Goal: Information Seeking & Learning: Learn about a topic

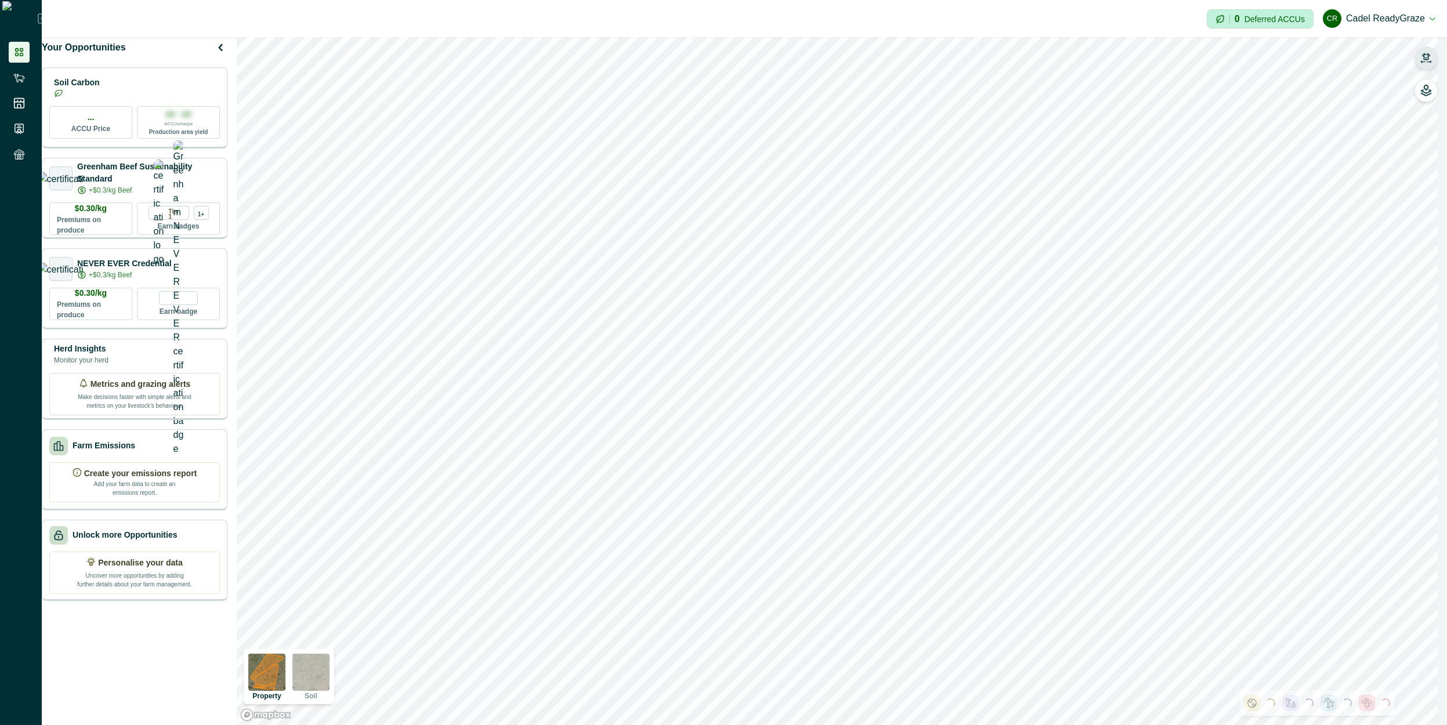
click at [768, 62] on button "button" at bounding box center [1426, 57] width 23 height 23
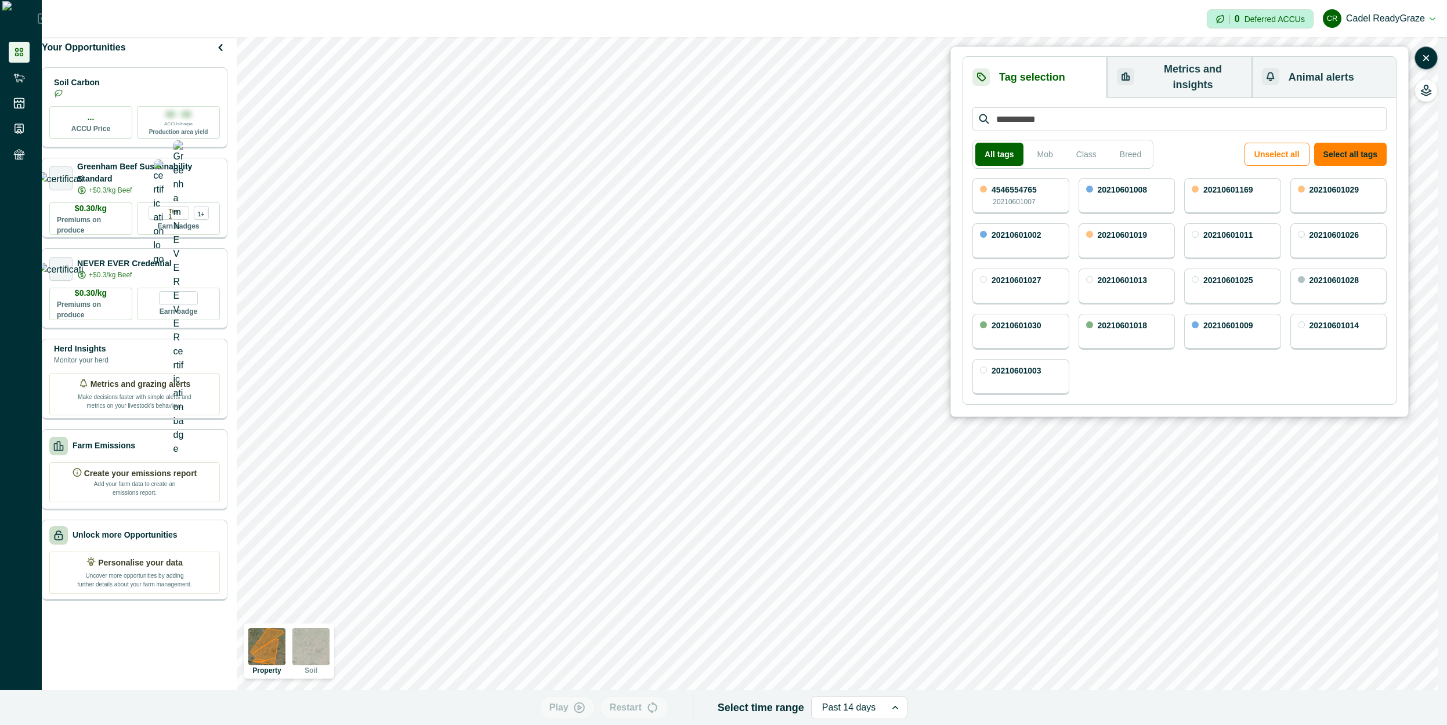
click at [768, 59] on button "Metrics and insights" at bounding box center [1179, 77] width 145 height 41
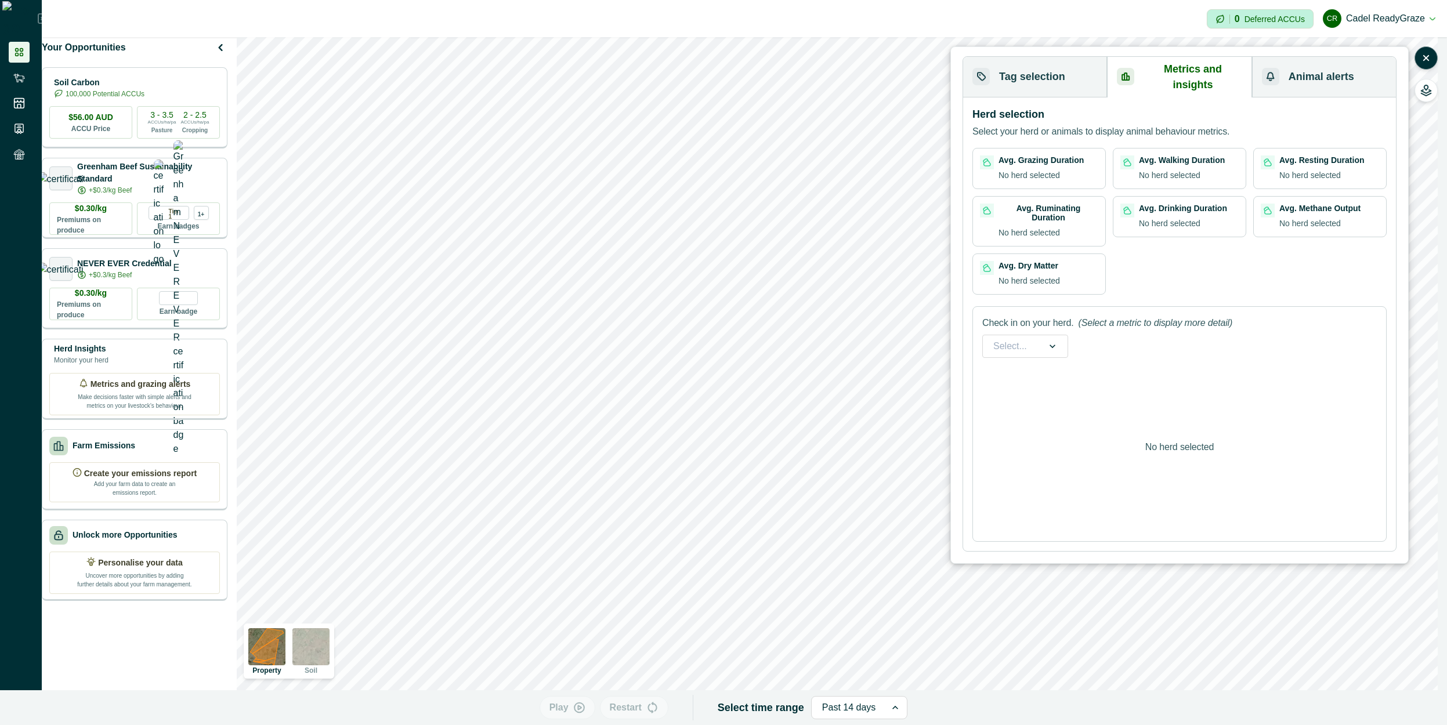
click at [768, 335] on div at bounding box center [1053, 346] width 30 height 22
click at [768, 314] on div "Check in on your herd. (Select a metric to display more detail) Select... No he…" at bounding box center [1180, 424] width 414 height 236
click at [768, 341] on icon at bounding box center [1053, 347] width 12 height 12
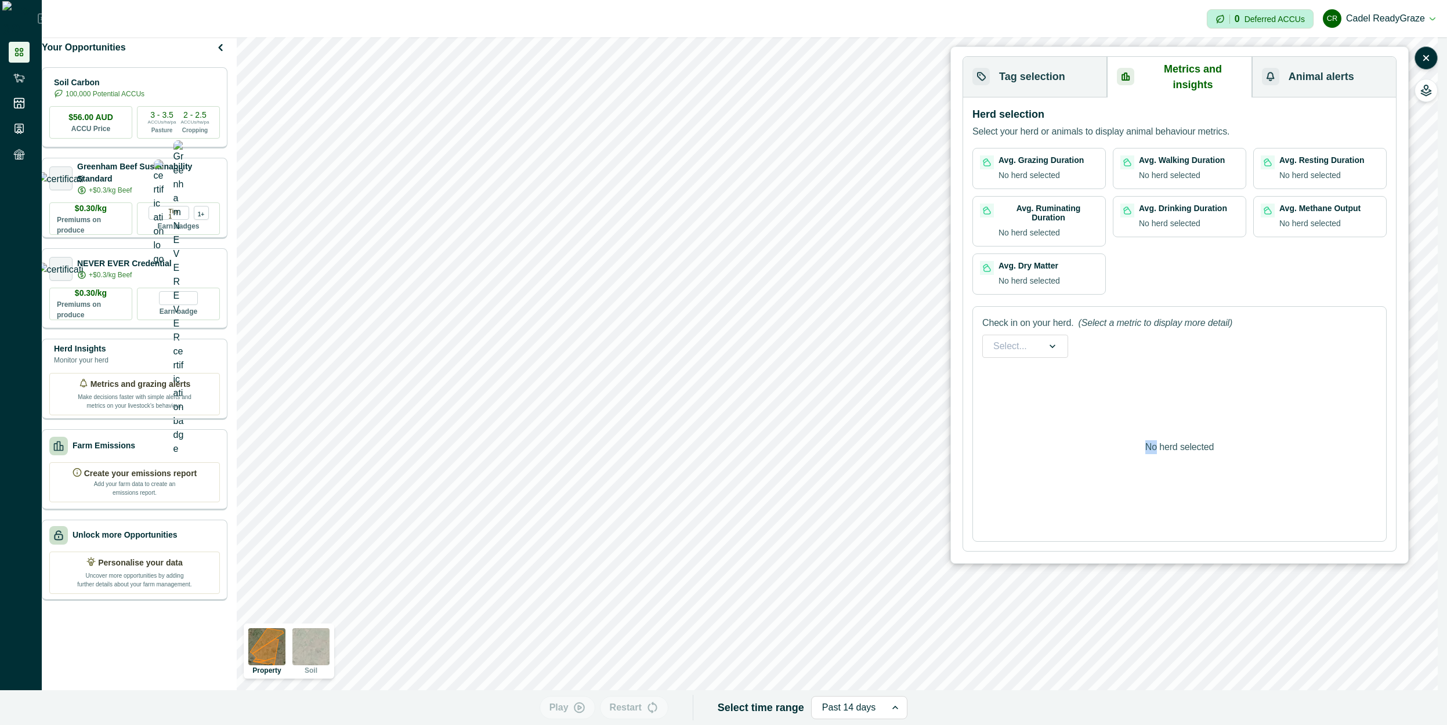
drag, startPoint x: 1104, startPoint y: 334, endPoint x: 1078, endPoint y: 334, distance: 26.1
click at [768, 334] on div "Check in on your herd. (Select a metric to display more detail) Select... No he…" at bounding box center [1180, 424] width 414 height 236
click at [768, 341] on icon at bounding box center [1053, 347] width 12 height 12
click at [768, 314] on div "Check in on your herd. (Select a metric to display more detail) option , select…" at bounding box center [1180, 424] width 414 height 236
click at [768, 76] on button "Tag selection" at bounding box center [1035, 77] width 144 height 41
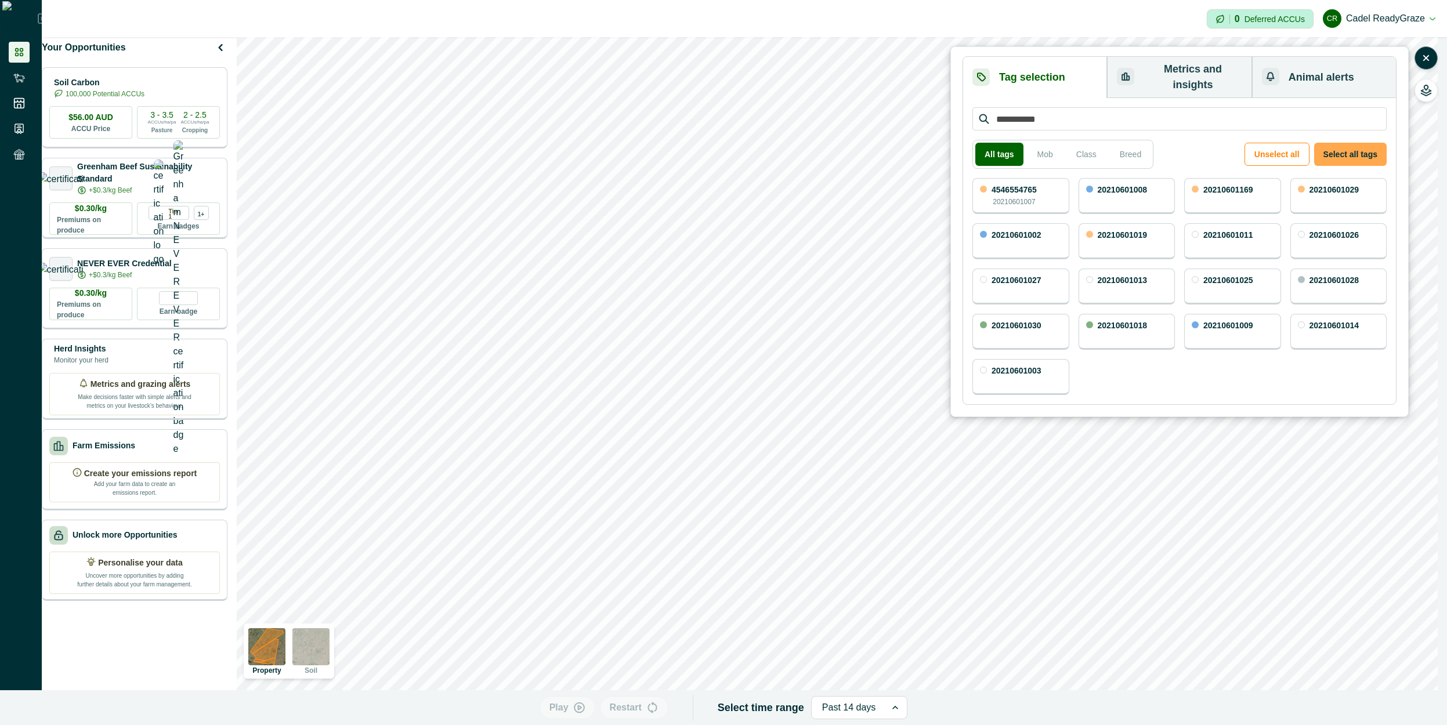
click at [768, 143] on button "Select all tags" at bounding box center [1351, 154] width 73 height 23
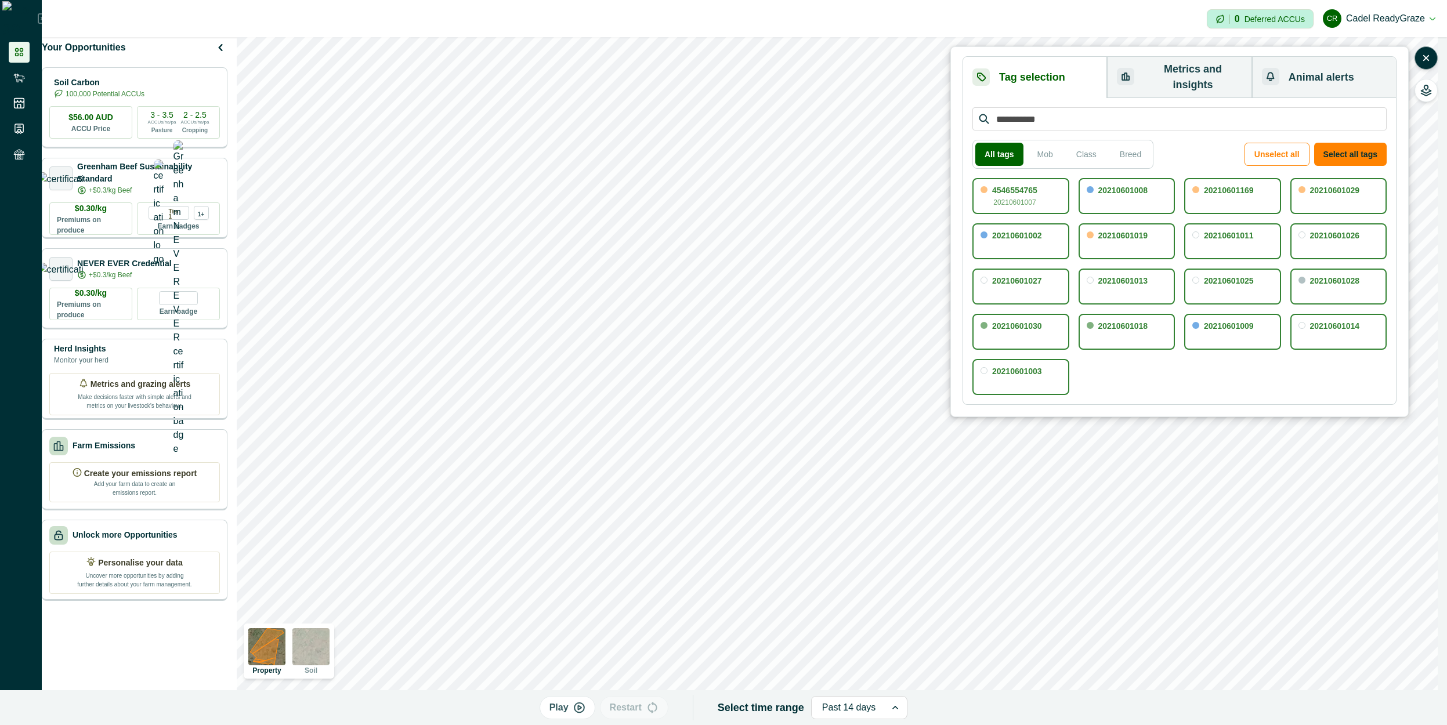
click at [768, 66] on button "Metrics and insights" at bounding box center [1179, 77] width 145 height 41
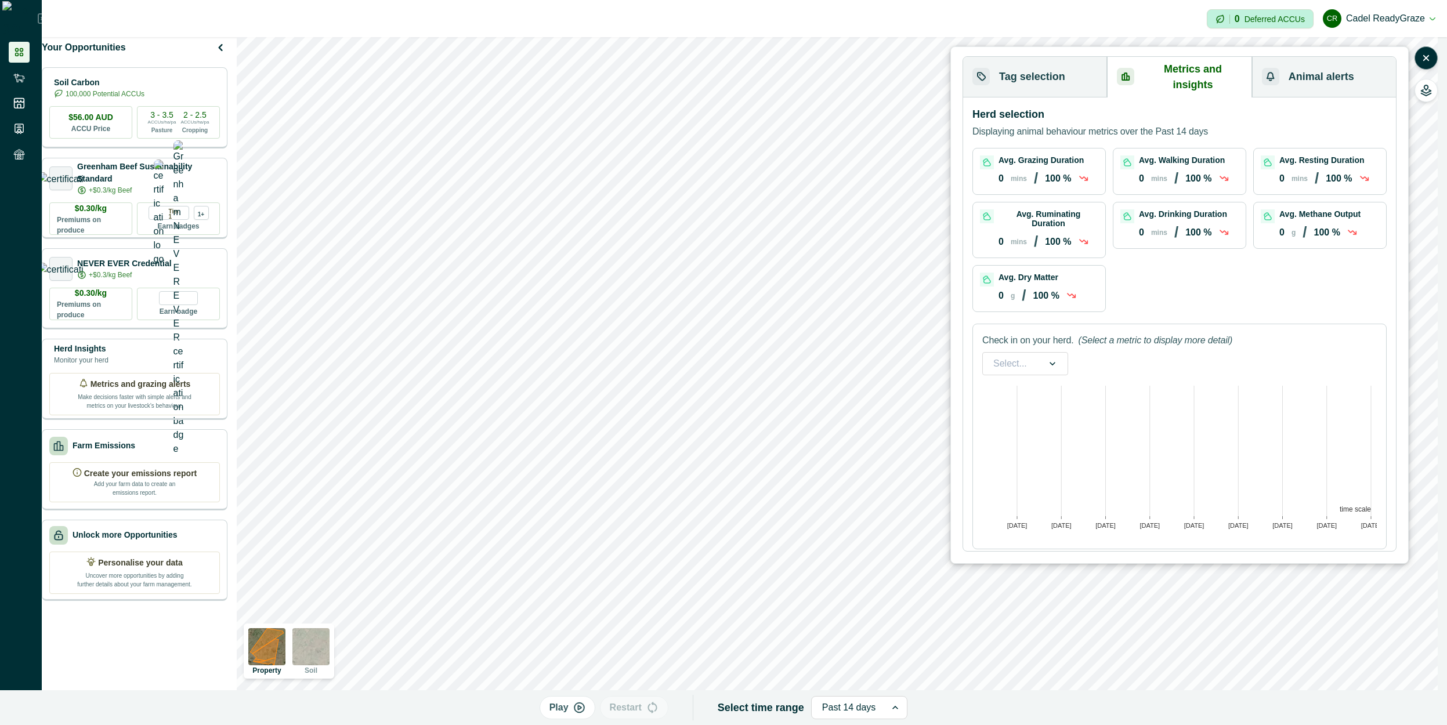
click at [768, 353] on div at bounding box center [1053, 364] width 30 height 22
click at [768, 356] on div at bounding box center [1011, 364] width 34 height 16
click at [768, 334] on p "(Select a metric to display more detail)" at bounding box center [1155, 341] width 154 height 14
click at [768, 358] on icon at bounding box center [1053, 364] width 12 height 12
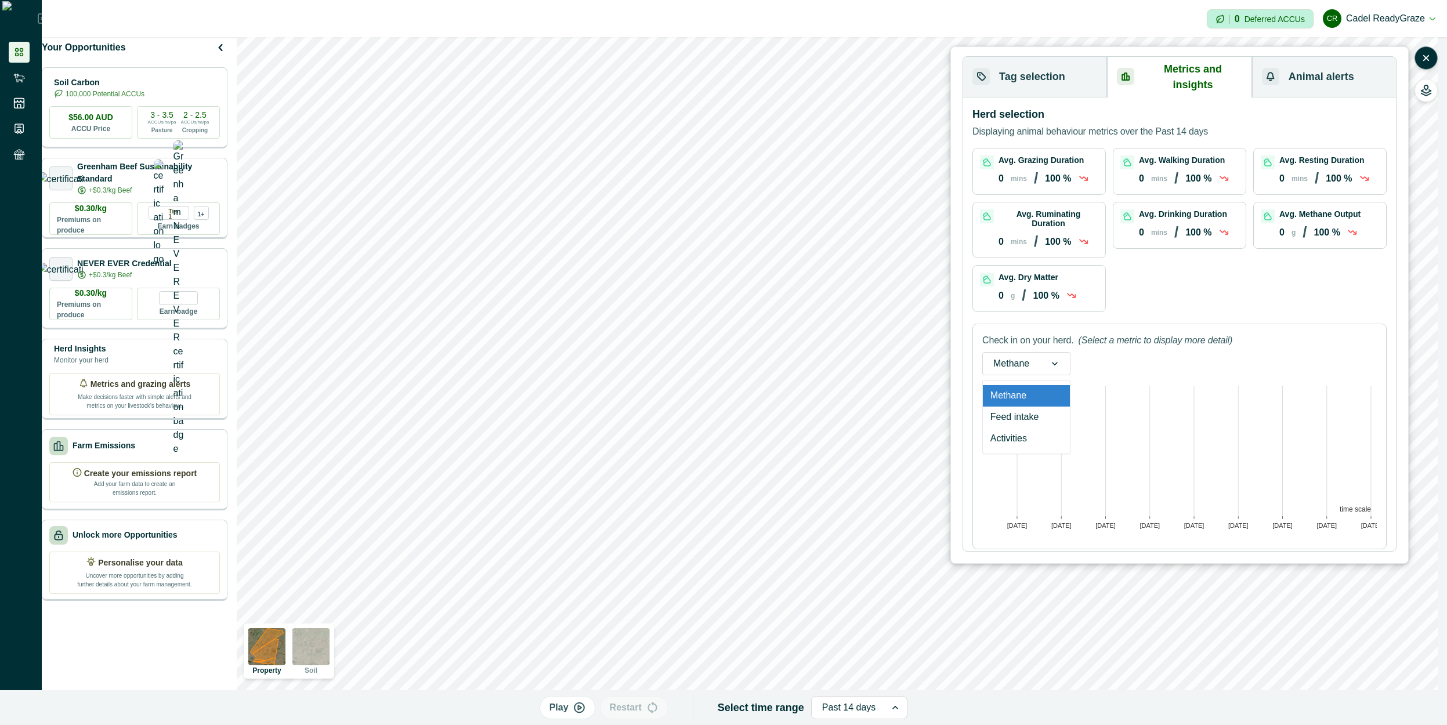
click at [768, 324] on div "Check in on your herd. (Select a metric to display more detail) option Methane …" at bounding box center [1180, 437] width 414 height 226
click at [768, 355] on div "Methane" at bounding box center [1011, 364] width 57 height 19
drag, startPoint x: 1025, startPoint y: 398, endPoint x: 1032, endPoint y: 388, distance: 12.1
click at [768, 407] on div "Feed intake" at bounding box center [1026, 417] width 87 height 21
click at [768, 353] on div at bounding box center [1068, 364] width 30 height 22
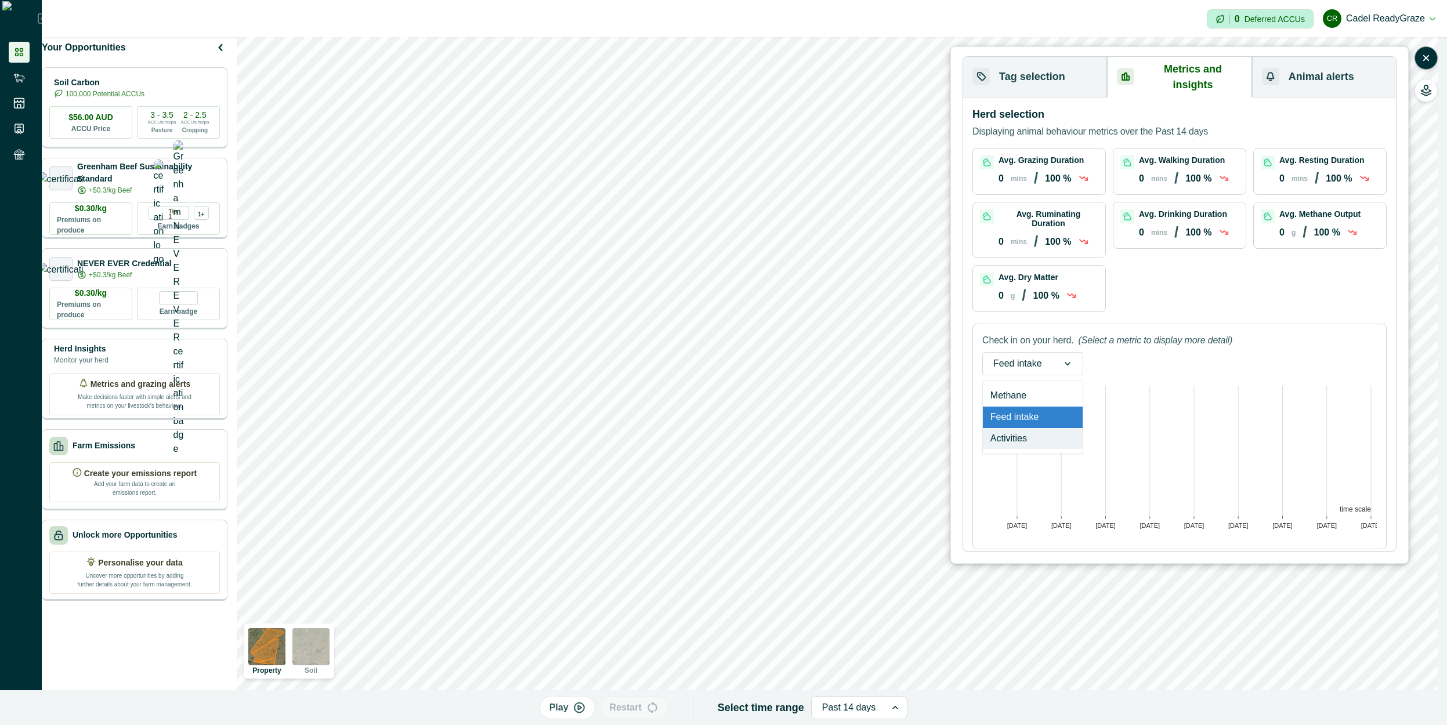
click at [768, 428] on div "Activities" at bounding box center [1033, 438] width 100 height 21
click at [768, 290] on div "Avg. Grazing Duration 0 mins / 100 % Avg. Walking Duration 0 mins / 100 % Avg. …" at bounding box center [1180, 230] width 414 height 164
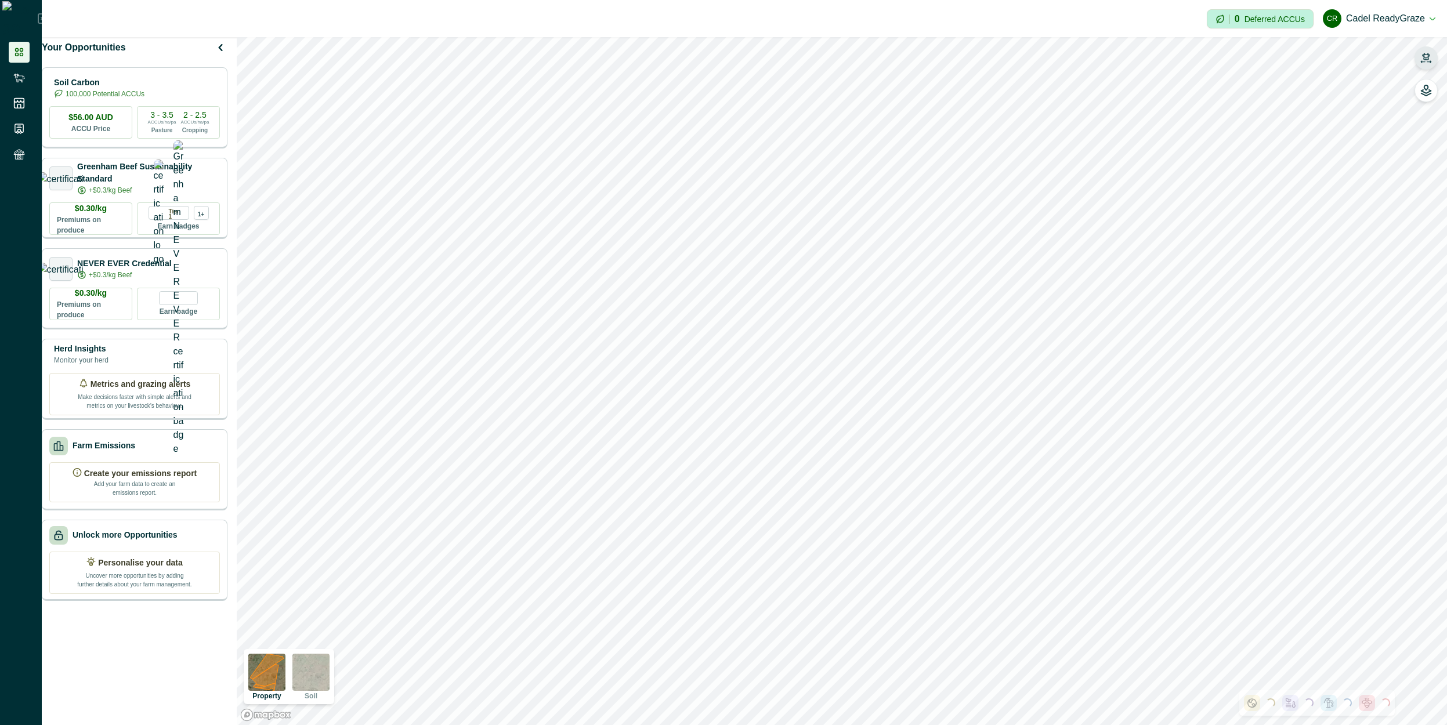
click at [768, 60] on icon "button" at bounding box center [1427, 58] width 12 height 12
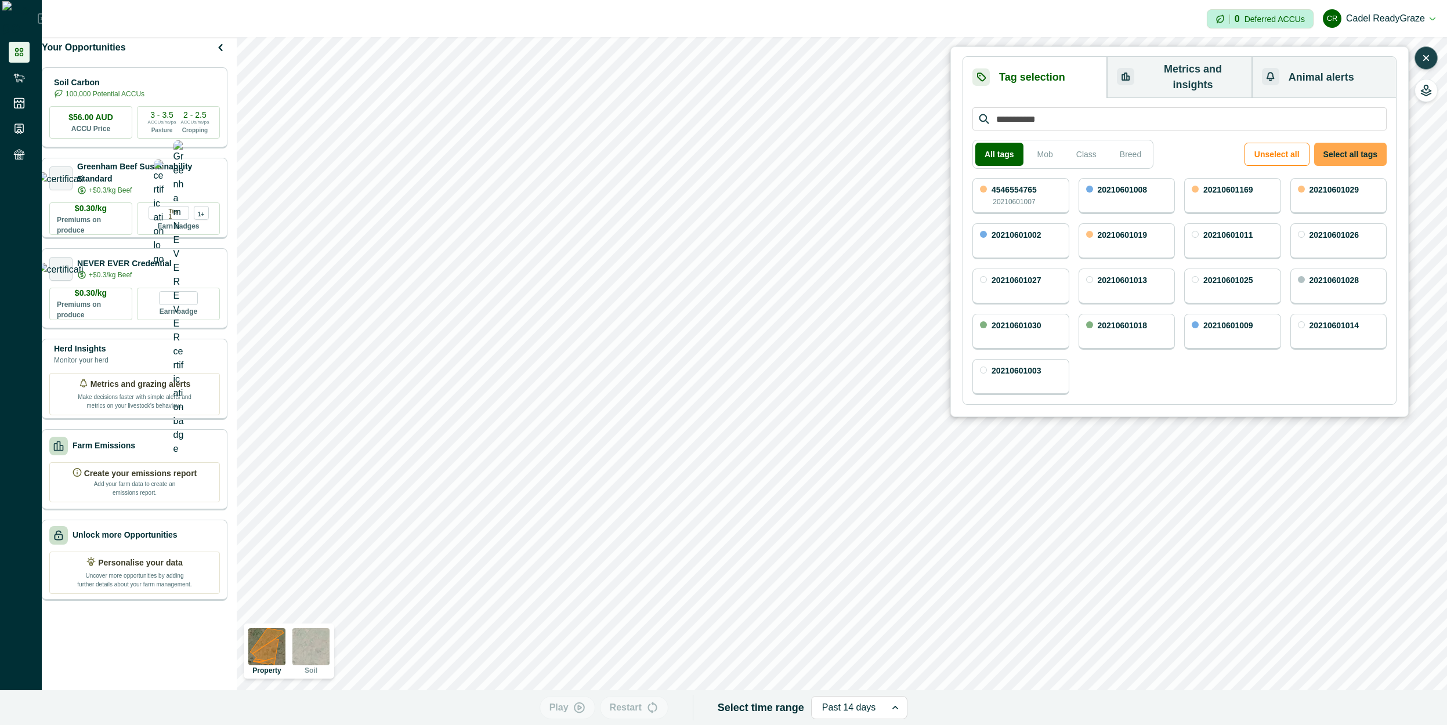
click at [768, 143] on button "Select all tags" at bounding box center [1351, 154] width 73 height 23
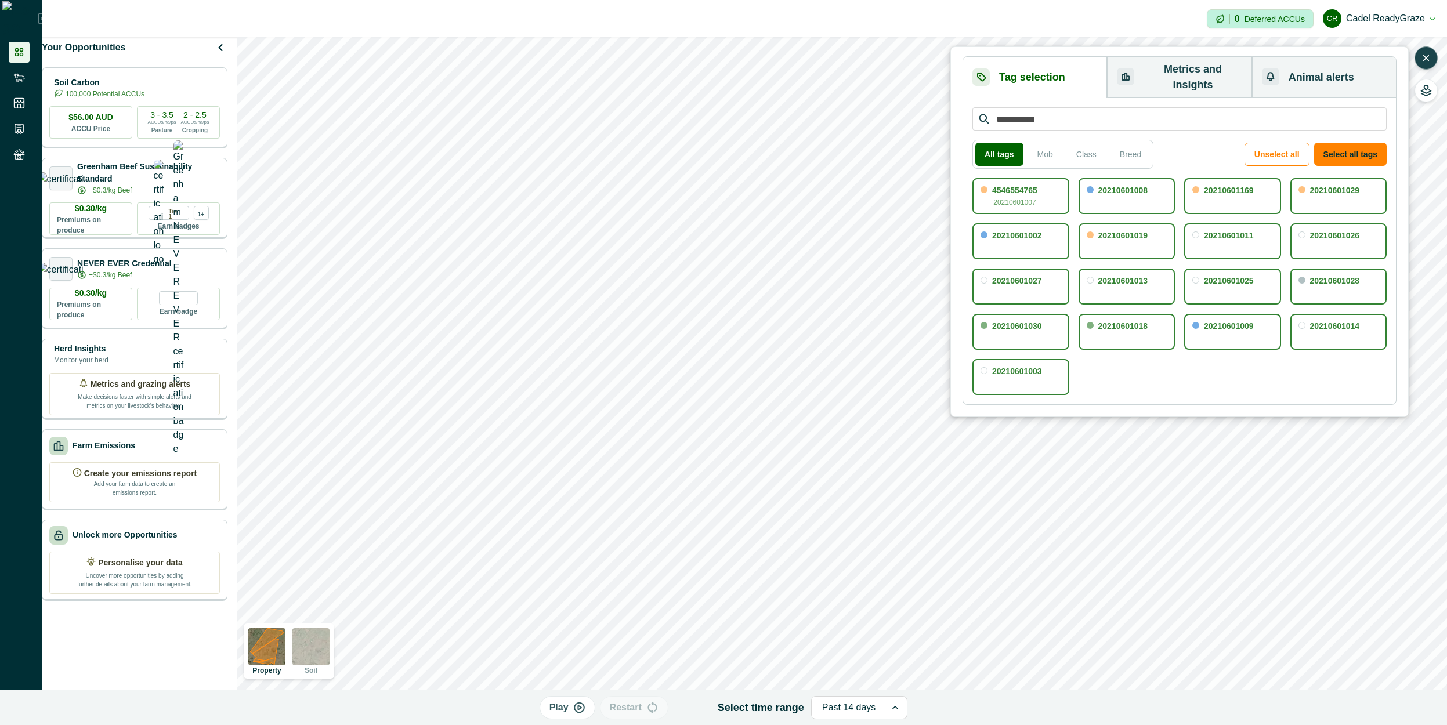
click at [768, 73] on button "Metrics and insights" at bounding box center [1179, 77] width 145 height 41
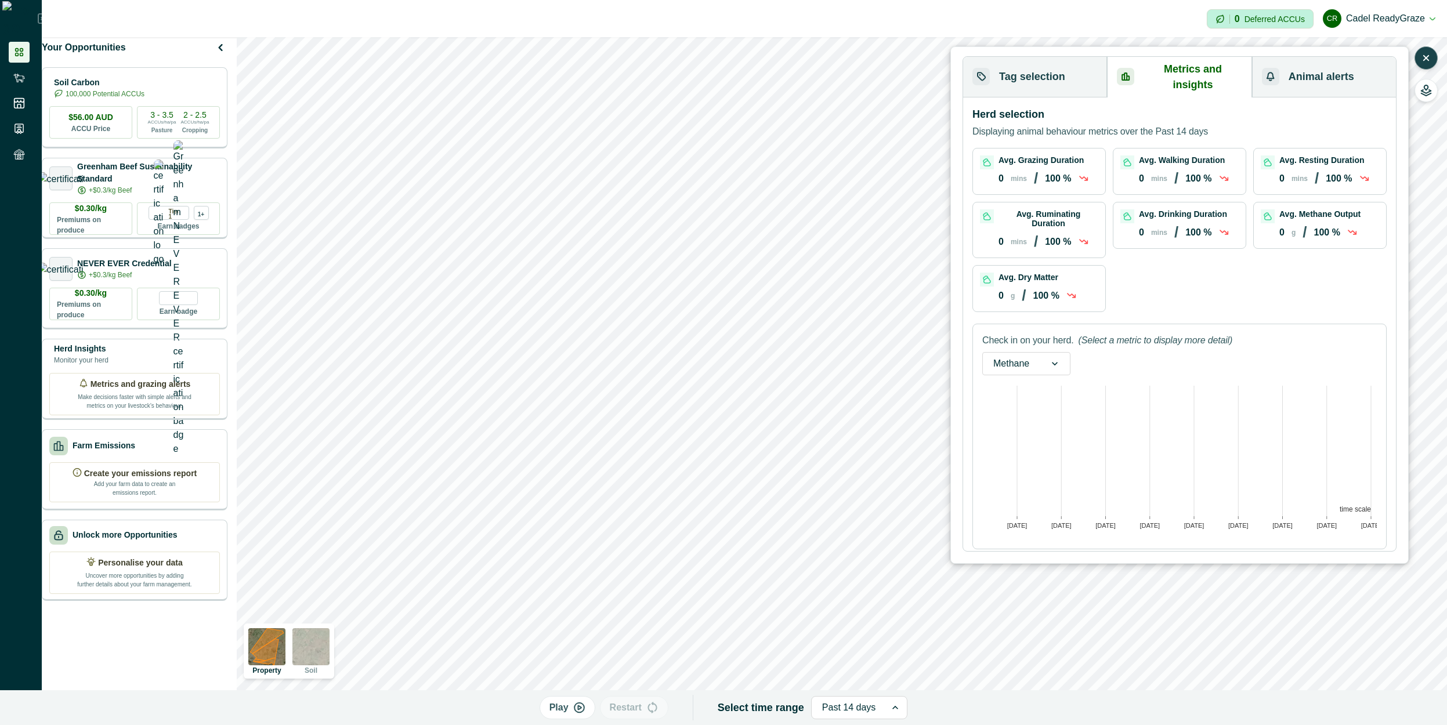
click at [768, 353] on div at bounding box center [1055, 364] width 30 height 22
click at [768, 292] on div "Avg. Grazing Duration 0 mins / 100 % Avg. Walking Duration 0 mins / 100 % Avg. …" at bounding box center [1180, 230] width 414 height 164
click at [768, 353] on div at bounding box center [1055, 364] width 30 height 22
click at [768, 407] on div "Feed intake" at bounding box center [1026, 417] width 87 height 21
click at [768, 353] on div at bounding box center [1068, 364] width 30 height 22
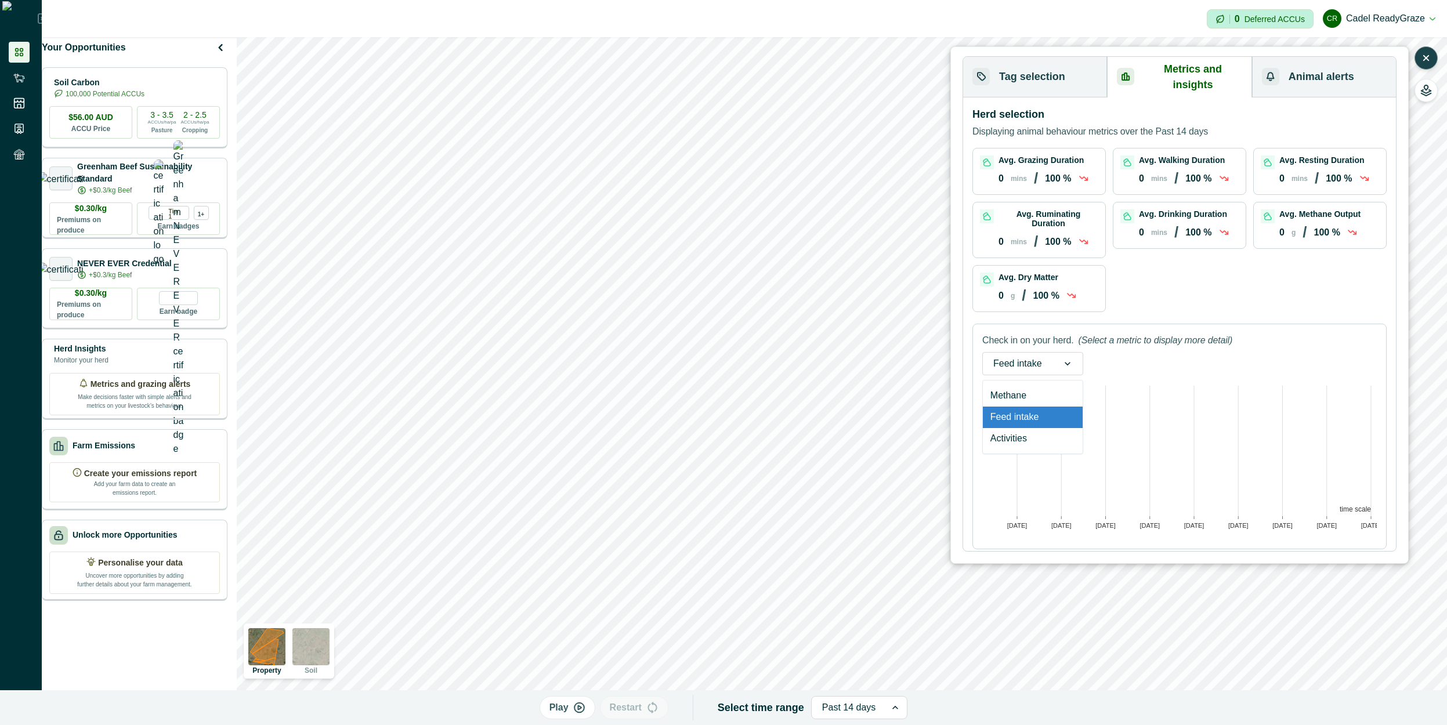
click at [768, 428] on div "Activities" at bounding box center [1033, 438] width 100 height 21
click at [768, 353] on div at bounding box center [1056, 364] width 30 height 22
click at [768, 385] on div "Methane" at bounding box center [1027, 395] width 88 height 21
click at [768, 362] on icon at bounding box center [1055, 363] width 6 height 3
click at [768, 407] on div "Feed intake" at bounding box center [1026, 417] width 87 height 21
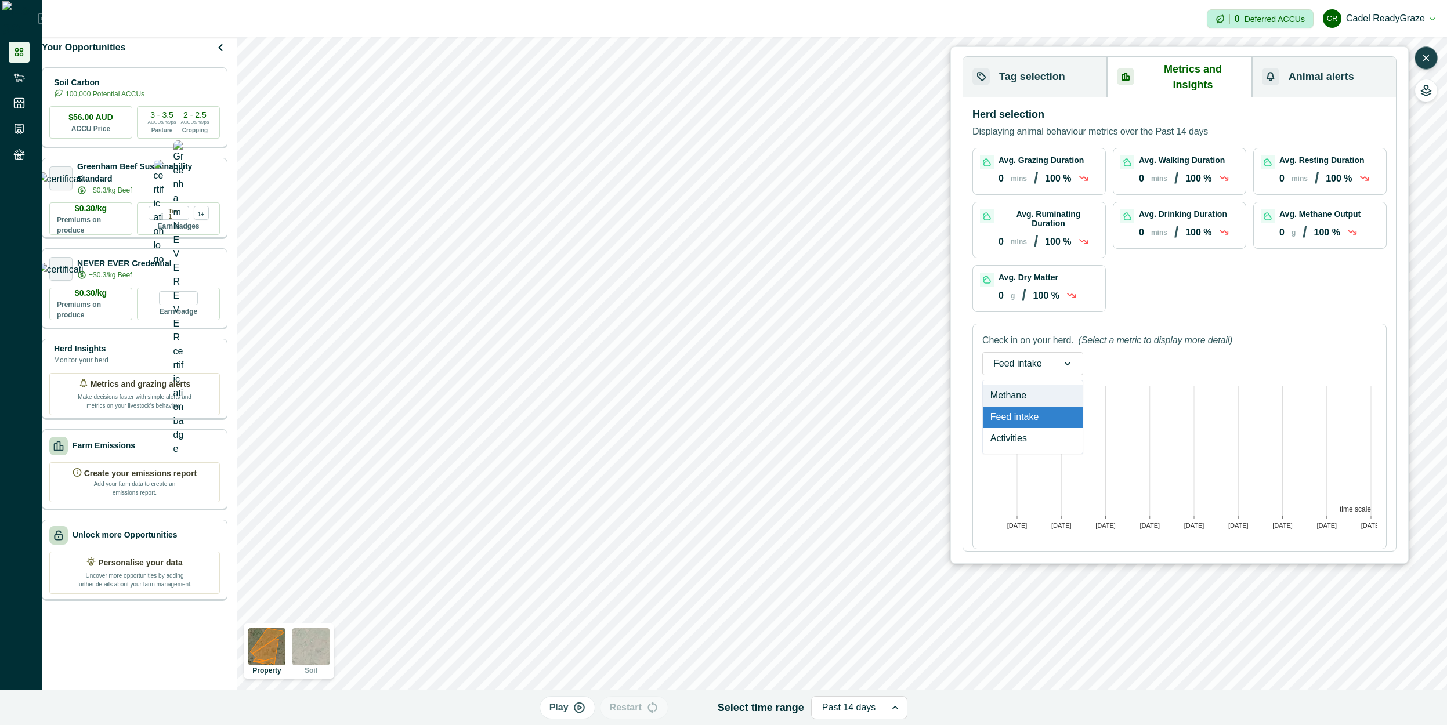
click at [768, 355] on div "Feed intake" at bounding box center [1018, 364] width 70 height 19
click at [768, 385] on div "Methane" at bounding box center [1033, 395] width 100 height 21
click at [768, 706] on div at bounding box center [849, 708] width 54 height 16
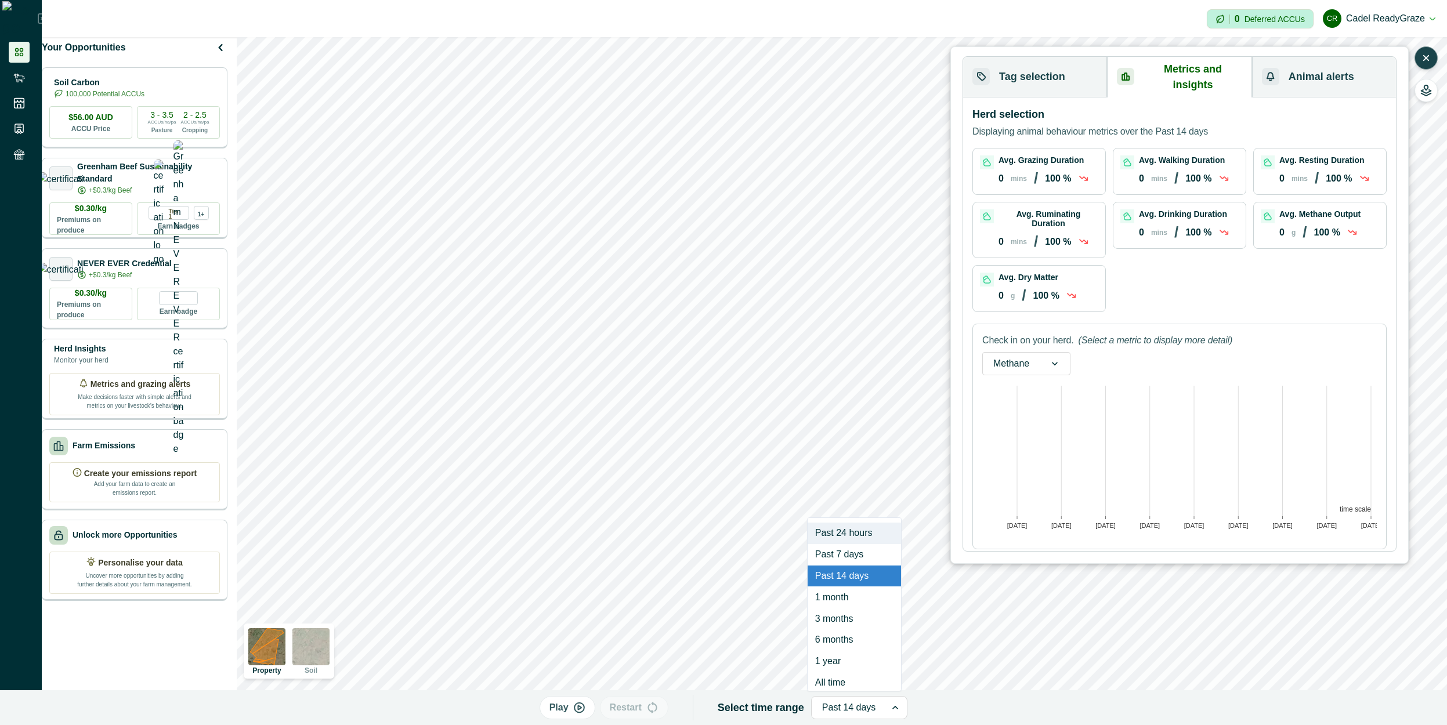
scroll to position [7, 0]
click at [768, 688] on div "Past 24 hours Past 7 days Past 14 days 1 month 3 months 6 months 1 year All time" at bounding box center [854, 605] width 95 height 174
click at [768, 679] on div "All time" at bounding box center [854, 675] width 93 height 21
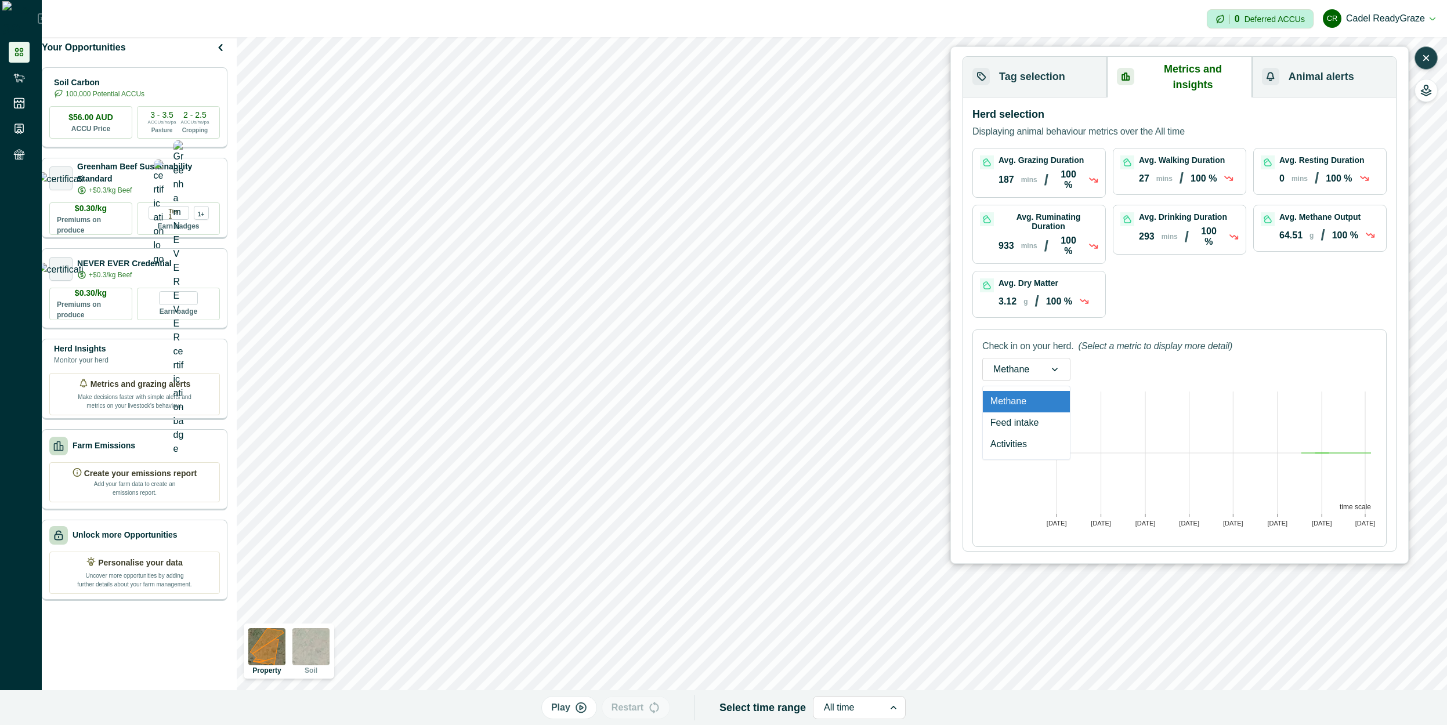
click at [768, 359] on div at bounding box center [1055, 370] width 30 height 22
click at [768, 413] on div "Feed intake" at bounding box center [1026, 423] width 87 height 21
click at [768, 359] on div at bounding box center [1068, 370] width 30 height 22
click at [768, 434] on div "Activities" at bounding box center [1033, 444] width 100 height 21
click at [768, 358] on div "Activities" at bounding box center [1027, 369] width 89 height 23
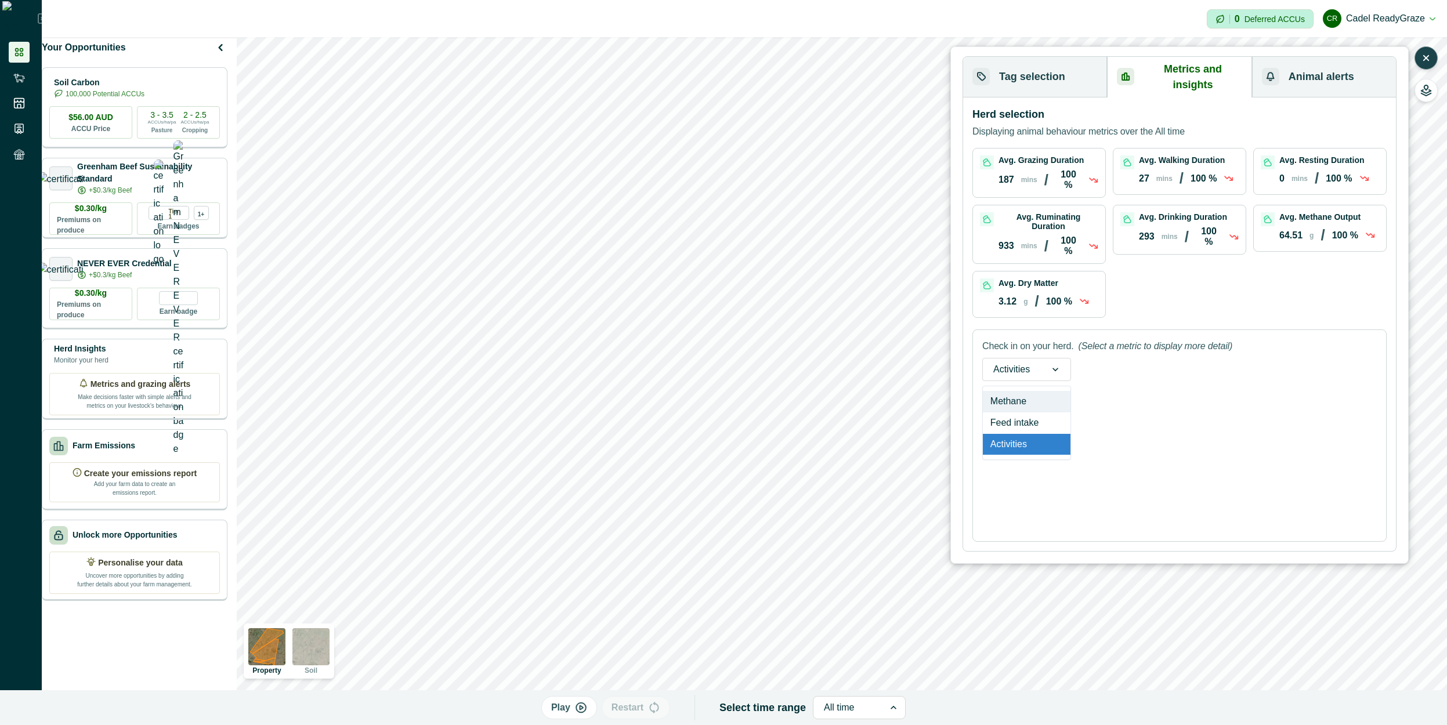
click at [768, 391] on div "Methane" at bounding box center [1027, 401] width 88 height 21
drag, startPoint x: 1051, startPoint y: 358, endPoint x: 1048, endPoint y: 374, distance: 16.6
click at [768, 364] on icon at bounding box center [1055, 370] width 12 height 12
click at [768, 413] on div "Feed intake" at bounding box center [1026, 423] width 87 height 21
click at [768, 359] on div at bounding box center [1068, 370] width 30 height 22
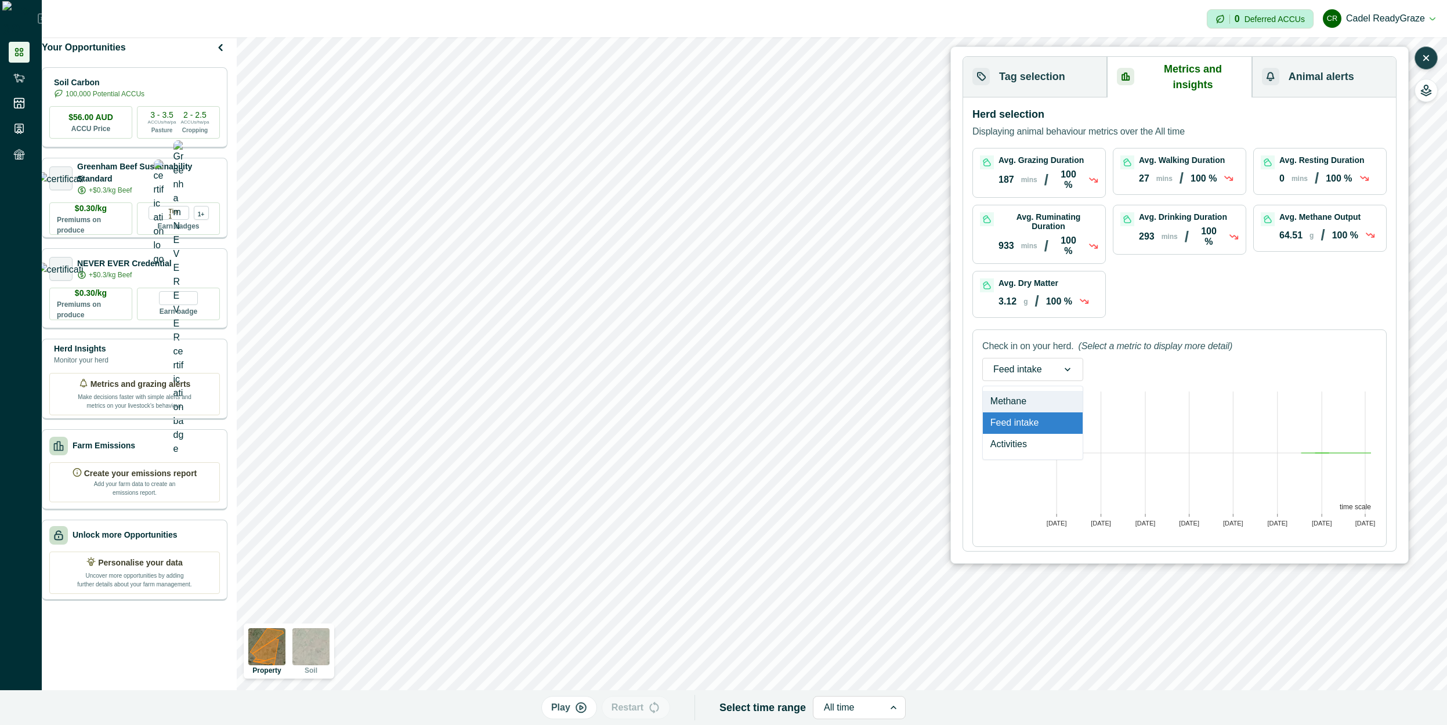
click at [768, 391] on div "Methane" at bounding box center [1033, 401] width 100 height 21
click at [768, 278] on div "Avg. Grazing Duration 187 mins / 100 % Avg. Walking Duration 27 mins / 100 % Av…" at bounding box center [1180, 233] width 414 height 170
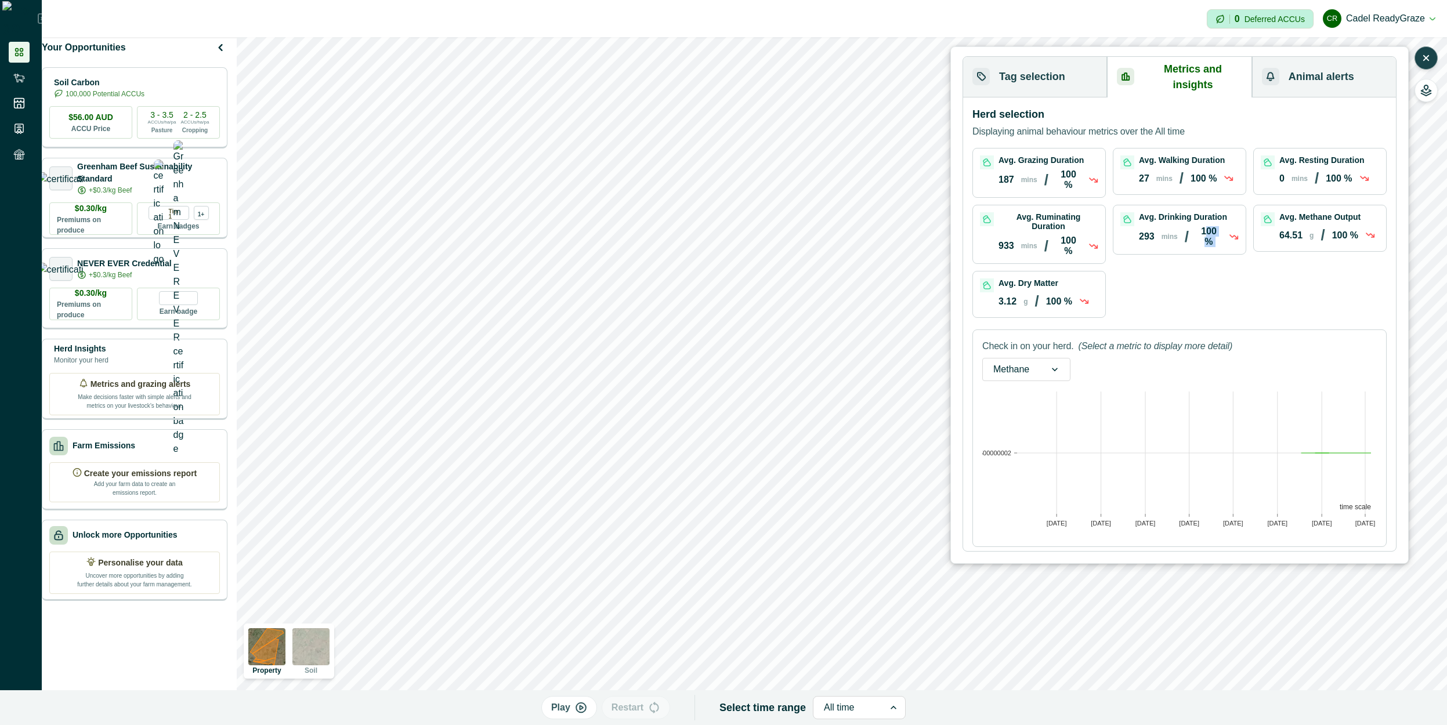
click at [768, 278] on div "Avg. Grazing Duration 187 mins / 100 % Avg. Walking Duration 27 mins / 100 % Av…" at bounding box center [1180, 233] width 414 height 170
click at [768, 275] on div "Avg. Grazing Duration 187 mins / 100 % Avg. Walking Duration 27 mins / 100 % Av…" at bounding box center [1180, 233] width 414 height 170
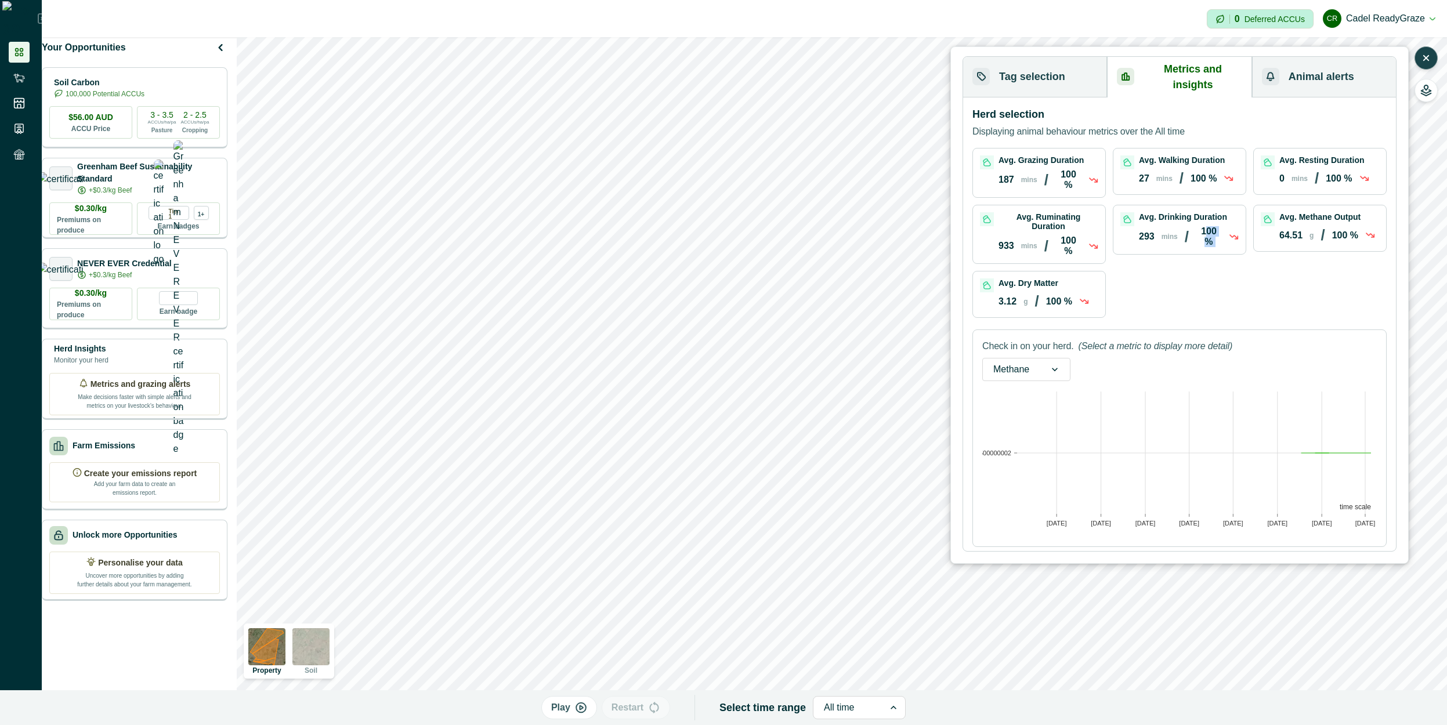
click at [768, 275] on div "Avg. Grazing Duration 187 mins / 100 % Avg. Walking Duration 27 mins / 100 % Av…" at bounding box center [1180, 233] width 414 height 170
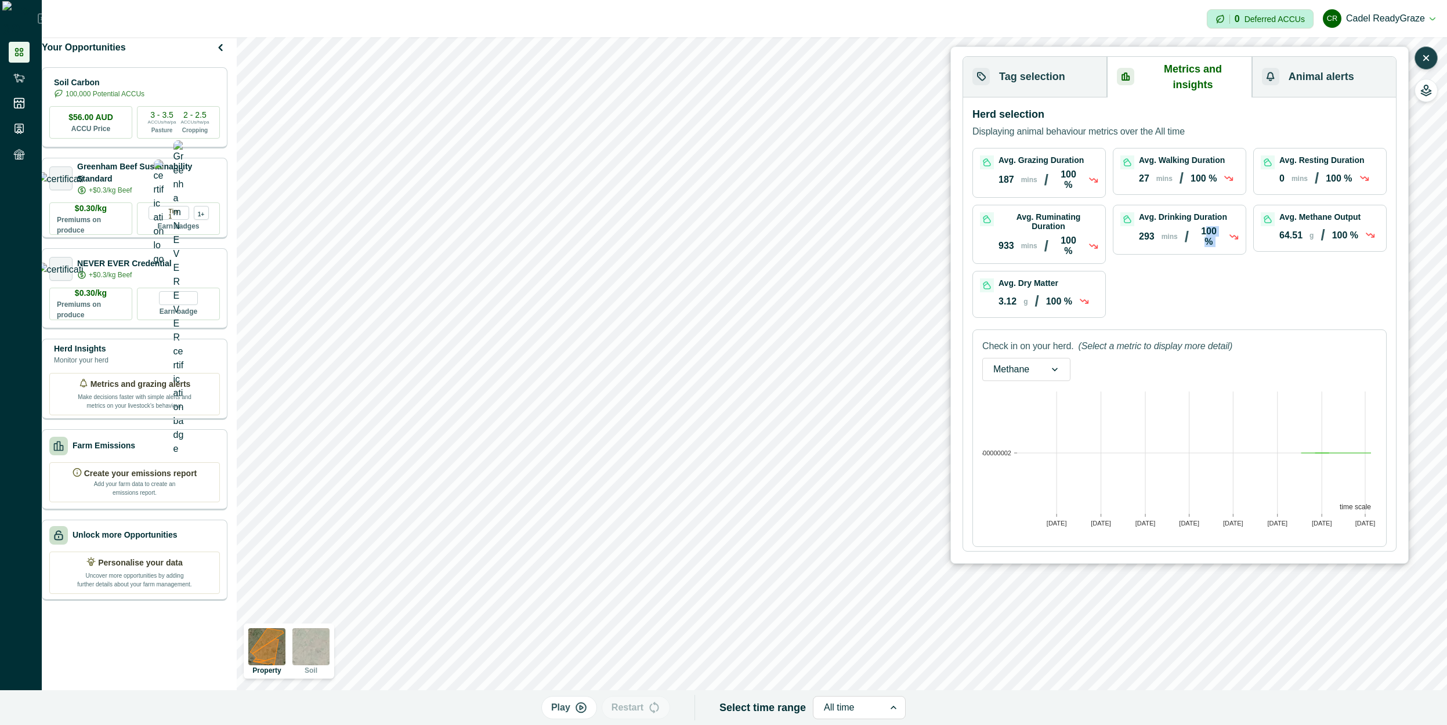
click at [768, 275] on div "Avg. Grazing Duration 187 mins / 100 % Avg. Walking Duration 27 mins / 100 % Av…" at bounding box center [1180, 233] width 414 height 170
click at [768, 71] on button "Animal alerts" at bounding box center [1324, 77] width 144 height 41
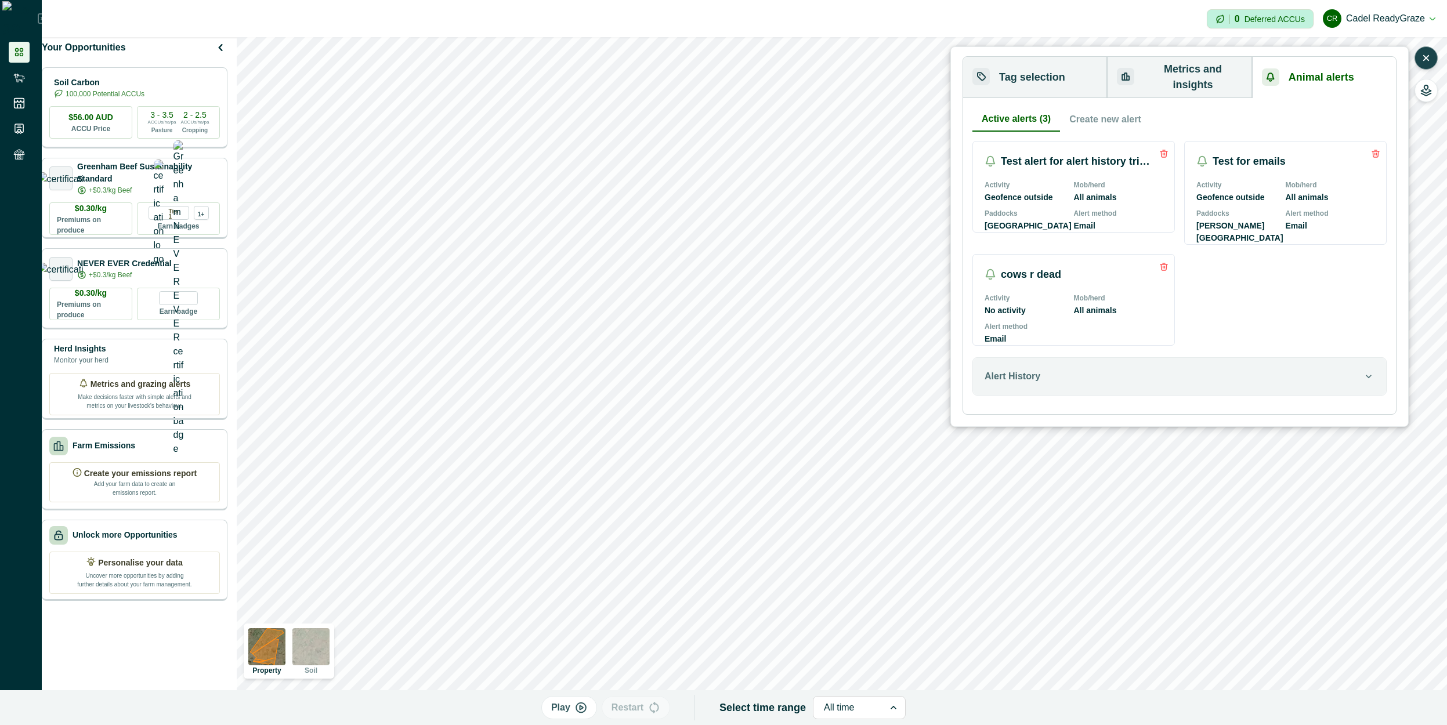
click at [768, 78] on button "Metrics and insights" at bounding box center [1179, 77] width 145 height 41
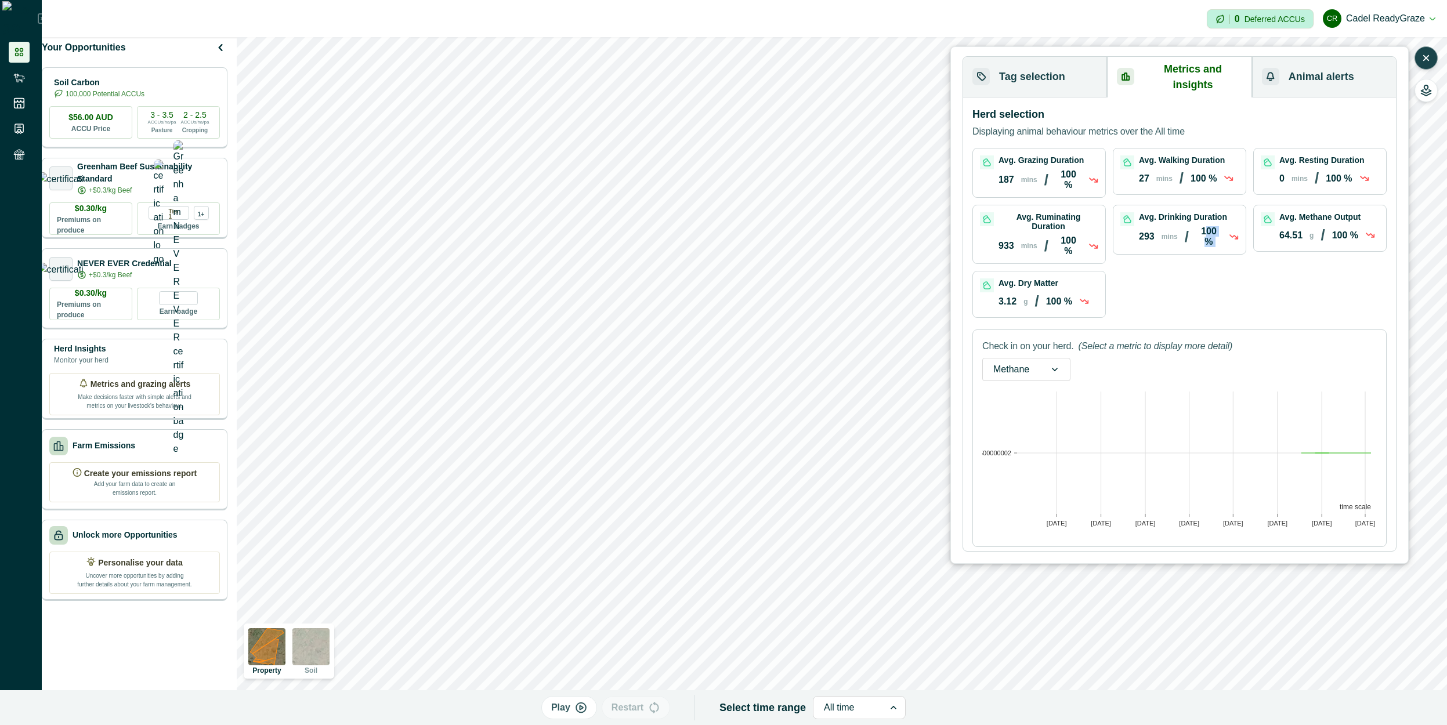
click at [768, 79] on button "Animal alerts" at bounding box center [1324, 77] width 144 height 41
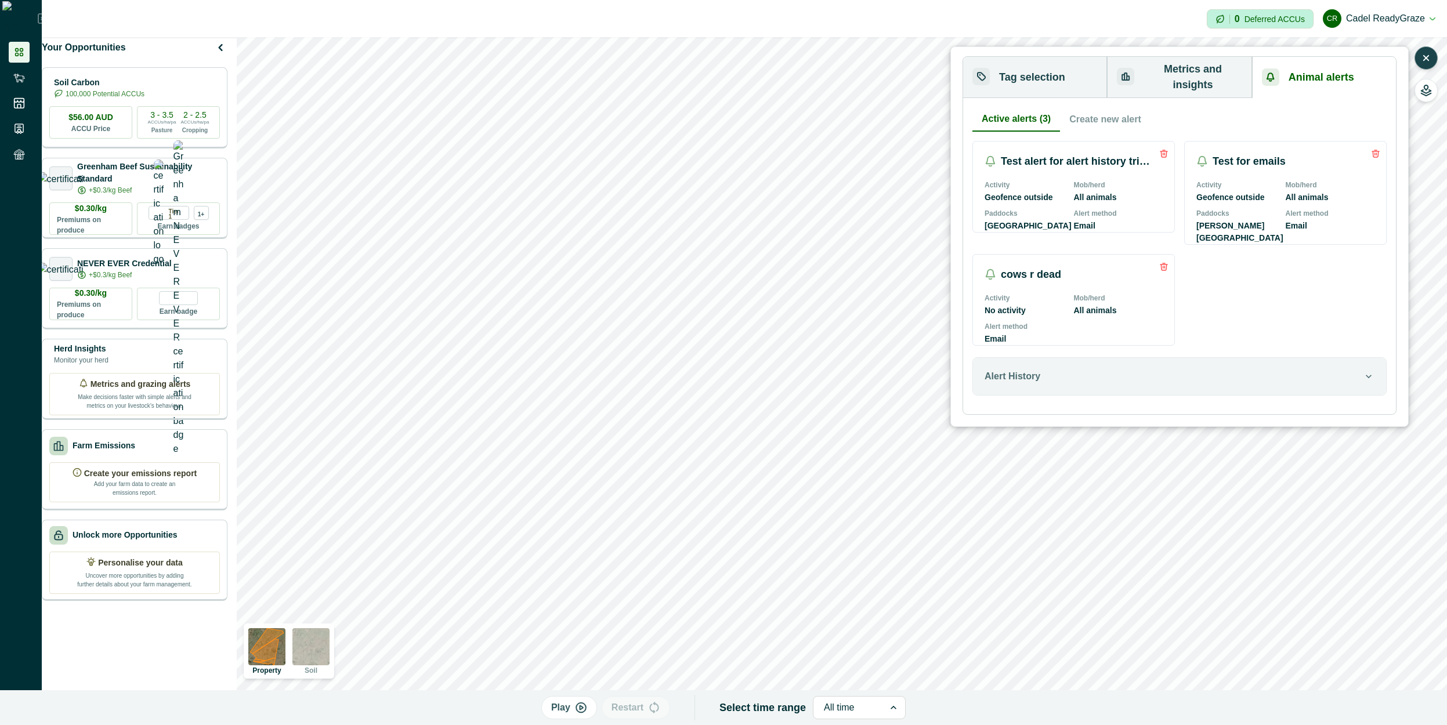
click at [768, 69] on button "Metrics and insights" at bounding box center [1179, 77] width 145 height 41
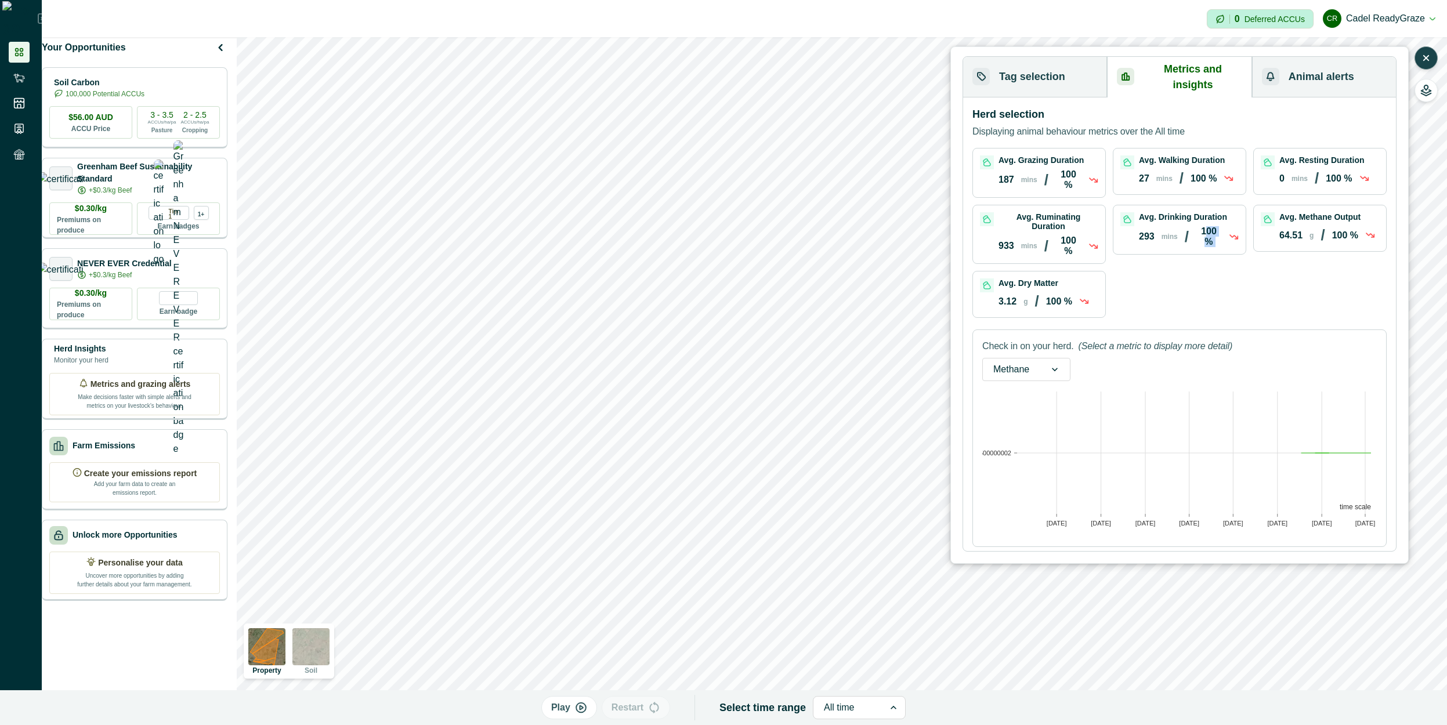
click at [768, 71] on button "Tag selection" at bounding box center [1035, 77] width 144 height 41
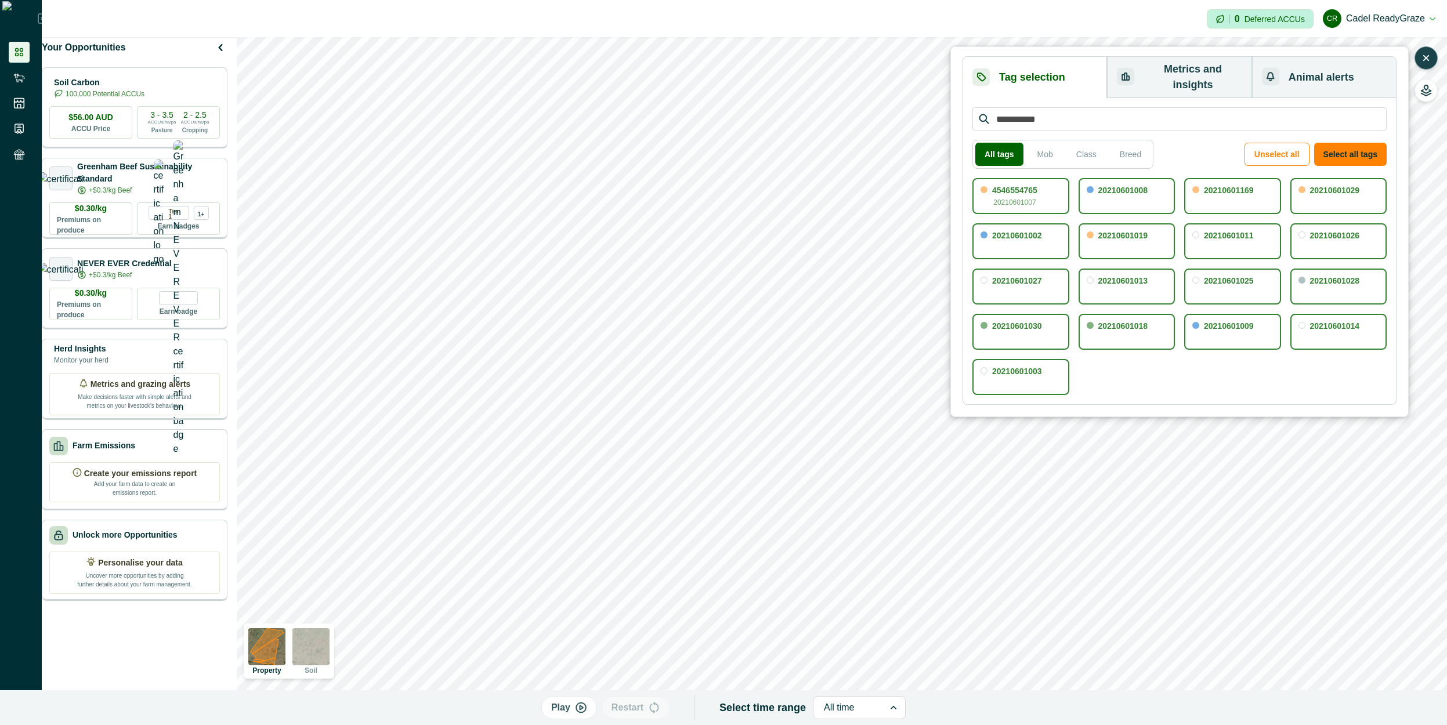
click at [768, 80] on button "Metrics and insights" at bounding box center [1179, 77] width 145 height 41
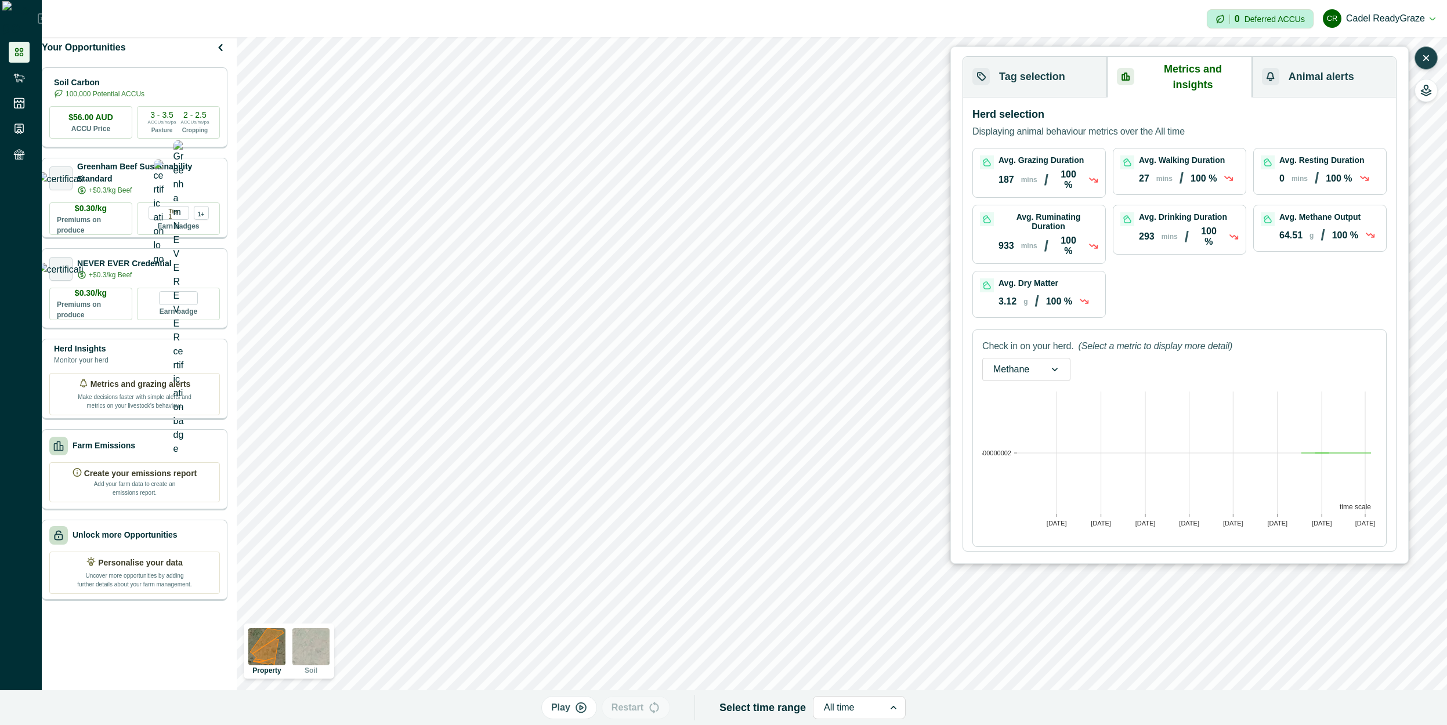
click at [768, 340] on p "Check in on your herd." at bounding box center [1028, 347] width 91 height 14
click at [768, 359] on div at bounding box center [1055, 370] width 30 height 22
click at [768, 391] on div "Methane" at bounding box center [1026, 401] width 87 height 21
click at [768, 359] on div at bounding box center [1055, 370] width 30 height 22
drag, startPoint x: 1024, startPoint y: 406, endPoint x: 1031, endPoint y: 403, distance: 7.5
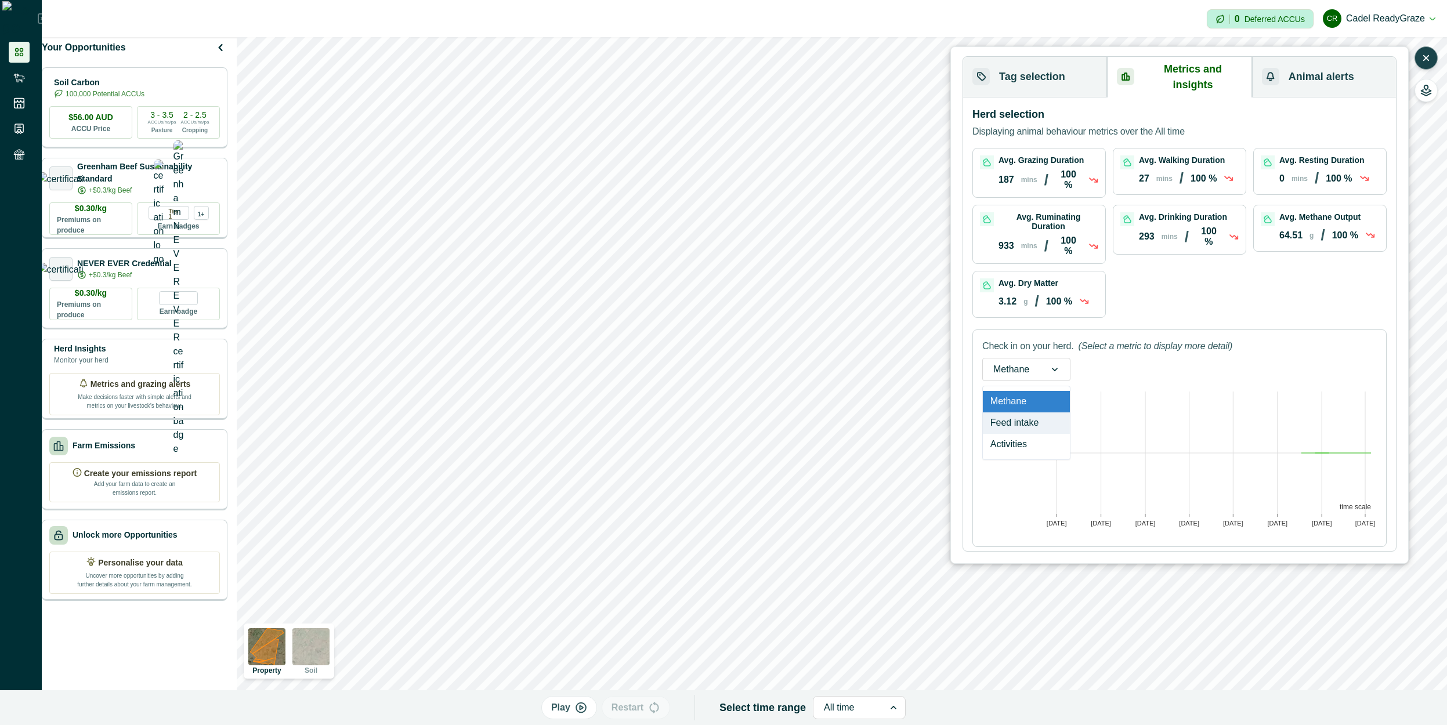
click at [768, 413] on div "Feed intake" at bounding box center [1026, 423] width 87 height 21
click at [768, 364] on icon at bounding box center [1068, 370] width 12 height 12
click at [768, 391] on div "Methane" at bounding box center [1033, 401] width 100 height 21
click at [768, 364] on icon at bounding box center [1055, 370] width 12 height 12
click at [768, 413] on div "Feed intake" at bounding box center [1026, 423] width 87 height 21
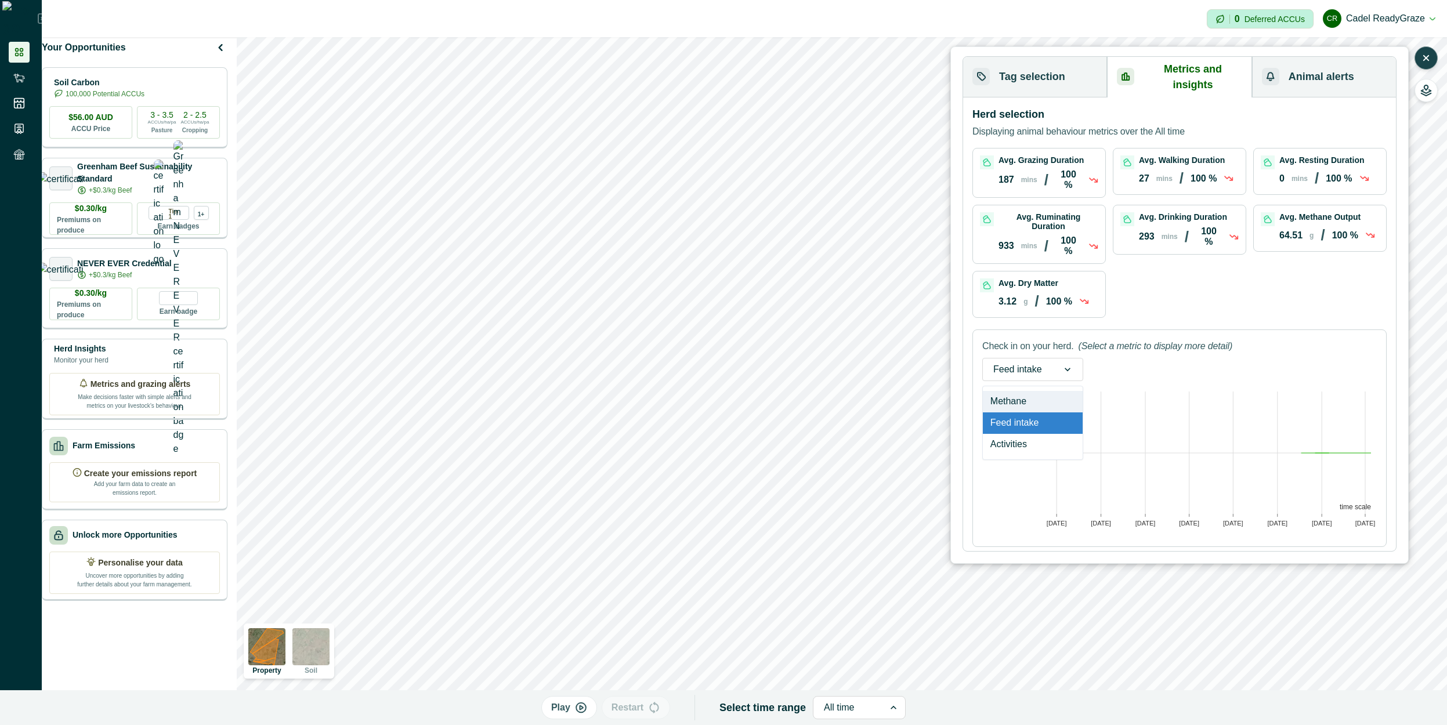
click at [768, 362] on div "Feed intake" at bounding box center [1033, 369] width 101 height 23
click at [768, 342] on div "Check in on your herd. (Select a metric to display more detail) option Feed int…" at bounding box center [1180, 439] width 414 height 218
click at [768, 359] on div at bounding box center [1068, 370] width 30 height 22
click at [768, 391] on div "Methane" at bounding box center [1033, 401] width 100 height 21
click at [768, 359] on div at bounding box center [1055, 370] width 30 height 22
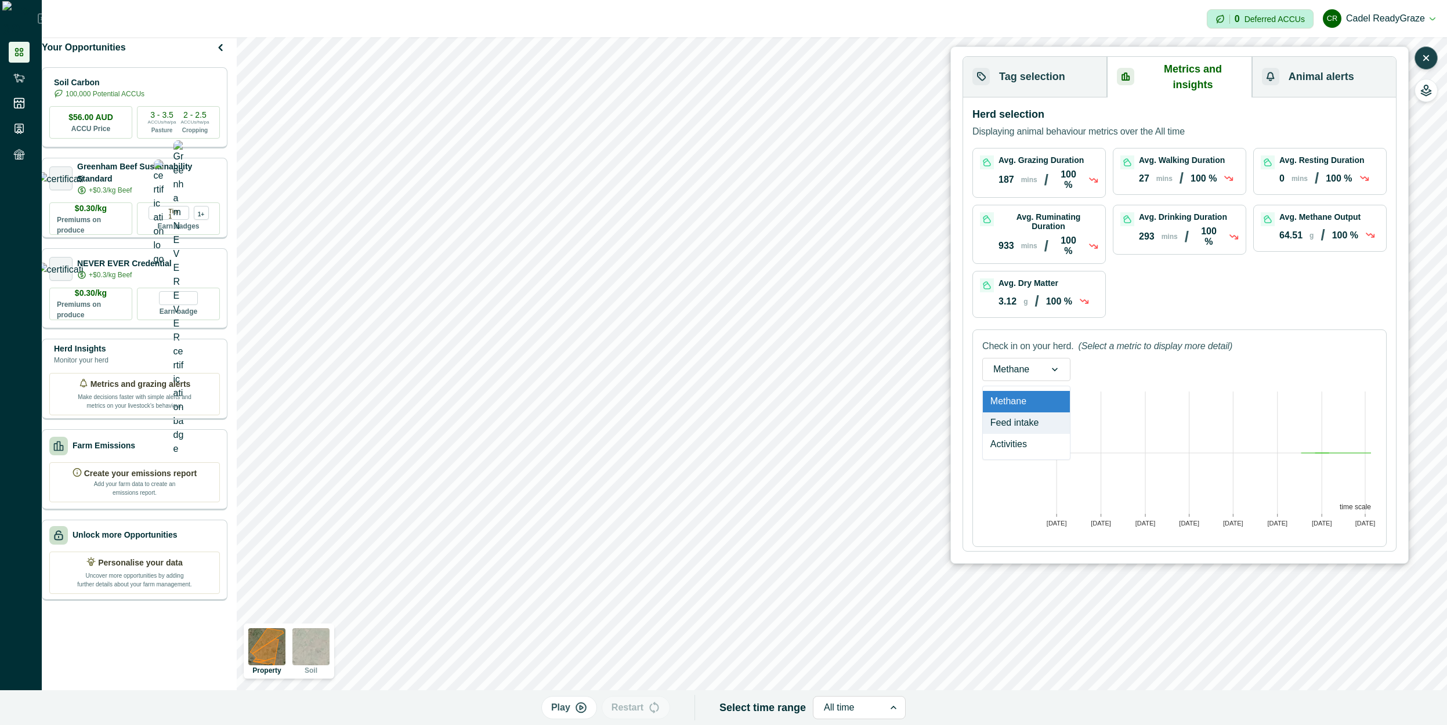
click at [768, 413] on div "Feed intake" at bounding box center [1026, 423] width 87 height 21
click at [768, 359] on div at bounding box center [1068, 370] width 30 height 22
click at [768, 391] on div "Methane" at bounding box center [1033, 401] width 100 height 21
click at [768, 364] on icon at bounding box center [1055, 370] width 12 height 12
click at [768, 434] on div "Activities" at bounding box center [1026, 444] width 87 height 21
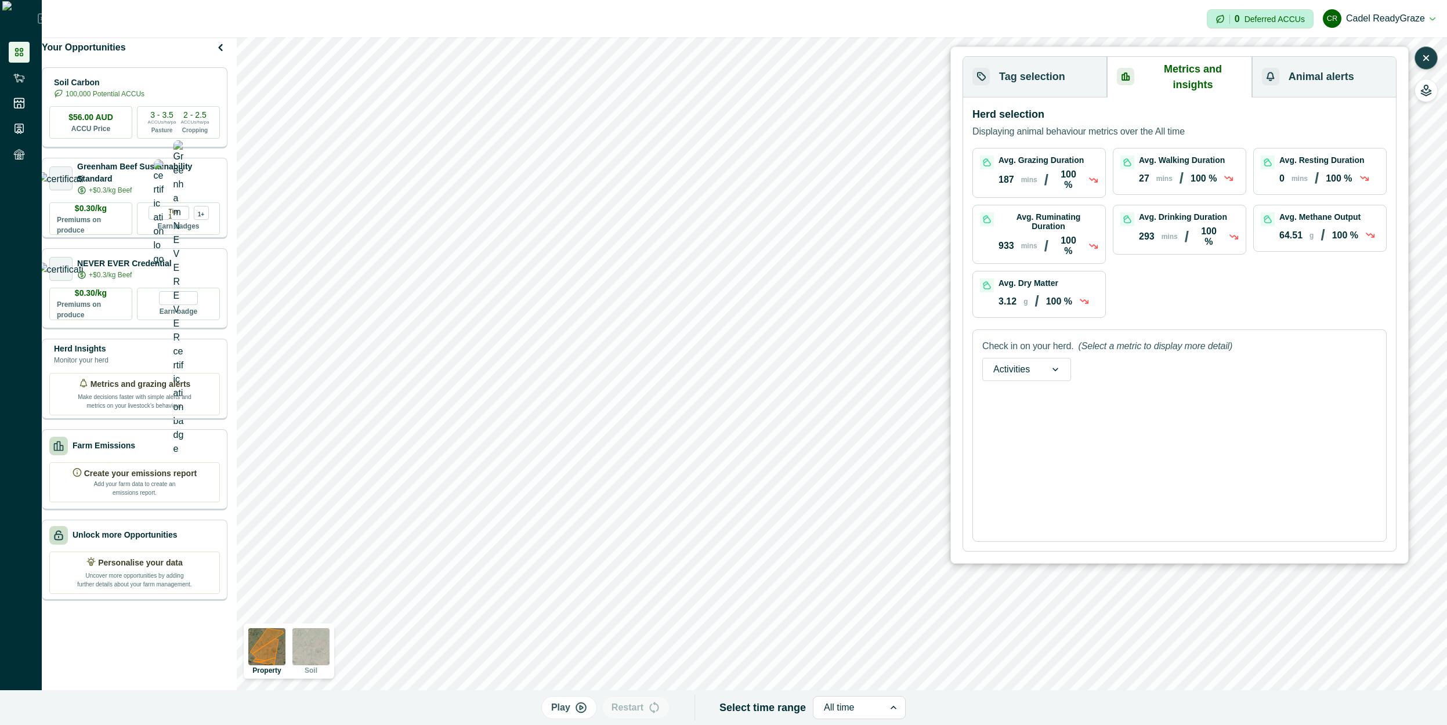
click at [768, 364] on icon at bounding box center [1056, 370] width 12 height 12
click at [768, 391] on div "Methane" at bounding box center [1027, 401] width 88 height 21
click at [768, 364] on icon at bounding box center [1055, 370] width 12 height 12
click at [768, 413] on div "Feed intake" at bounding box center [1026, 423] width 87 height 21
click at [768, 364] on icon at bounding box center [1068, 370] width 12 height 12
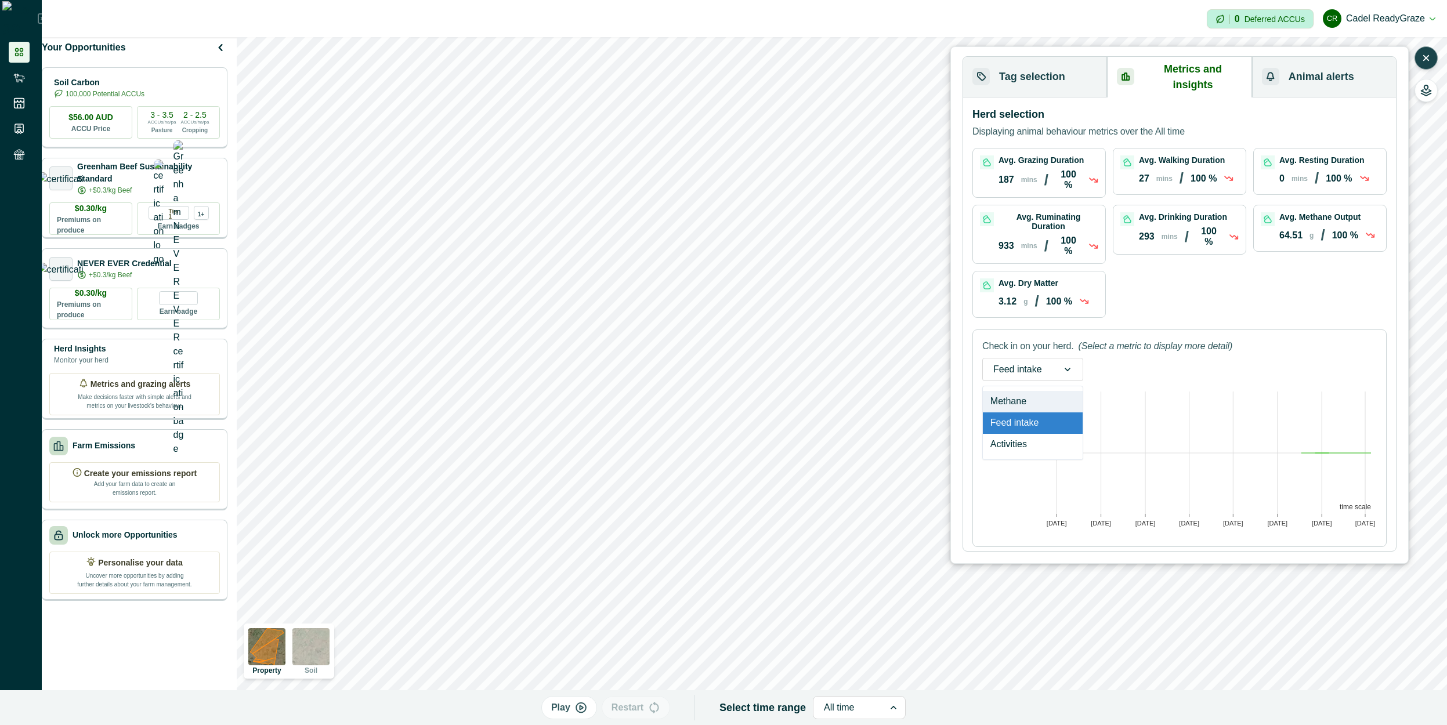
click at [768, 391] on div "Methane" at bounding box center [1033, 401] width 100 height 21
click at [768, 364] on icon at bounding box center [1055, 370] width 12 height 12
click at [768, 413] on div "Feed intake" at bounding box center [1026, 423] width 87 height 21
click at [768, 364] on icon at bounding box center [1068, 370] width 12 height 12
click at [768, 391] on div "Methane" at bounding box center [1033, 401] width 100 height 21
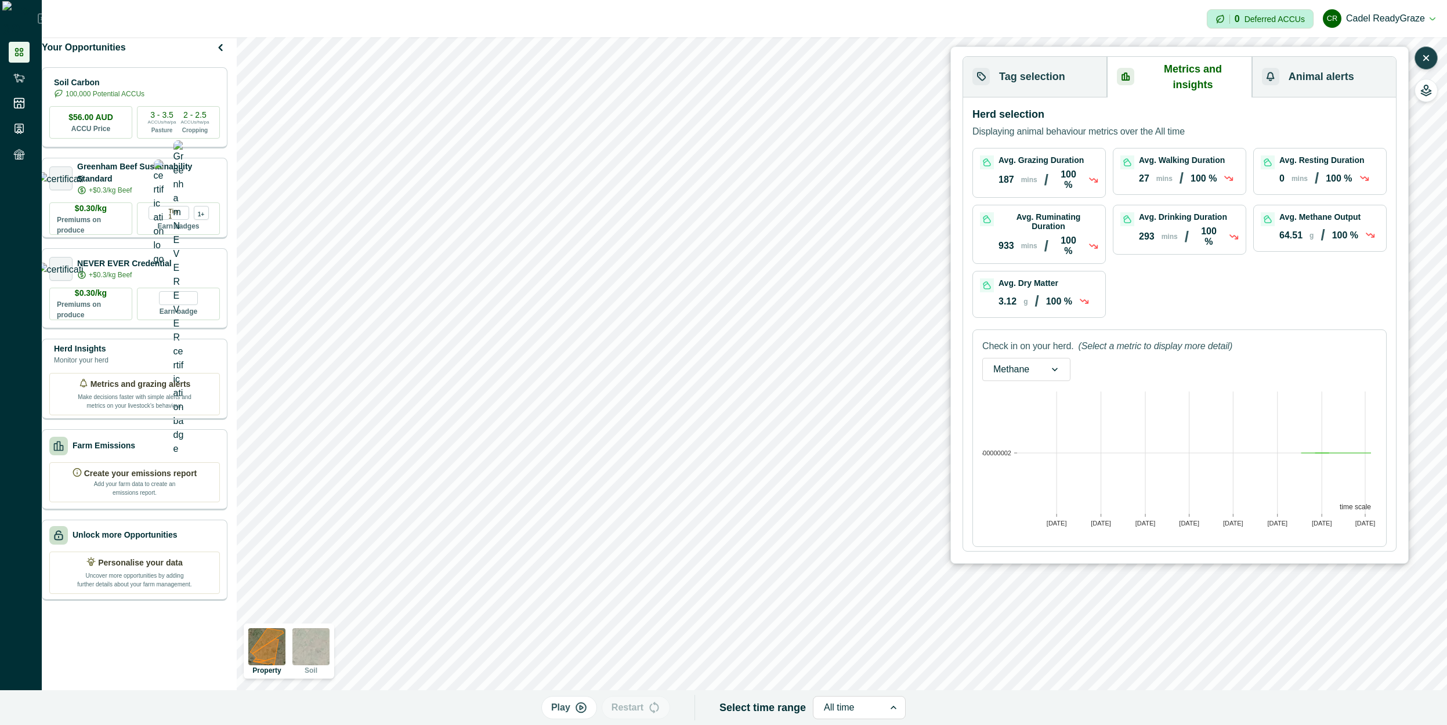
click at [768, 358] on div "Methane" at bounding box center [1027, 369] width 88 height 23
click at [768, 413] on div "Feed intake" at bounding box center [1026, 423] width 87 height 21
click at [768, 362] on div at bounding box center [1018, 370] width 49 height 16
click at [768, 391] on div "Methane" at bounding box center [1033, 401] width 100 height 21
click at [768, 360] on div "Methane" at bounding box center [1011, 369] width 57 height 19
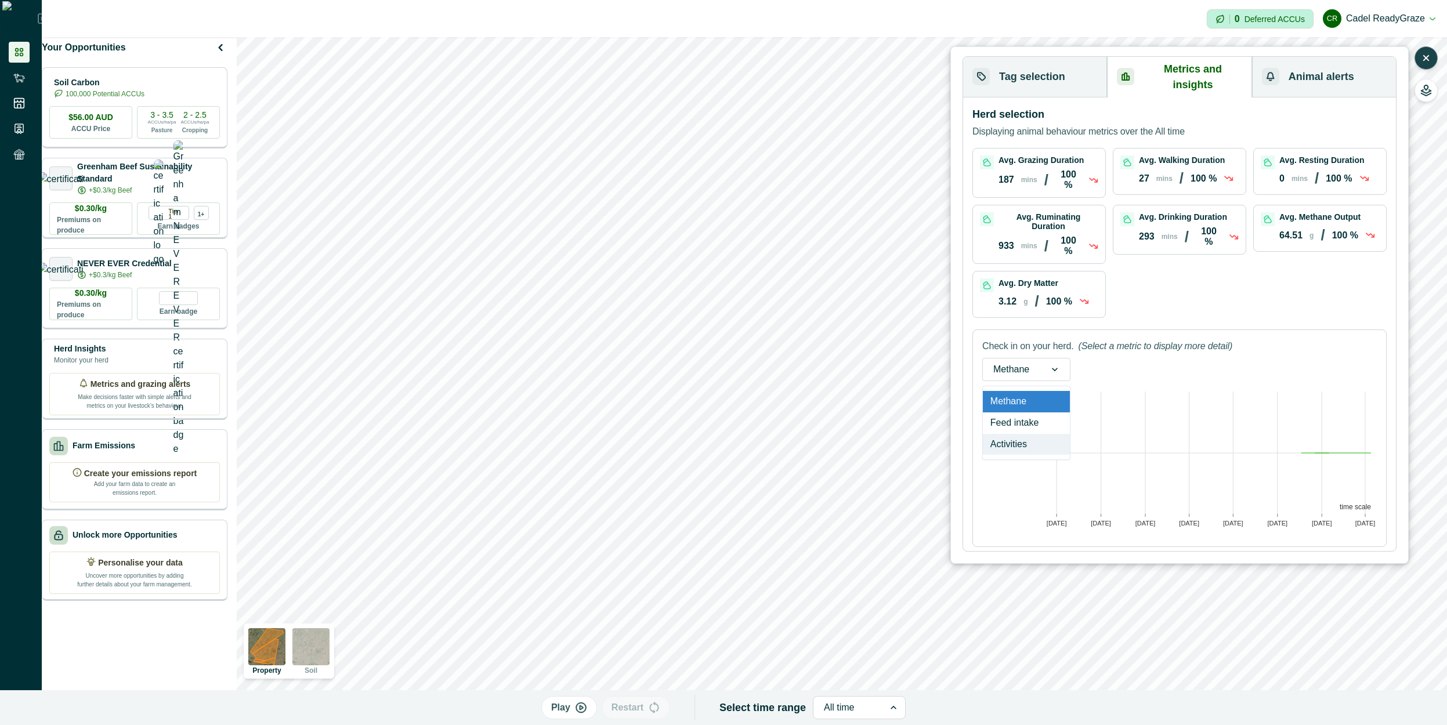
click at [768, 434] on div "Activities" at bounding box center [1026, 444] width 87 height 21
click at [768, 360] on div "Activities" at bounding box center [1011, 369] width 57 height 19
click at [768, 391] on div "Methane" at bounding box center [1027, 401] width 88 height 21
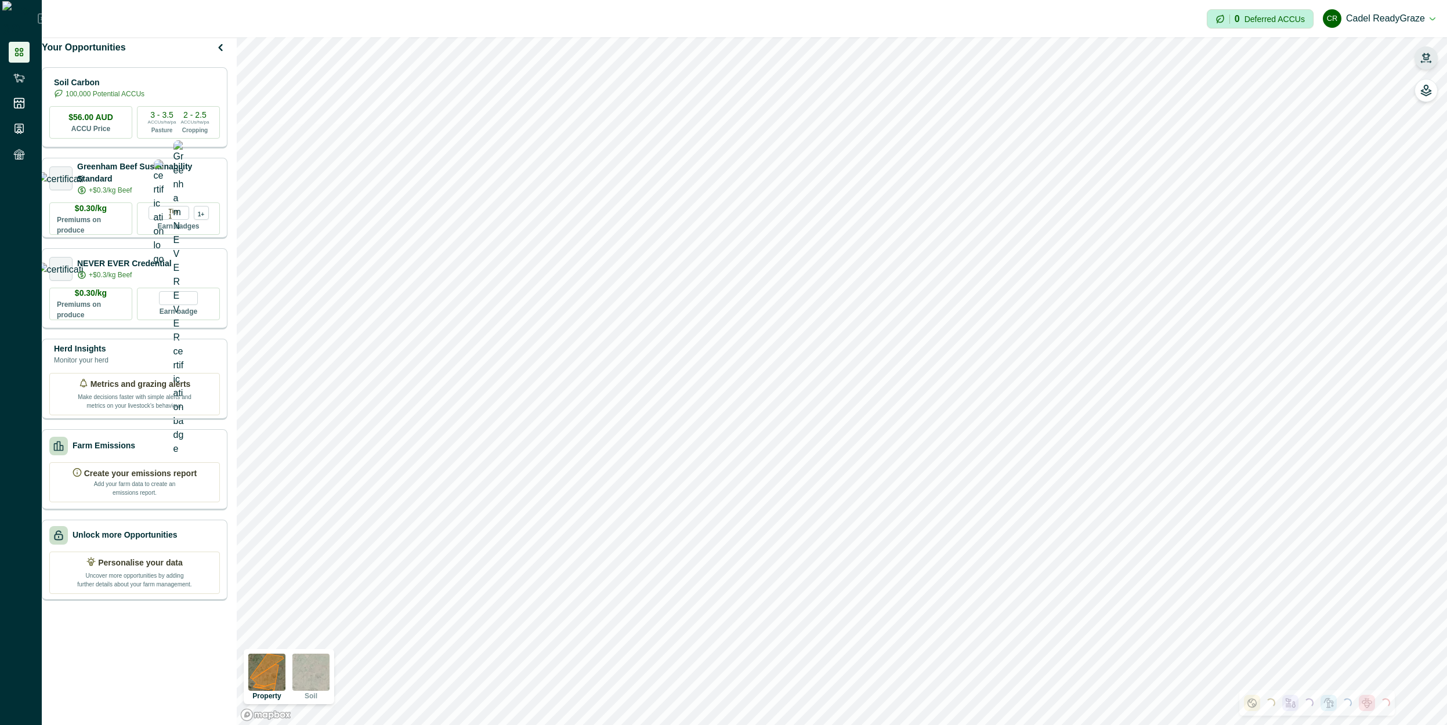
click at [768, 53] on icon "button" at bounding box center [1427, 58] width 12 height 12
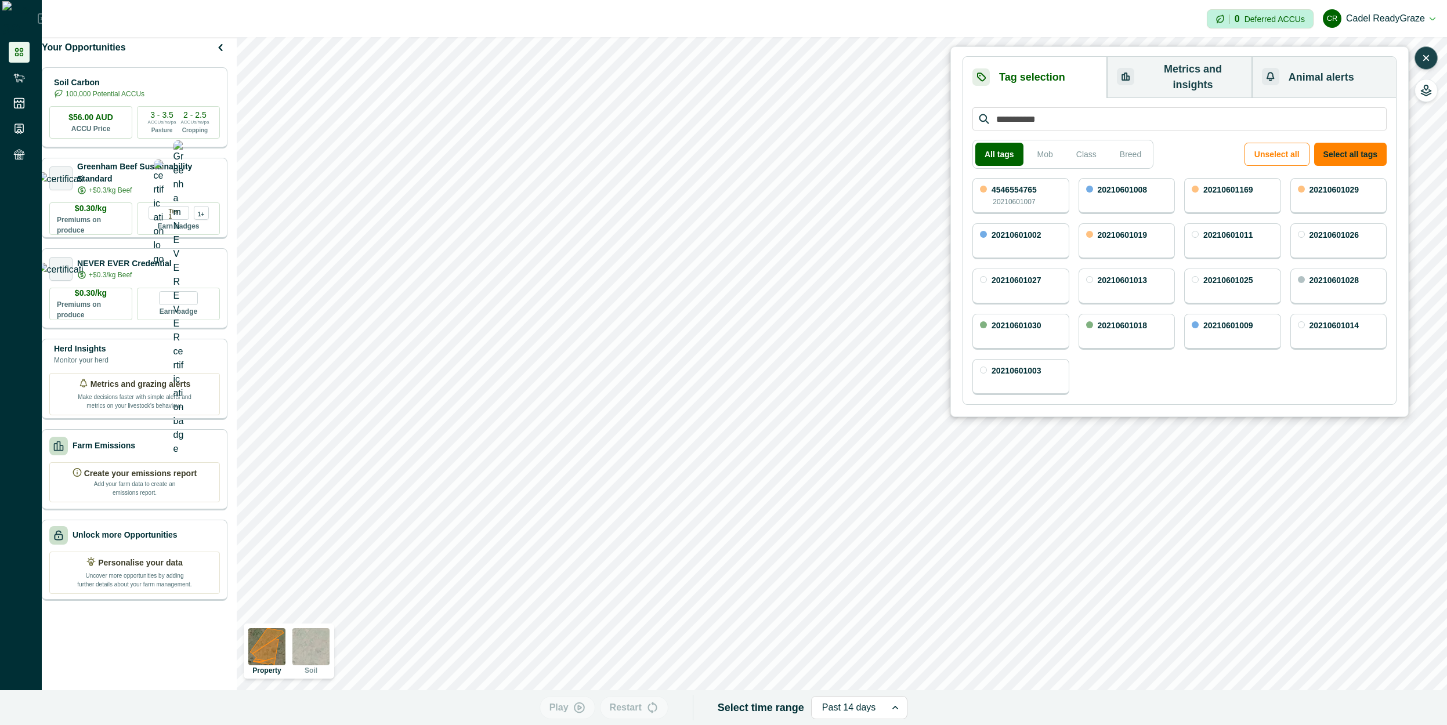
click at [768, 73] on button "Metrics and insights" at bounding box center [1179, 77] width 145 height 41
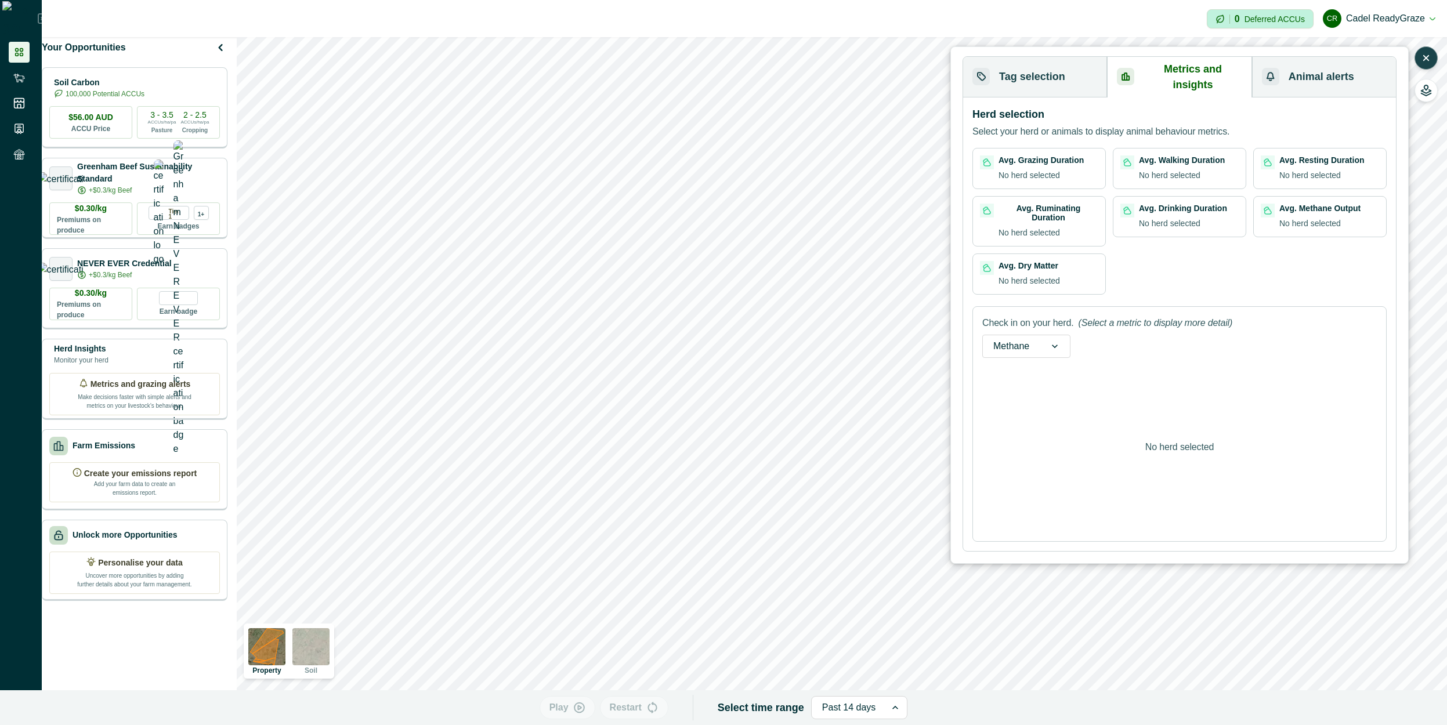
click at [768, 69] on button "Tag selection" at bounding box center [1035, 77] width 144 height 41
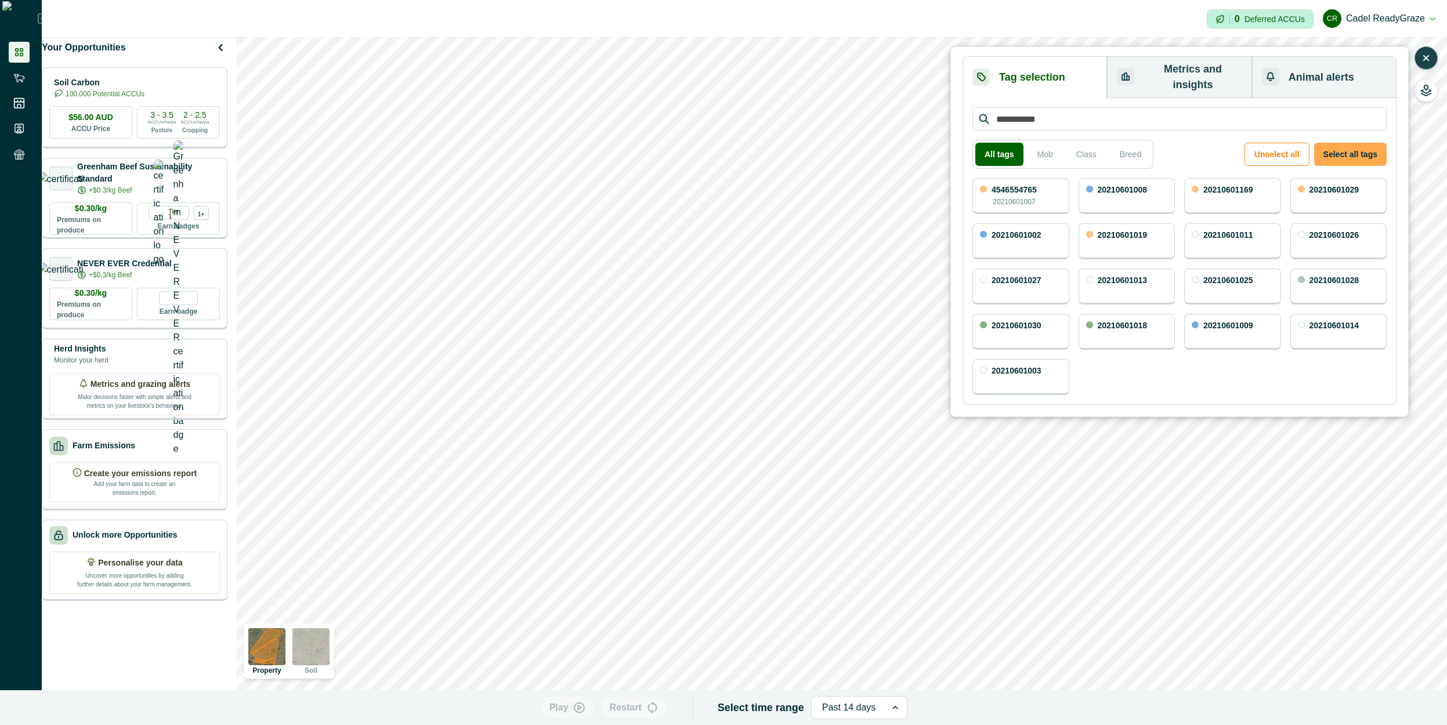
drag, startPoint x: 1345, startPoint y: 145, endPoint x: 1201, endPoint y: 79, distance: 158.9
click at [768, 145] on button "Select all tags" at bounding box center [1351, 154] width 73 height 23
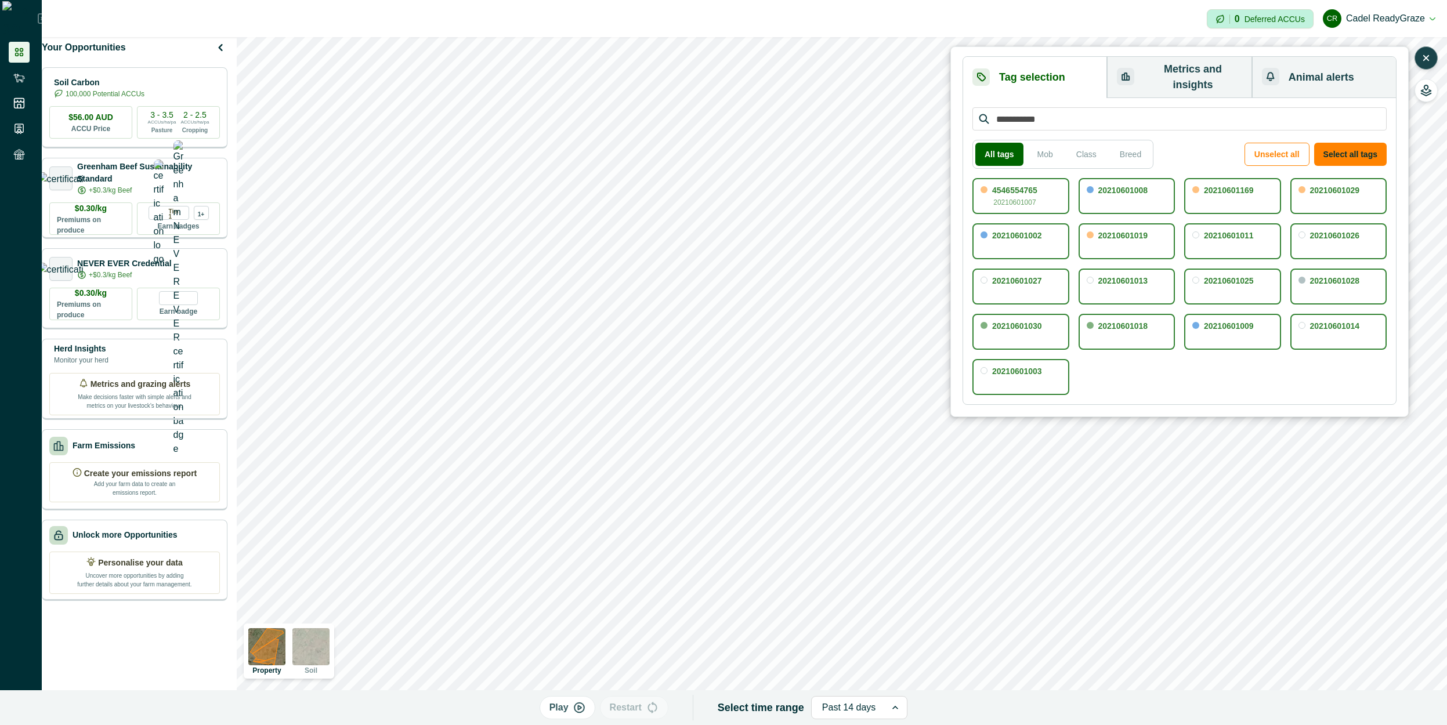
click at [768, 73] on button "Metrics and insights" at bounding box center [1179, 77] width 145 height 41
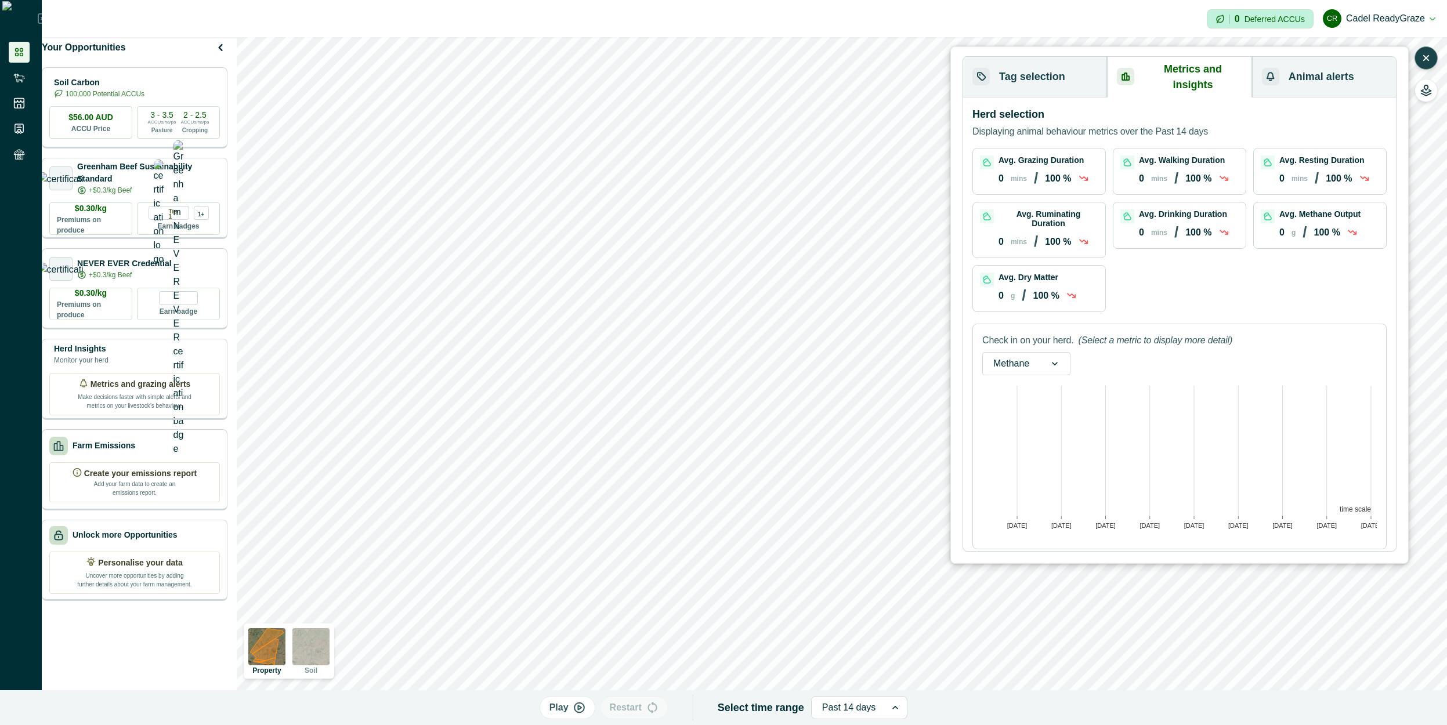
click at [768, 353] on div at bounding box center [1055, 364] width 30 height 22
click at [768, 407] on div "Feed intake" at bounding box center [1026, 417] width 87 height 21
click at [768, 355] on div "Feed intake" at bounding box center [1018, 364] width 70 height 19
click at [768, 70] on button "Tag selection" at bounding box center [1035, 77] width 144 height 41
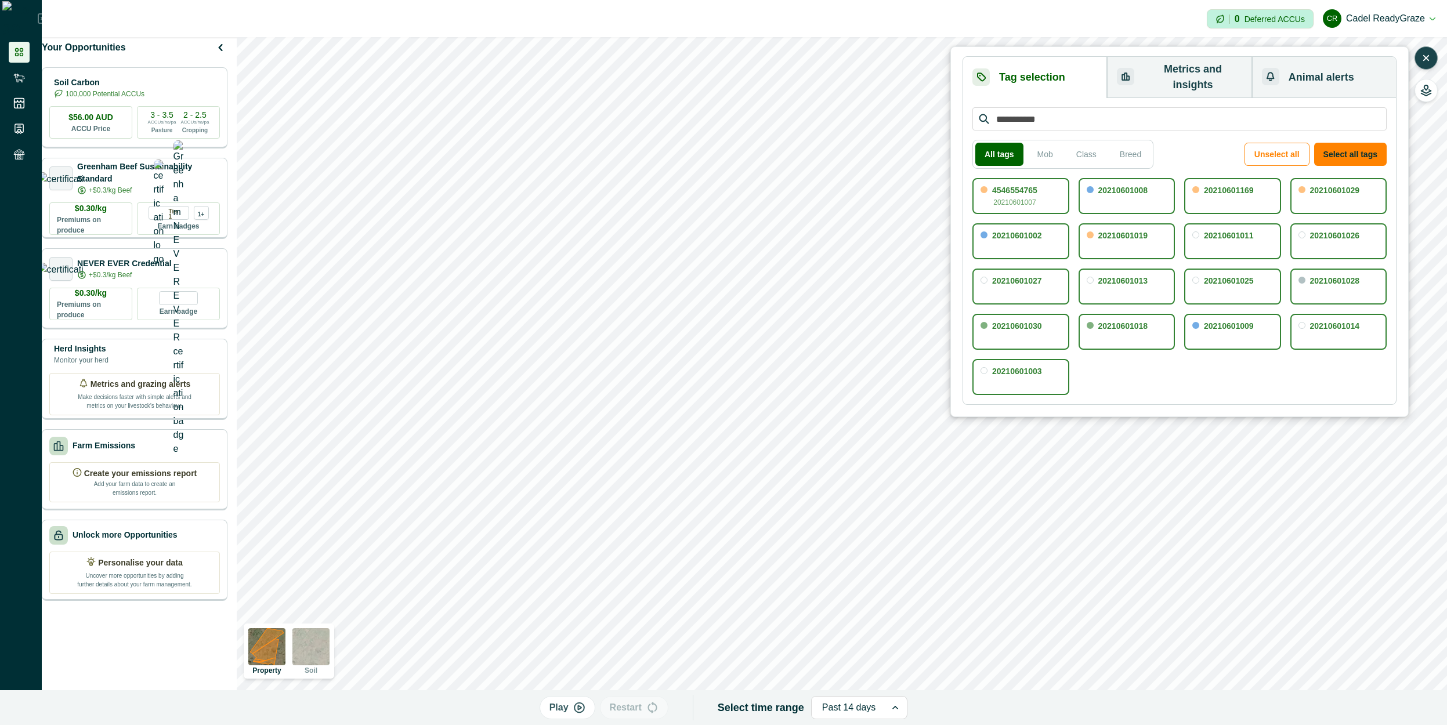
drag, startPoint x: 1360, startPoint y: 146, endPoint x: 1139, endPoint y: 95, distance: 227.1
click at [768, 146] on button "Select all tags" at bounding box center [1351, 154] width 73 height 23
click at [768, 63] on button "Metrics and insights" at bounding box center [1179, 77] width 145 height 41
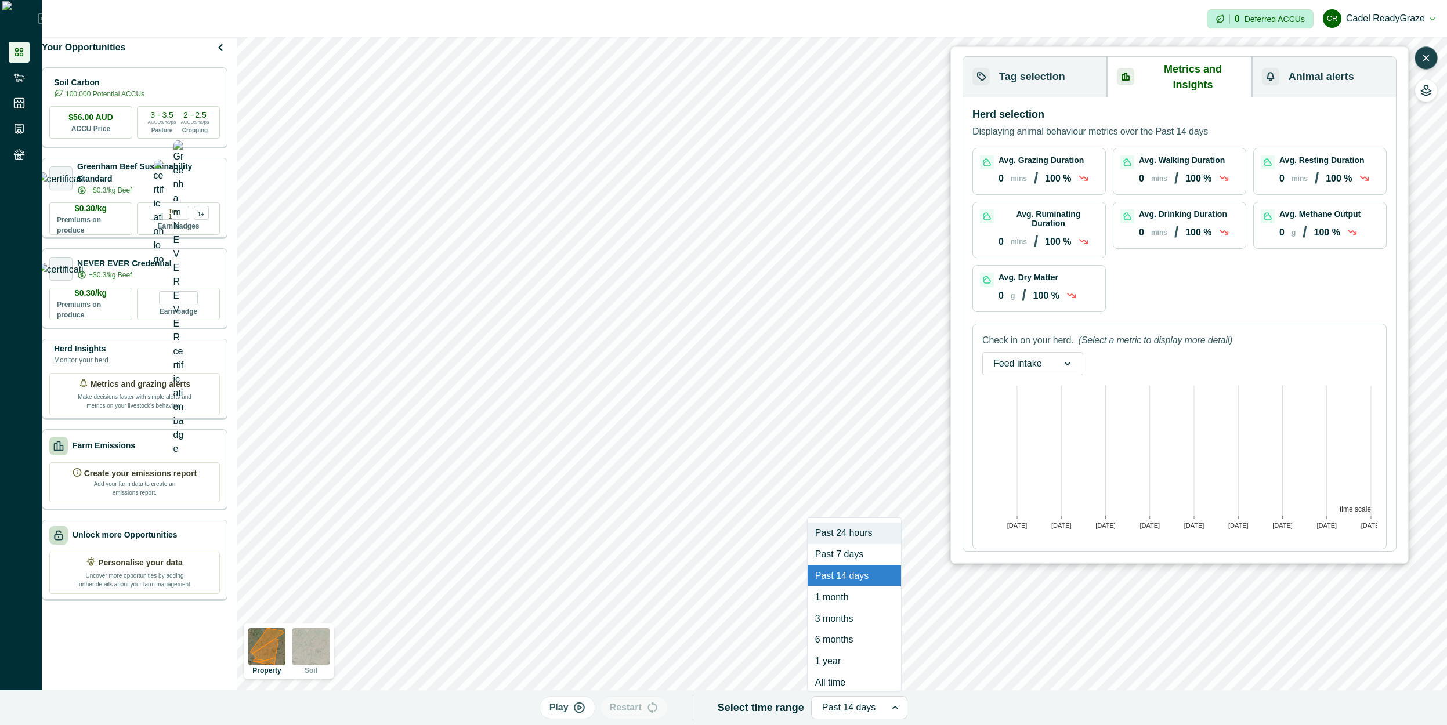
click at [768, 706] on div at bounding box center [849, 708] width 54 height 16
click at [768, 684] on div "All time" at bounding box center [854, 675] width 93 height 21
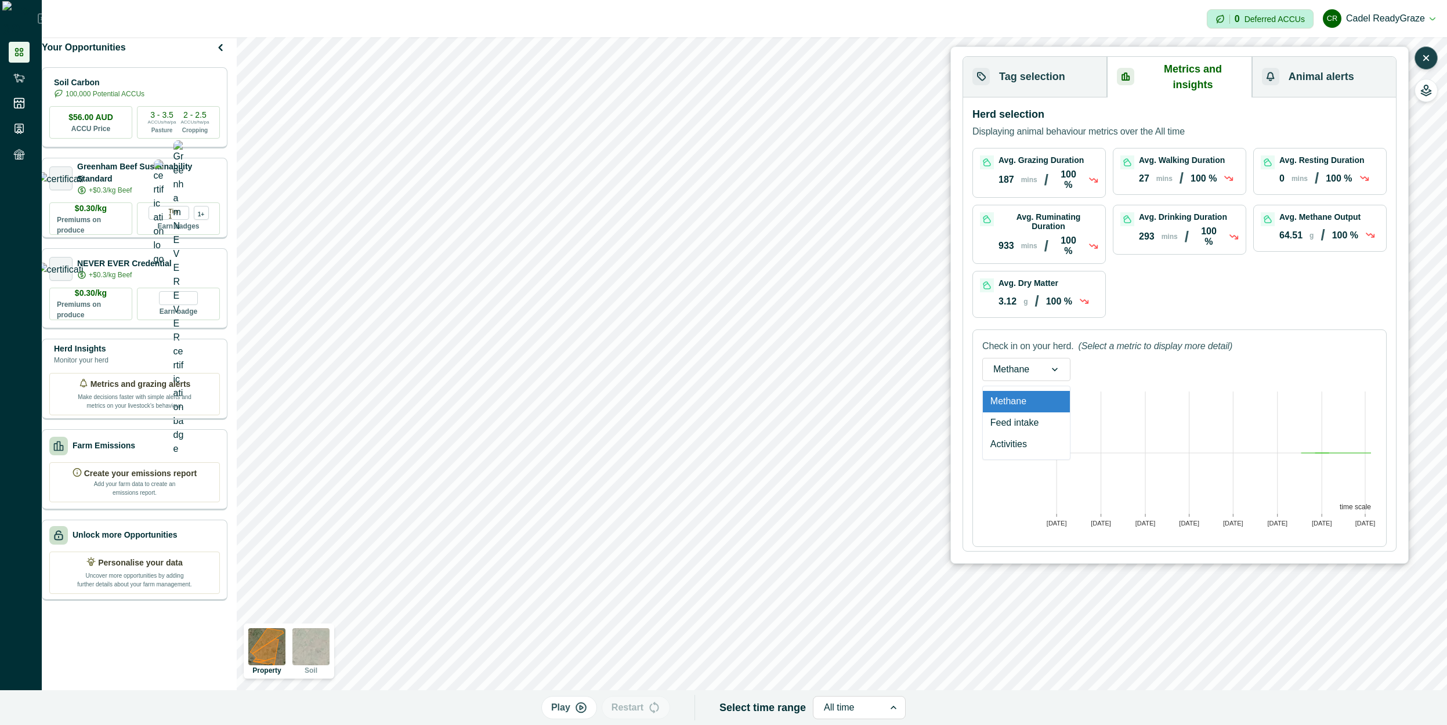
click at [768, 360] on div "Methane" at bounding box center [1011, 369] width 57 height 19
click at [768, 434] on div "Activities" at bounding box center [1026, 444] width 87 height 21
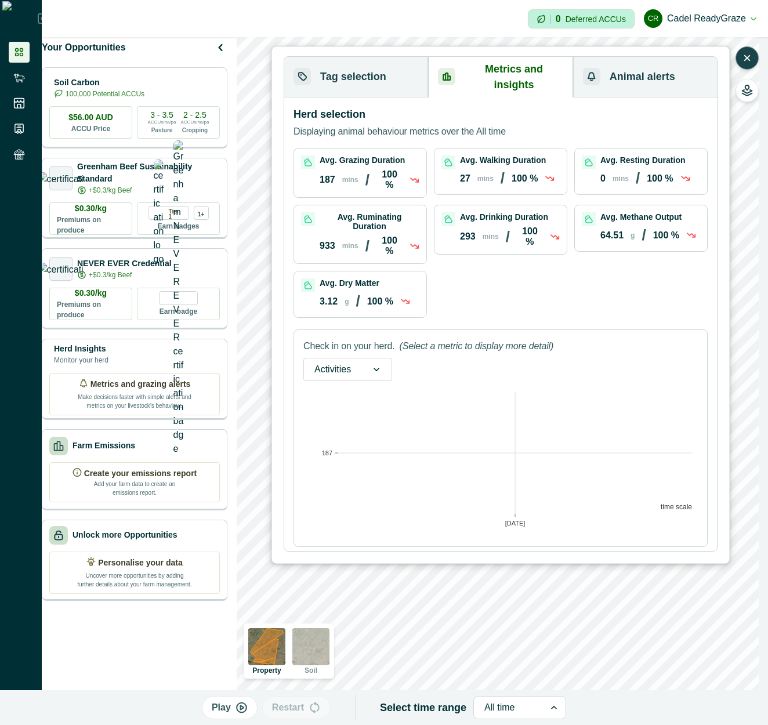
click at [347, 362] on div at bounding box center [333, 370] width 37 height 16
click at [341, 413] on div "Feed intake" at bounding box center [348, 423] width 88 height 21
click at [363, 360] on div "Feed intake" at bounding box center [339, 369] width 70 height 19
click at [338, 434] on div "Activities" at bounding box center [354, 444] width 100 height 21
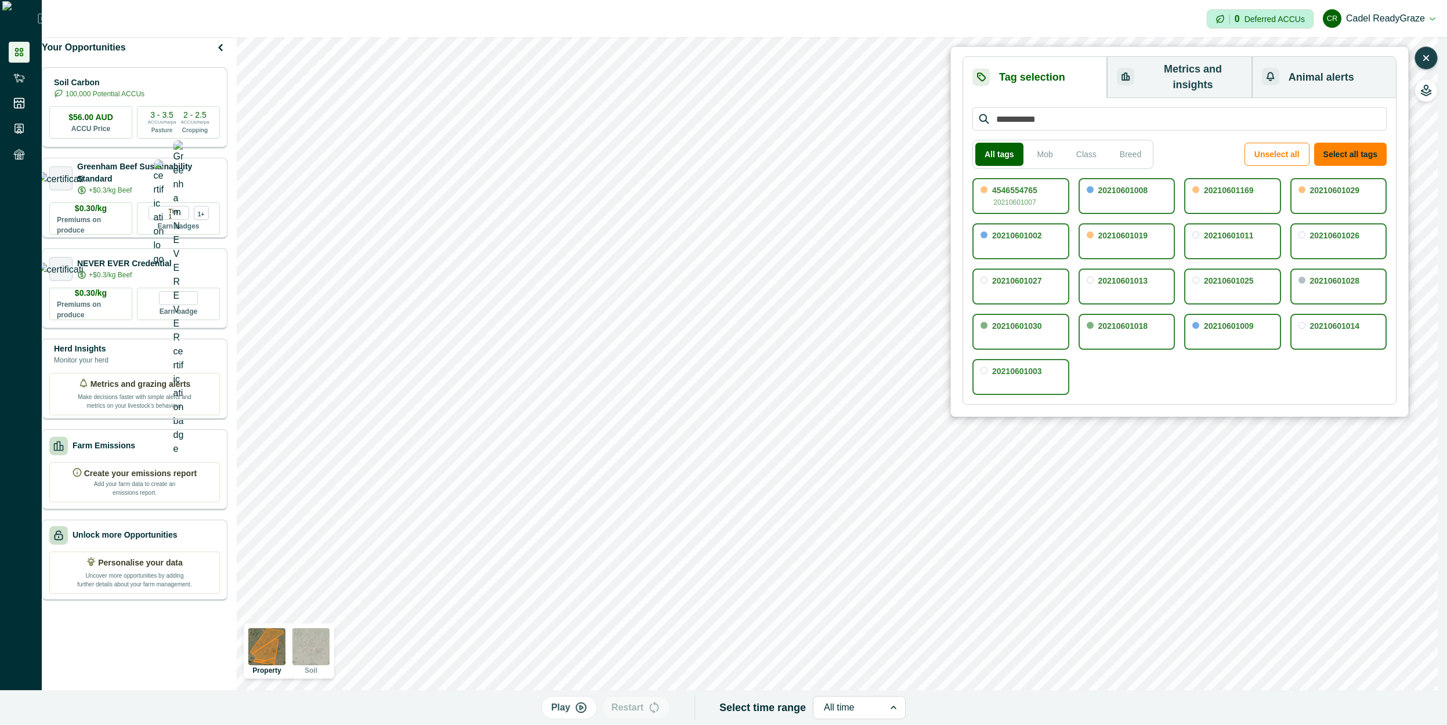
click at [768, 82] on button "Metrics and insights" at bounding box center [1179, 77] width 145 height 41
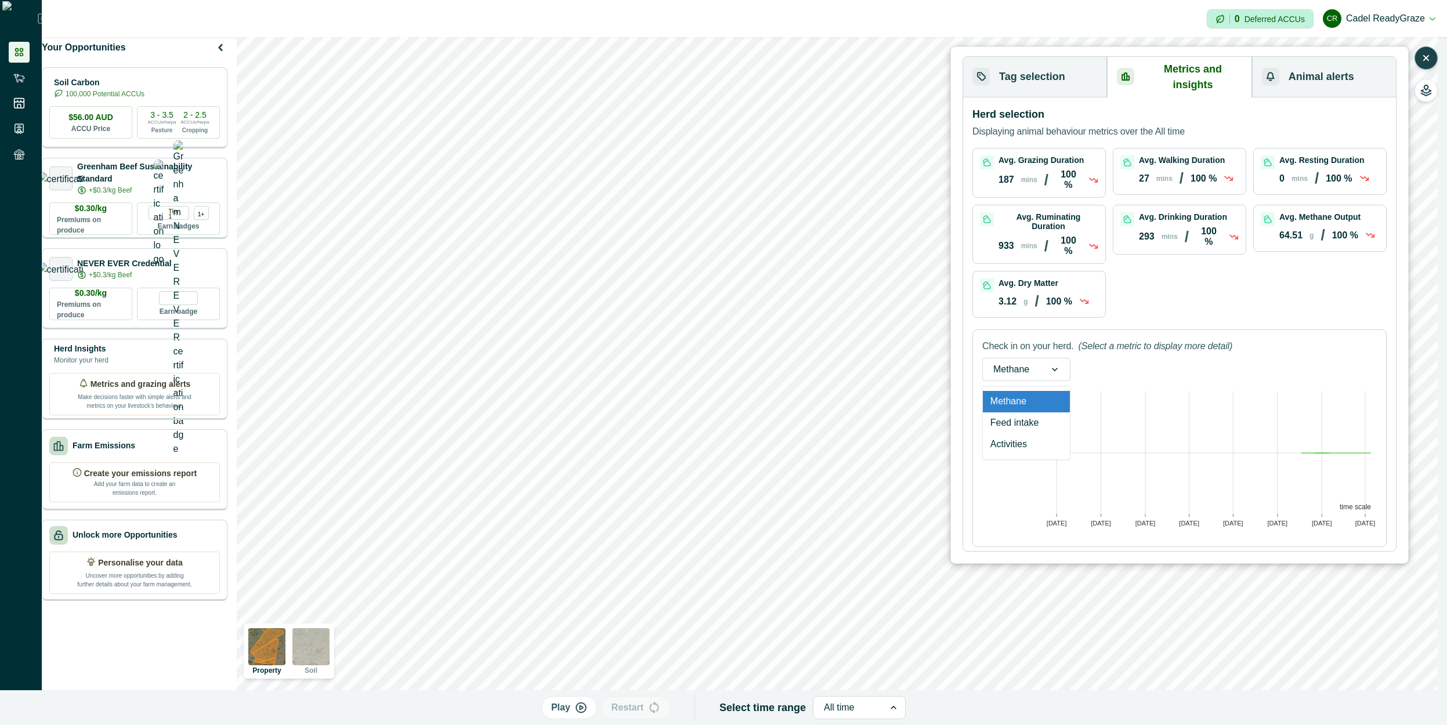
click at [768, 364] on icon at bounding box center [1055, 370] width 12 height 12
click at [768, 434] on div "Activities" at bounding box center [1026, 444] width 87 height 21
click at [768, 526] on span at bounding box center [993, 532] width 20 height 12
click at [768, 530] on div "Herd selection Displaying animal behaviour metrics over the All time Avg. Grazi…" at bounding box center [1179, 325] width 433 height 454
click at [768, 526] on span at bounding box center [993, 532] width 20 height 12
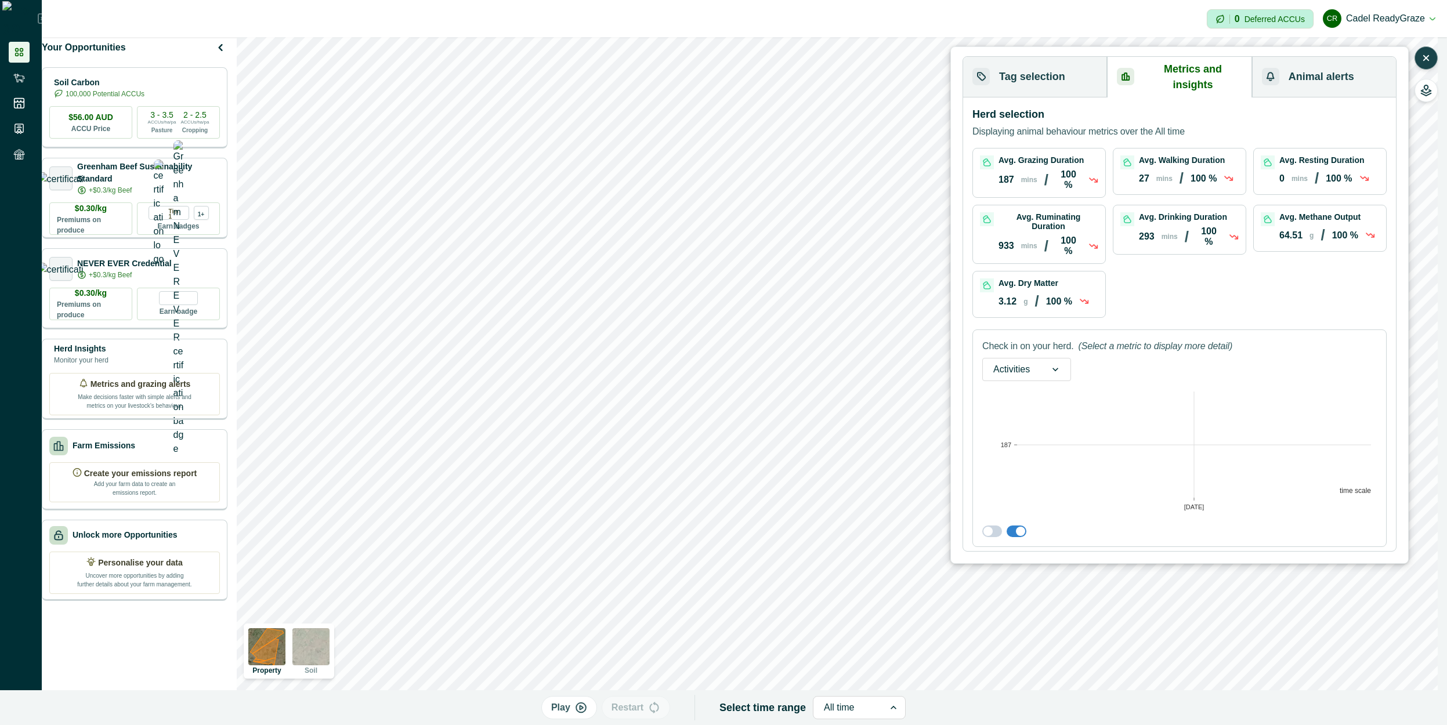
click at [768, 527] on span at bounding box center [988, 531] width 9 height 9
click at [768, 518] on div "Check in on your herd. (Select a metric to display more detail) Activities 2023…" at bounding box center [1180, 439] width 414 height 218
click at [768, 526] on span at bounding box center [1017, 532] width 20 height 12
click at [768, 527] on span at bounding box center [1020, 531] width 9 height 9
drag, startPoint x: 992, startPoint y: 520, endPoint x: 1007, endPoint y: 471, distance: 51.4
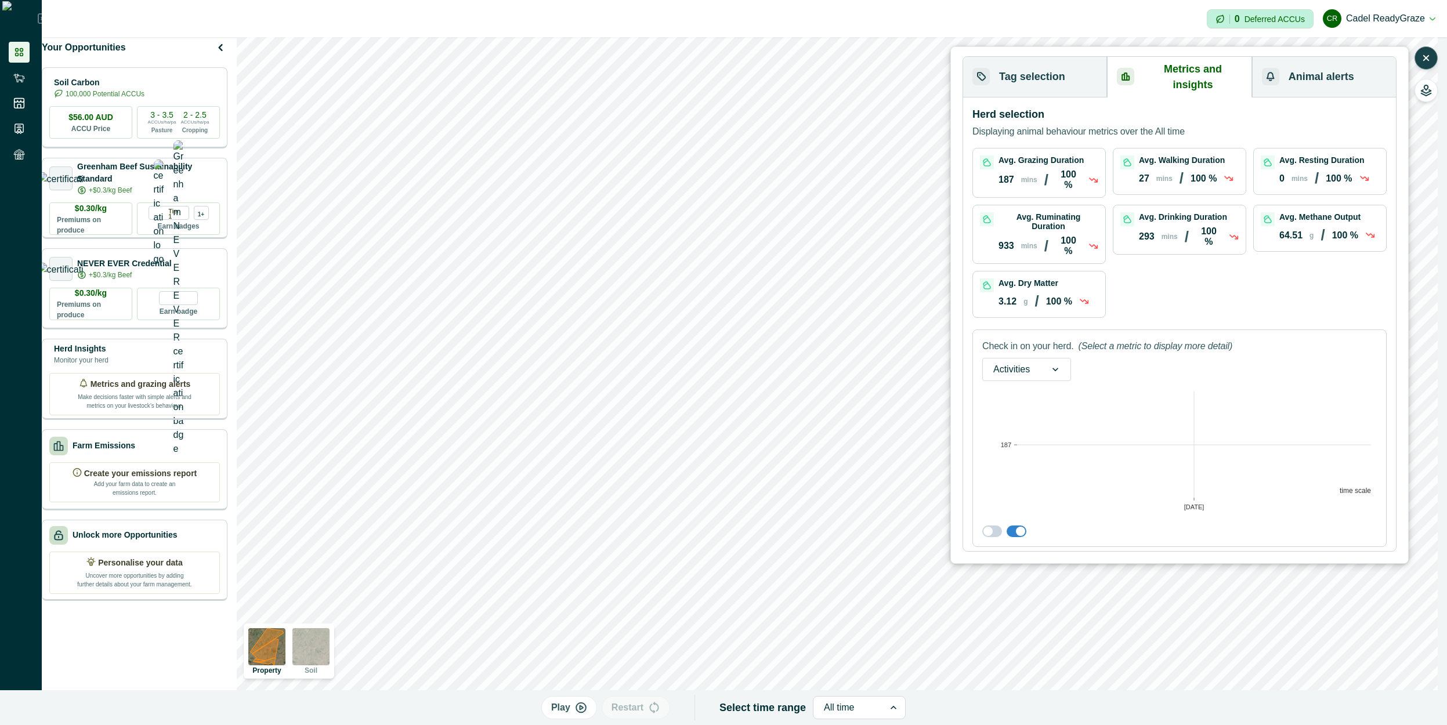
click at [768, 520] on div "Check in on your herd. (Select a metric to display more detail) Activities 2023…" at bounding box center [1180, 439] width 414 height 218
drag, startPoint x: 1021, startPoint y: 367, endPoint x: 1066, endPoint y: 262, distance: 114.4
click at [768, 358] on div "Check in on your herd. (Select a metric to display more detail) Activities 2023…" at bounding box center [1180, 439] width 414 height 218
click at [768, 397] on rect at bounding box center [1180, 453] width 395 height 135
click at [768, 508] on div "Check in on your herd. (Select a metric to display more detail) Activities 2023…" at bounding box center [1180, 439] width 414 height 218
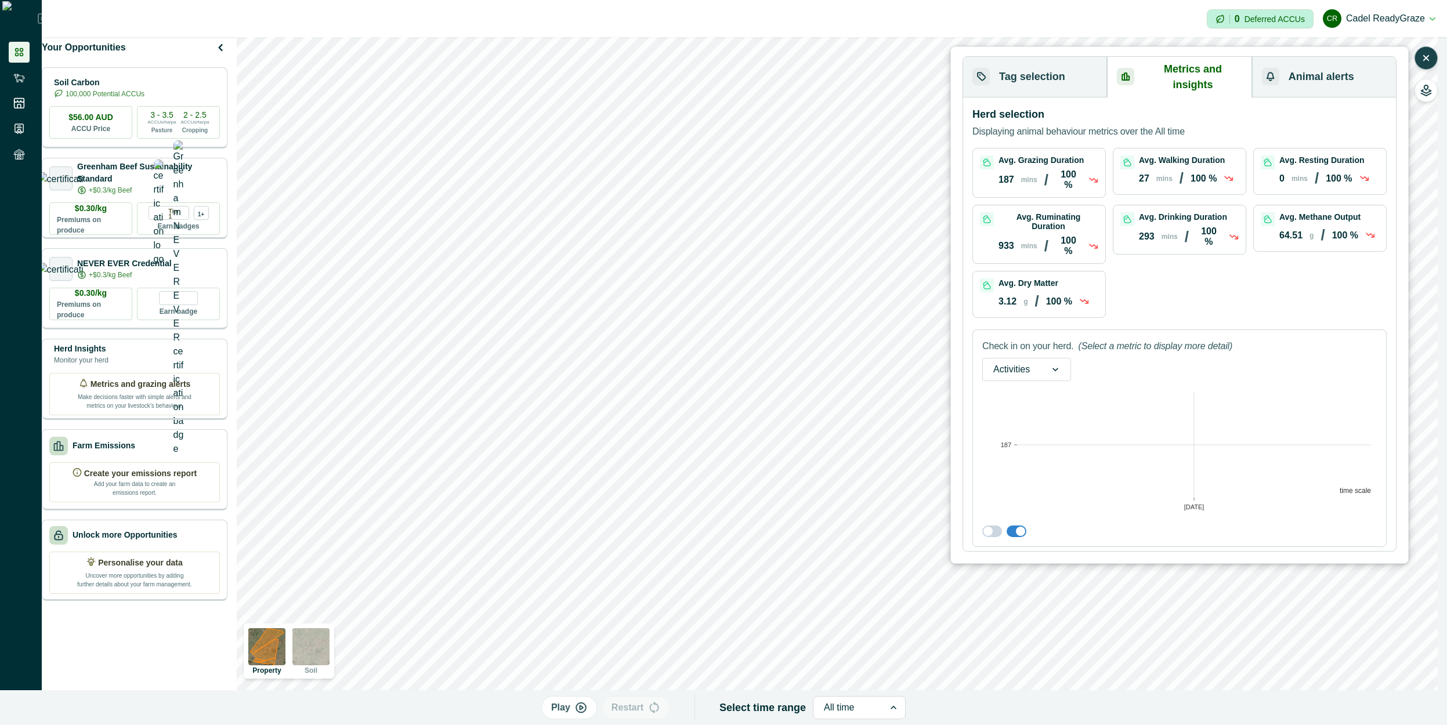
click at [768, 526] on span at bounding box center [993, 532] width 20 height 12
click at [768, 360] on div "Activities" at bounding box center [1011, 369] width 57 height 19
click at [768, 526] on span at bounding box center [993, 532] width 20 height 12
drag, startPoint x: 990, startPoint y: 516, endPoint x: 991, endPoint y: 524, distance: 8.2
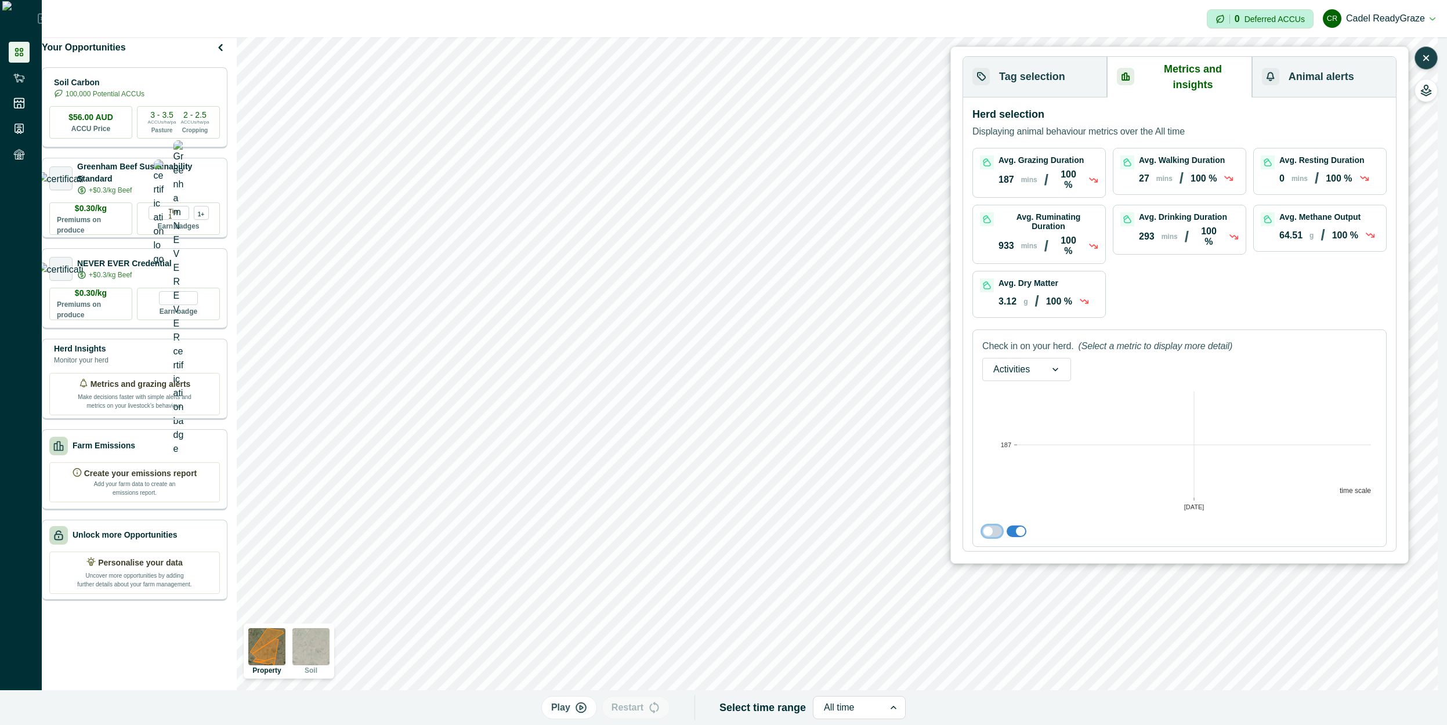
click at [768, 527] on span at bounding box center [988, 531] width 9 height 9
click at [768, 527] on span at bounding box center [996, 531] width 9 height 9
click at [768, 526] on span at bounding box center [993, 532] width 20 height 12
click at [768, 526] on label at bounding box center [1017, 532] width 20 height 12
click at [768, 527] on span at bounding box center [1020, 531] width 9 height 9
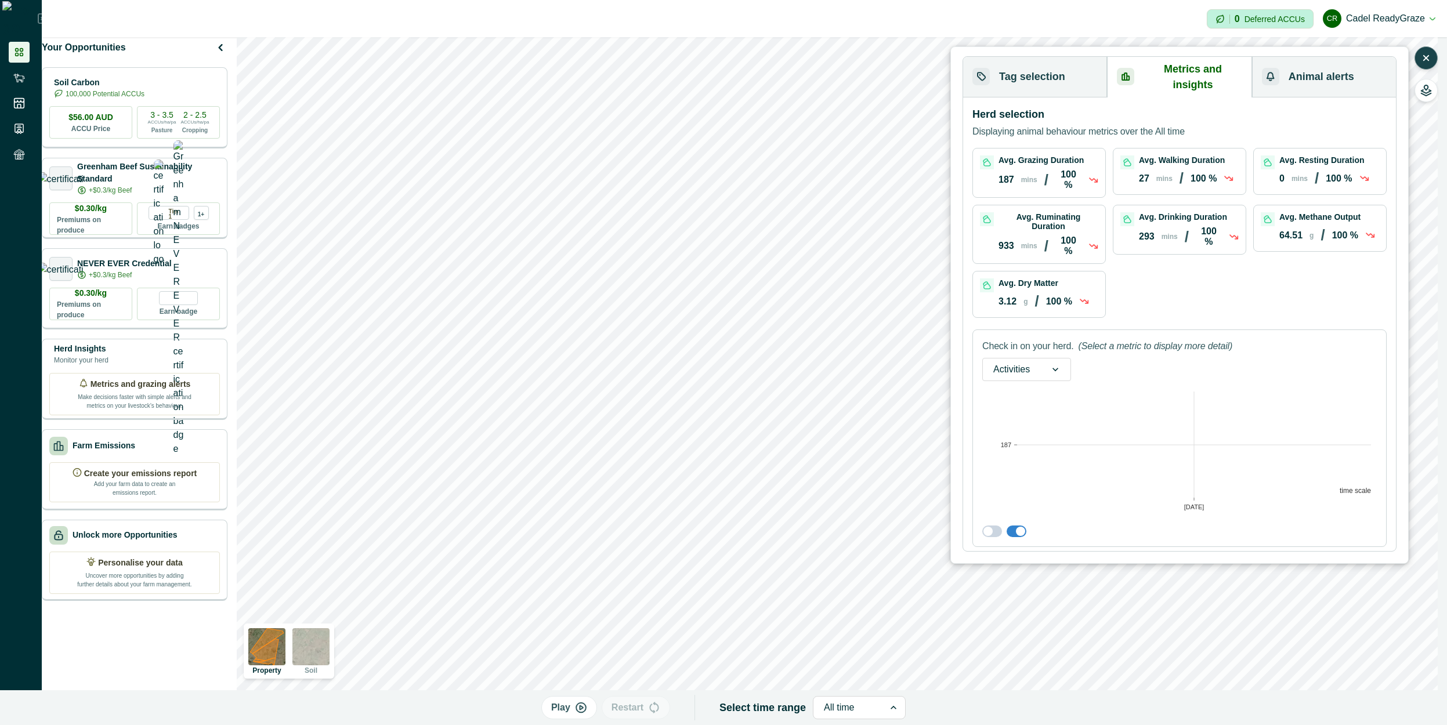
click at [768, 527] on span at bounding box center [1020, 531] width 9 height 9
click at [768, 527] on span at bounding box center [988, 531] width 9 height 9
click at [768, 527] on span at bounding box center [1020, 531] width 9 height 9
click at [768, 526] on span at bounding box center [993, 532] width 20 height 12
click at [768, 527] on span at bounding box center [996, 531] width 9 height 9
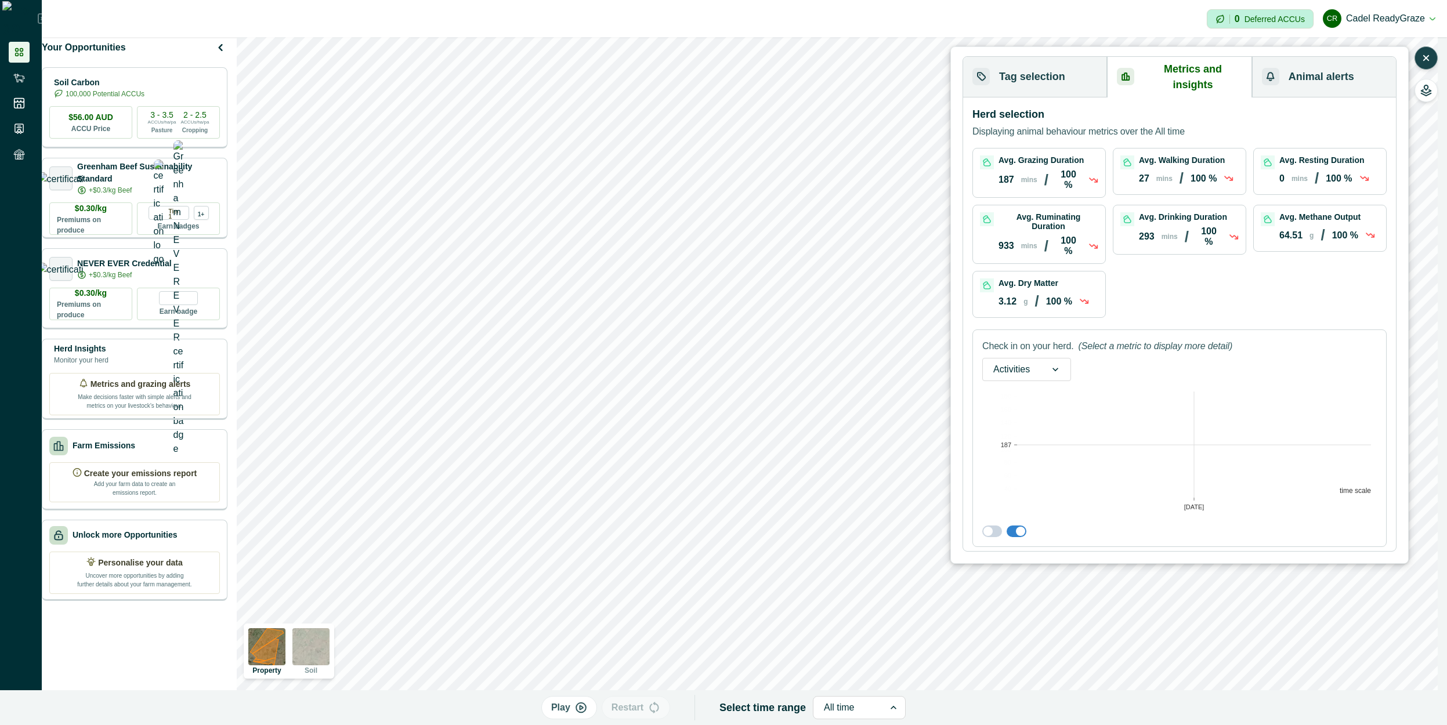
click at [768, 526] on span at bounding box center [1017, 532] width 20 height 12
click at [768, 522] on span at bounding box center [1012, 526] width 9 height 9
click at [768, 526] on span at bounding box center [993, 532] width 20 height 12
click at [768, 521] on div "Check in on your herd. (Select a metric to display more detail) Activities 2023…" at bounding box center [1180, 439] width 414 height 218
click at [768, 526] on span at bounding box center [1017, 532] width 20 height 12
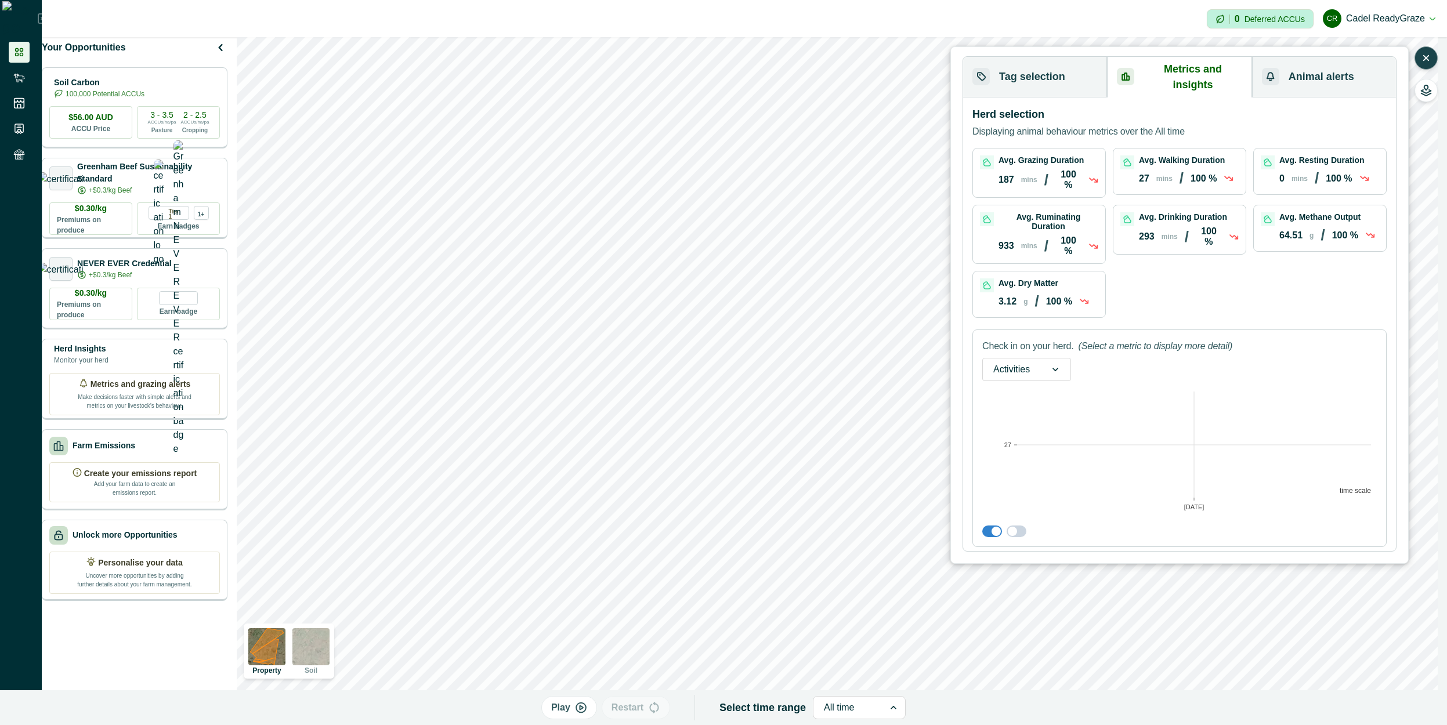
click at [768, 527] on span at bounding box center [996, 531] width 9 height 9
click at [768, 521] on span at bounding box center [993, 527] width 20 height 12
click at [768, 527] on span at bounding box center [996, 531] width 9 height 9
click at [768, 522] on span at bounding box center [1012, 526] width 9 height 9
click at [768, 527] on span at bounding box center [988, 531] width 9 height 9
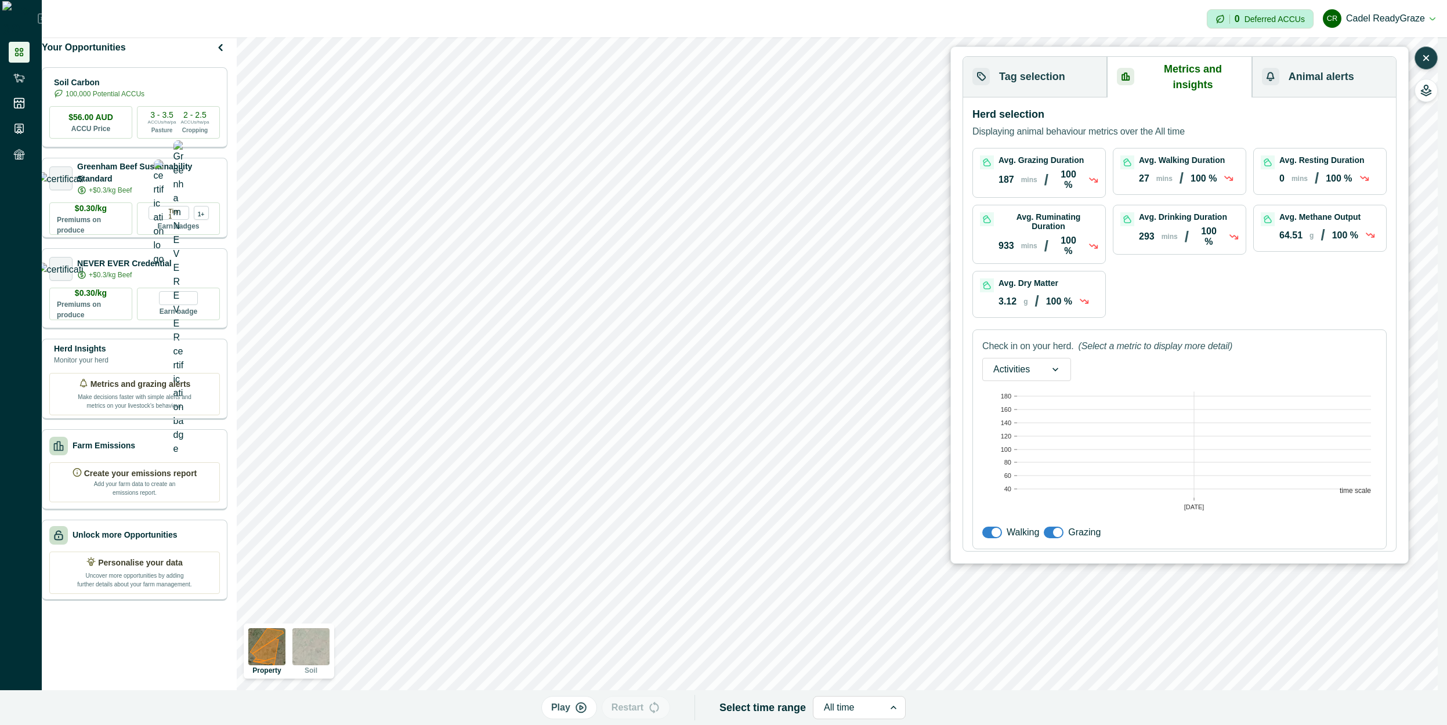
click at [768, 528] on span at bounding box center [996, 532] width 9 height 9
click at [768, 527] on span at bounding box center [1054, 533] width 20 height 12
click at [768, 521] on span at bounding box center [1049, 525] width 9 height 9
click at [768, 525] on span at bounding box center [993, 531] width 20 height 12
click at [768, 525] on span at bounding box center [1177, 531] width 20 height 12
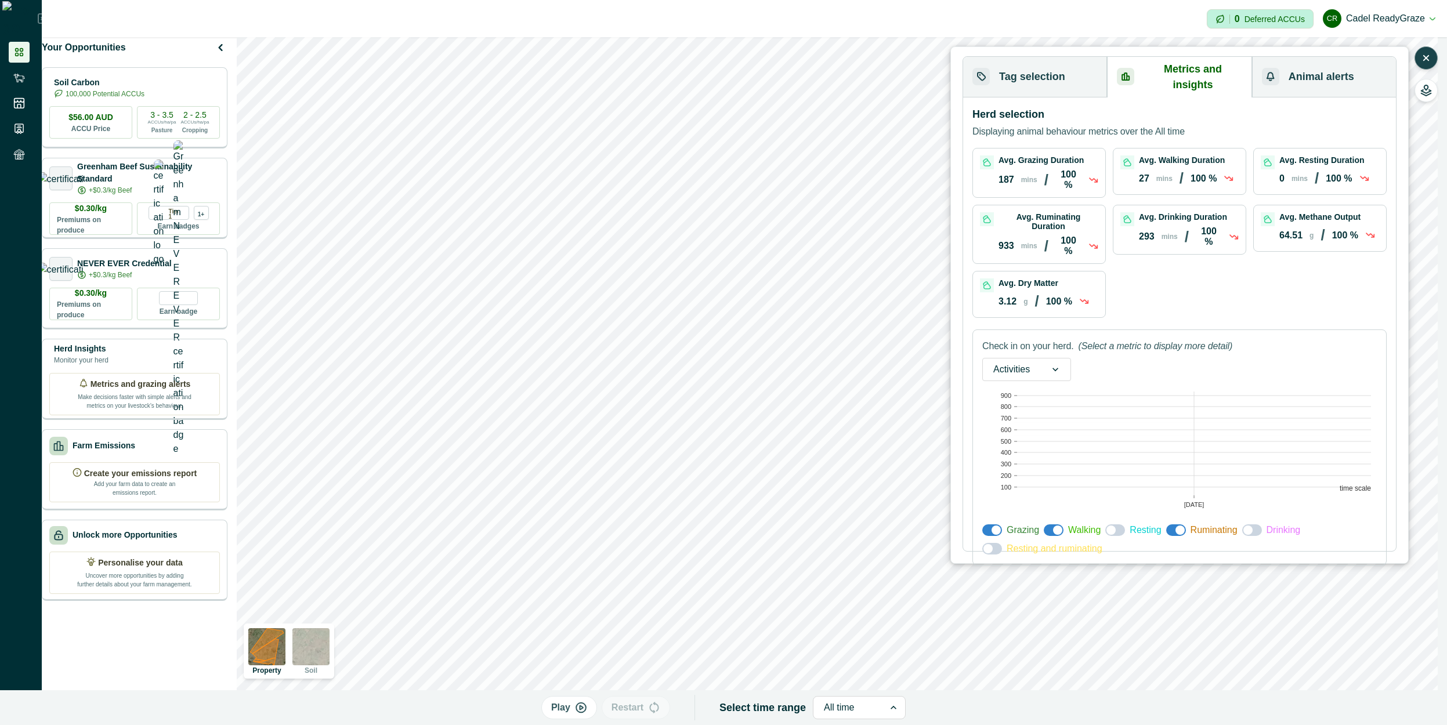
click at [768, 526] on span at bounding box center [1111, 530] width 9 height 9
click at [768, 526] on span at bounding box center [1248, 530] width 9 height 9
click at [768, 543] on span at bounding box center [993, 549] width 20 height 12
click at [768, 525] on span at bounding box center [1177, 531] width 20 height 12
click at [768, 525] on span at bounding box center [1253, 531] width 20 height 12
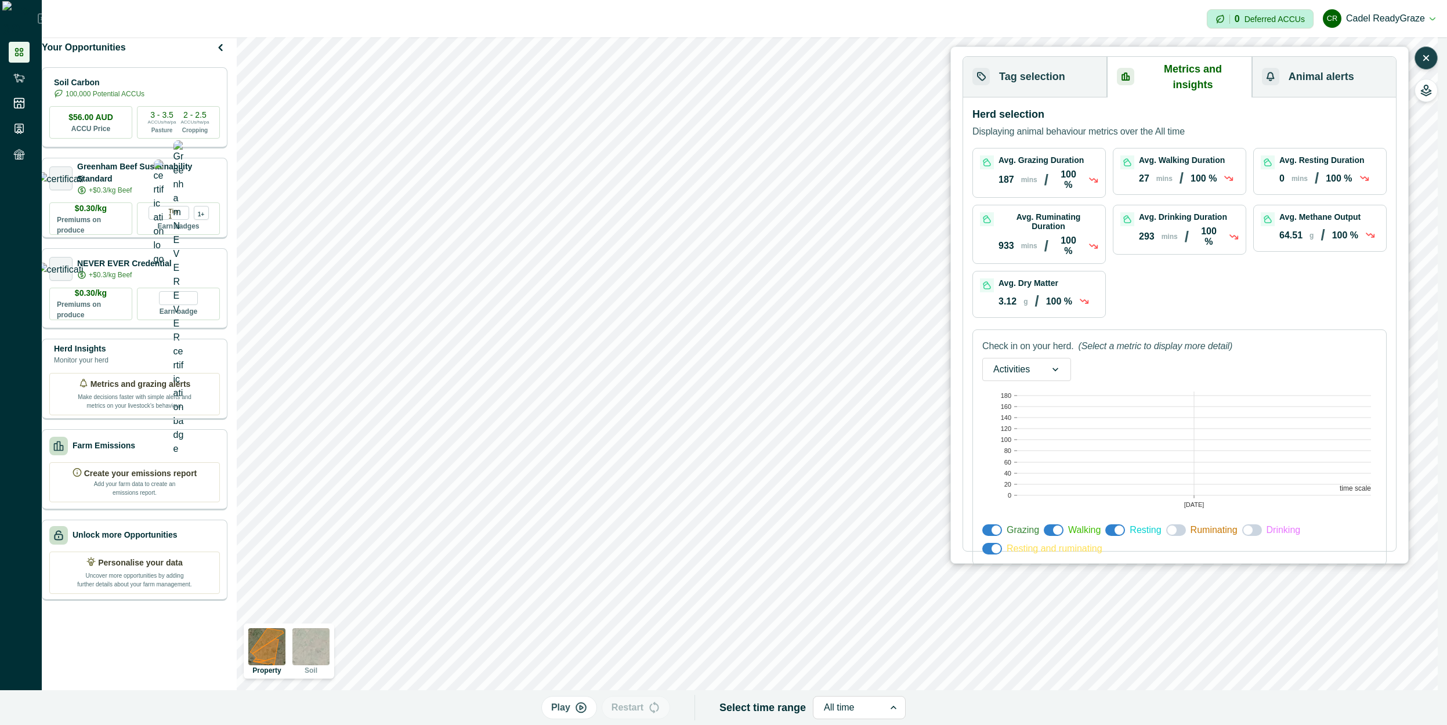
click at [768, 525] on span at bounding box center [1177, 531] width 20 height 12
click at [768, 525] on span at bounding box center [1253, 531] width 20 height 12
click at [768, 543] on span at bounding box center [993, 549] width 20 height 12
click at [768, 532] on div "Herd selection Displaying animal behaviour metrics over the All time Avg. Grazi…" at bounding box center [1179, 325] width 433 height 454
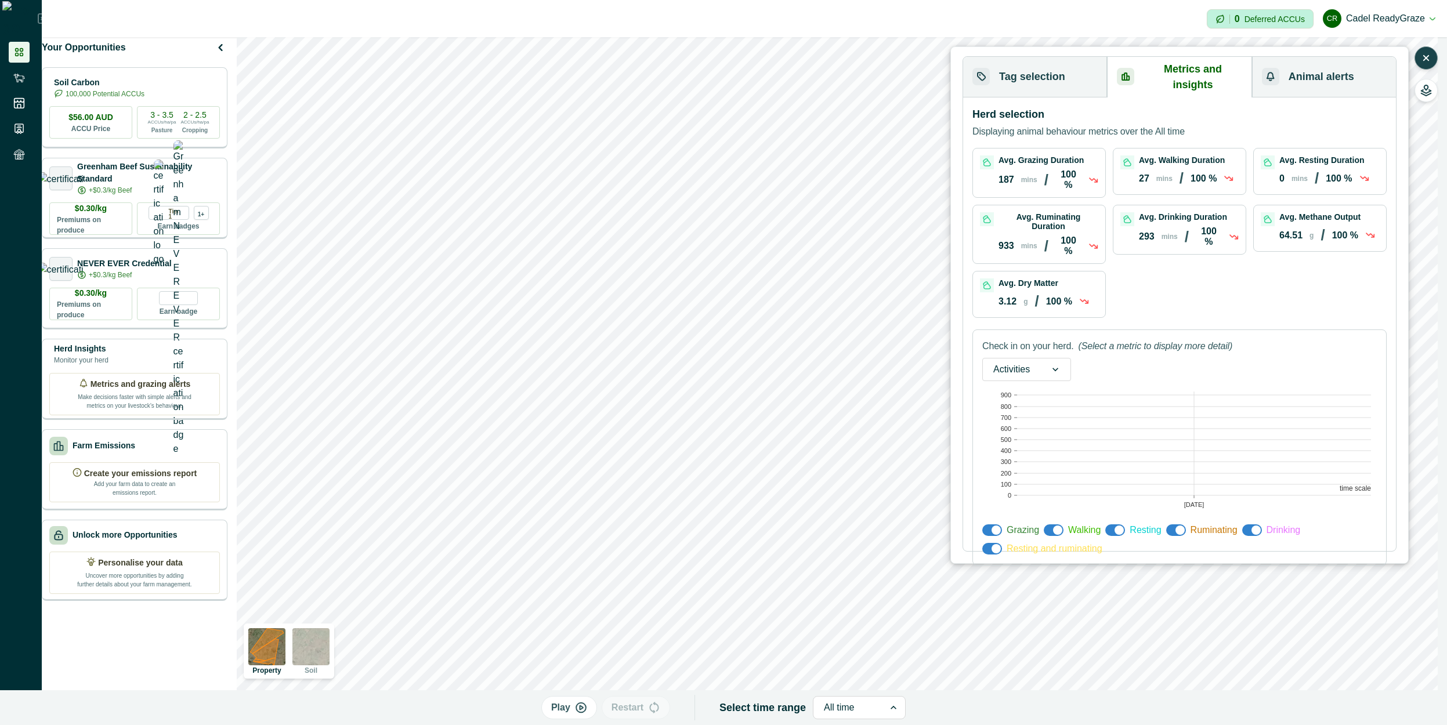
click at [768, 73] on button "Tag selection" at bounding box center [1035, 77] width 144 height 41
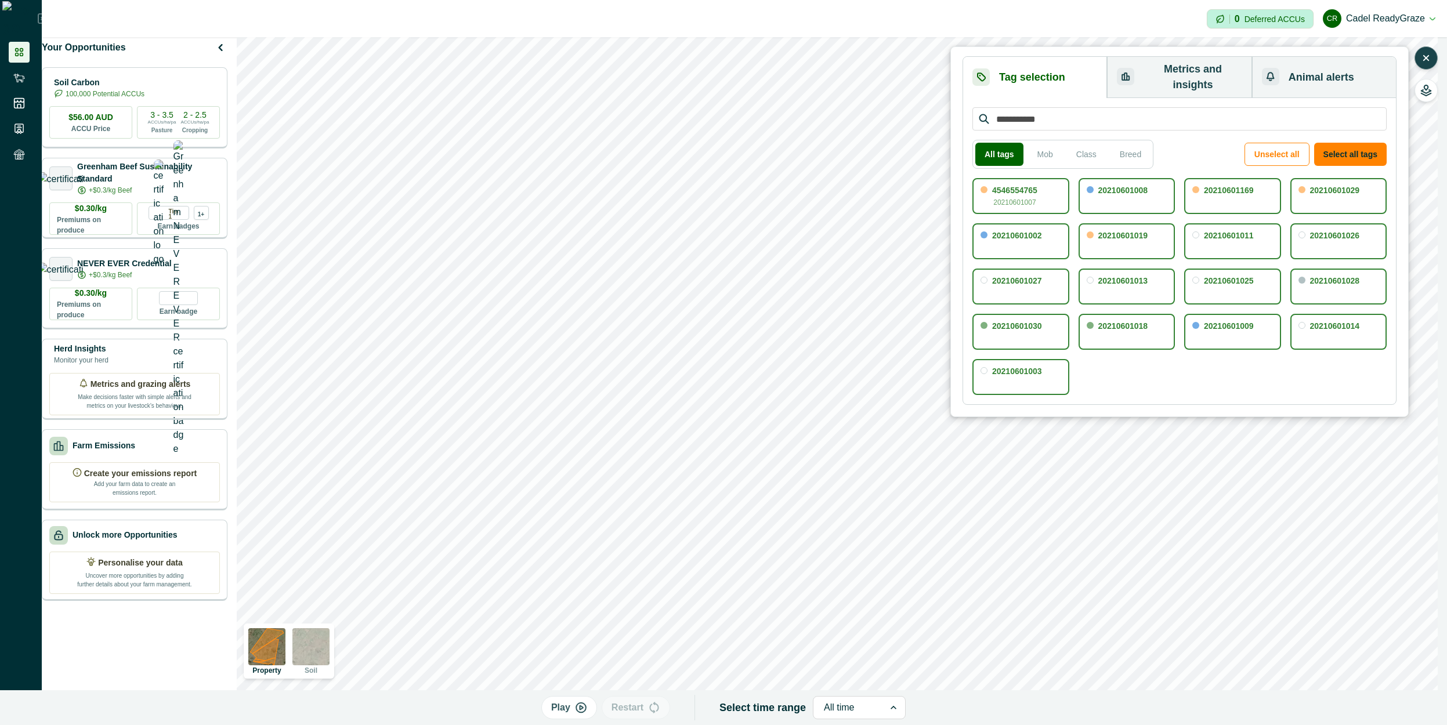
click at [768, 67] on button "Metrics and insights" at bounding box center [1179, 77] width 145 height 41
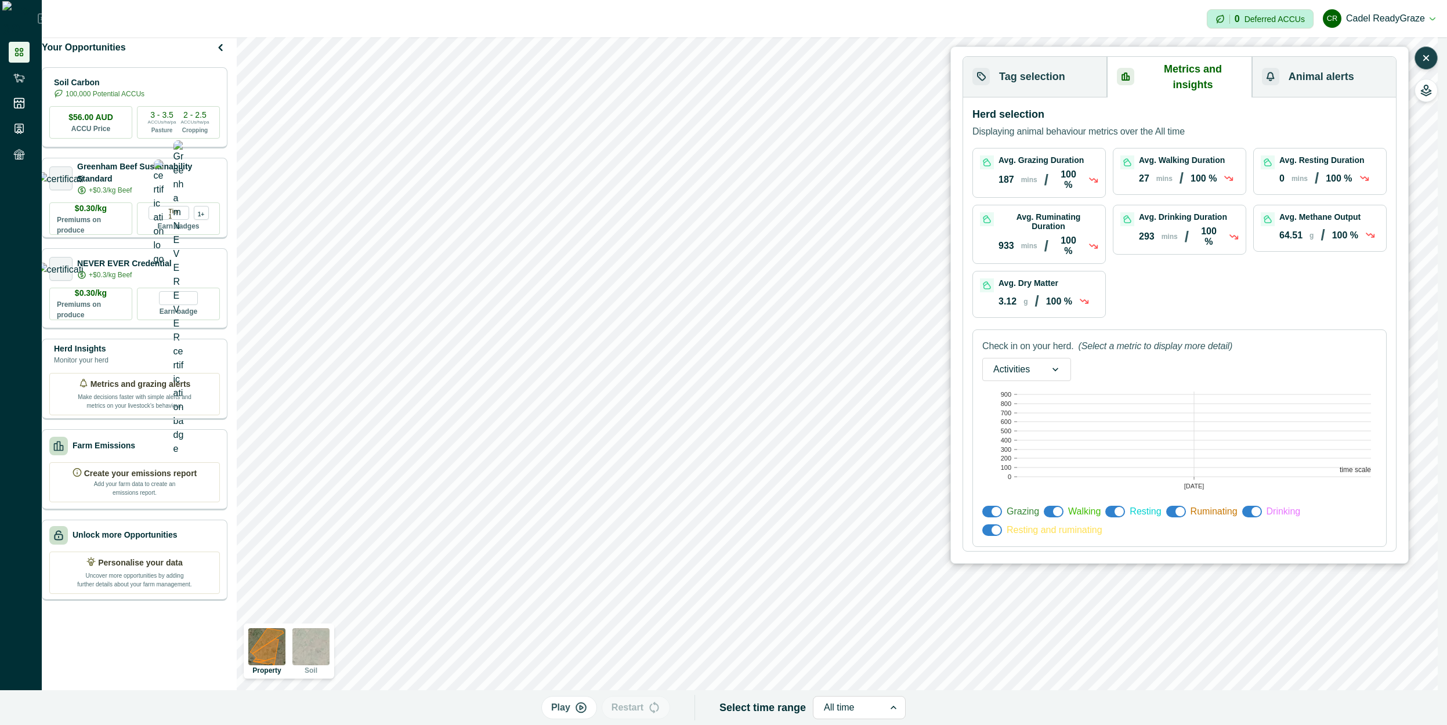
click at [768, 77] on button "Tag selection" at bounding box center [1035, 77] width 144 height 41
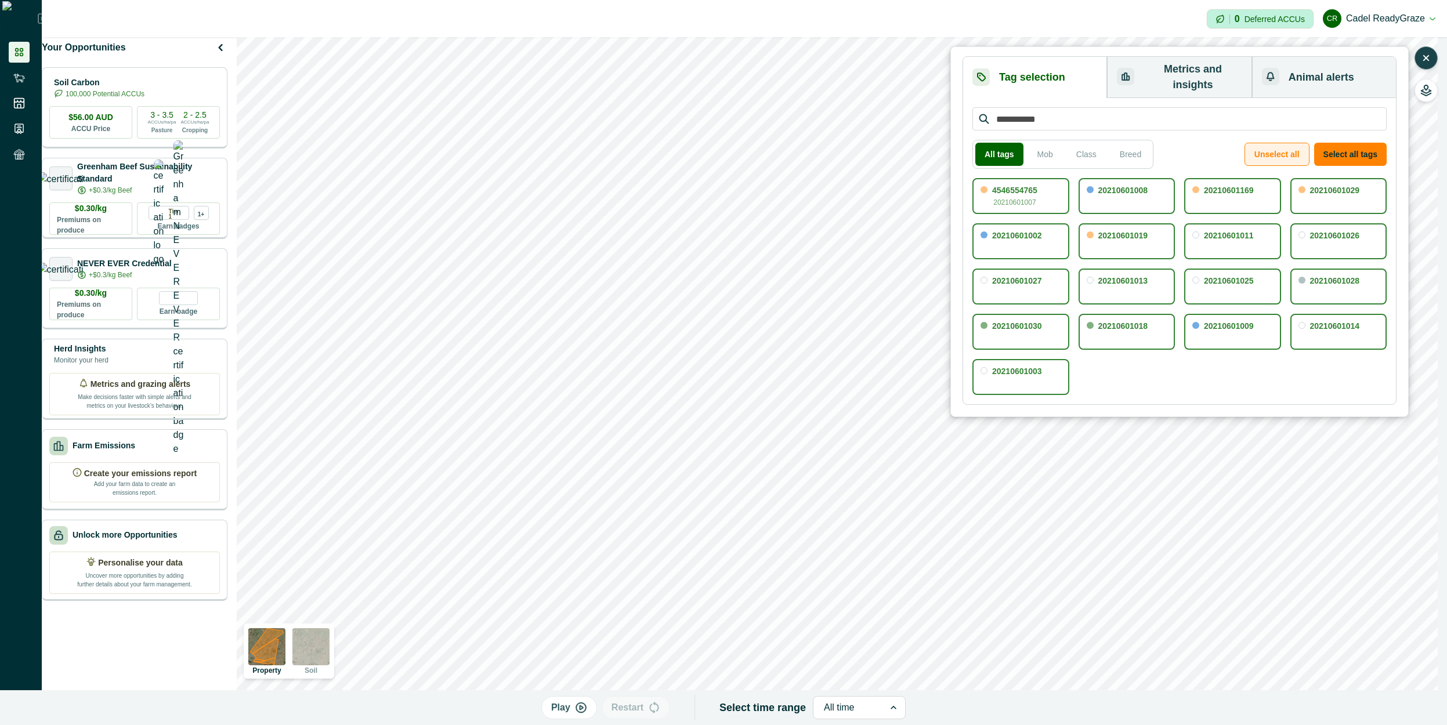
click at [768, 143] on button "Unselect all" at bounding box center [1277, 154] width 65 height 23
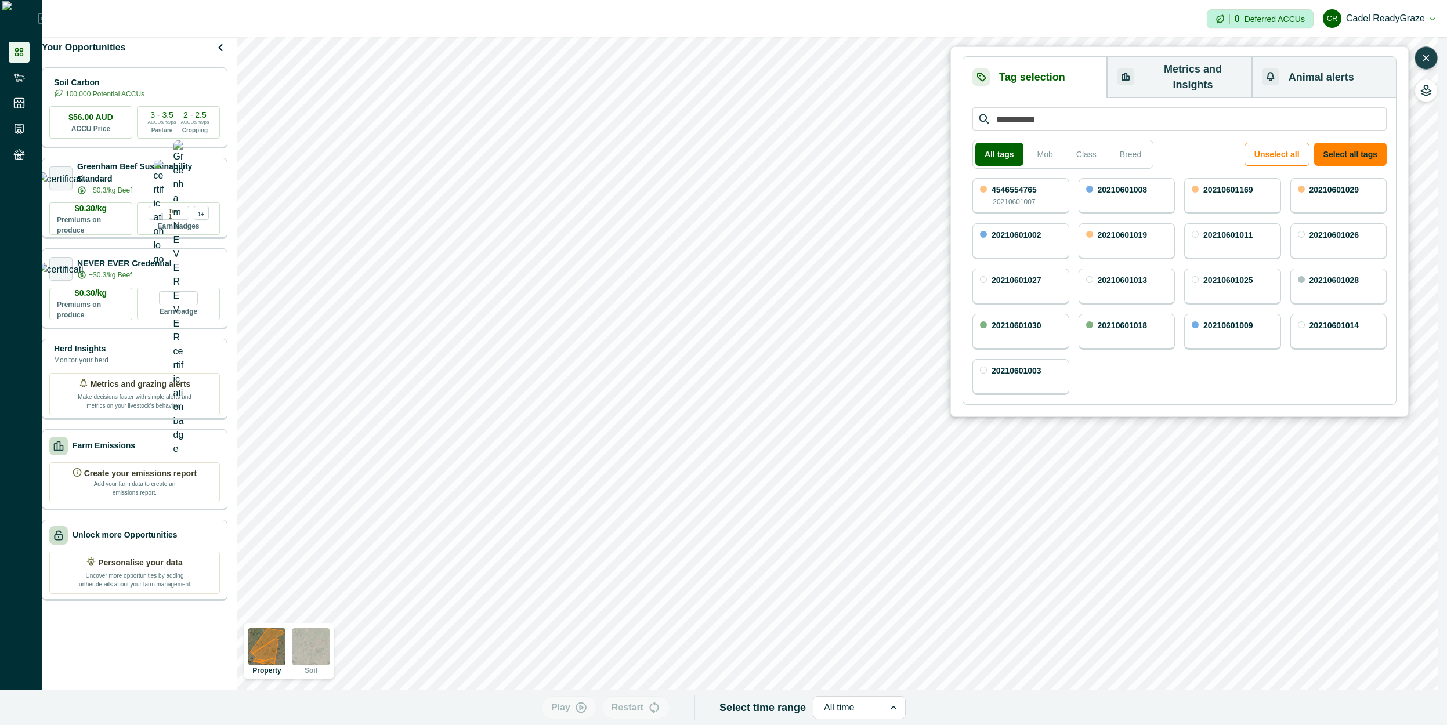
click at [768, 64] on button "Metrics and insights" at bounding box center [1179, 77] width 145 height 41
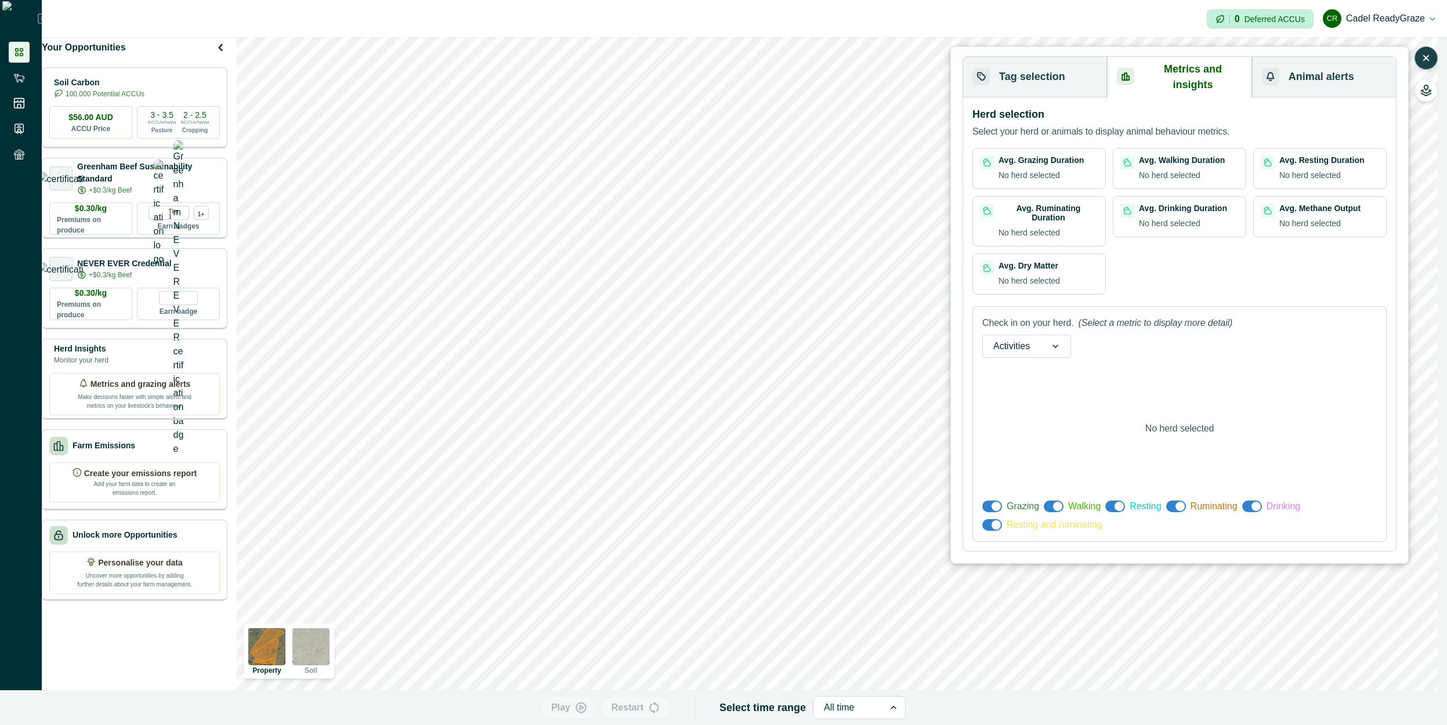
click at [768, 79] on button "Tag selection" at bounding box center [1035, 77] width 144 height 41
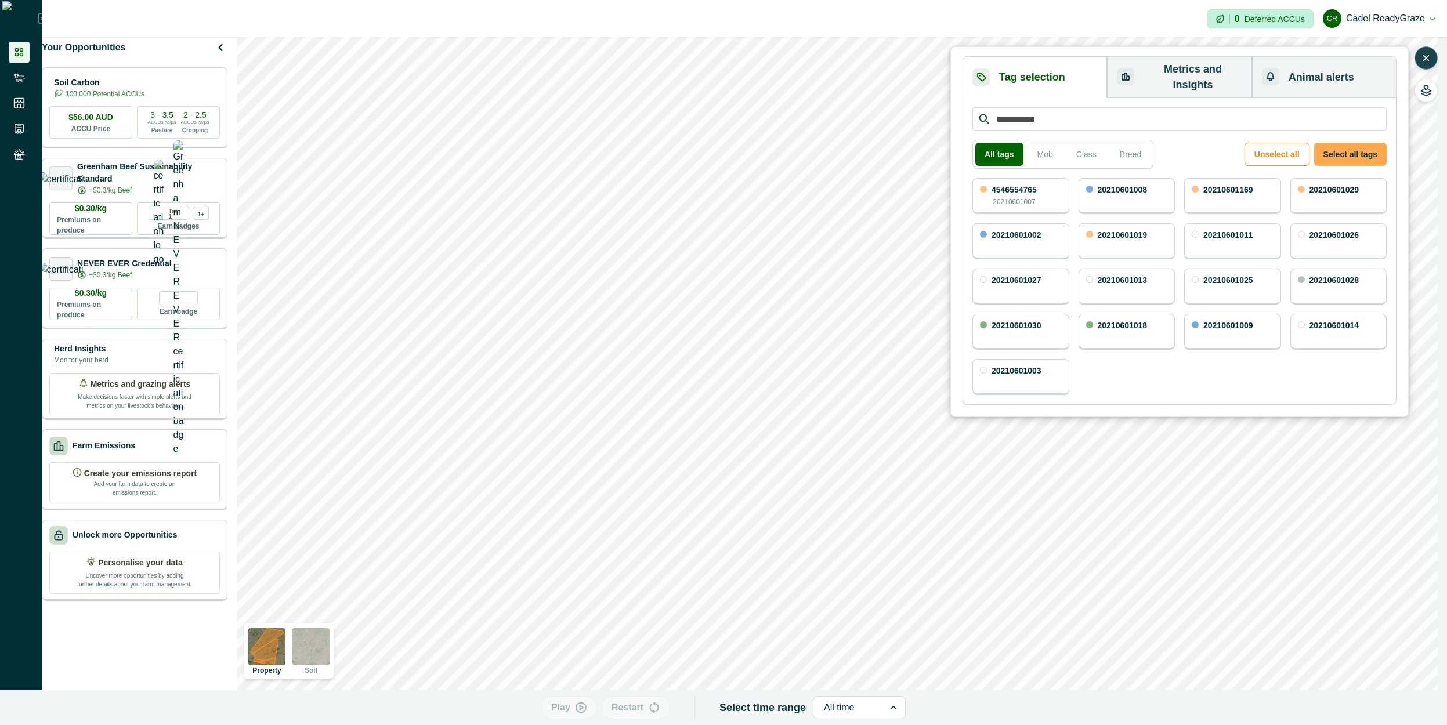
click at [768, 143] on button "Select all tags" at bounding box center [1351, 154] width 73 height 23
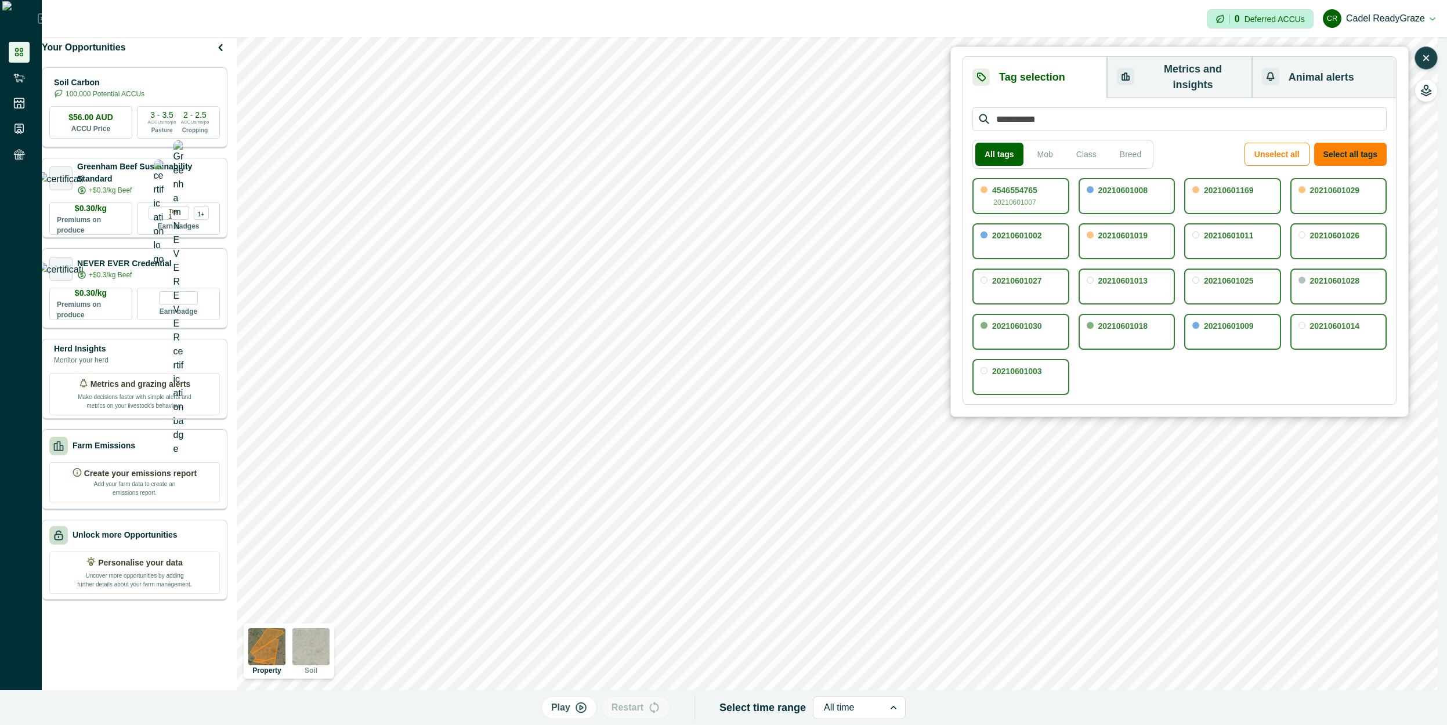
click at [768, 57] on button "Metrics and insights" at bounding box center [1179, 77] width 145 height 41
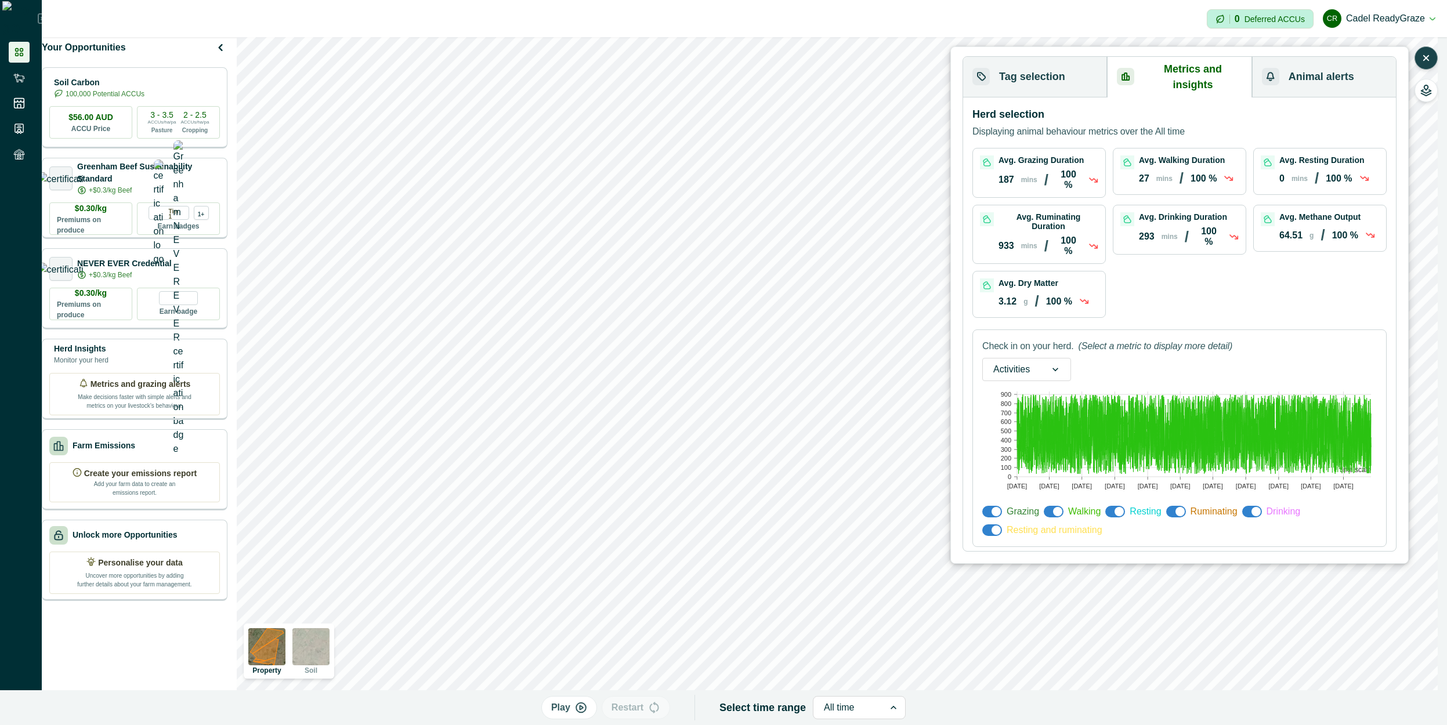
click at [768, 362] on div at bounding box center [1012, 370] width 37 height 16
click at [768, 391] on div "Methane" at bounding box center [1027, 401] width 88 height 21
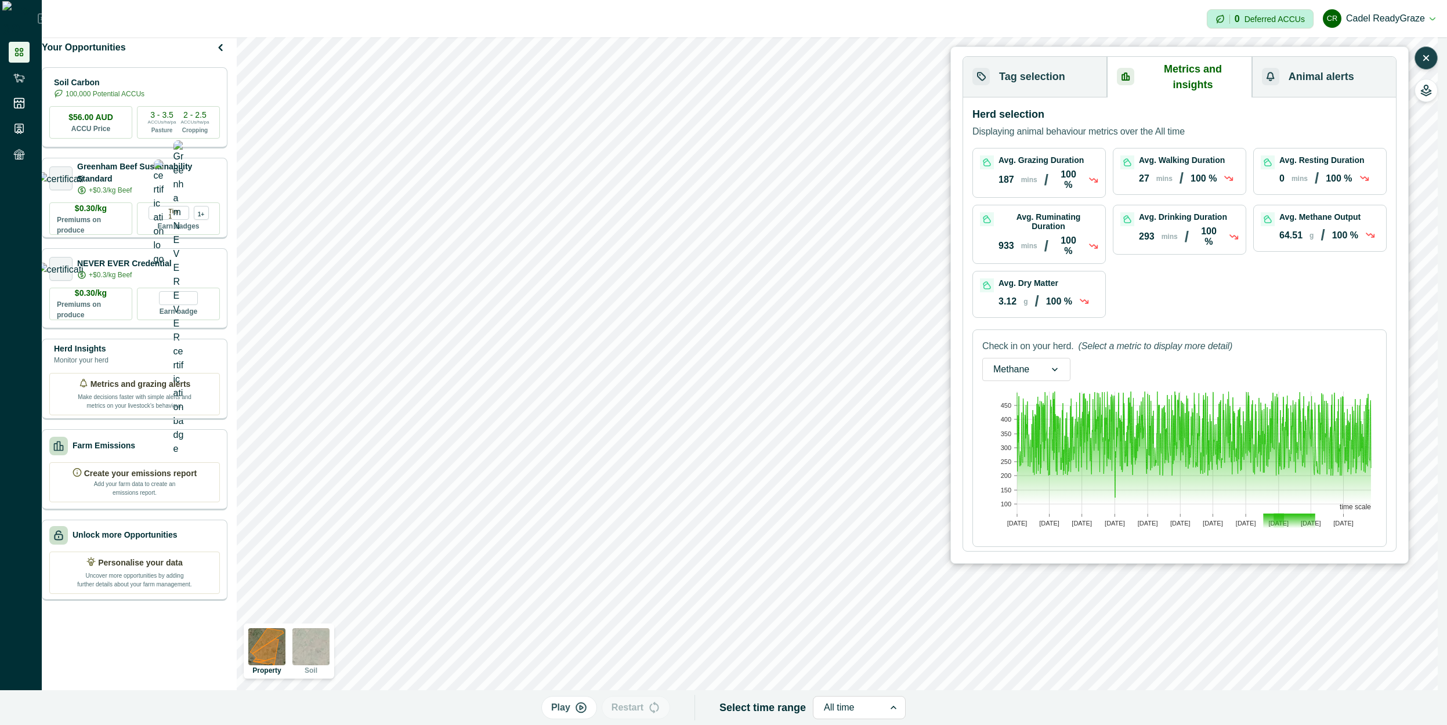
click at [768, 703] on div at bounding box center [849, 708] width 50 height 16
click at [768, 577] on div "Past 14 days" at bounding box center [854, 576] width 92 height 21
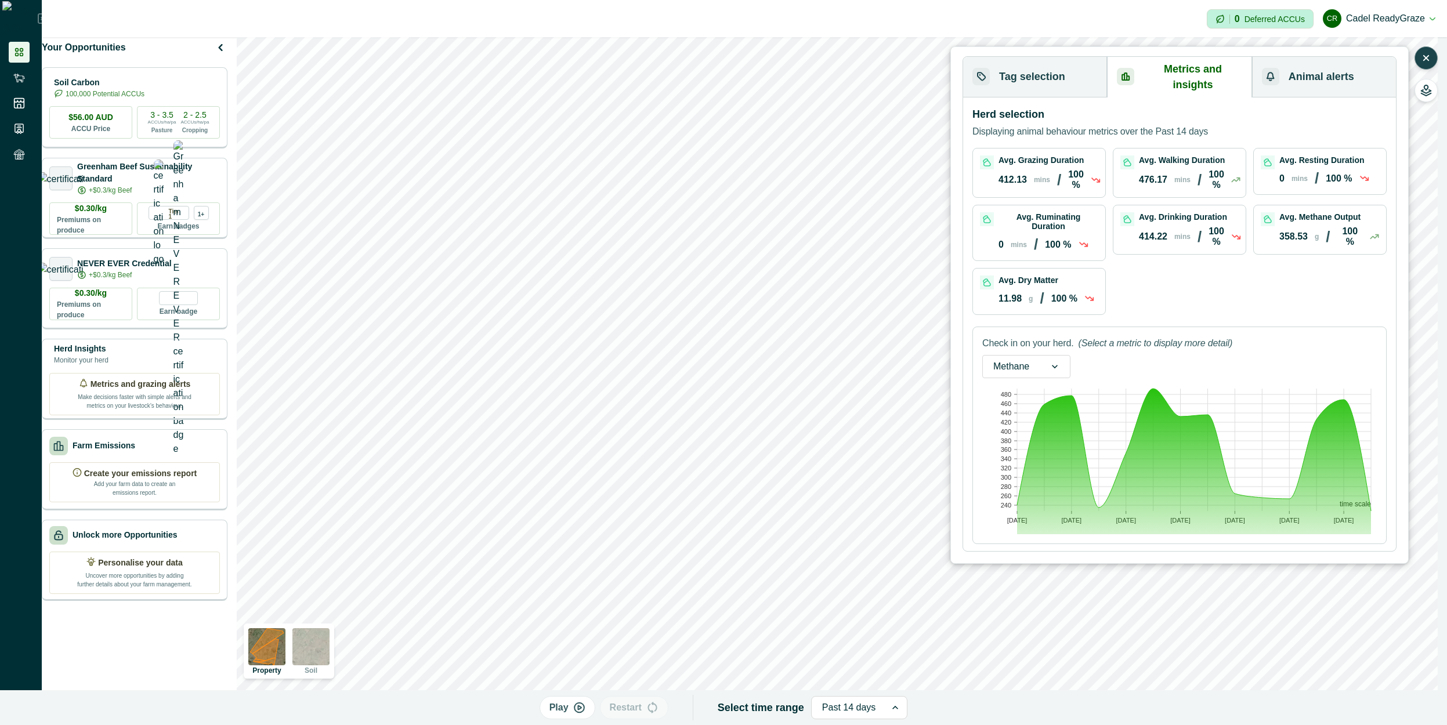
click at [768, 61] on icon "button" at bounding box center [1427, 58] width 12 height 12
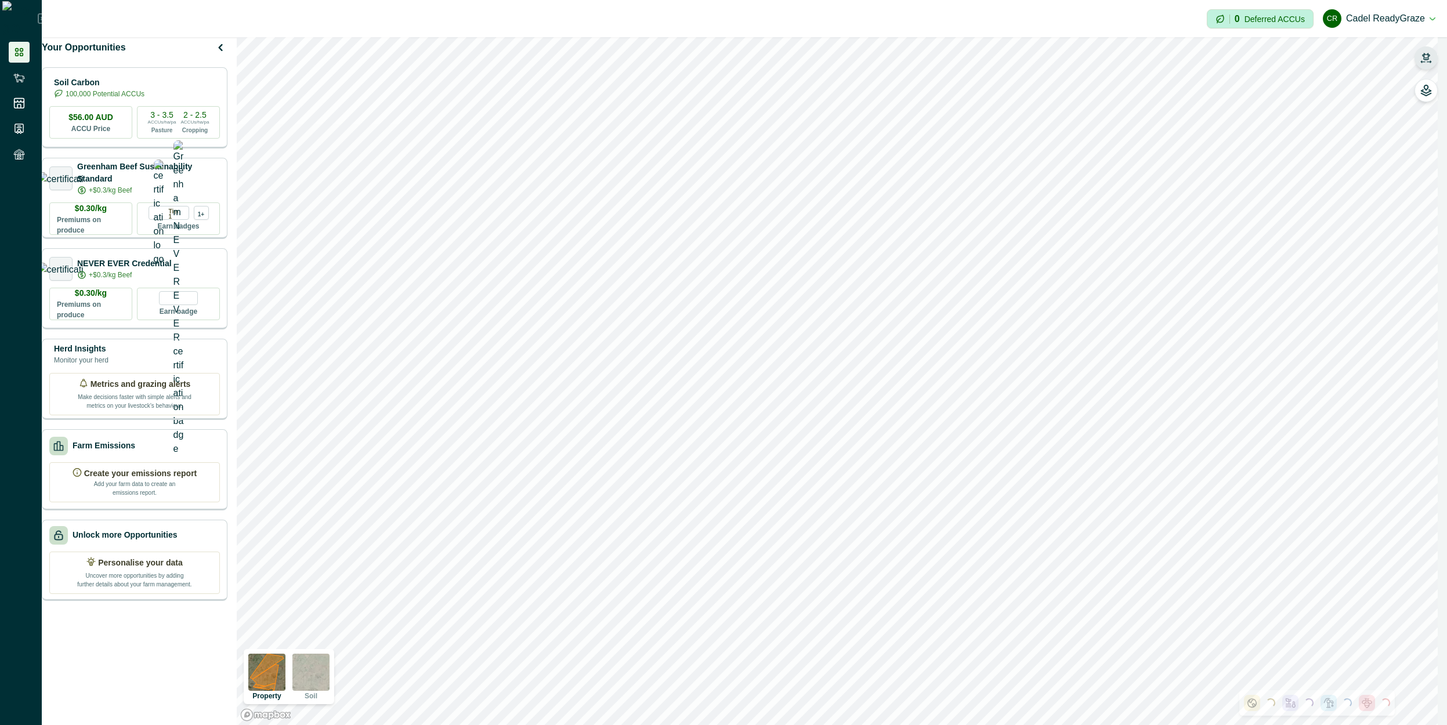
click at [768, 63] on button "button" at bounding box center [1426, 57] width 23 height 23
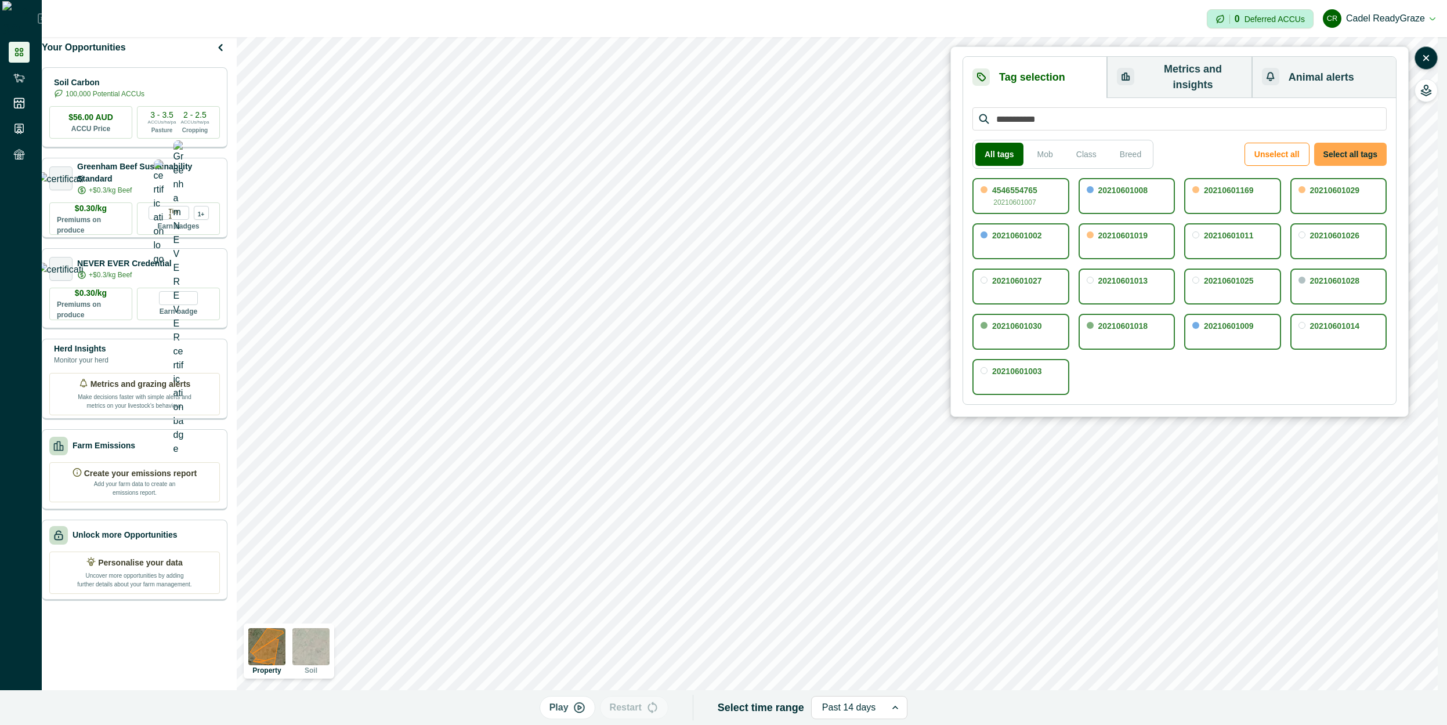
click at [768, 143] on button "Select all tags" at bounding box center [1351, 154] width 73 height 23
click at [768, 77] on button "Metrics and insights" at bounding box center [1179, 77] width 145 height 41
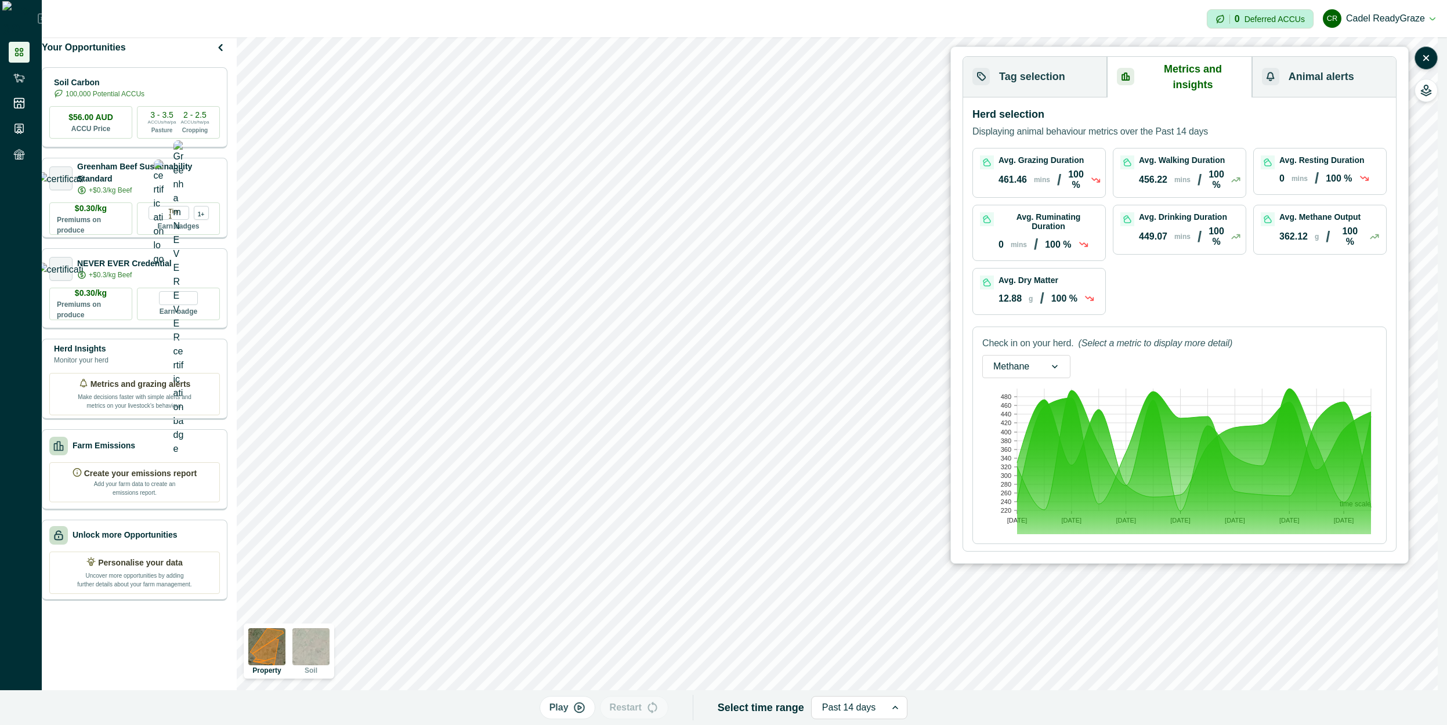
click at [768, 74] on button "Tag selection" at bounding box center [1035, 77] width 144 height 41
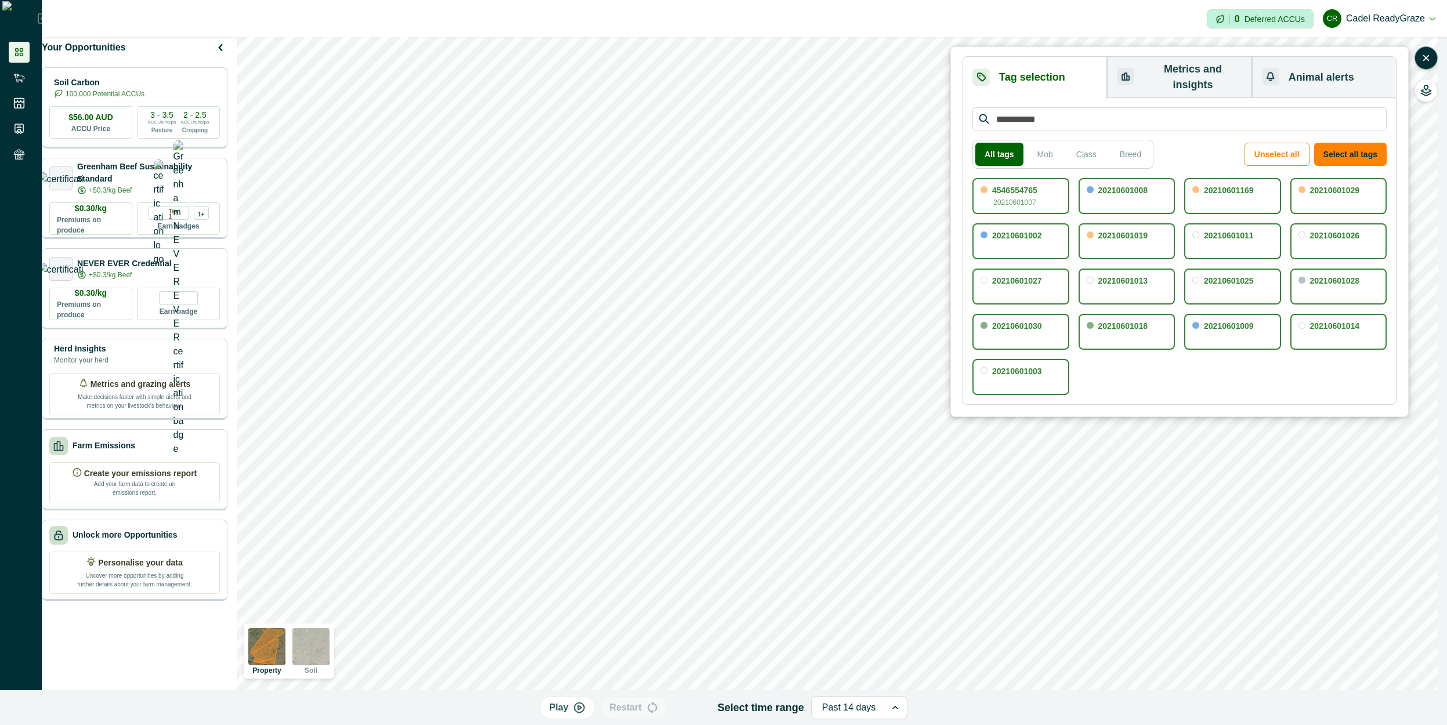
click at [768, 140] on div "All tags Mob Class Breed Unselect all Select all tags" at bounding box center [1180, 154] width 414 height 29
click at [768, 75] on button "Metrics and insights" at bounding box center [1179, 77] width 145 height 41
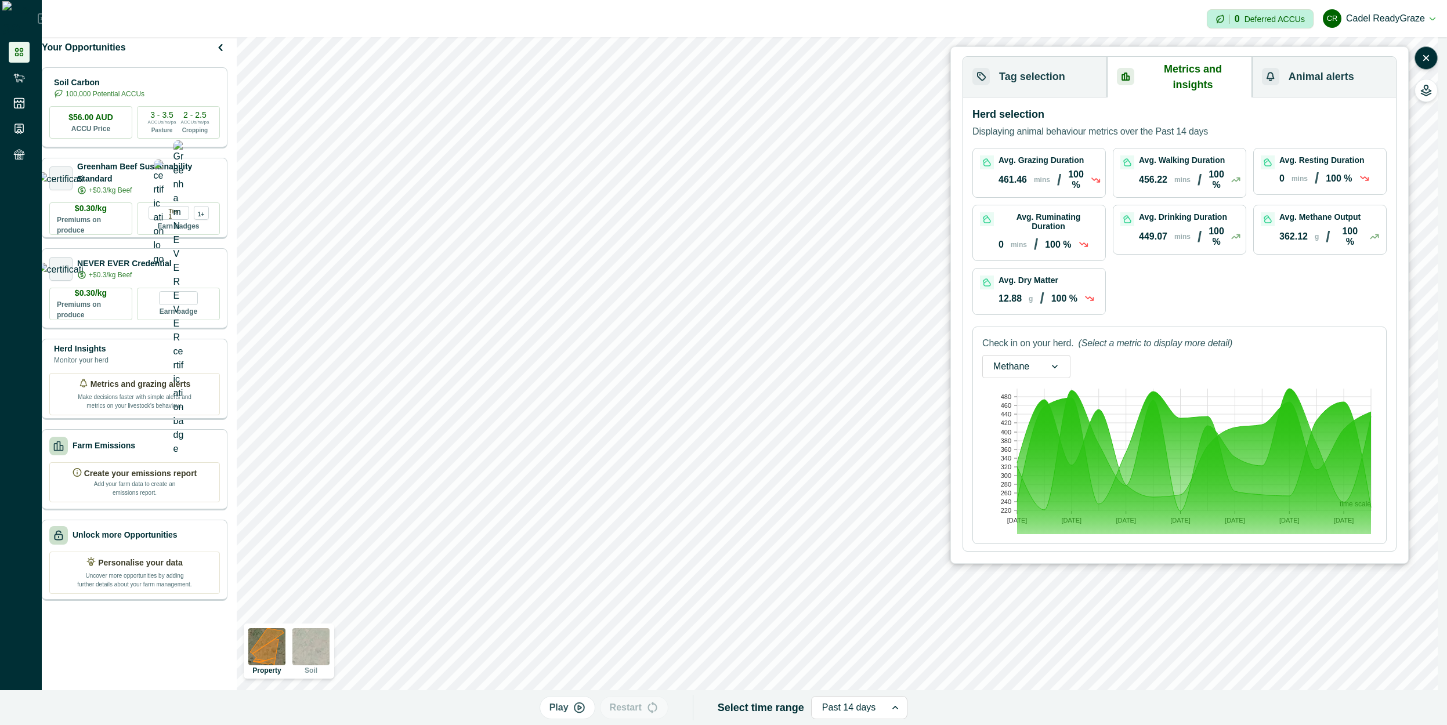
click at [768, 69] on button "Tag selection" at bounding box center [1035, 77] width 144 height 41
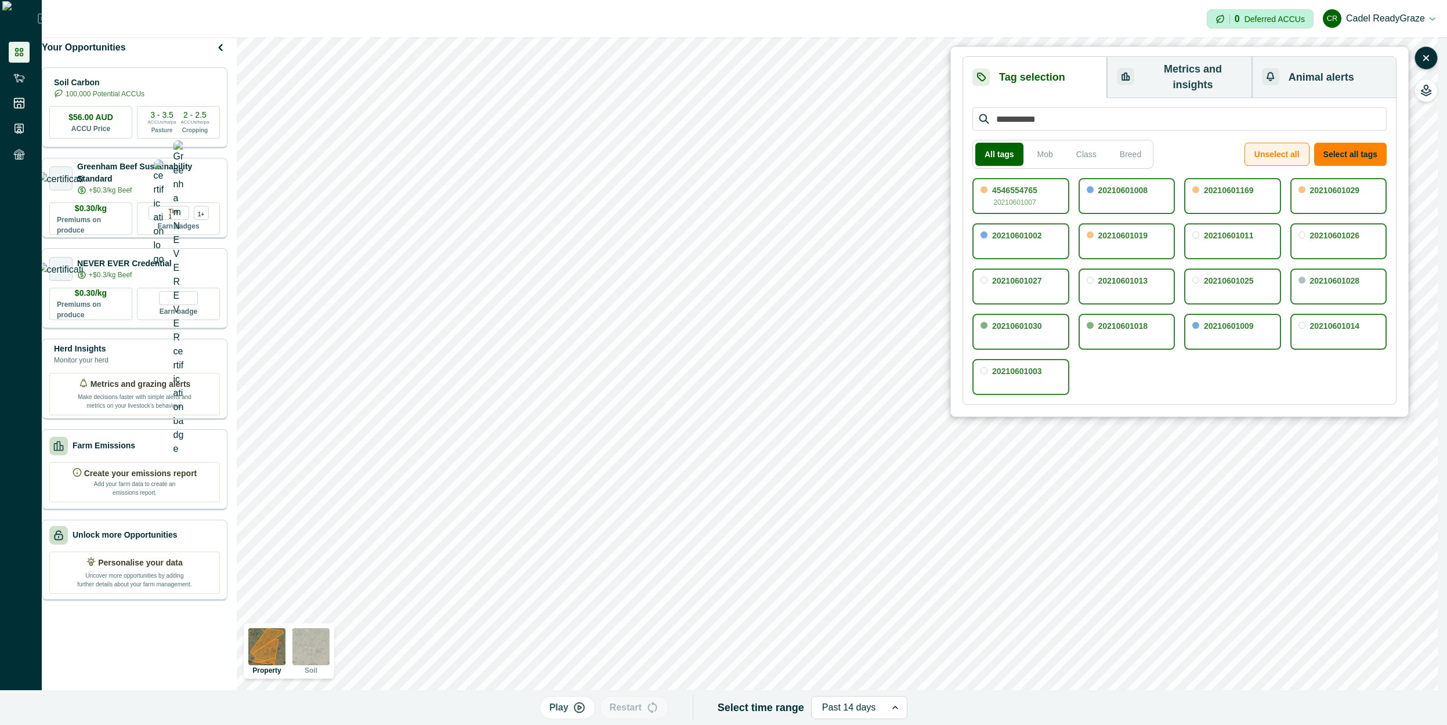
click at [768, 145] on button "Unselect all" at bounding box center [1277, 154] width 65 height 23
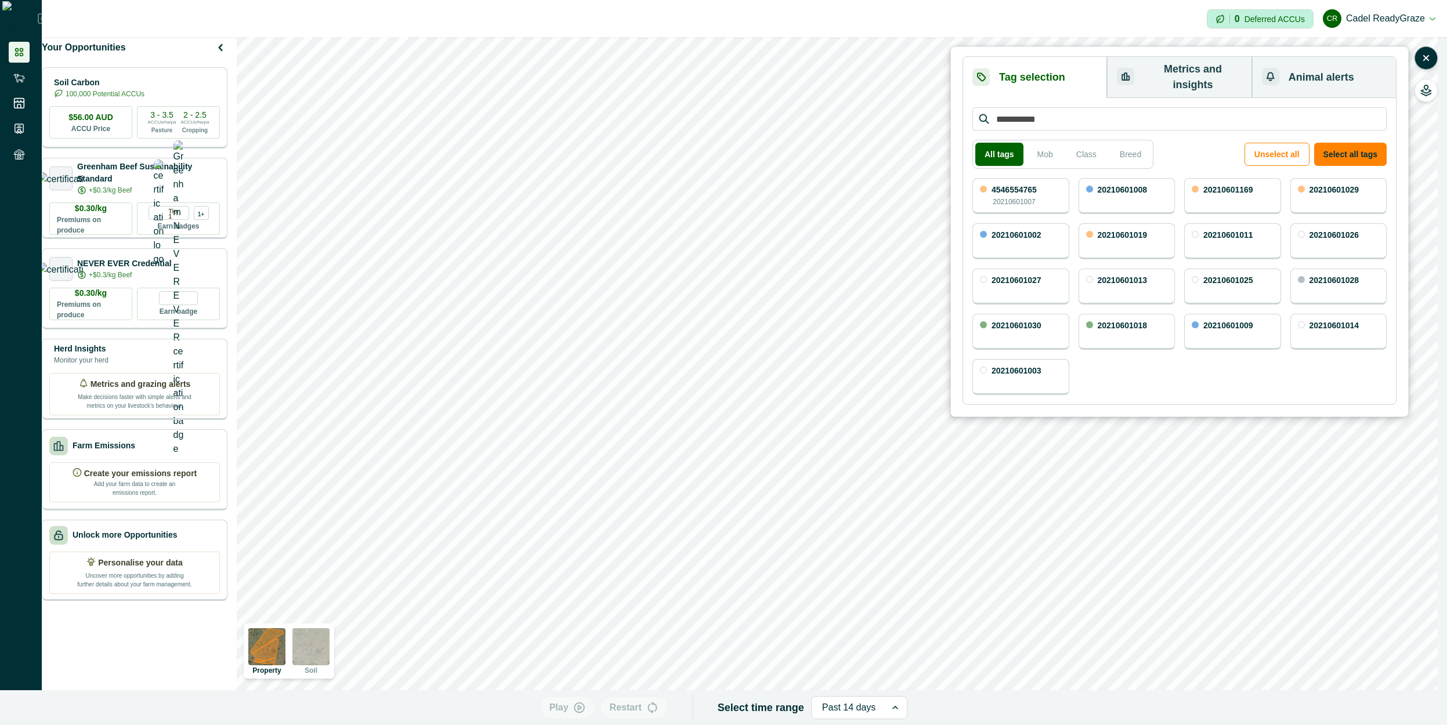
click at [768, 107] on input "search" at bounding box center [1180, 118] width 414 height 23
paste input "**********"
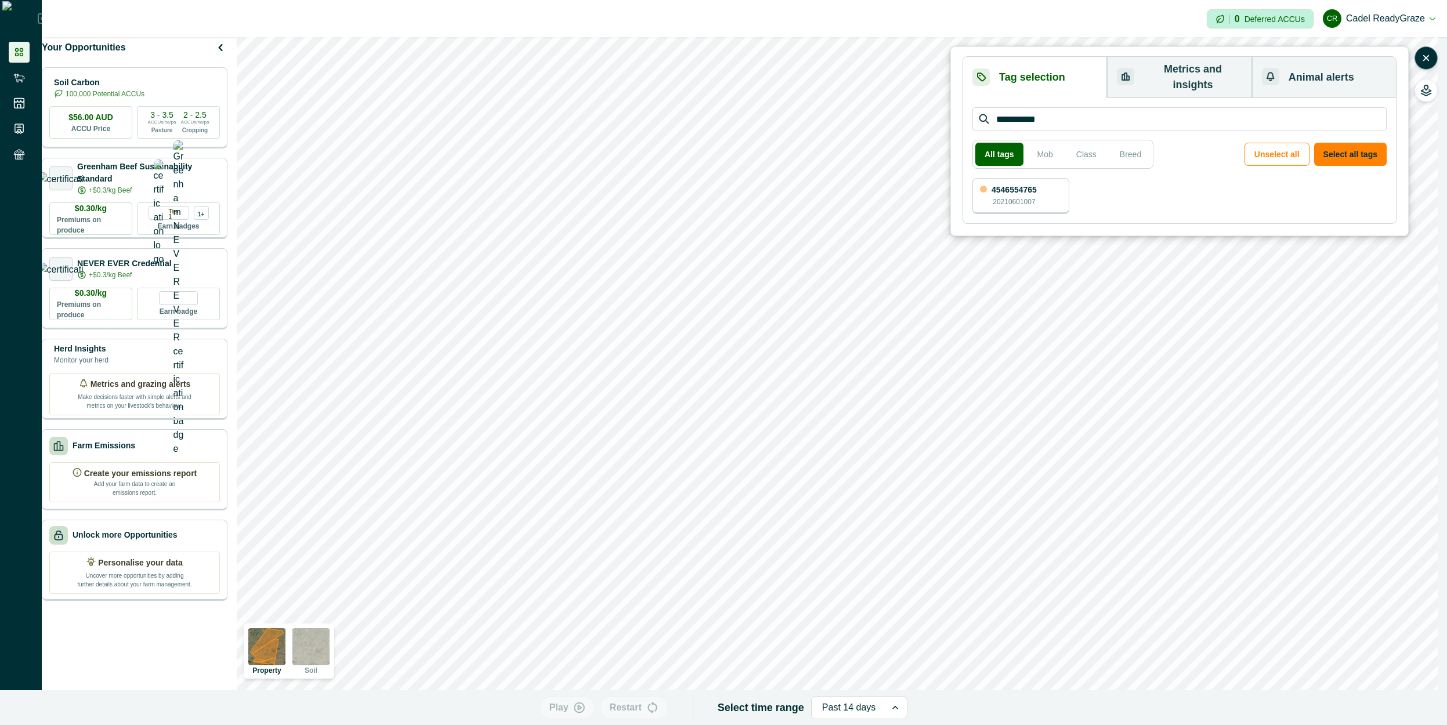
type input "**********"
click at [768, 197] on p "20210601007" at bounding box center [1014, 202] width 42 height 10
click at [768, 714] on div at bounding box center [849, 708] width 54 height 16
click at [768, 675] on div "All time" at bounding box center [854, 675] width 93 height 21
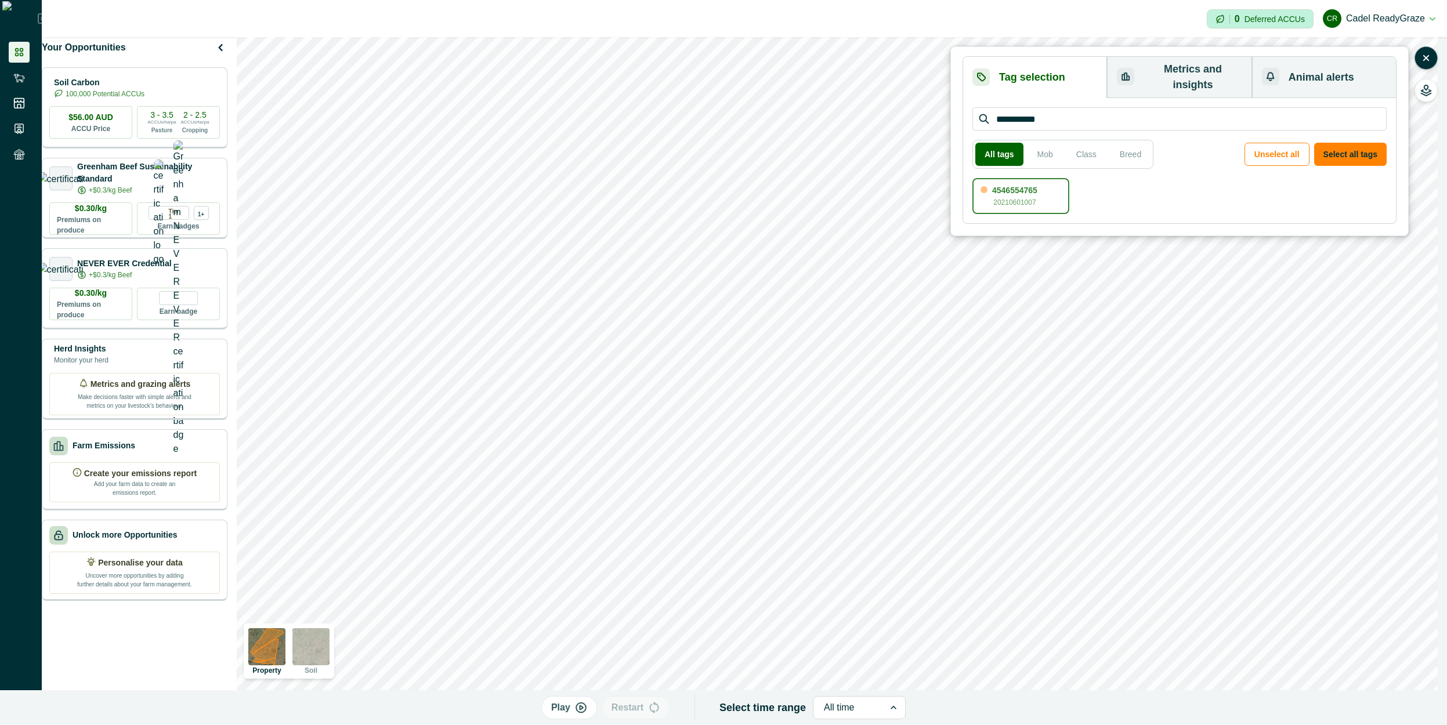
click at [571, 710] on p "Play" at bounding box center [560, 708] width 19 height 14
click at [768, 712] on div "All time" at bounding box center [853, 708] width 71 height 19
click at [768, 709] on div at bounding box center [853, 708] width 50 height 16
click at [568, 710] on p "Pause" at bounding box center [560, 708] width 27 height 14
click at [768, 711] on div at bounding box center [849, 708] width 50 height 16
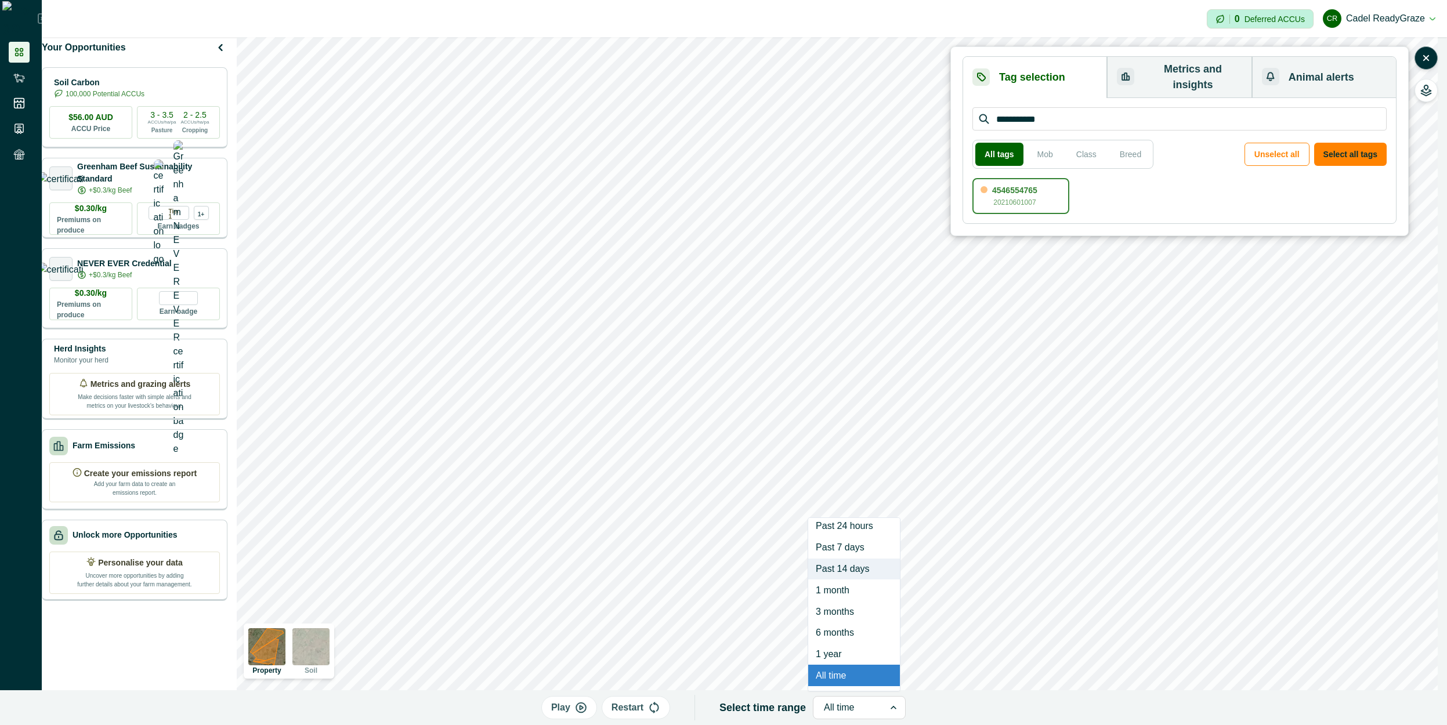
click at [768, 566] on div "Past 14 days" at bounding box center [854, 569] width 92 height 21
click at [560, 710] on p "Play" at bounding box center [559, 708] width 19 height 14
click at [586, 714] on button "Pause" at bounding box center [568, 707] width 64 height 23
click at [768, 77] on button "Metrics and insights" at bounding box center [1179, 77] width 145 height 41
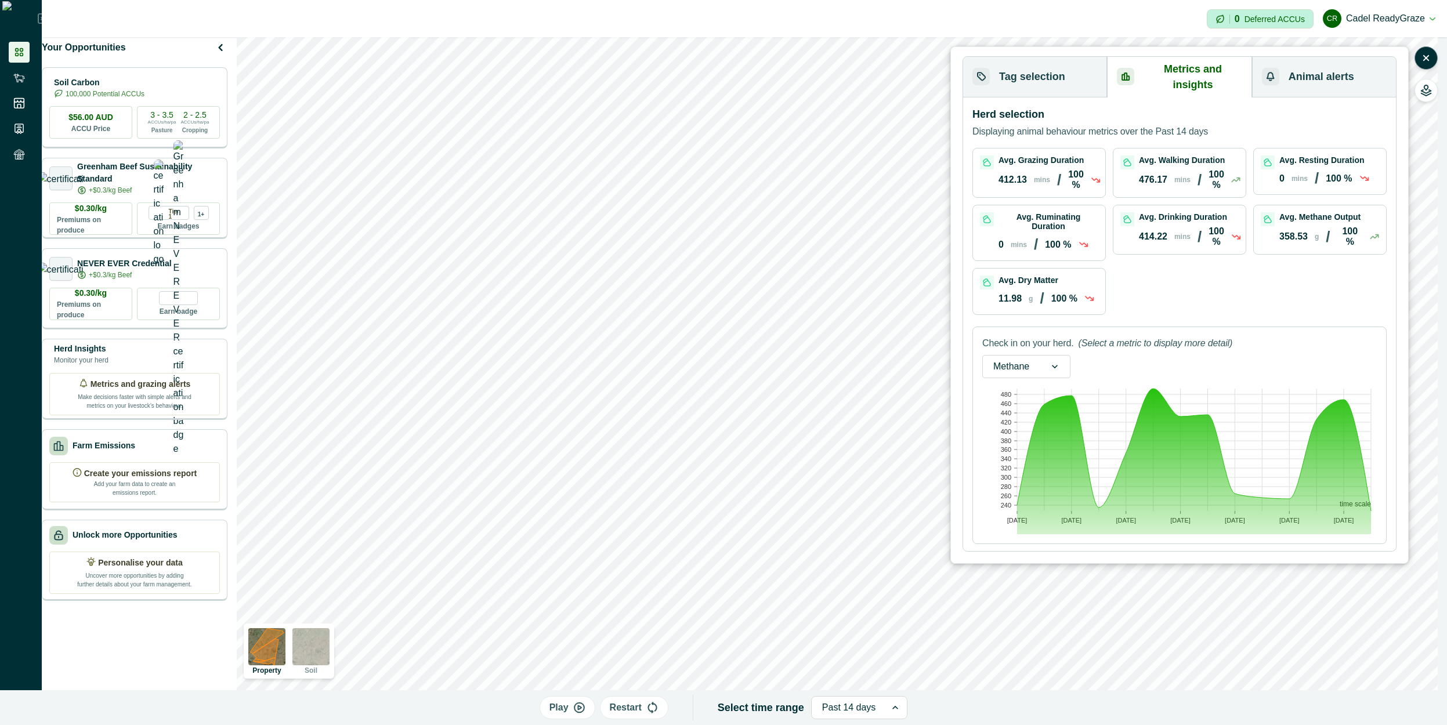
click at [768, 176] on p "mins" at bounding box center [1183, 180] width 16 height 8
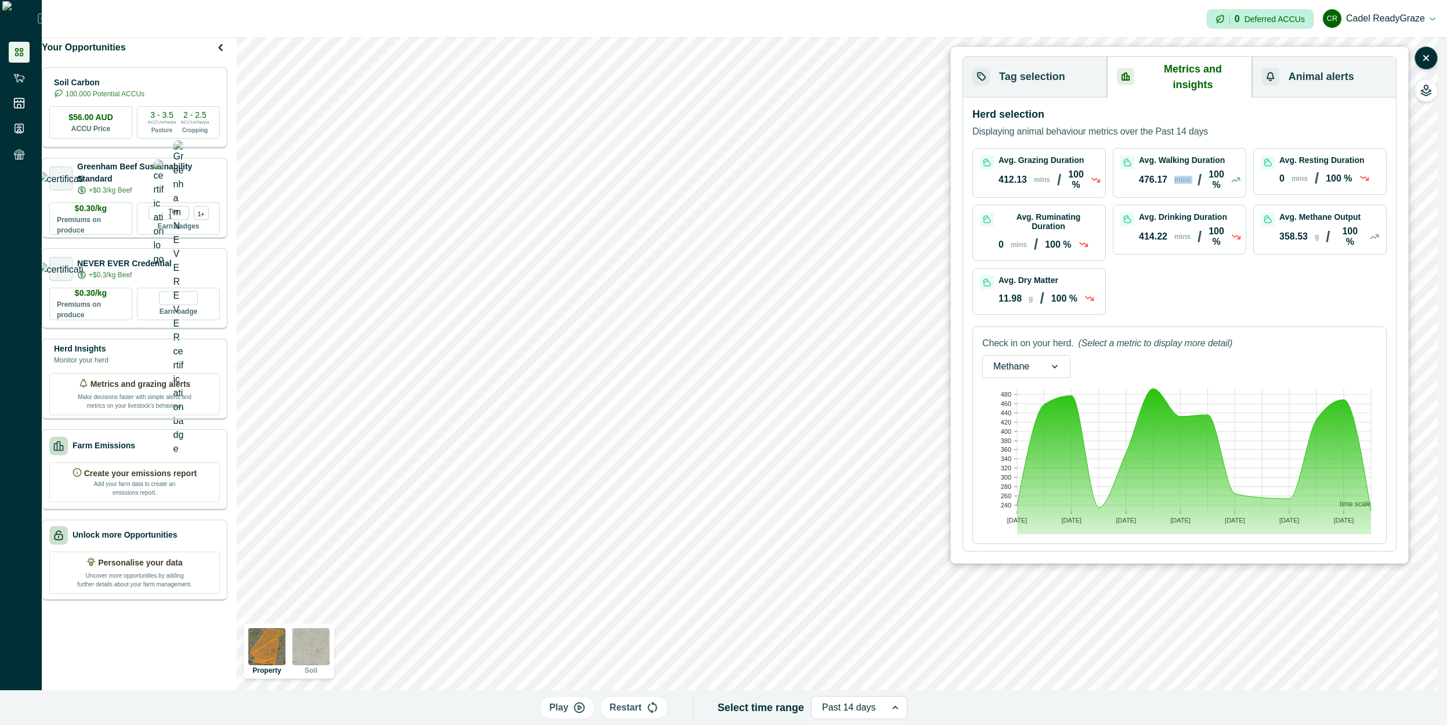
click at [768, 176] on p "mins" at bounding box center [1183, 180] width 16 height 8
click at [768, 215] on div "Avg. Drinking Duration 414.22 mins / 100 %" at bounding box center [1190, 229] width 102 height 35
click at [768, 176] on p "mins" at bounding box center [1183, 180] width 16 height 8
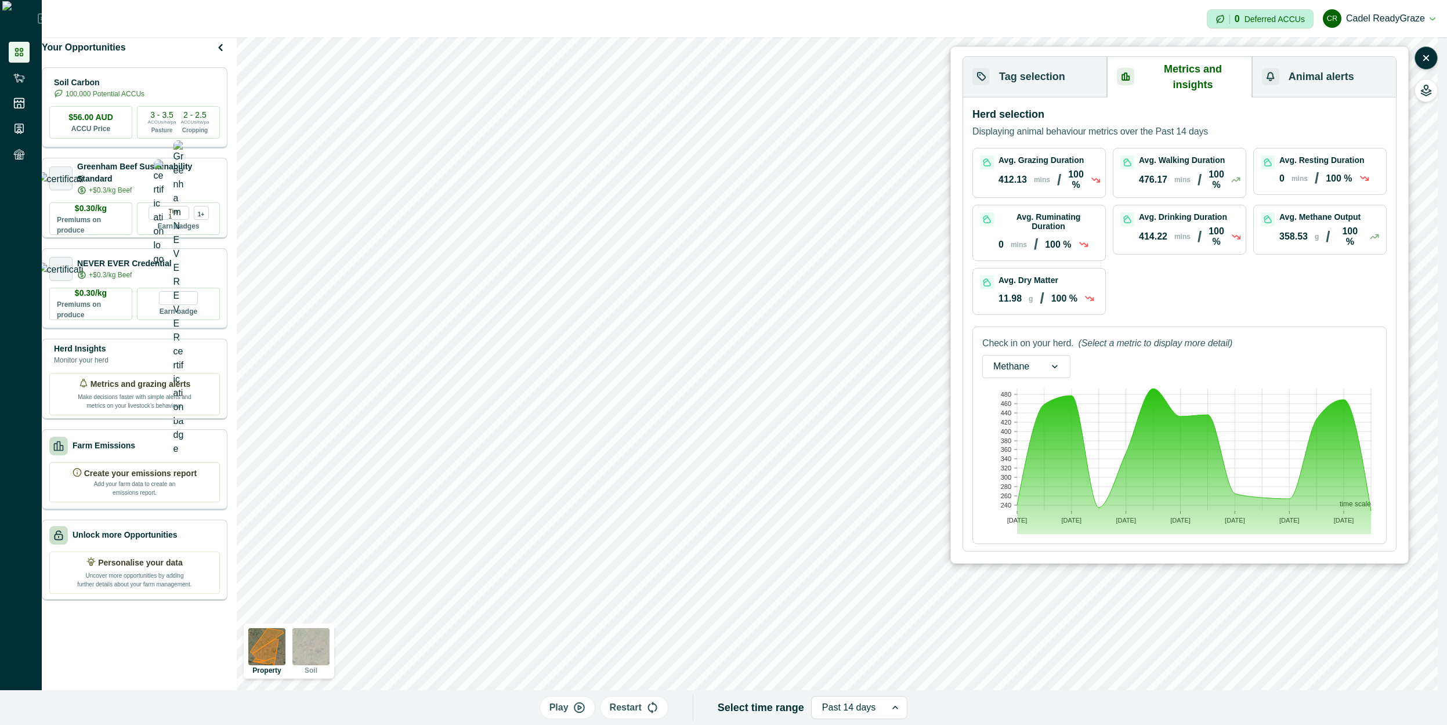
click at [768, 171] on p "100 %" at bounding box center [1076, 179] width 16 height 21
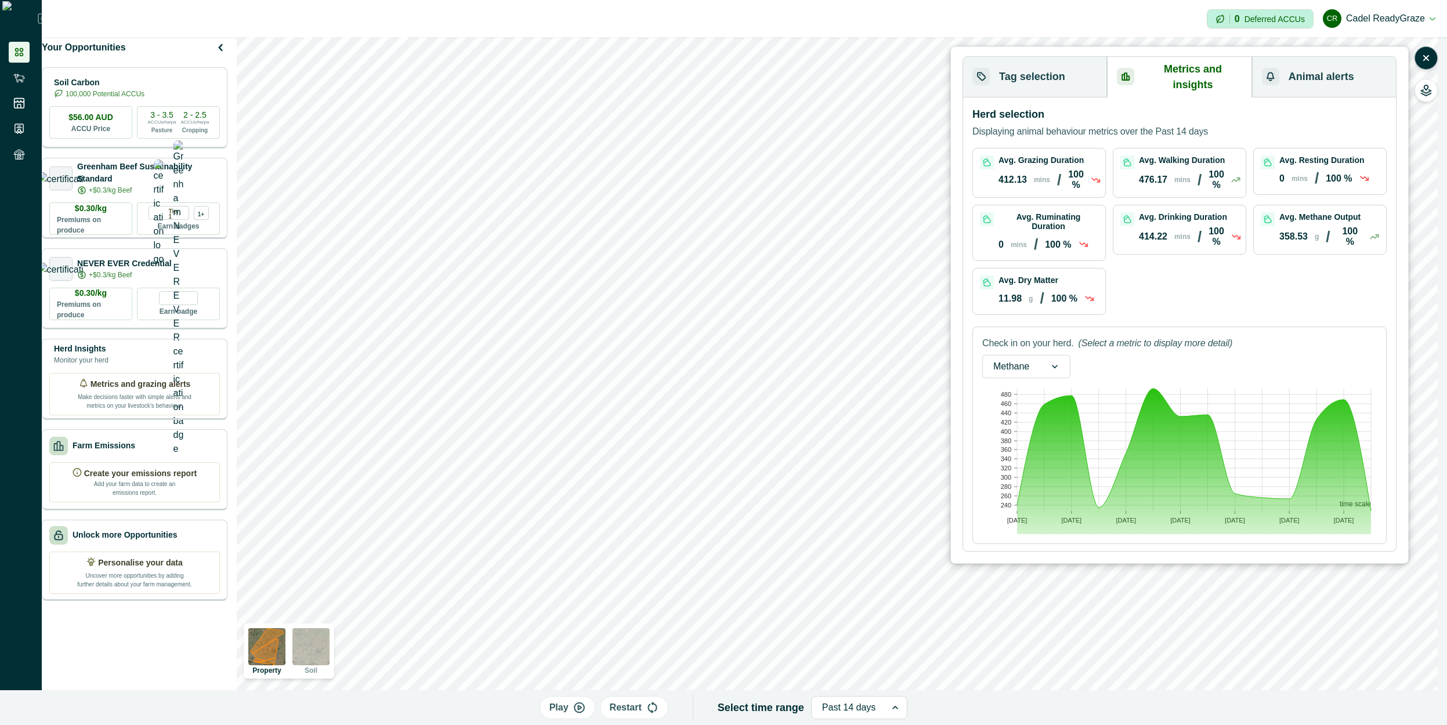
click at [768, 248] on div "Avg. Grazing Duration 412.13 mins / 100 % Avg. Walking Duration 476.17 mins / 1…" at bounding box center [1180, 231] width 414 height 167
click at [768, 236] on div "0 mins / 100 %" at bounding box center [1044, 245] width 90 height 18
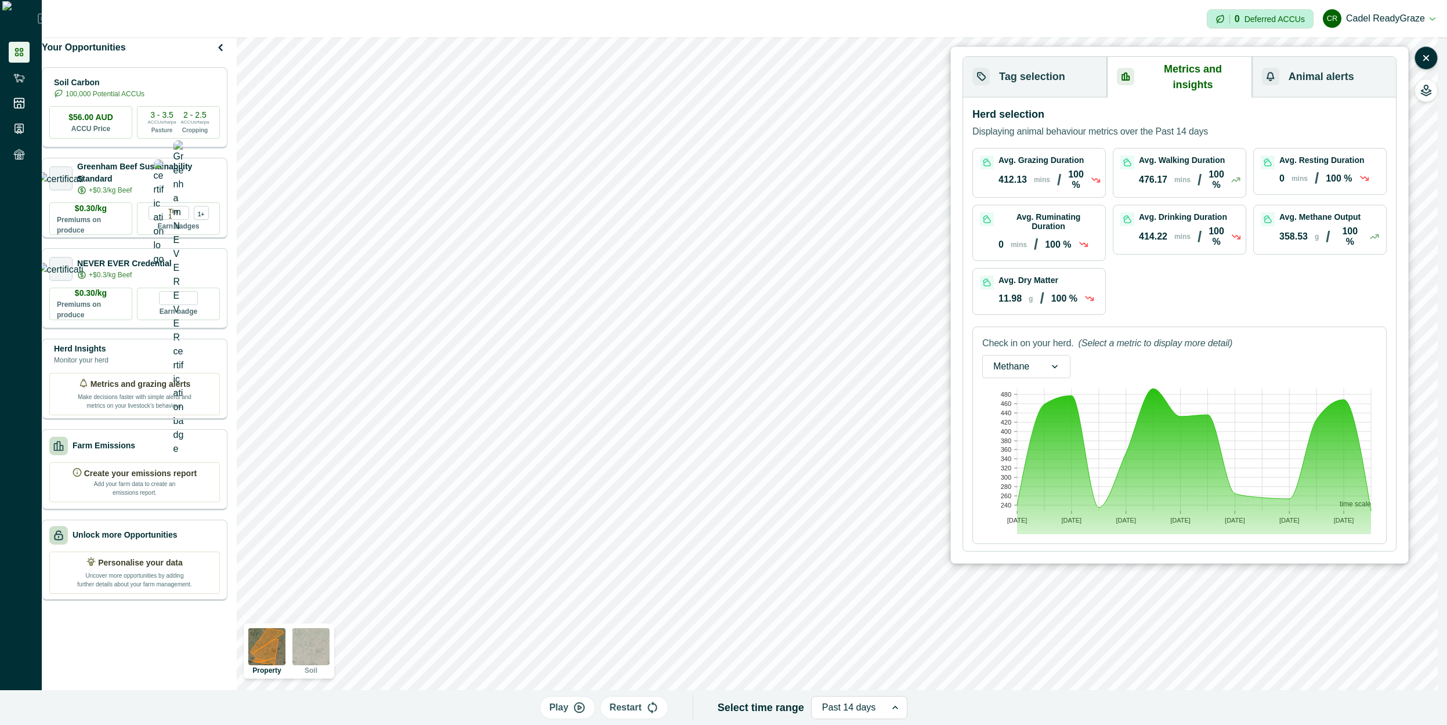
click at [768, 266] on div "Avg. Grazing Duration 412.13 mins / 100 % Avg. Walking Duration 476.17 mins / 1…" at bounding box center [1180, 231] width 414 height 167
click at [768, 209] on div "Avg. Grazing Duration 412.13 mins / 100 % Avg. Walking Duration 476.17 mins / 1…" at bounding box center [1180, 231] width 414 height 167
click at [768, 149] on div "Avg. Resting Duration 0 mins / 100 %" at bounding box center [1320, 172] width 132 height 46
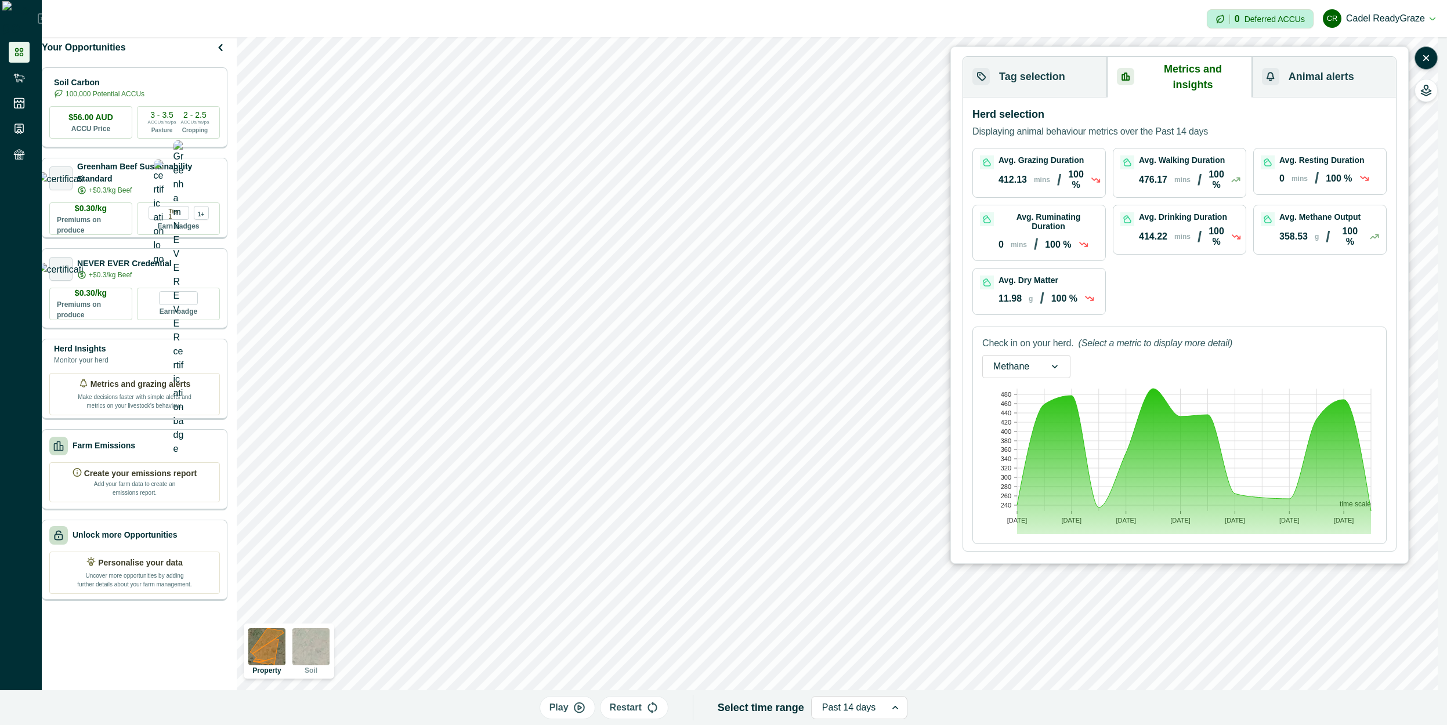
click at [768, 713] on div "Past 14 days" at bounding box center [849, 708] width 75 height 19
click at [768, 550] on div "Past 7 days" at bounding box center [854, 547] width 93 height 21
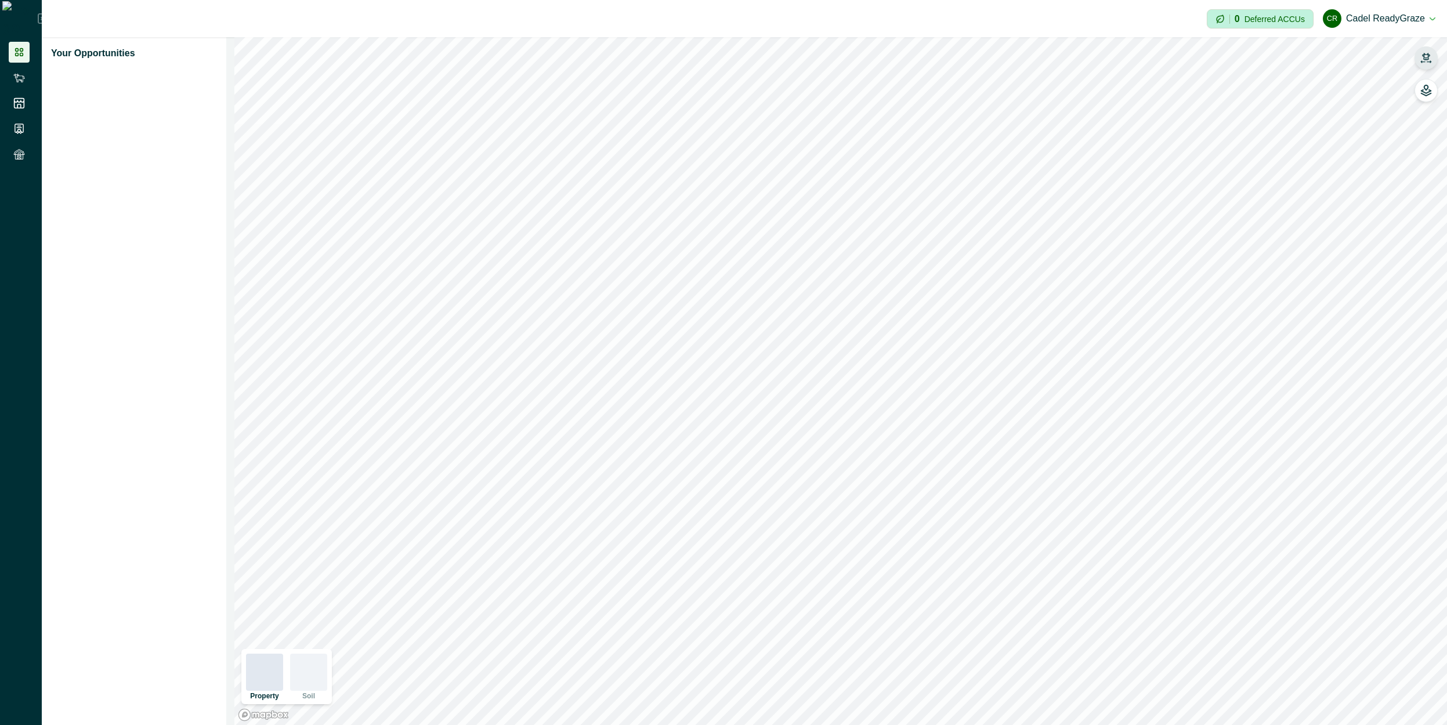
click at [1432, 60] on button "button" at bounding box center [1426, 57] width 23 height 23
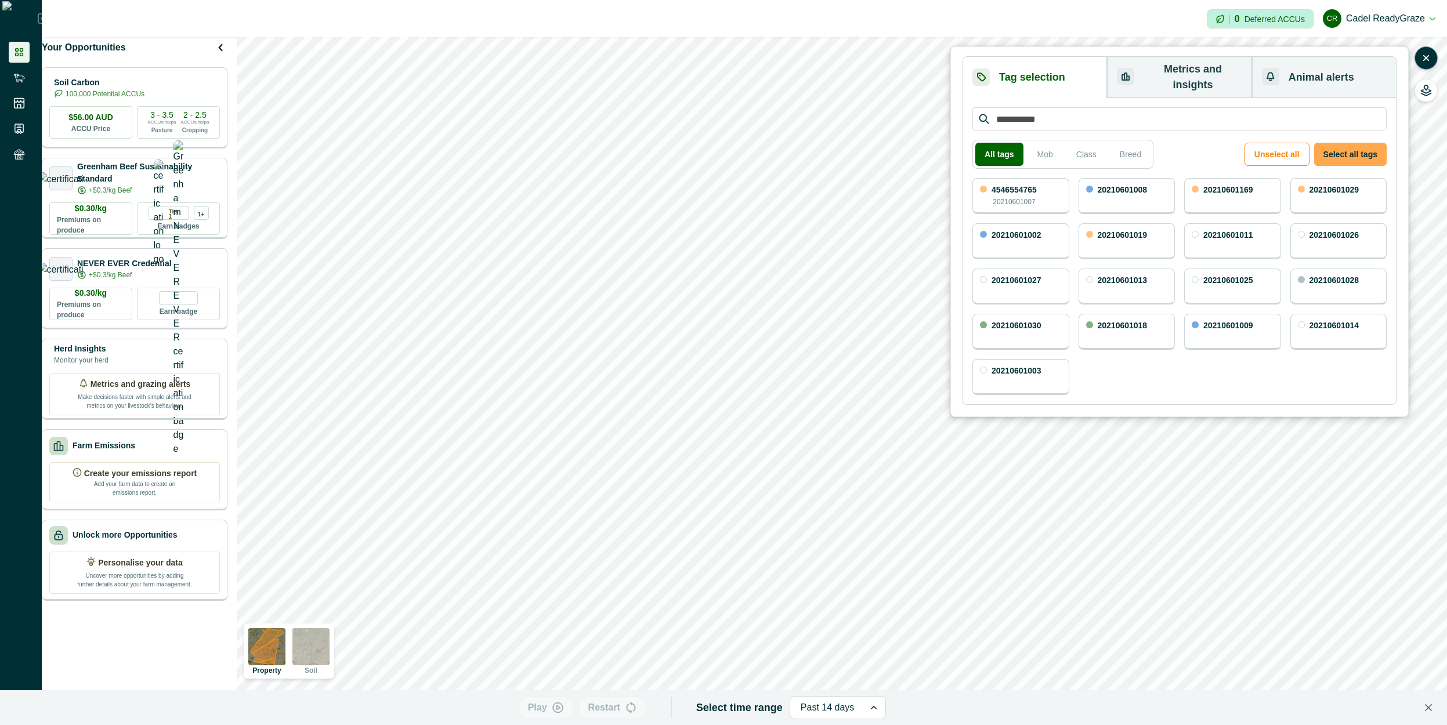
click at [1342, 143] on button "Select all tags" at bounding box center [1351, 154] width 73 height 23
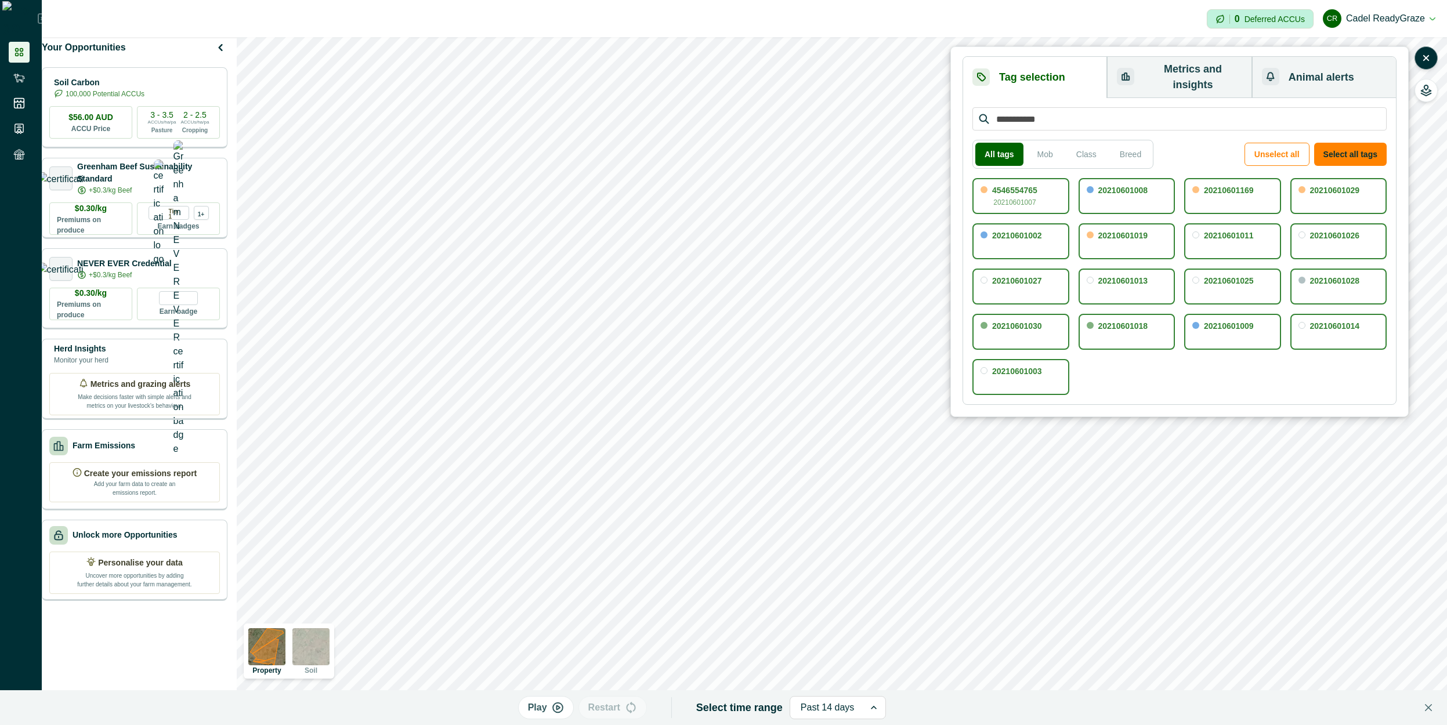
click at [1181, 62] on button "Metrics and insights" at bounding box center [1179, 77] width 145 height 41
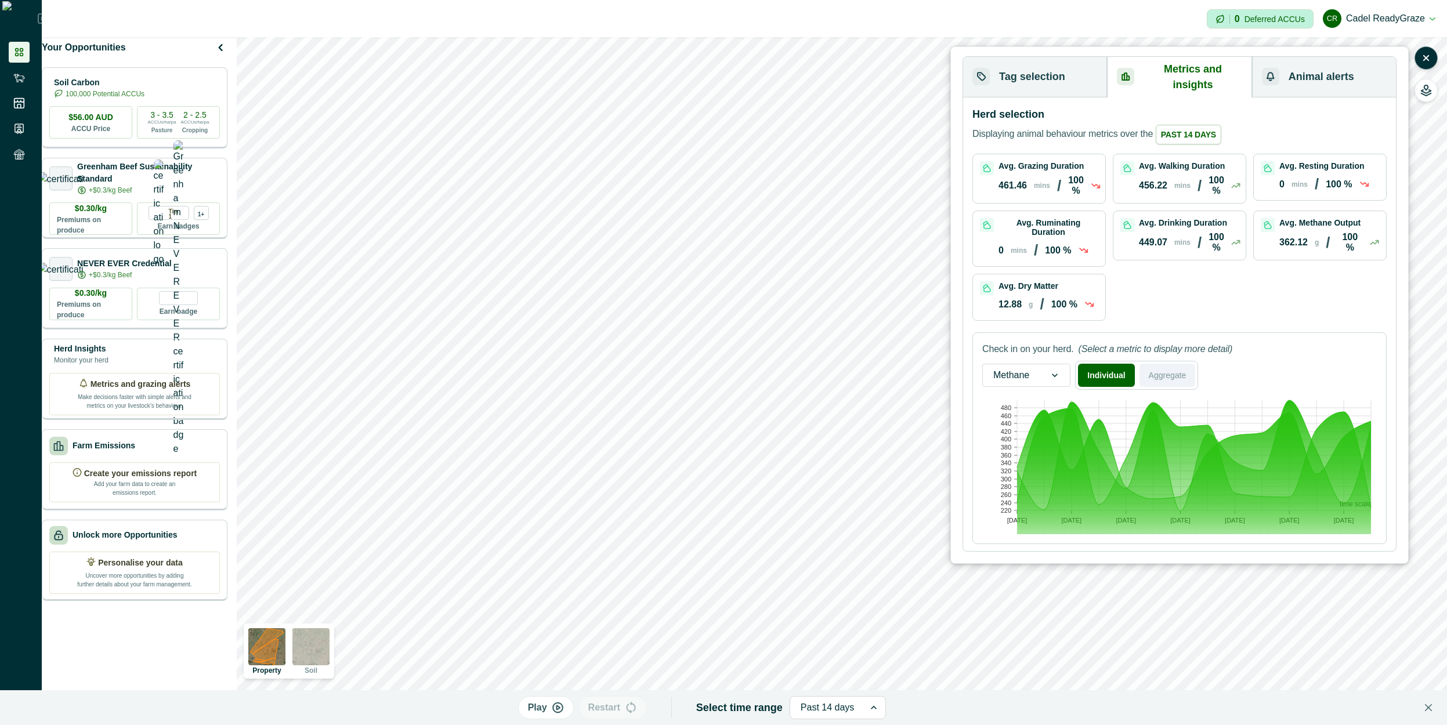
click at [1161, 364] on button "Aggregate" at bounding box center [1168, 375] width 56 height 23
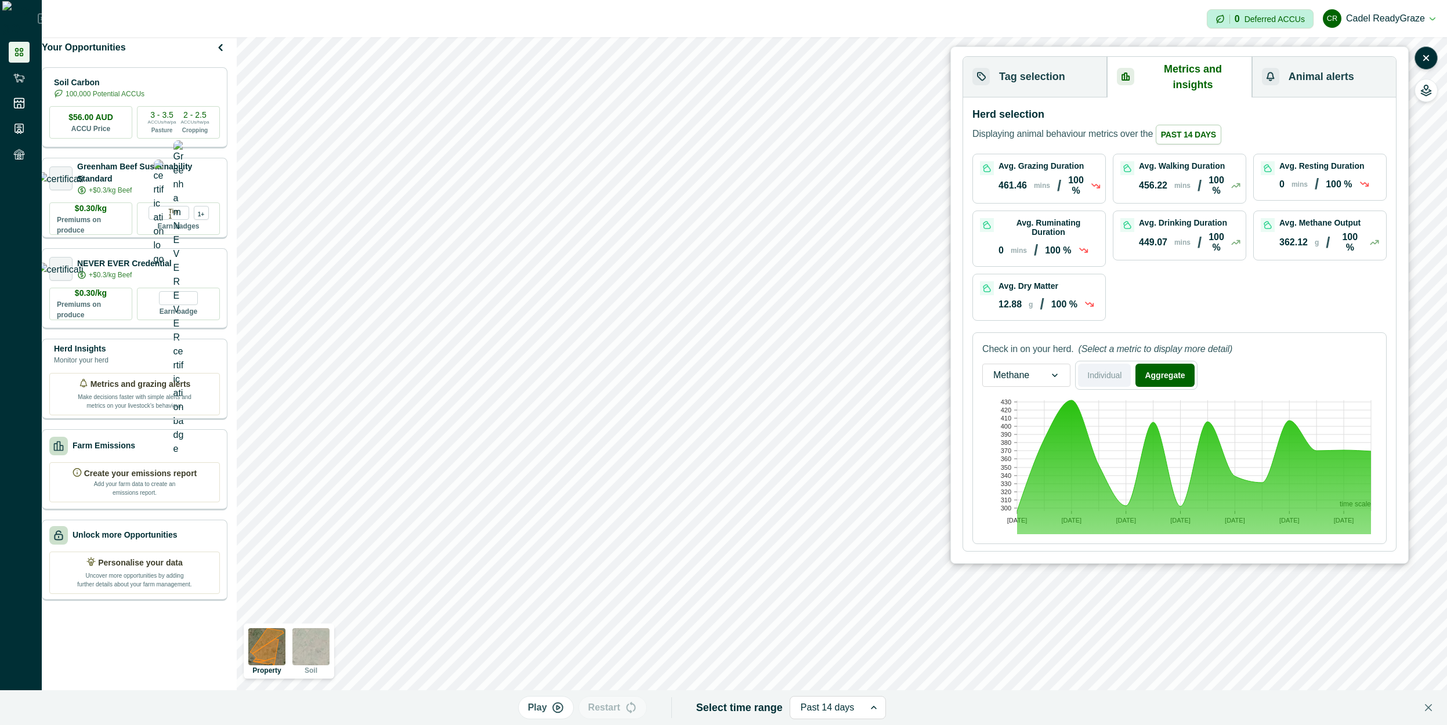
click at [1107, 364] on button "Individual" at bounding box center [1104, 375] width 53 height 23
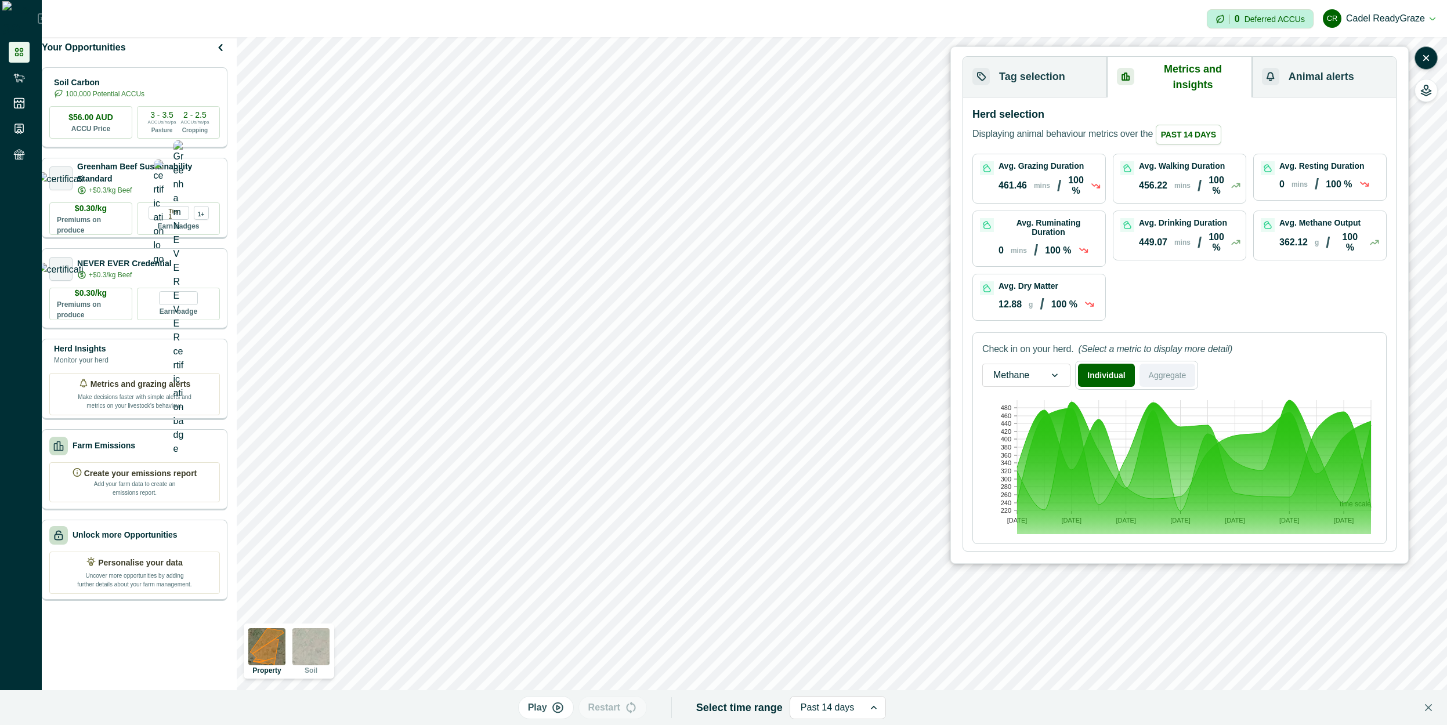
click at [1179, 364] on button "Aggregate" at bounding box center [1168, 375] width 56 height 23
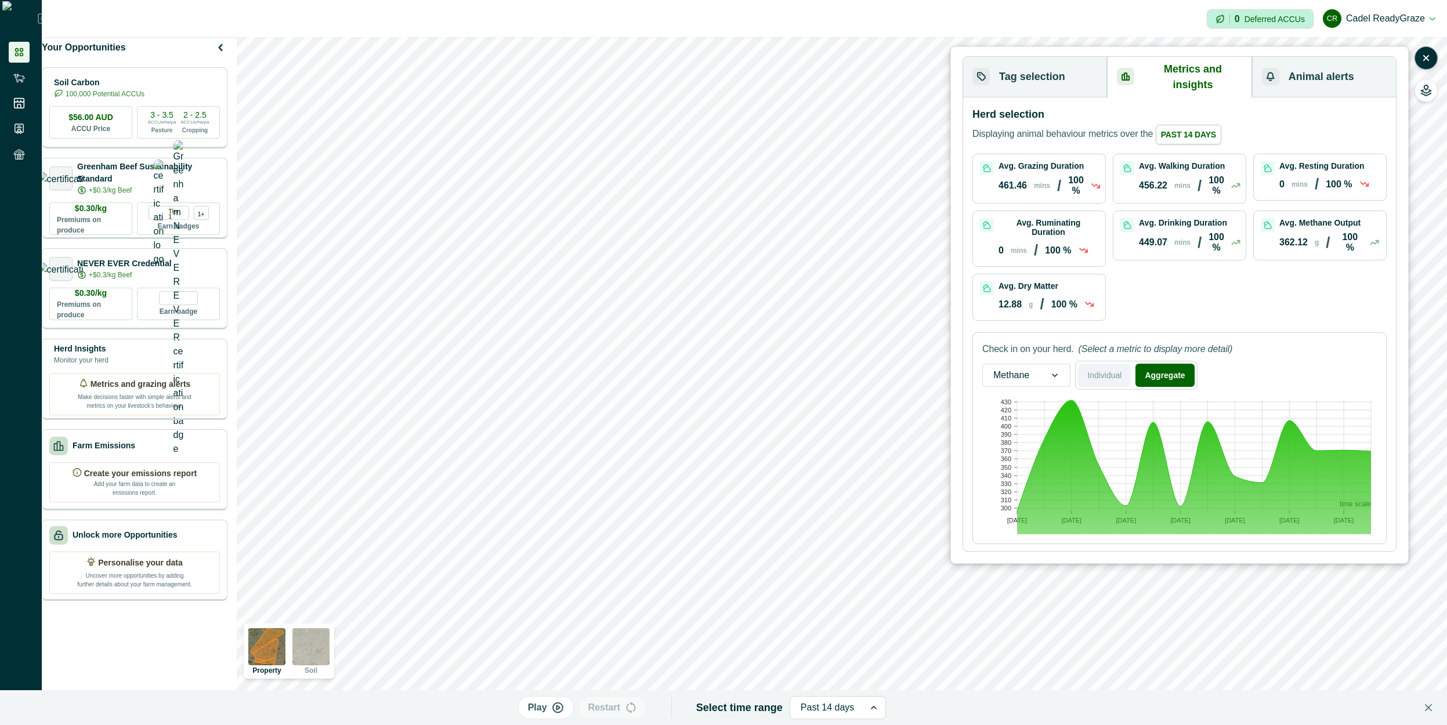
click at [1093, 367] on button "Individual" at bounding box center [1104, 375] width 53 height 23
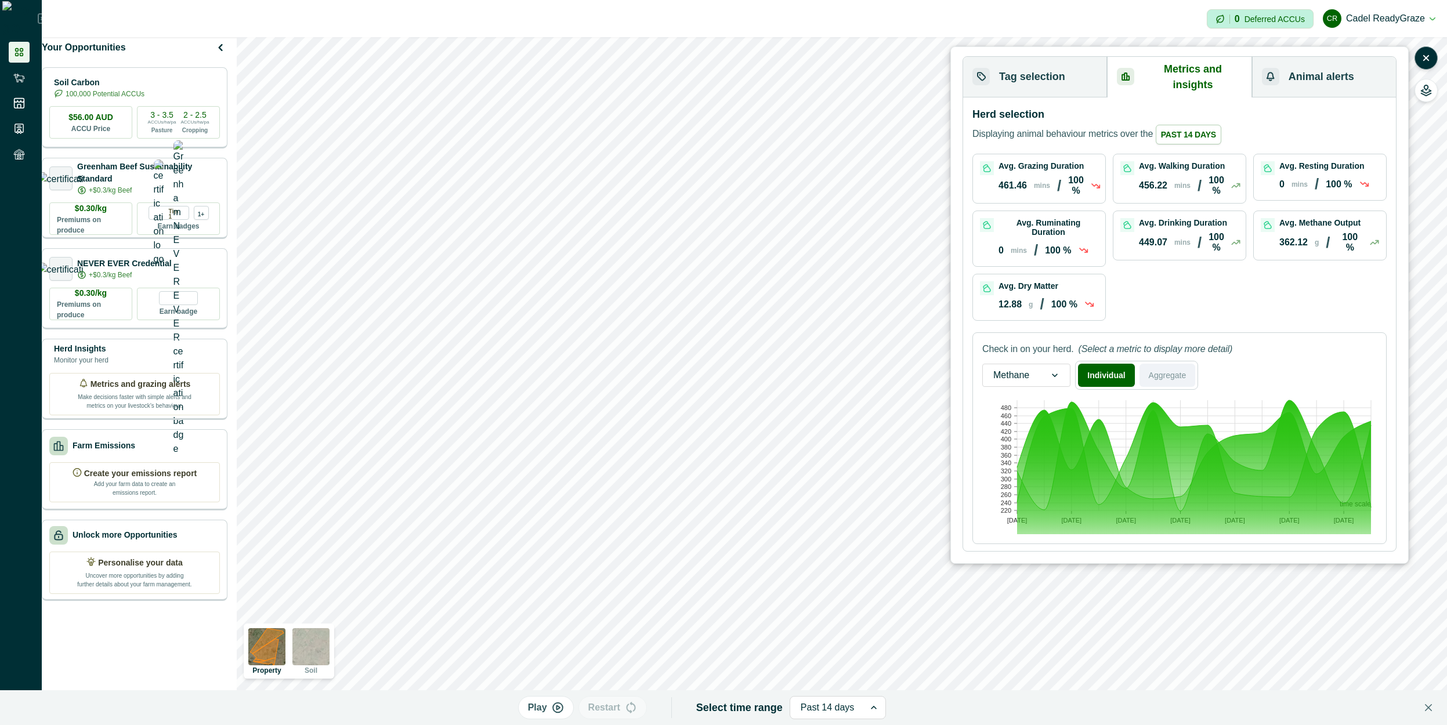
click at [1147, 366] on button "Aggregate" at bounding box center [1168, 375] width 56 height 23
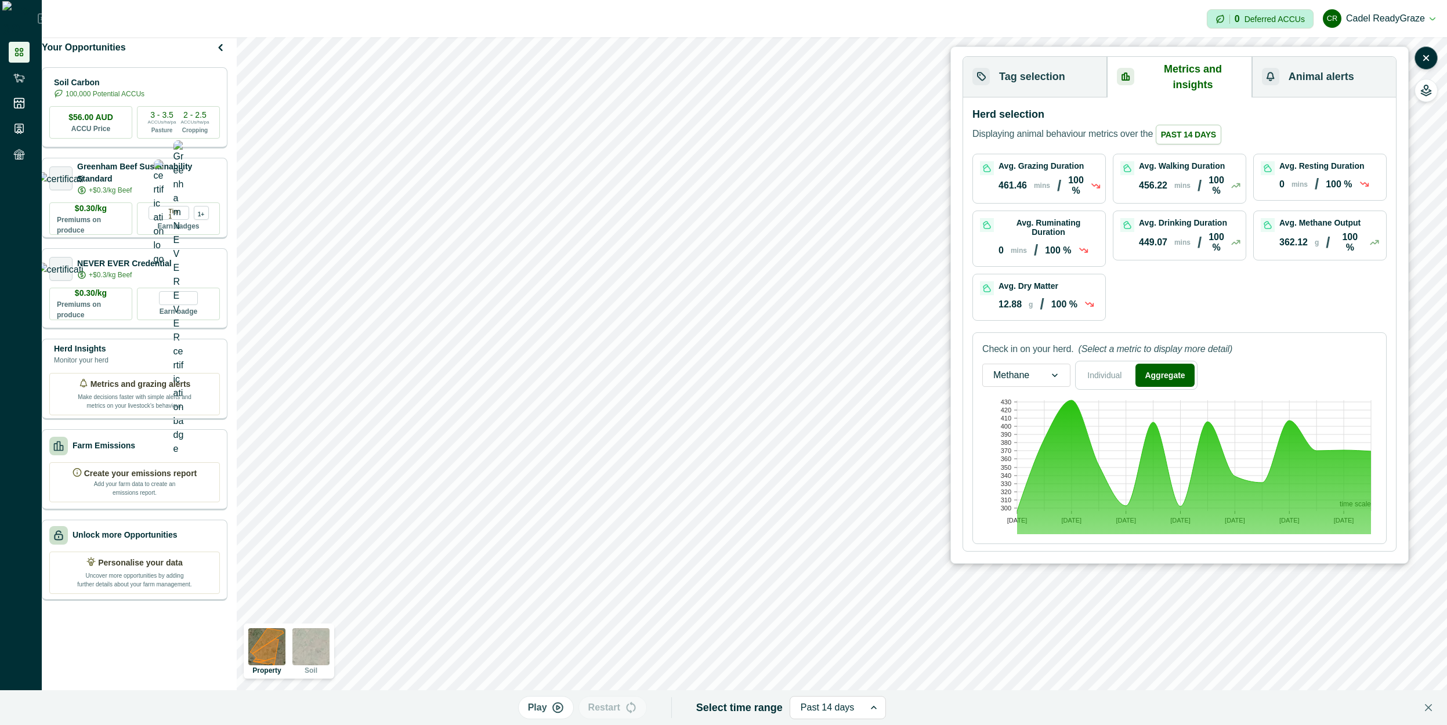
click at [1043, 365] on div at bounding box center [1055, 375] width 30 height 22
click at [1031, 419] on div "Feed intake" at bounding box center [1026, 428] width 87 height 21
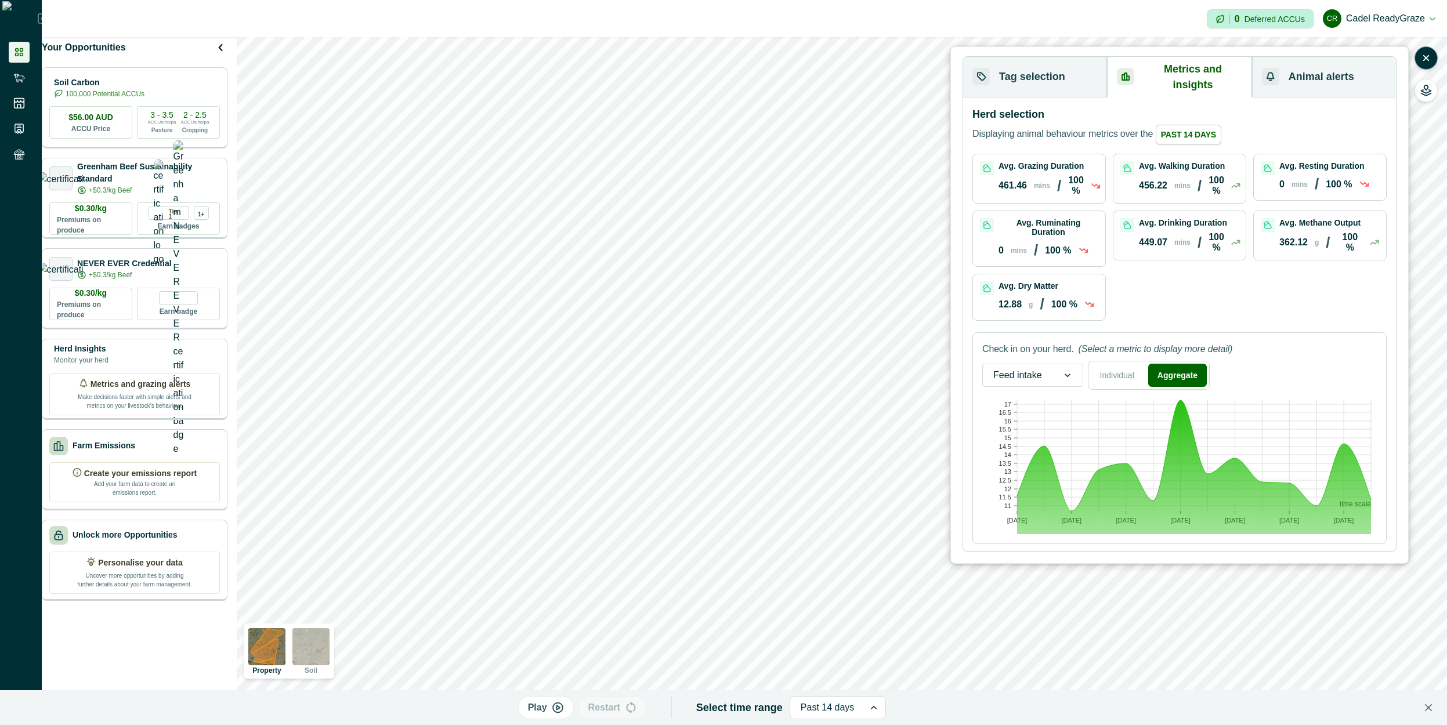
click at [1053, 370] on div at bounding box center [1068, 375] width 30 height 22
click at [1032, 440] on div "Activities" at bounding box center [1033, 450] width 100 height 21
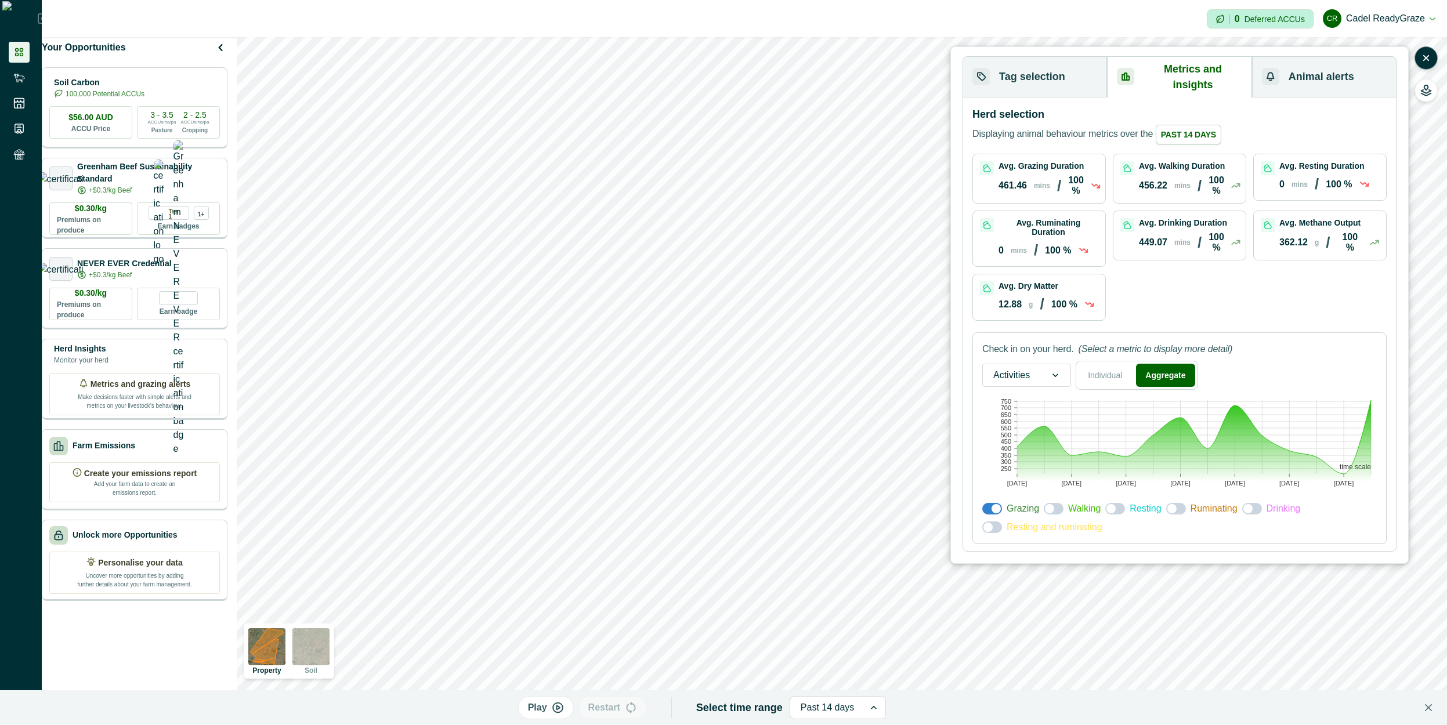
click at [1117, 503] on span at bounding box center [1116, 509] width 20 height 12
click at [1178, 503] on span at bounding box center [1177, 509] width 20 height 12
click at [1251, 503] on span at bounding box center [1253, 509] width 20 height 12
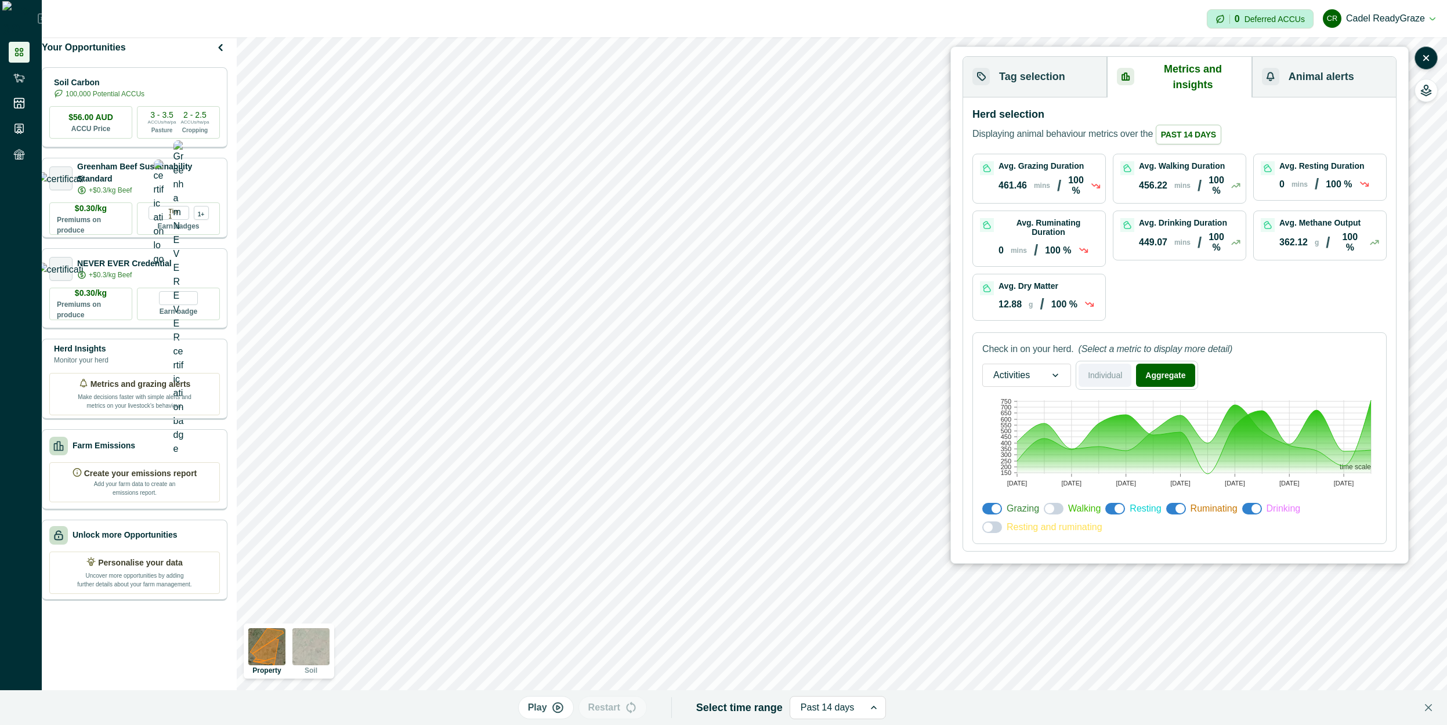
click at [1104, 364] on button "Individual" at bounding box center [1105, 375] width 53 height 23
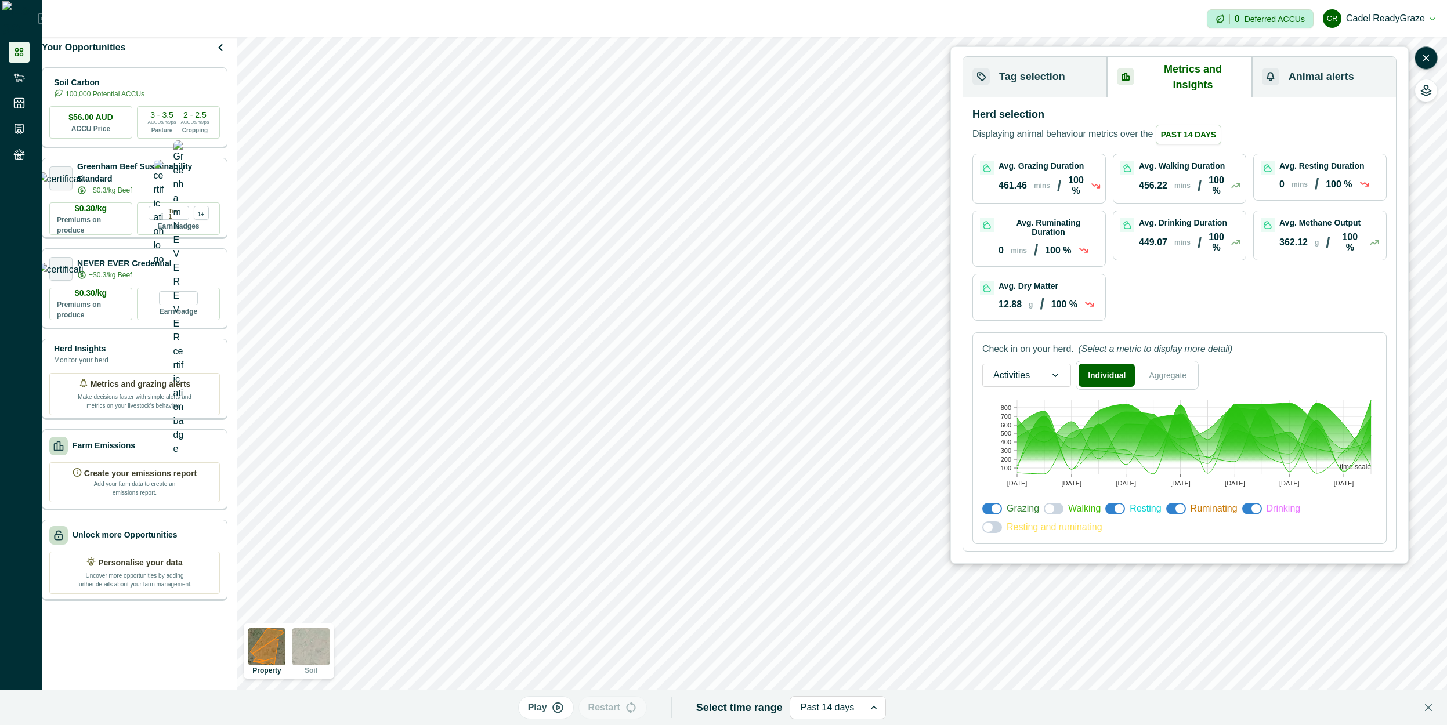
click at [1015, 521] on p "Resting and ruminating" at bounding box center [1055, 528] width 96 height 14
click at [1002, 521] on div "Resting and ruminating" at bounding box center [1043, 528] width 120 height 14
click at [995, 522] on span at bounding box center [993, 528] width 20 height 12
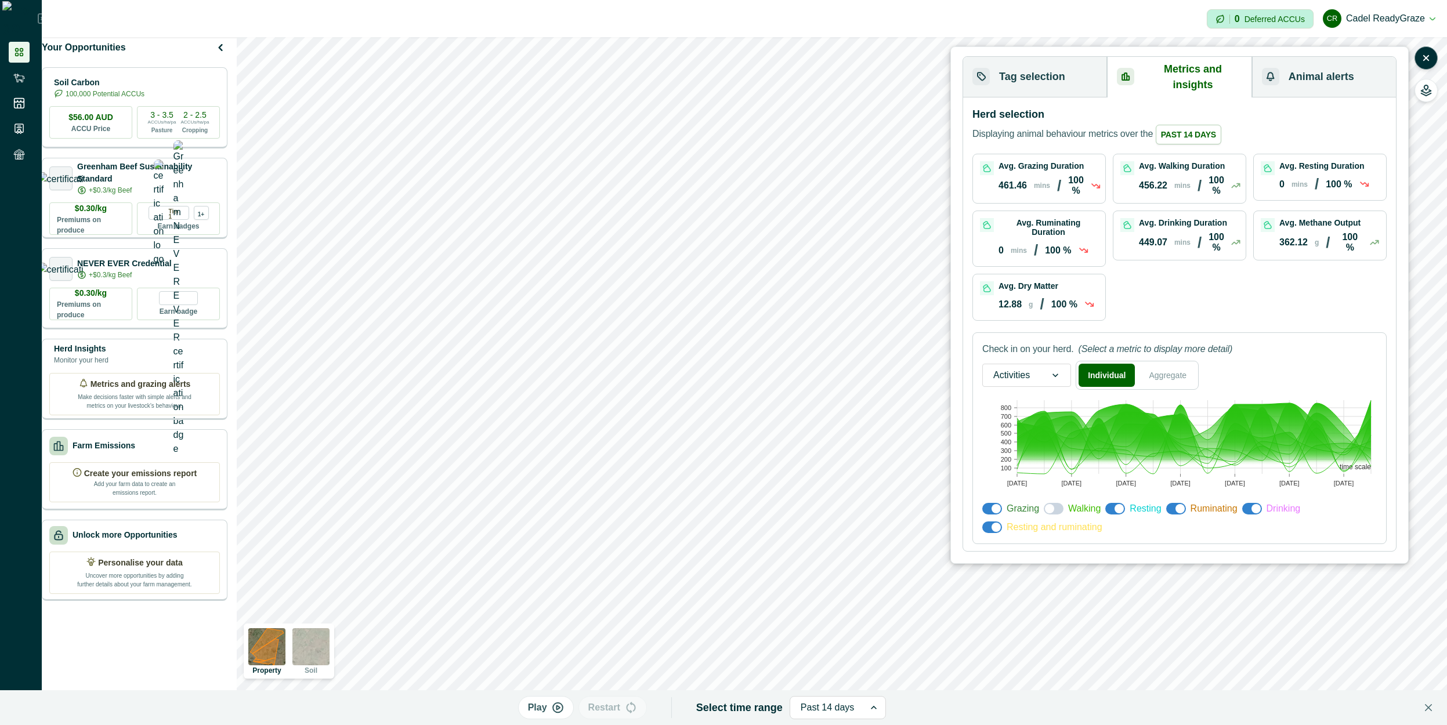
click at [998, 504] on span at bounding box center [996, 508] width 9 height 9
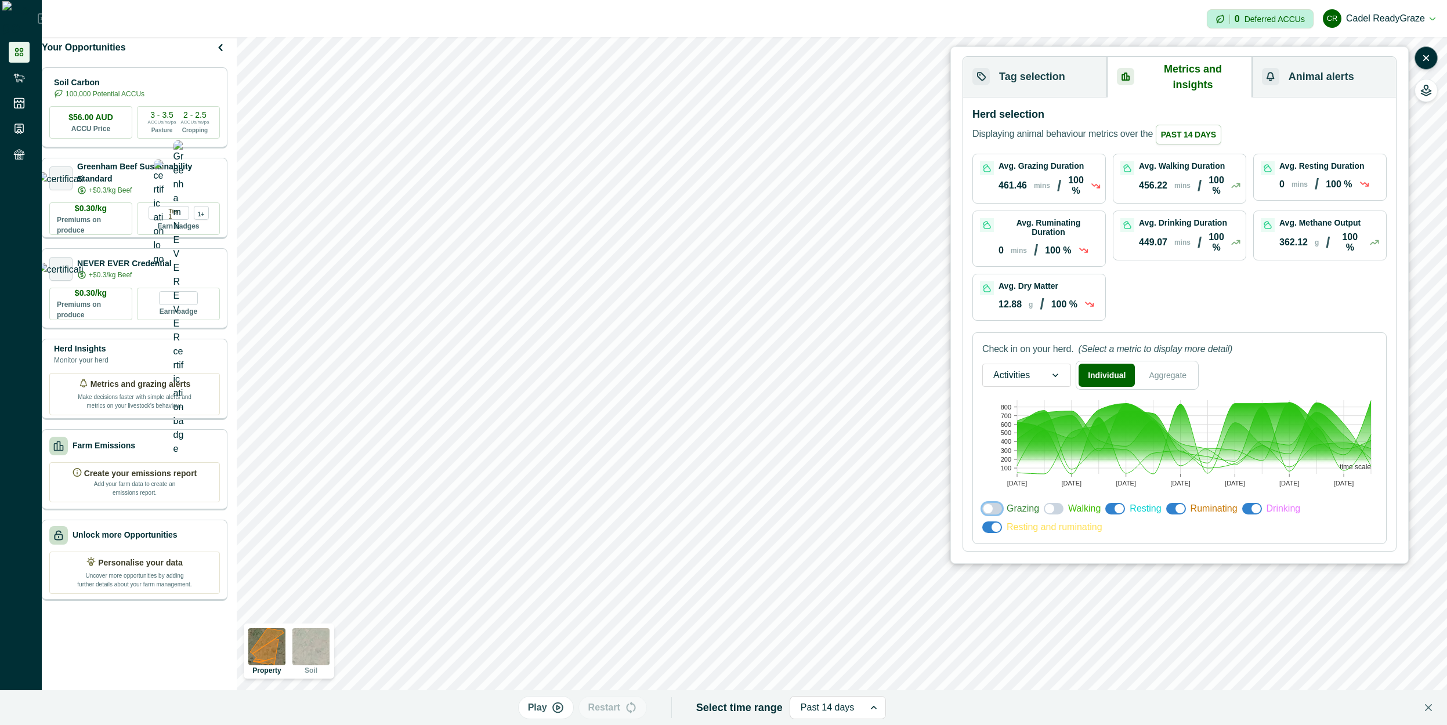
click at [988, 522] on span at bounding box center [993, 528] width 20 height 12
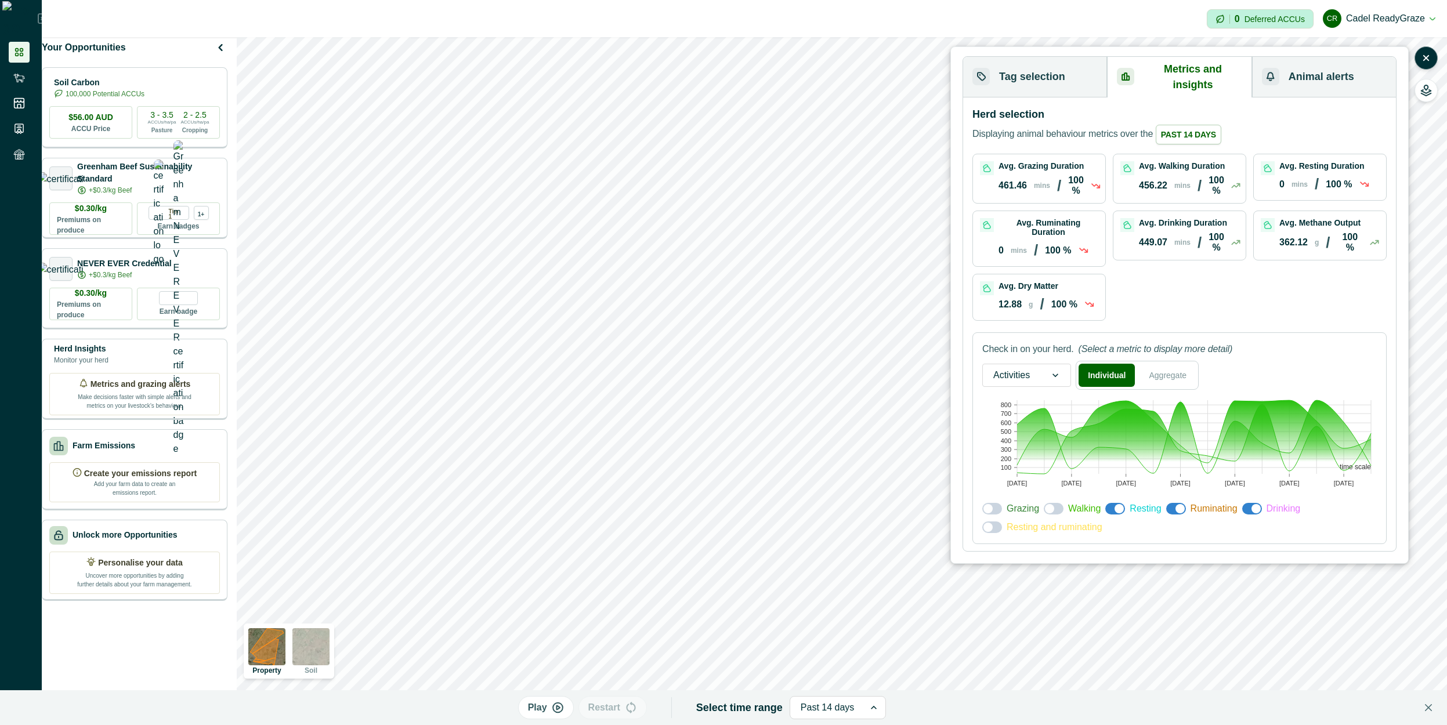
click at [1061, 503] on span at bounding box center [1054, 509] width 20 height 12
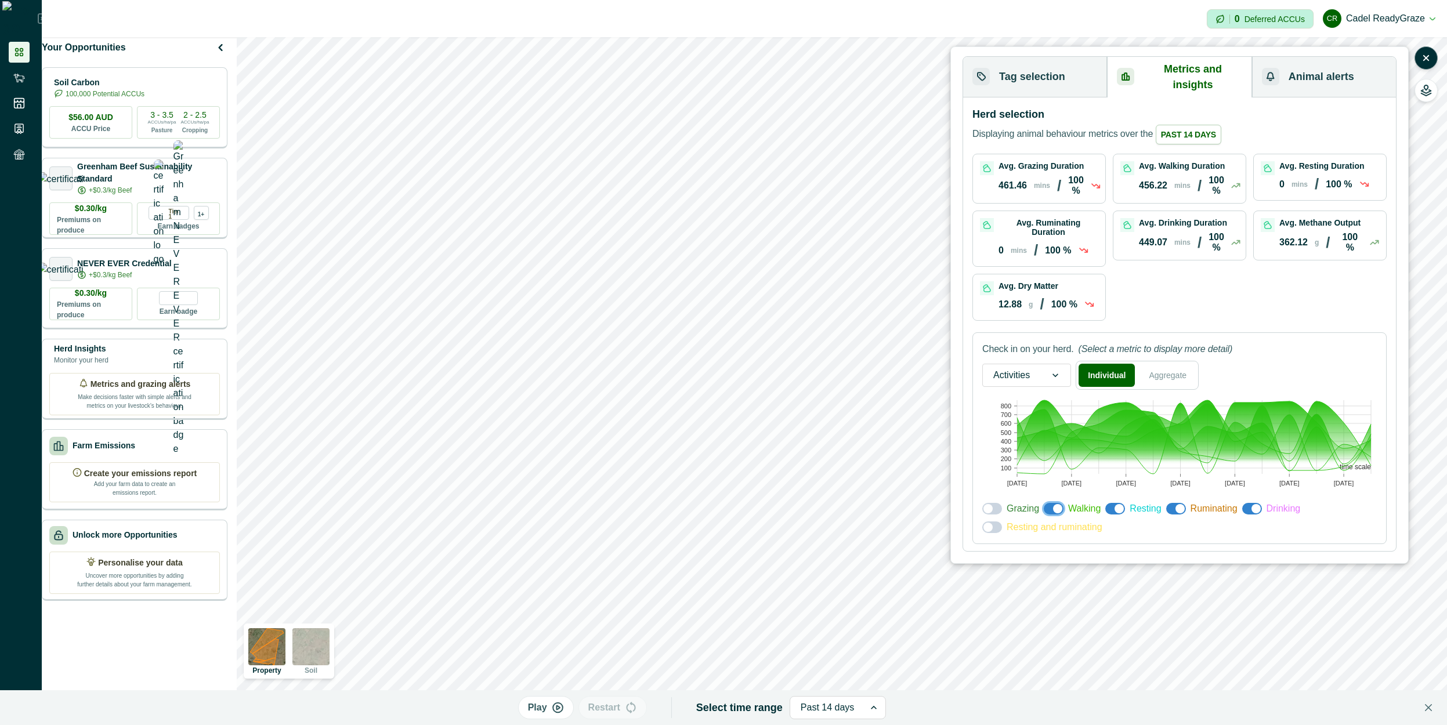
click at [1113, 503] on span at bounding box center [1116, 509] width 20 height 12
click at [1191, 502] on p "Ruminating" at bounding box center [1214, 509] width 47 height 14
click at [1170, 503] on span at bounding box center [1177, 509] width 20 height 12
click at [1245, 503] on span at bounding box center [1253, 509] width 20 height 12
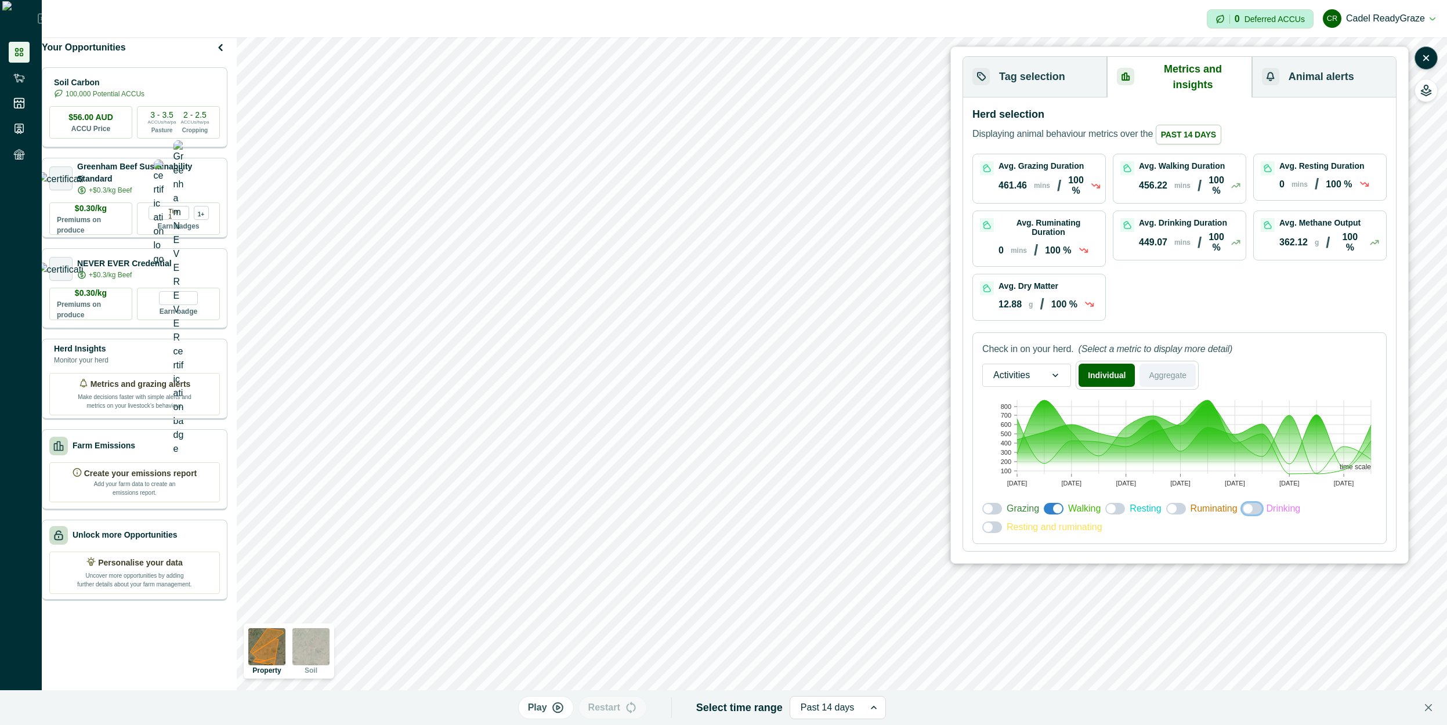
click at [1174, 364] on button "Aggregate" at bounding box center [1168, 375] width 56 height 23
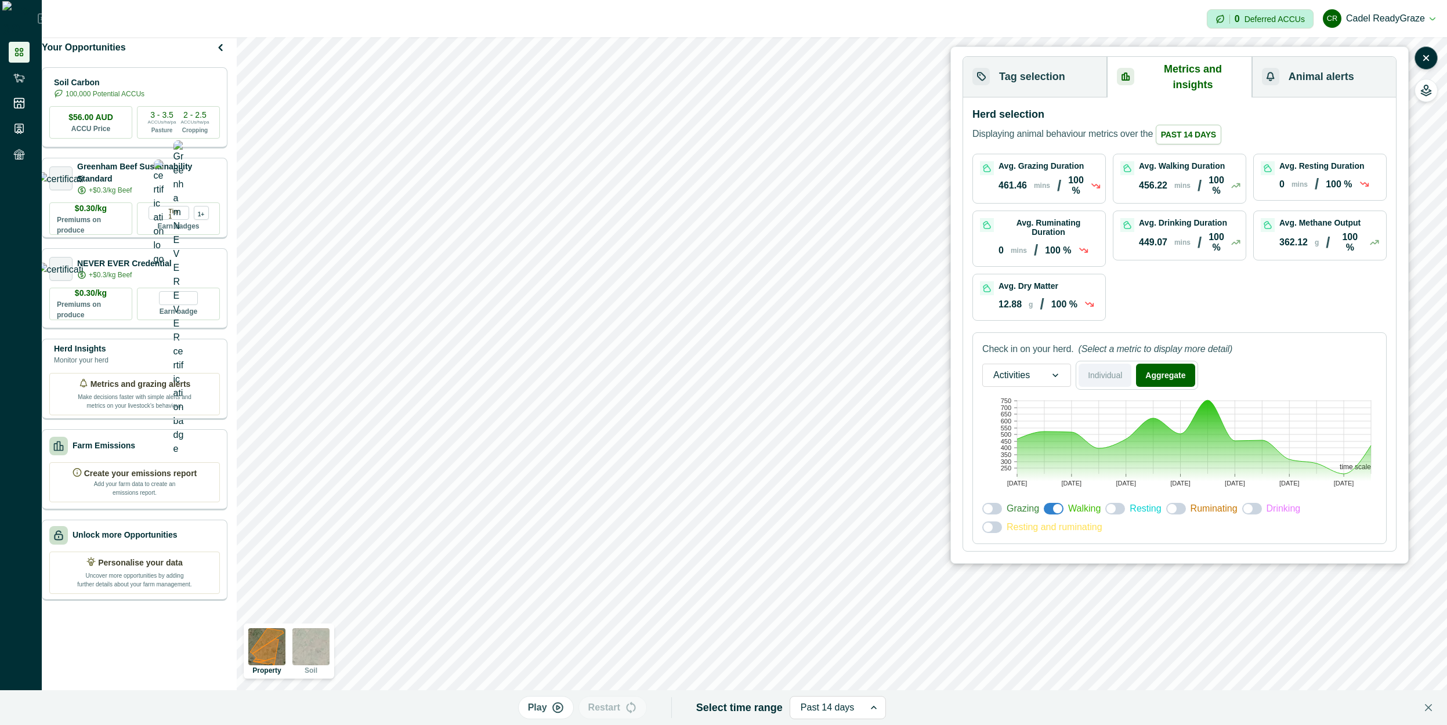
click at [1124, 364] on button "Individual" at bounding box center [1105, 375] width 53 height 23
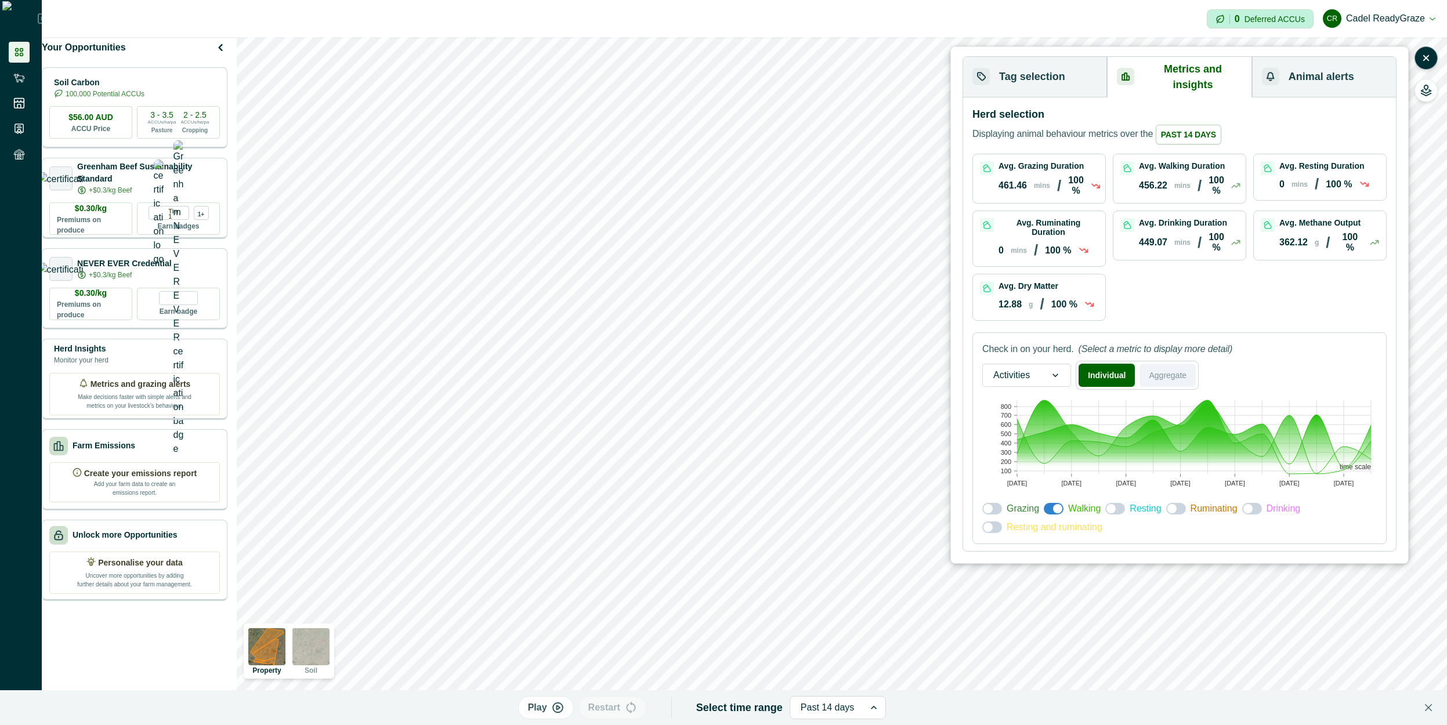
click at [1168, 364] on button "Aggregate" at bounding box center [1168, 375] width 56 height 23
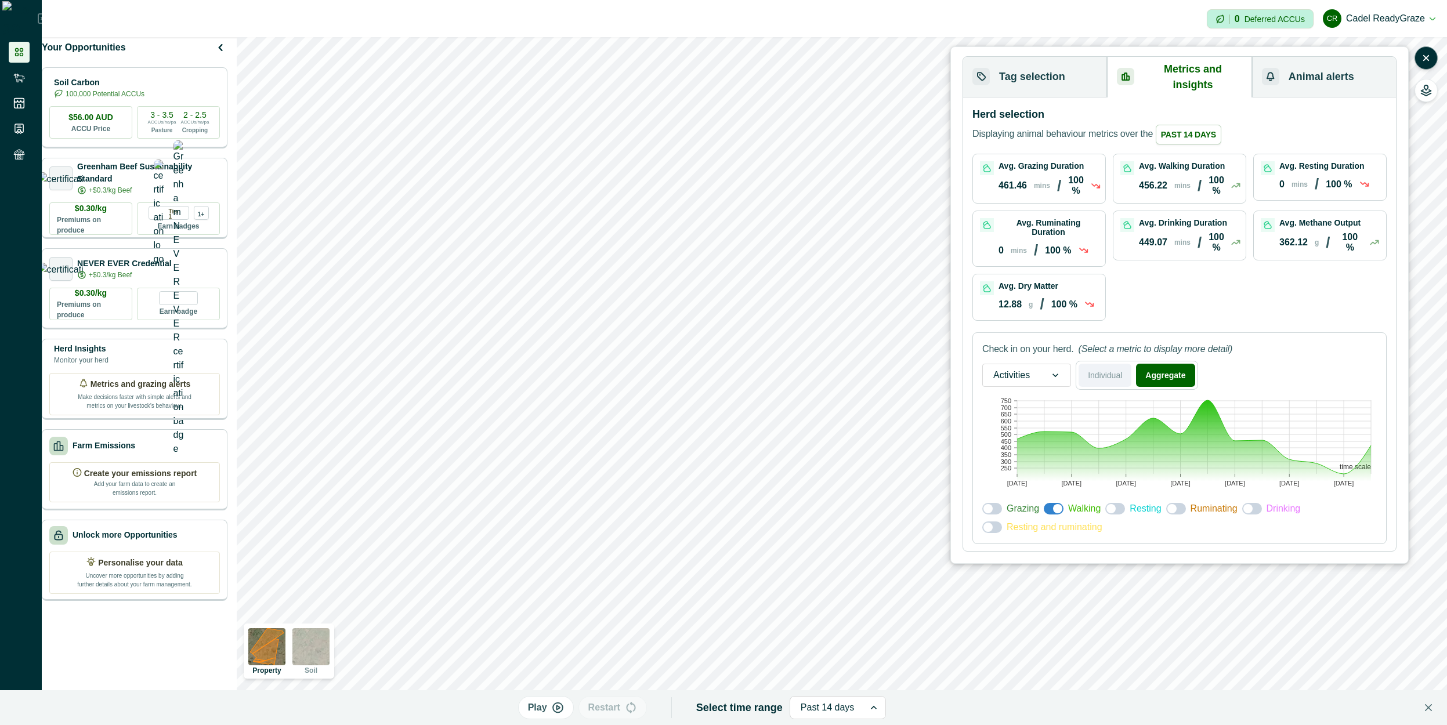
click at [1131, 364] on button "Individual" at bounding box center [1105, 375] width 53 height 23
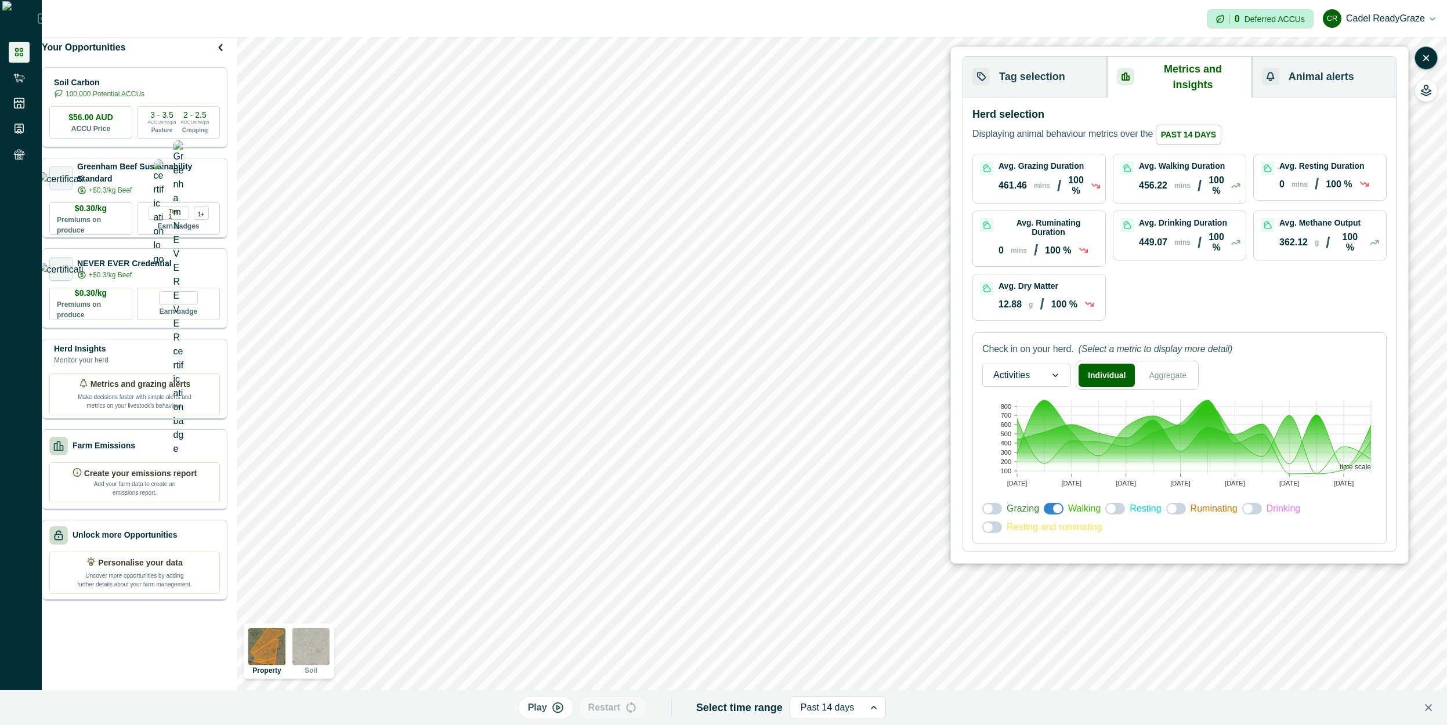
click at [1179, 125] on span "Past 14 days" at bounding box center [1189, 135] width 66 height 20
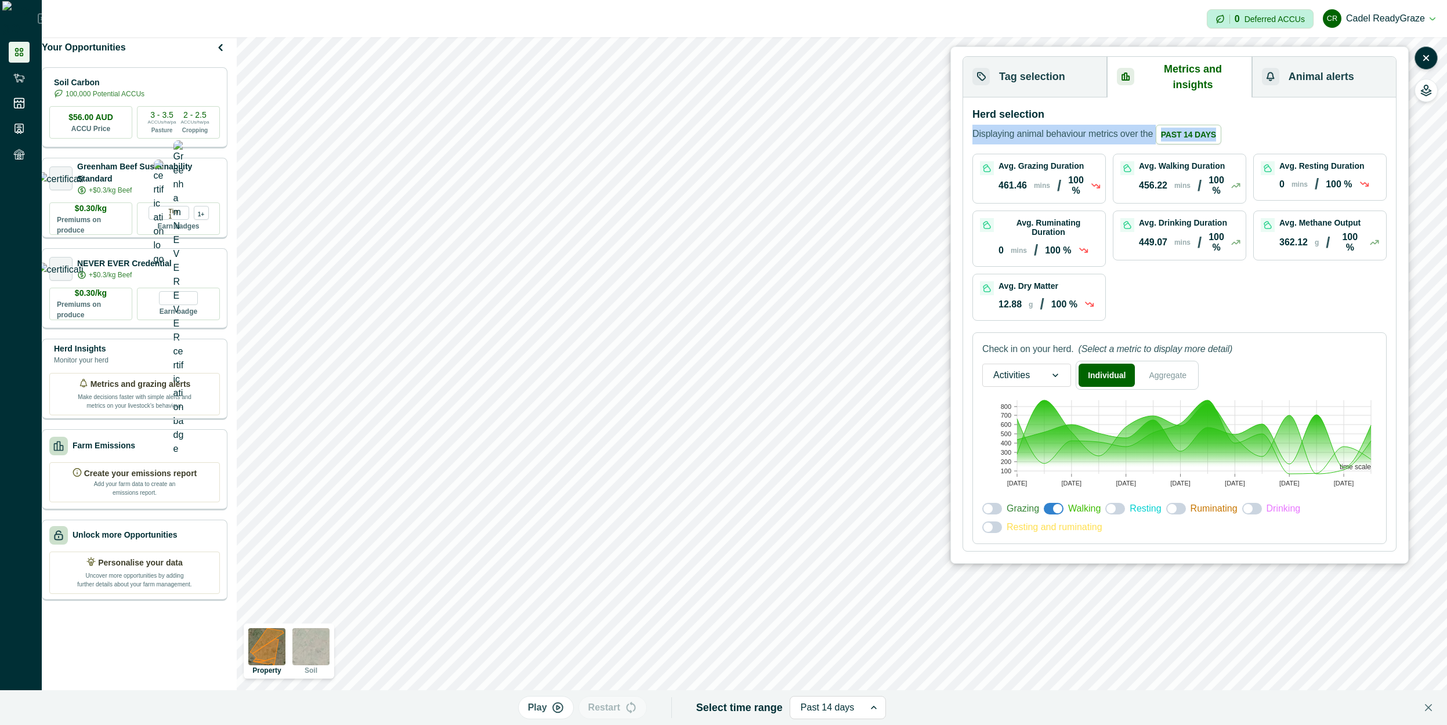
click at [1179, 125] on span "Past 14 days" at bounding box center [1189, 135] width 66 height 20
click at [1092, 128] on p "Displaying animal behaviour metrics over the Past 14 days" at bounding box center [1097, 135] width 249 height 20
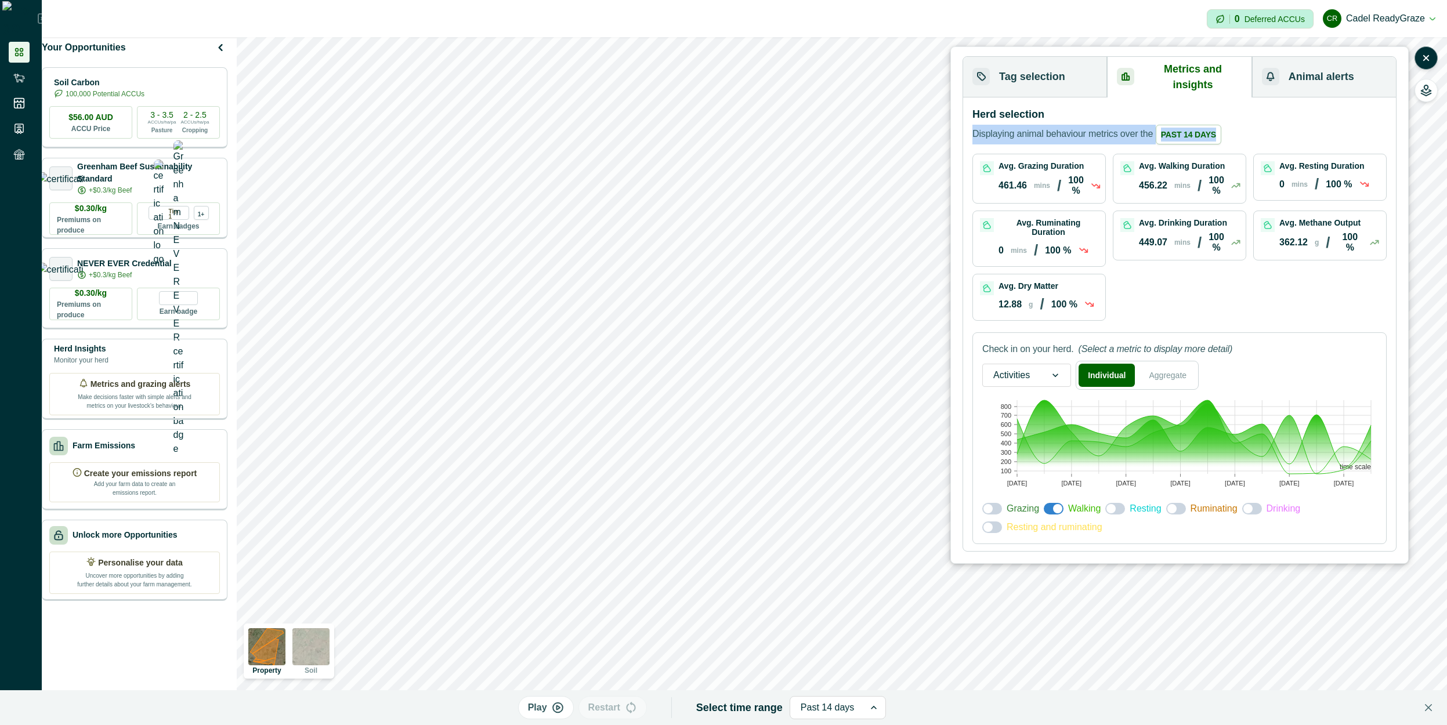
click at [1092, 128] on p "Displaying animal behaviour metrics over the Past 14 days" at bounding box center [1097, 135] width 249 height 20
click at [1312, 67] on button "Animal alerts" at bounding box center [1324, 77] width 144 height 41
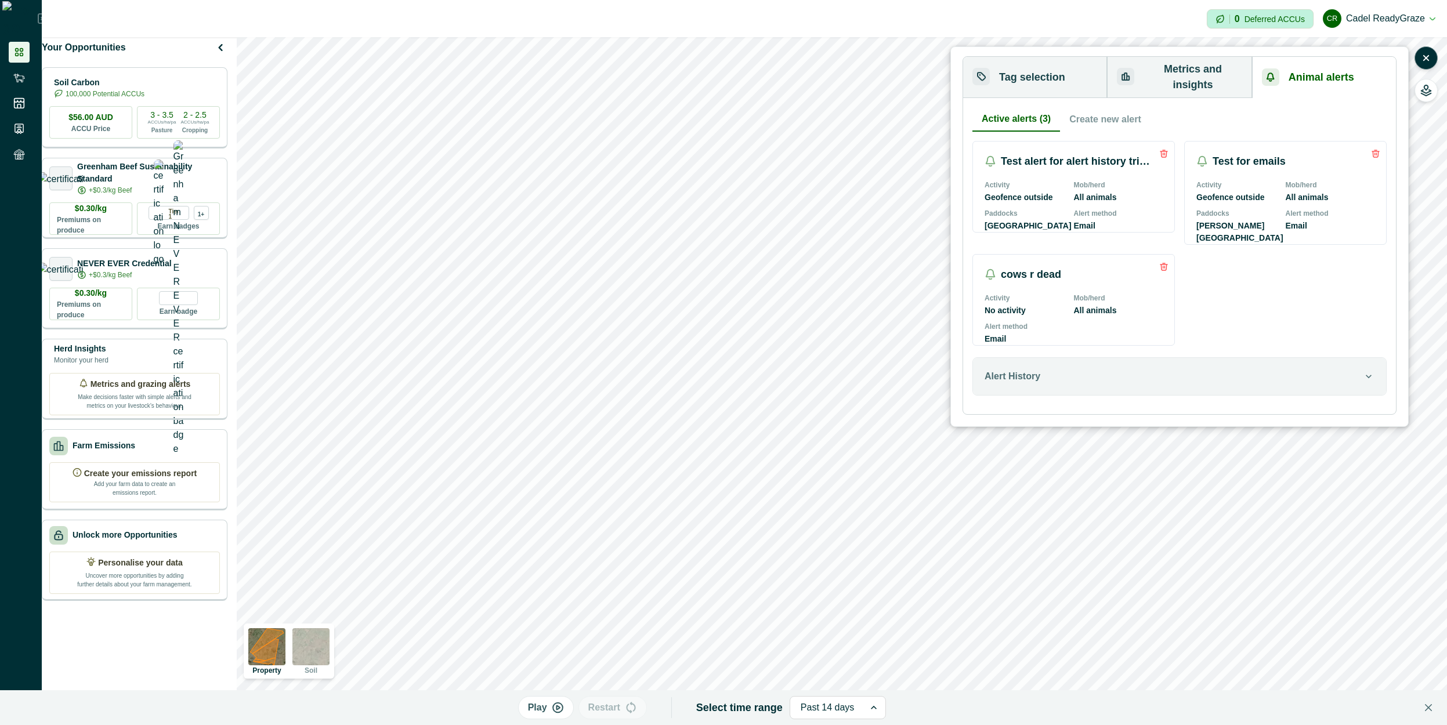
click at [1185, 78] on button "Metrics and insights" at bounding box center [1179, 77] width 145 height 41
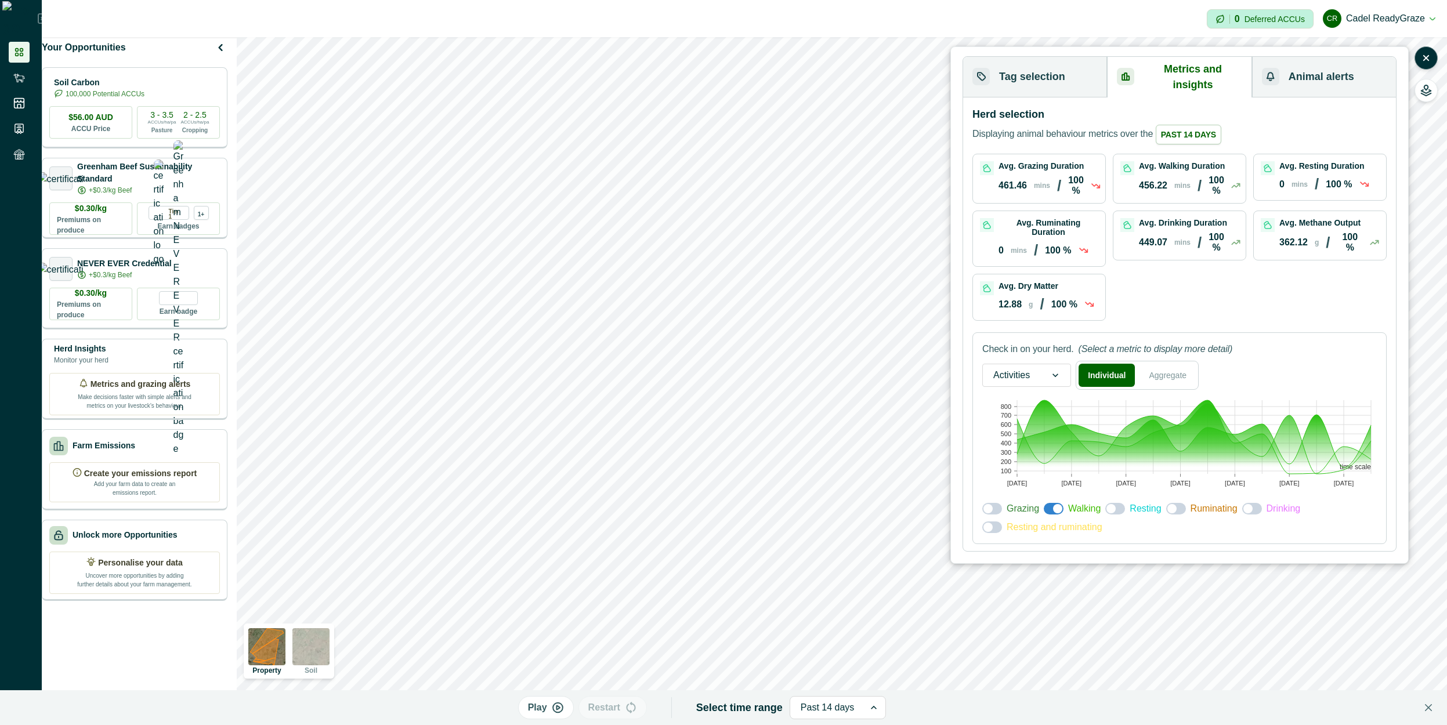
click at [1301, 69] on button "Animal alerts" at bounding box center [1324, 77] width 144 height 41
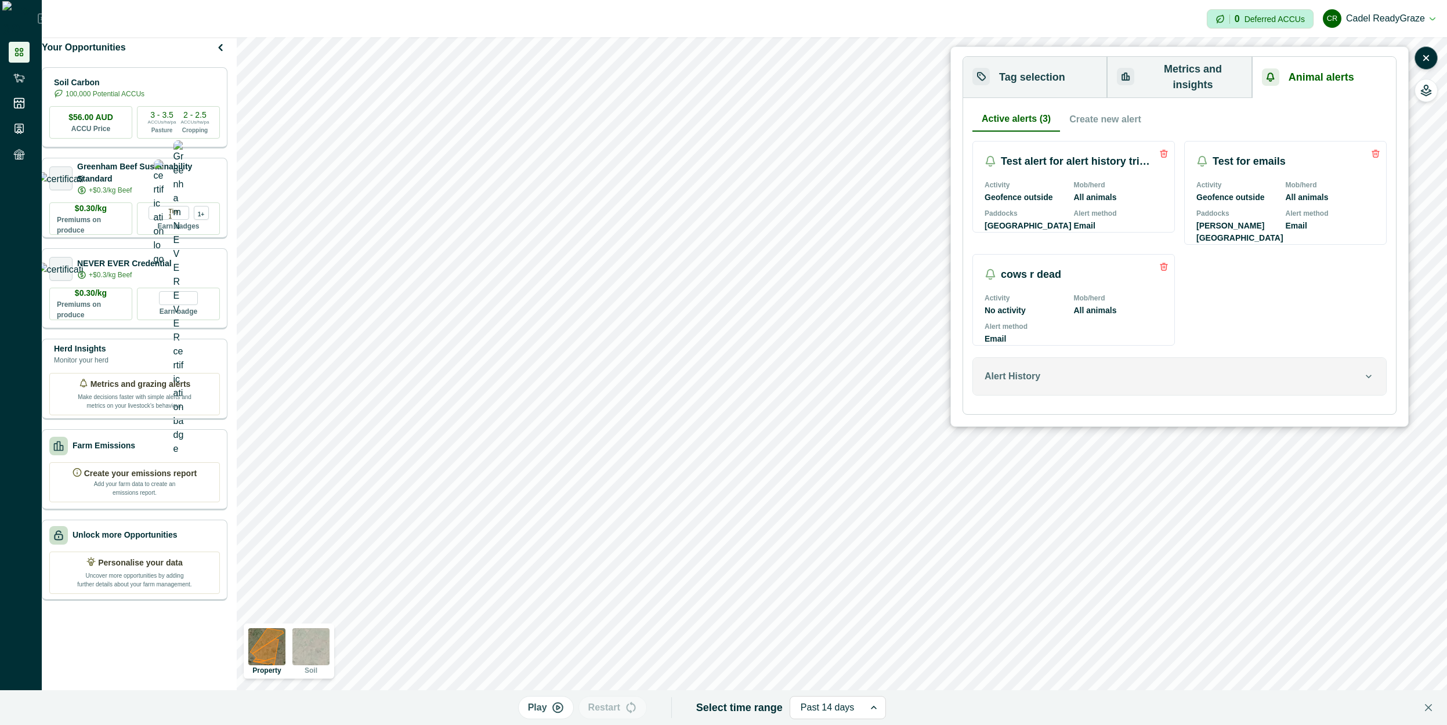
click at [1075, 382] on div "Alert History" at bounding box center [1174, 377] width 378 height 14
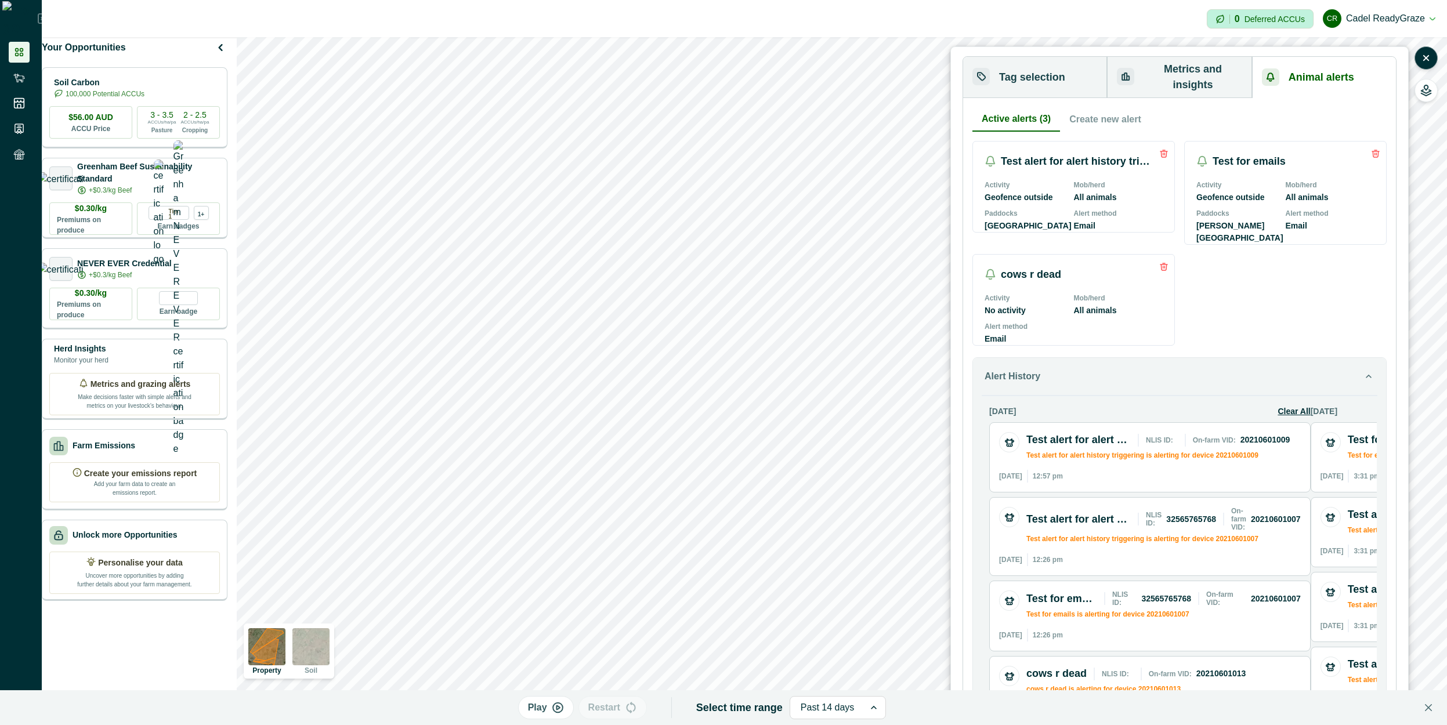
click at [1302, 413] on button "Clear All" at bounding box center [1294, 412] width 33 height 12
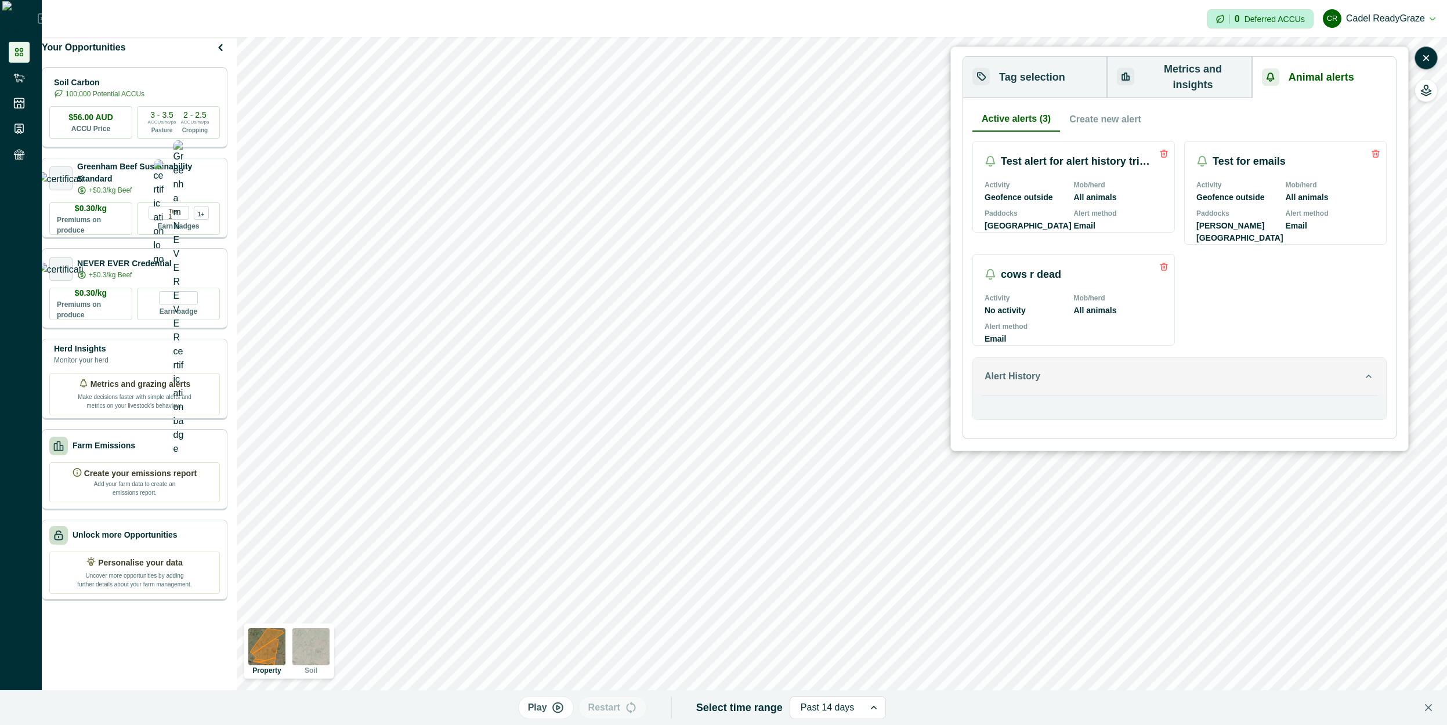
click at [1282, 387] on button "Alert History" at bounding box center [1179, 376] width 413 height 37
click at [1283, 387] on button "Alert History" at bounding box center [1179, 376] width 413 height 37
click at [1193, 77] on button "Metrics and insights" at bounding box center [1179, 77] width 145 height 41
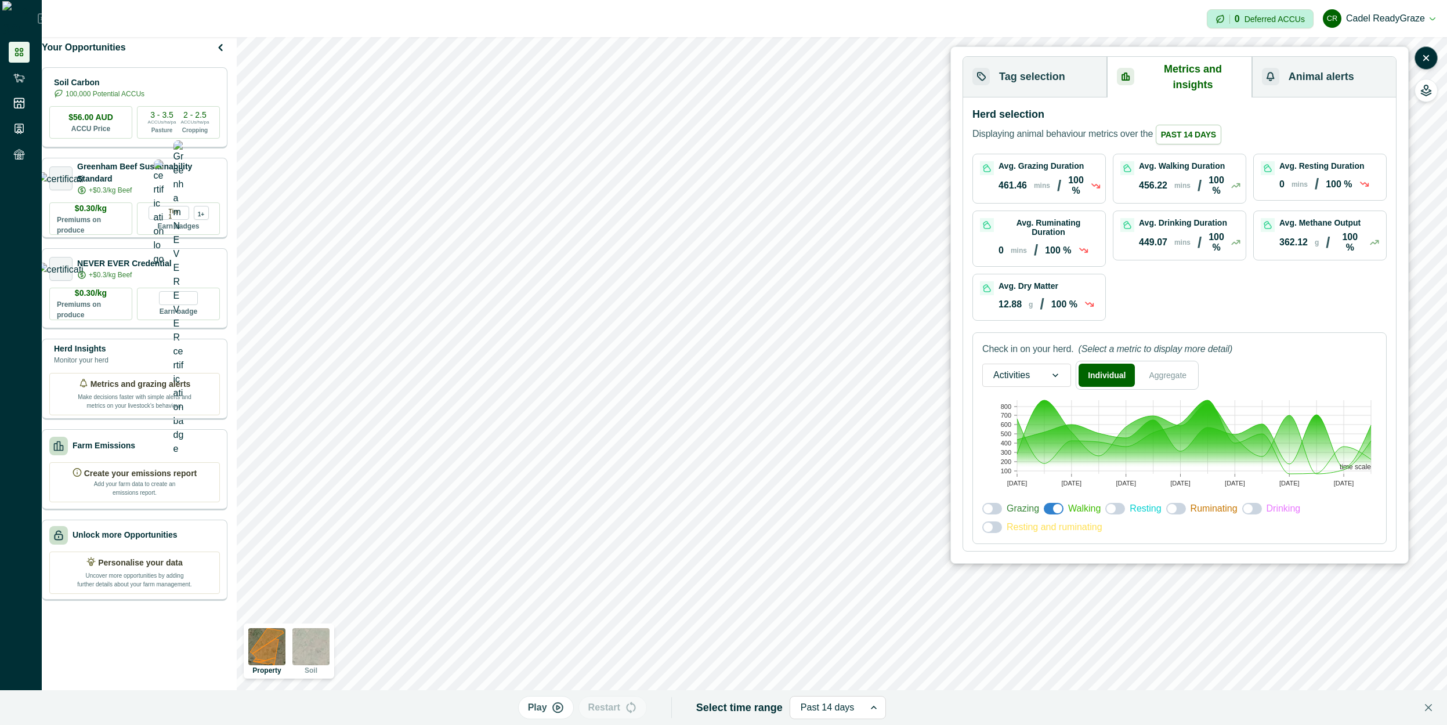
click at [1046, 366] on div at bounding box center [1056, 375] width 30 height 22
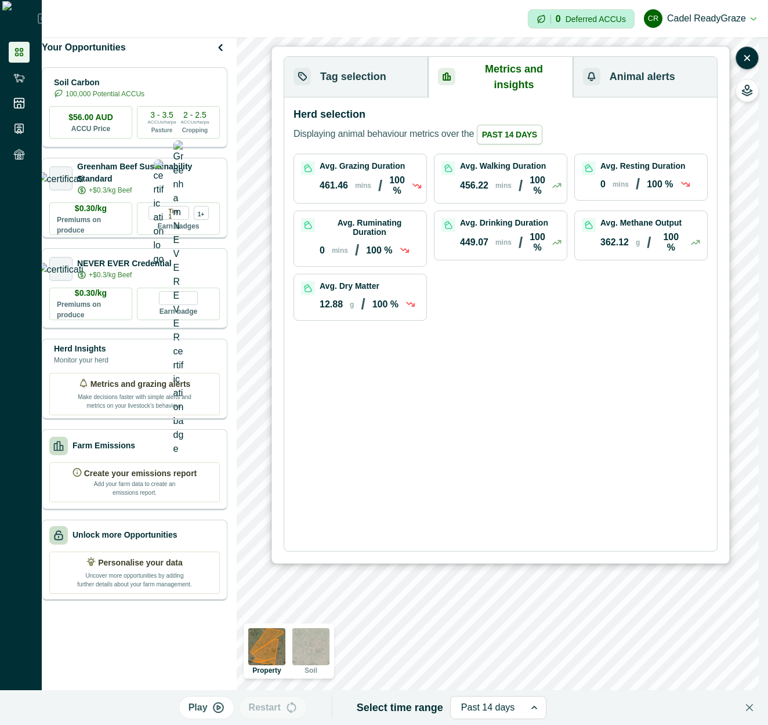
click at [539, 341] on div "Herd selection Displaying animal behaviour metrics over the Past 14 days Avg. G…" at bounding box center [501, 324] width 414 height 435
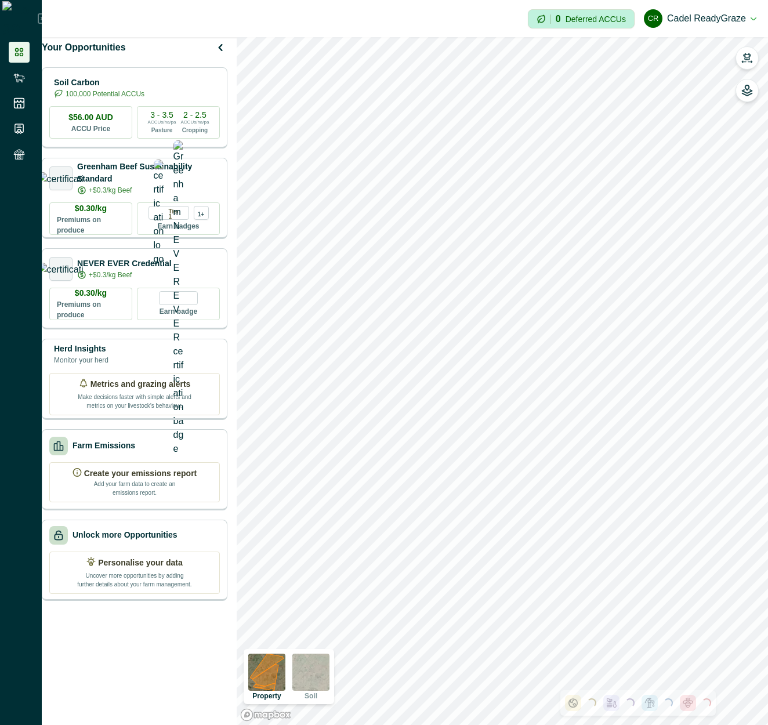
click at [742, 69] on div at bounding box center [747, 74] width 23 height 56
click at [753, 60] on button "button" at bounding box center [747, 57] width 23 height 23
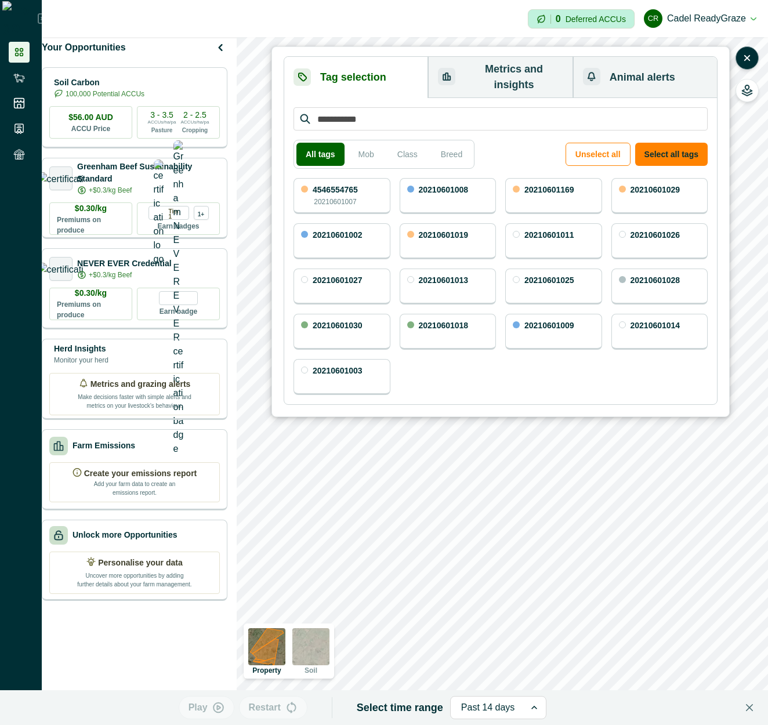
click at [520, 74] on button "Metrics and insights" at bounding box center [500, 77] width 145 height 41
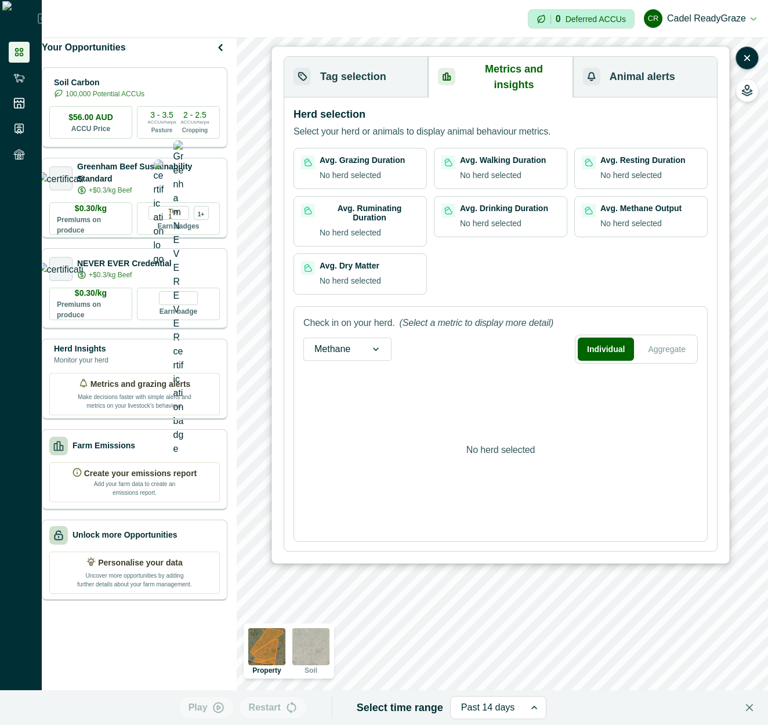
click at [369, 66] on button "Tag selection" at bounding box center [356, 77] width 144 height 41
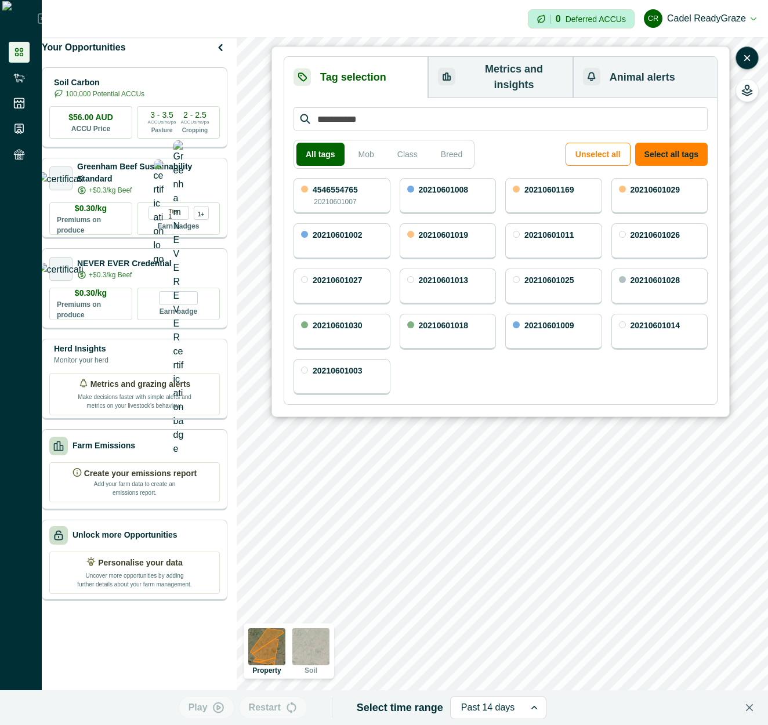
click at [338, 186] on p "4546554765" at bounding box center [335, 190] width 45 height 8
click at [483, 75] on button "Metrics and insights" at bounding box center [500, 77] width 145 height 41
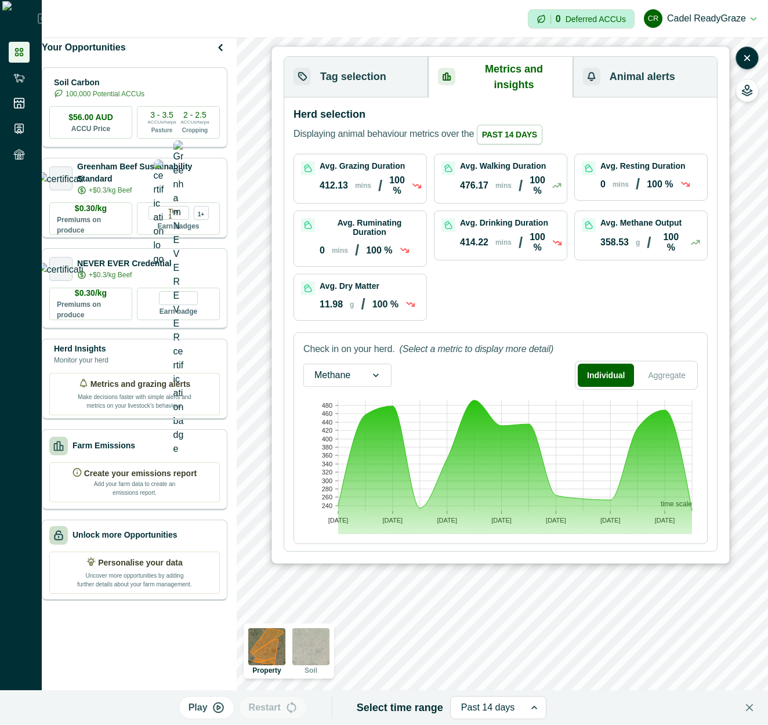
click at [397, 74] on button "Tag selection" at bounding box center [356, 77] width 144 height 41
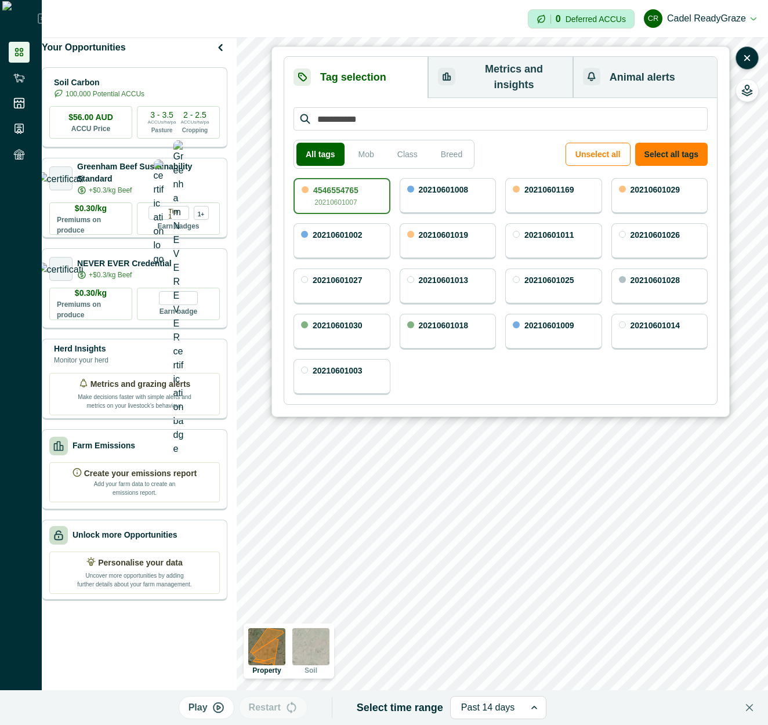
click at [486, 70] on button "Metrics and insights" at bounding box center [500, 77] width 145 height 41
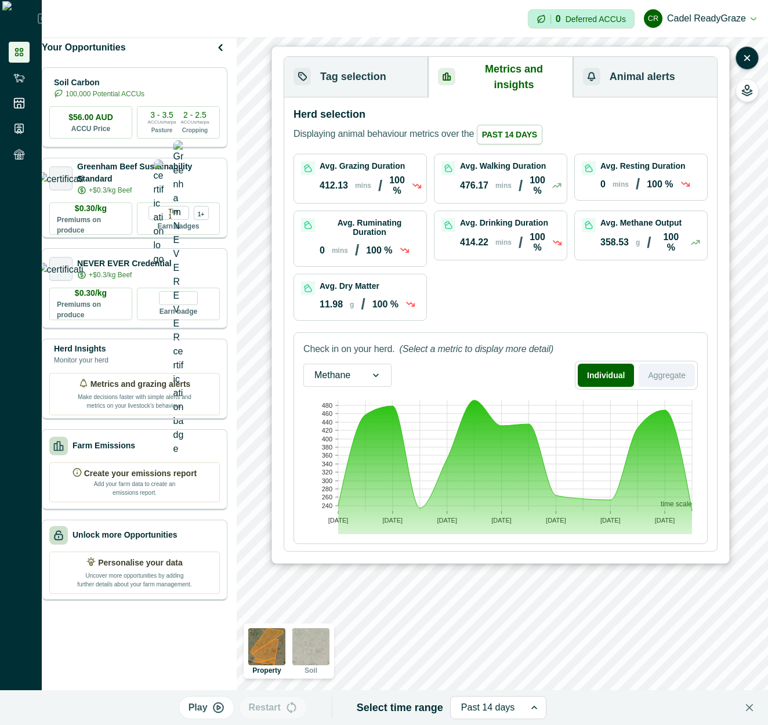
click at [673, 364] on button "Aggregate" at bounding box center [667, 375] width 56 height 23
click at [611, 364] on button "Individual" at bounding box center [605, 375] width 53 height 23
click at [679, 364] on button "Aggregate" at bounding box center [667, 375] width 56 height 23
click at [597, 368] on button "Individual" at bounding box center [605, 375] width 53 height 23
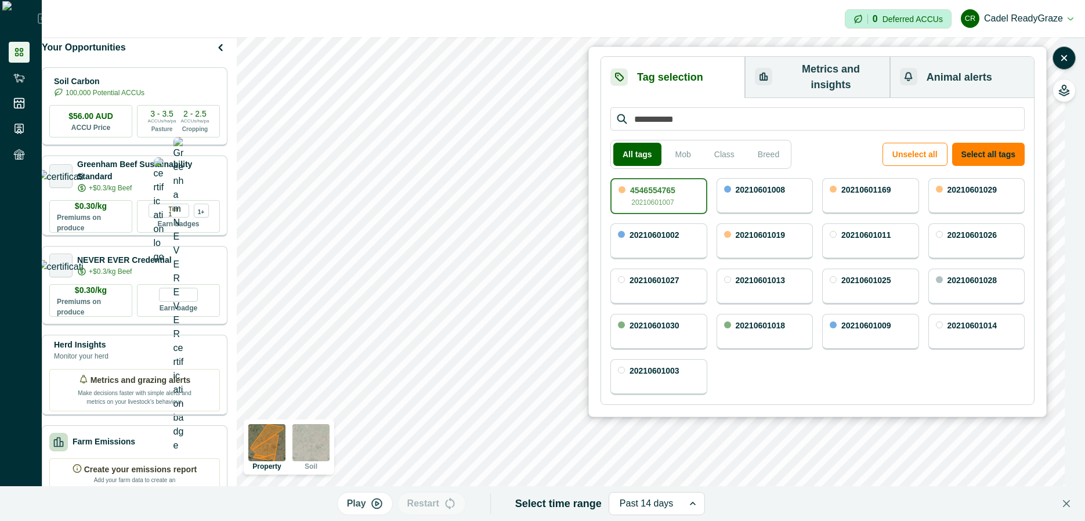
click at [679, 178] on div "4546554765 20210601007" at bounding box center [659, 196] width 97 height 36
click at [768, 57] on icon "button" at bounding box center [1065, 58] width 12 height 12
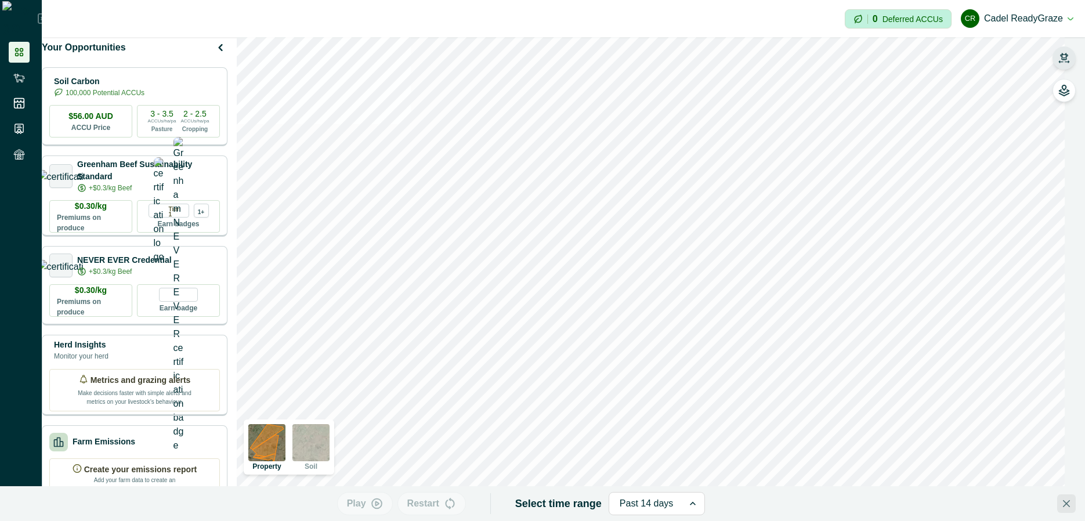
click at [768, 507] on icon "Close" at bounding box center [1066, 503] width 7 height 7
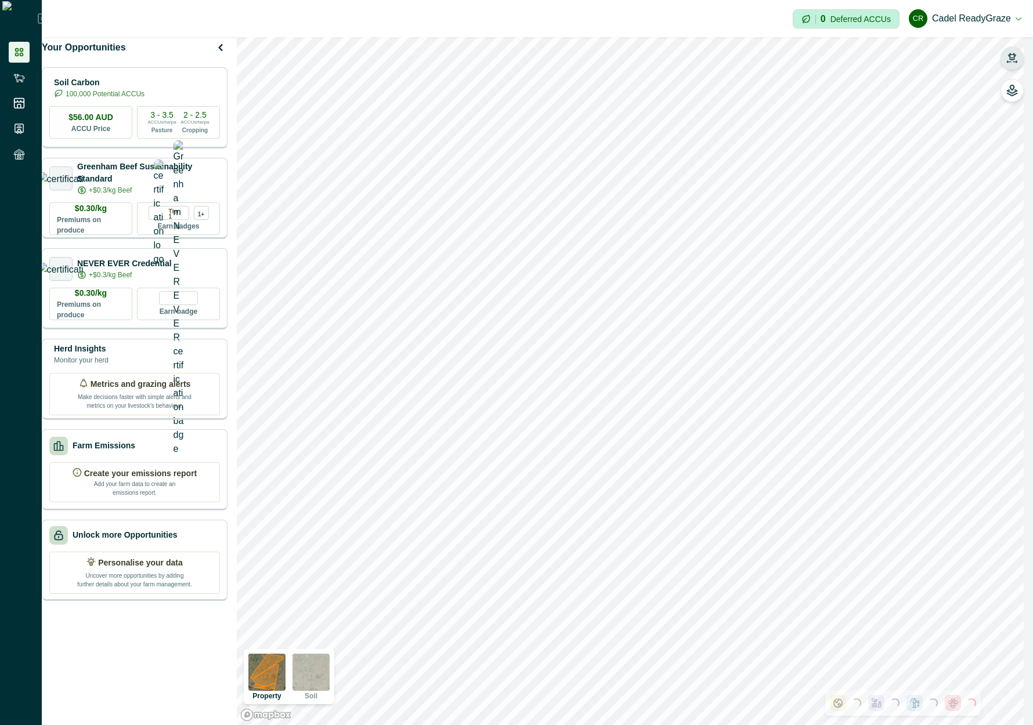
click at [29, 205] on div at bounding box center [21, 362] width 42 height 725
click at [768, 57] on icon "button" at bounding box center [1012, 56] width 8 height 7
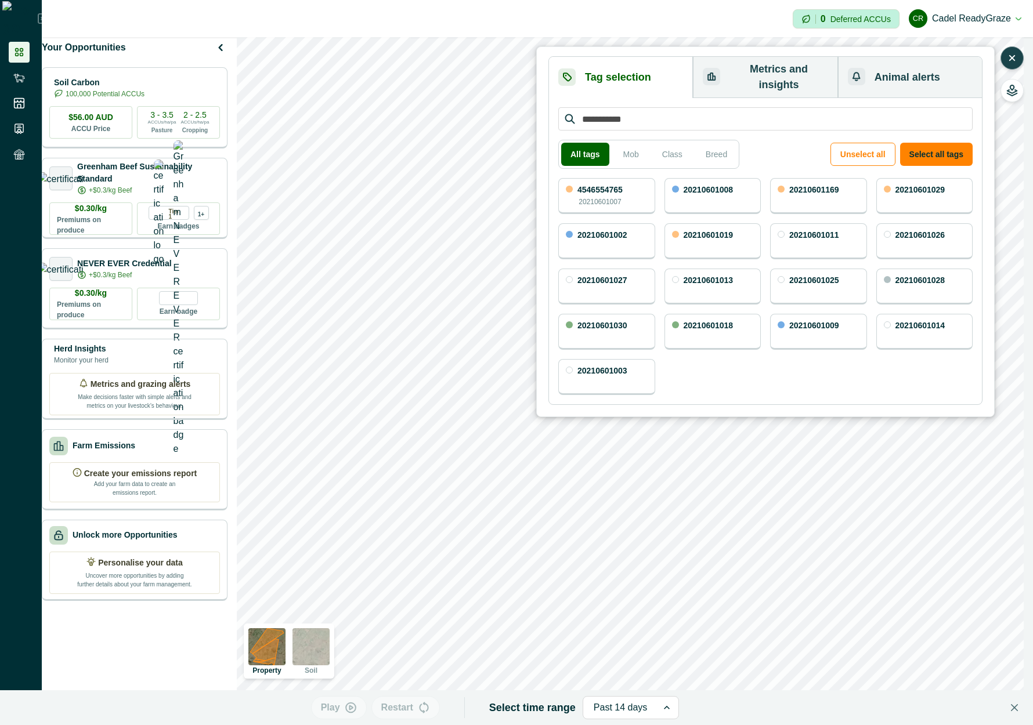
drag, startPoint x: 615, startPoint y: 187, endPoint x: 612, endPoint y: 218, distance: 30.3
click at [616, 197] on p "20210601007" at bounding box center [600, 202] width 42 height 10
click at [360, 714] on button "Play" at bounding box center [339, 707] width 56 height 23
click at [355, 714] on button "Pause" at bounding box center [339, 707] width 64 height 23
click at [597, 709] on div at bounding box center [621, 708] width 54 height 16
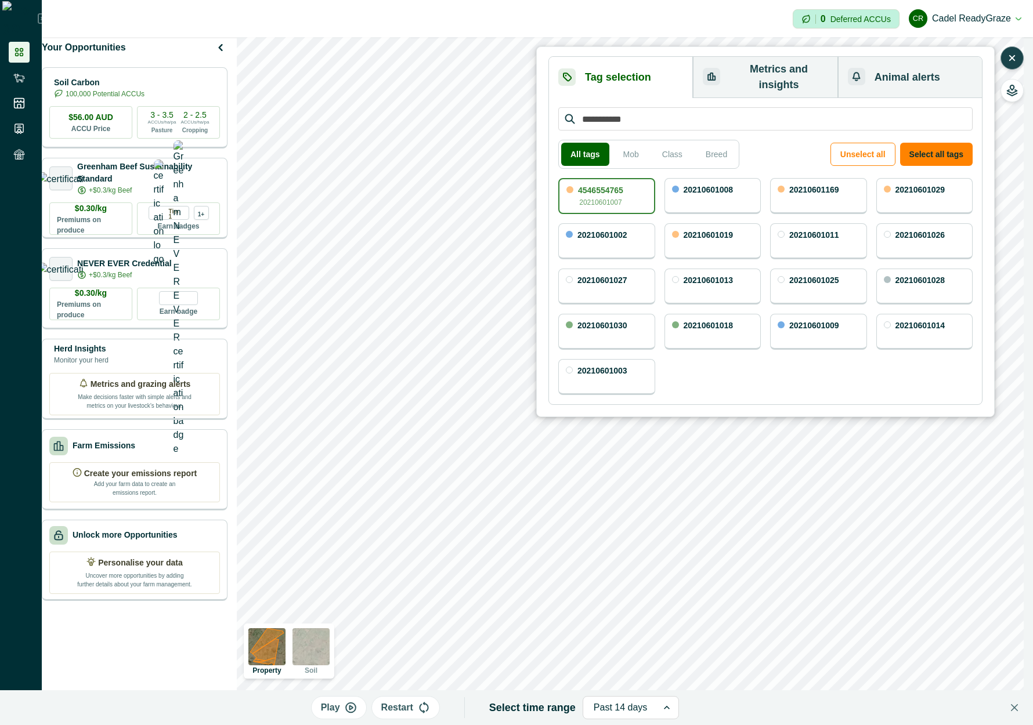
click at [597, 709] on div at bounding box center [621, 708] width 54 height 16
click at [768, 143] on button "Select all tags" at bounding box center [936, 154] width 73 height 23
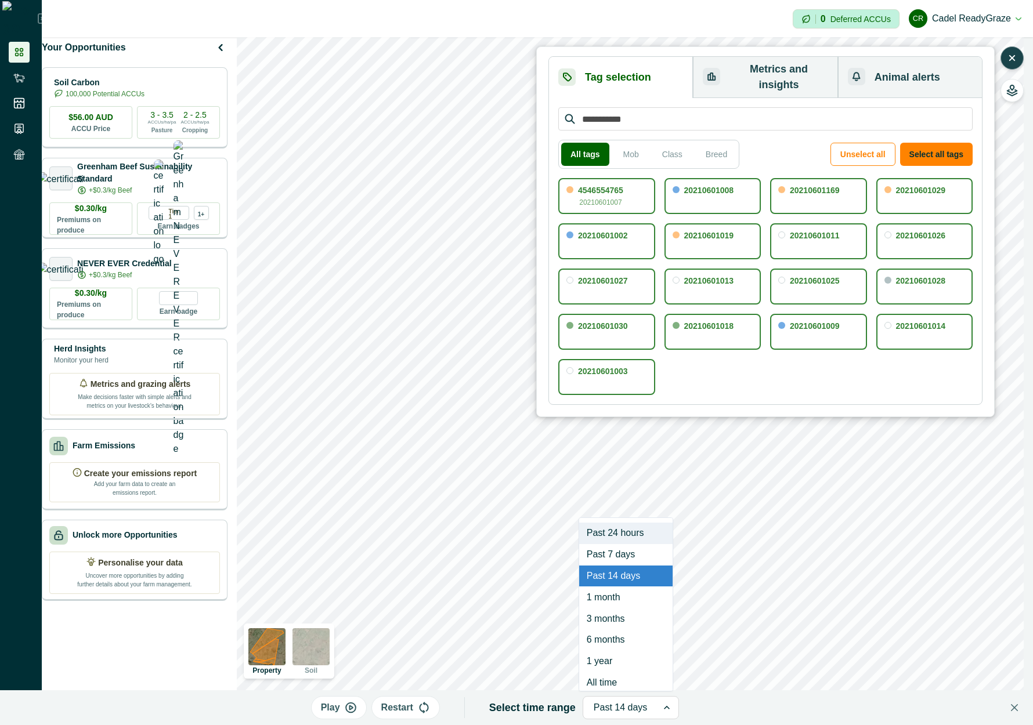
click at [633, 716] on div "Past 14 days" at bounding box center [620, 708] width 75 height 19
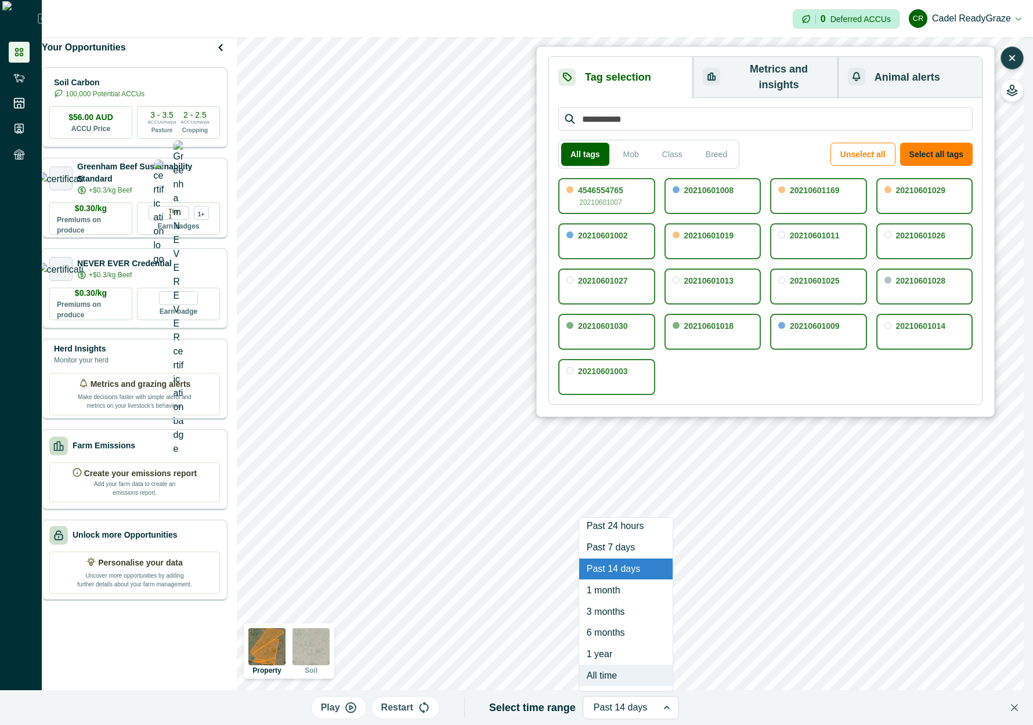
click at [624, 685] on div "All time" at bounding box center [625, 675] width 93 height 21
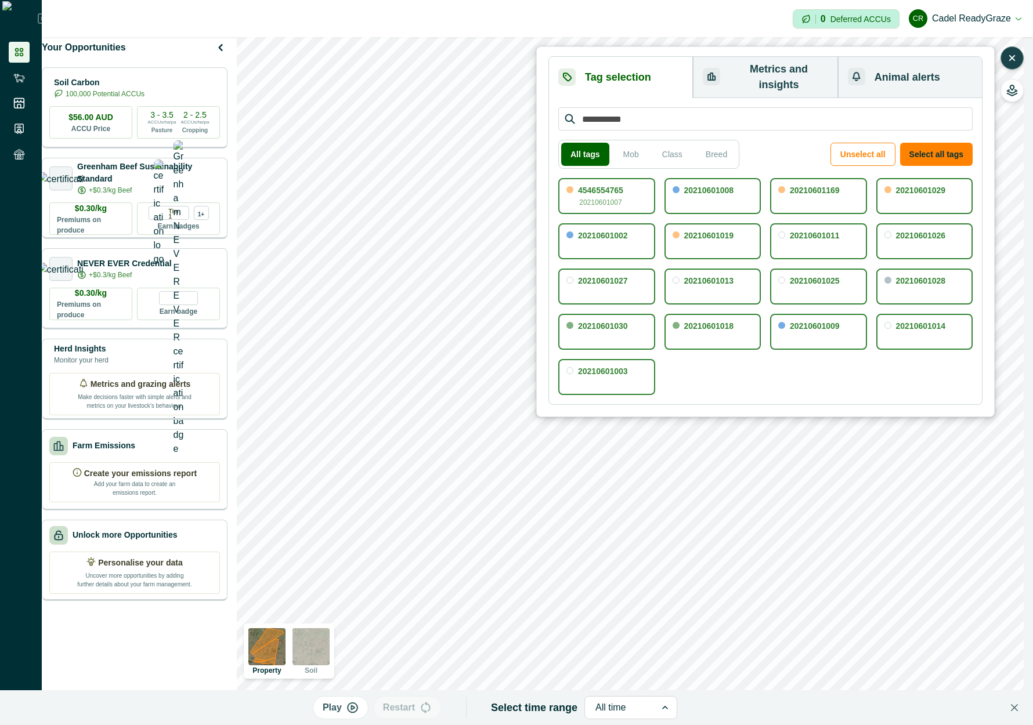
click at [342, 713] on p "Play" at bounding box center [332, 708] width 19 height 14
click at [619, 705] on div at bounding box center [612, 708] width 50 height 16
click at [531, 717] on div "Select time range All time" at bounding box center [576, 707] width 186 height 23
click at [619, 714] on div at bounding box center [612, 708] width 50 height 16
click at [492, 713] on div "Pause Restart Select time range All time" at bounding box center [495, 708] width 972 height 35
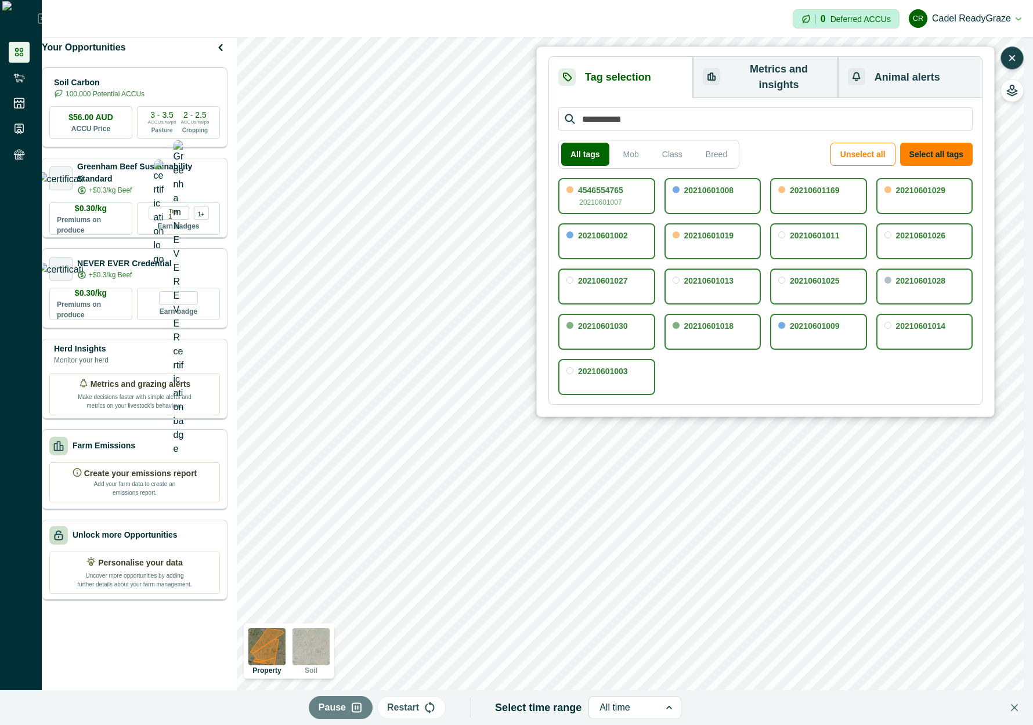
click at [697, 709] on div "Pause Restart Select time range All time" at bounding box center [495, 708] width 972 height 35
click at [663, 706] on icon at bounding box center [669, 708] width 12 height 12
click at [755, 722] on div "Pause Restart Select time range All time" at bounding box center [495, 708] width 972 height 35
click at [337, 717] on button "Pause" at bounding box center [341, 707] width 64 height 23
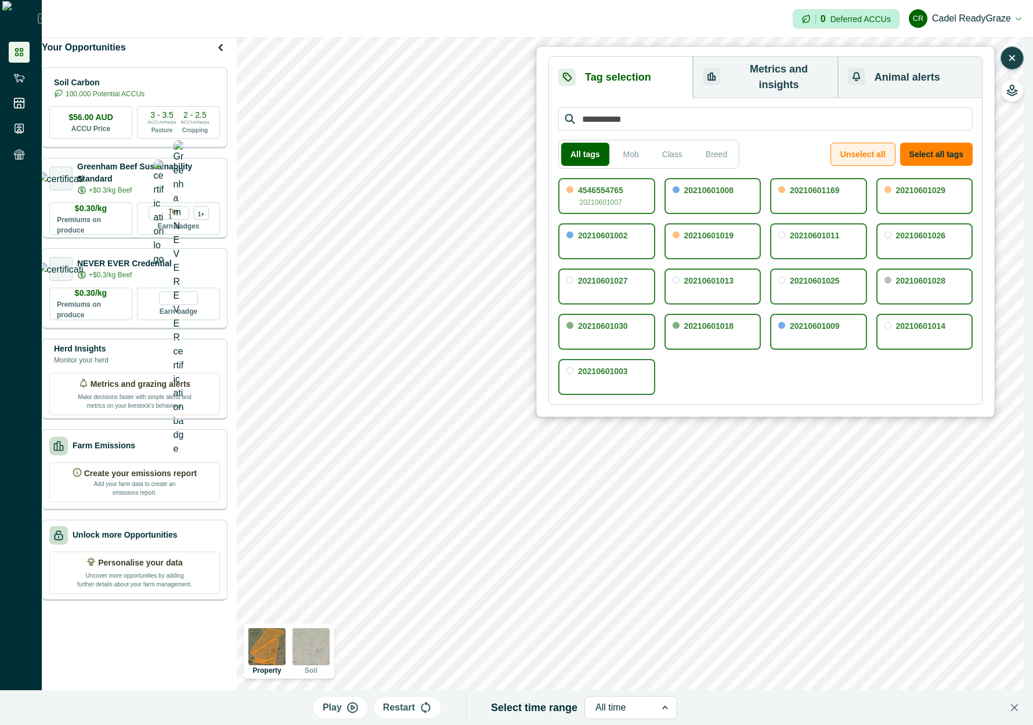
click at [768, 144] on button "Unselect all" at bounding box center [863, 154] width 65 height 23
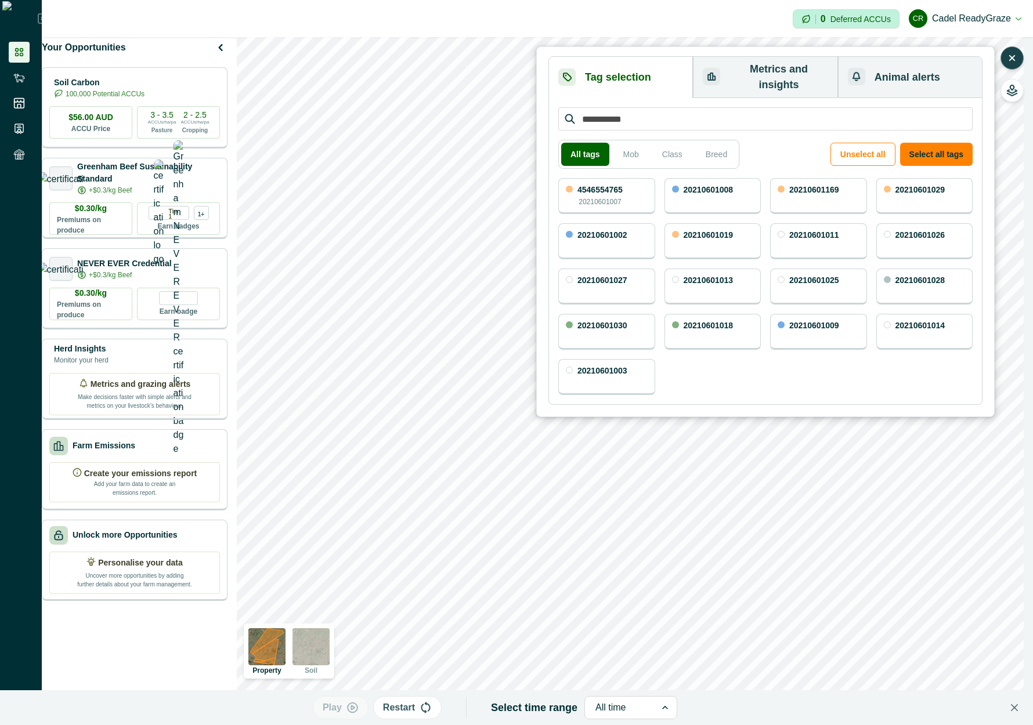
click at [631, 187] on div "4546554765 20210601007" at bounding box center [606, 196] width 97 height 36
click at [768, 150] on button "Select all tags" at bounding box center [936, 154] width 73 height 23
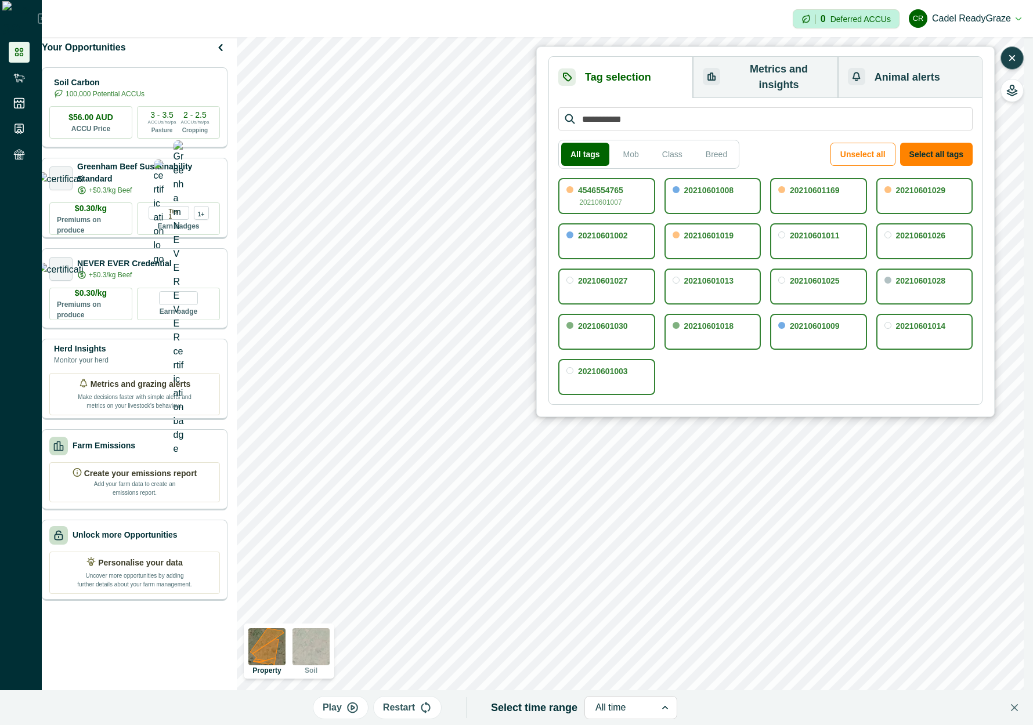
click at [745, 79] on button "Metrics and insights" at bounding box center [765, 77] width 145 height 41
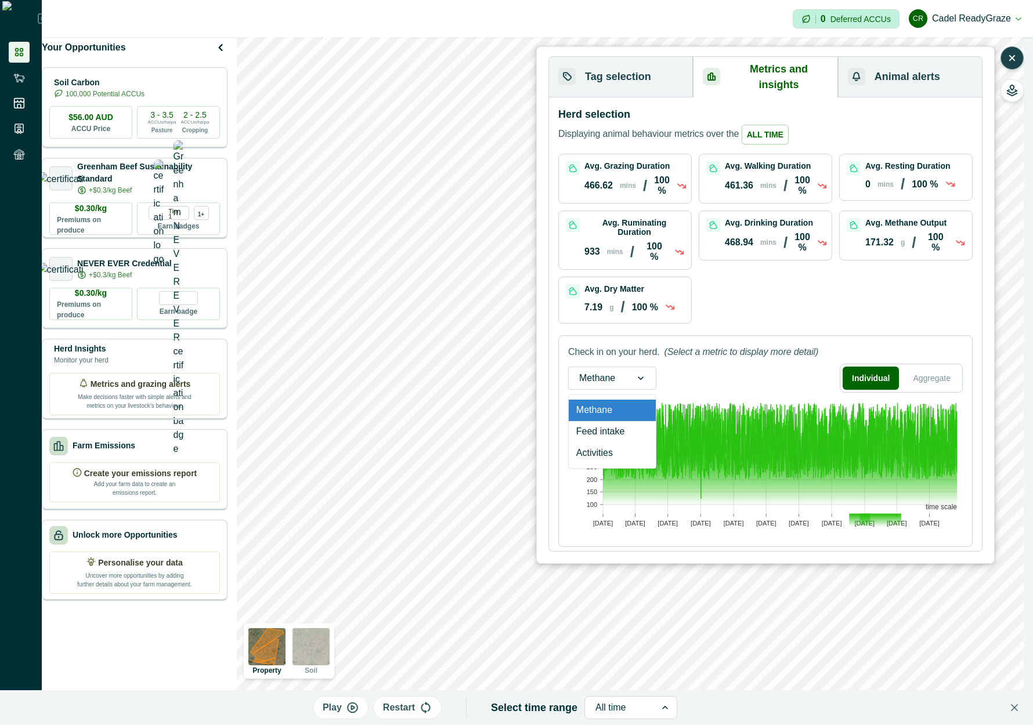
click at [624, 369] on div "Methane" at bounding box center [597, 378] width 57 height 19
click at [643, 364] on div "Methane Individual Aggregate" at bounding box center [765, 378] width 395 height 29
click at [768, 367] on button "Aggregate" at bounding box center [932, 378] width 56 height 23
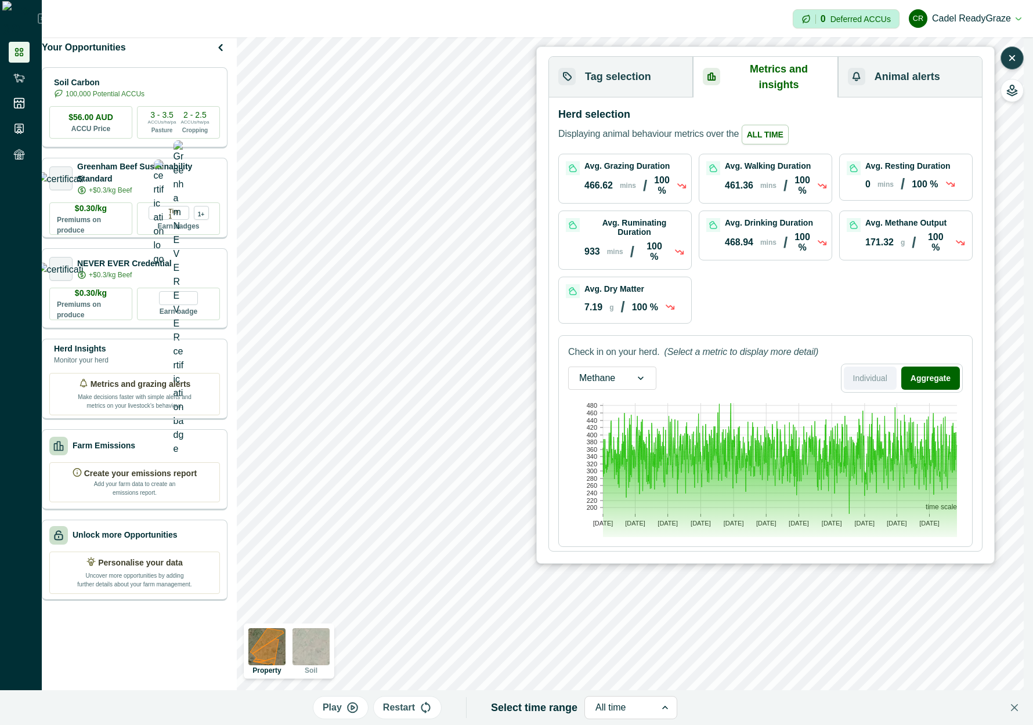
click at [768, 367] on button "Individual" at bounding box center [870, 378] width 53 height 23
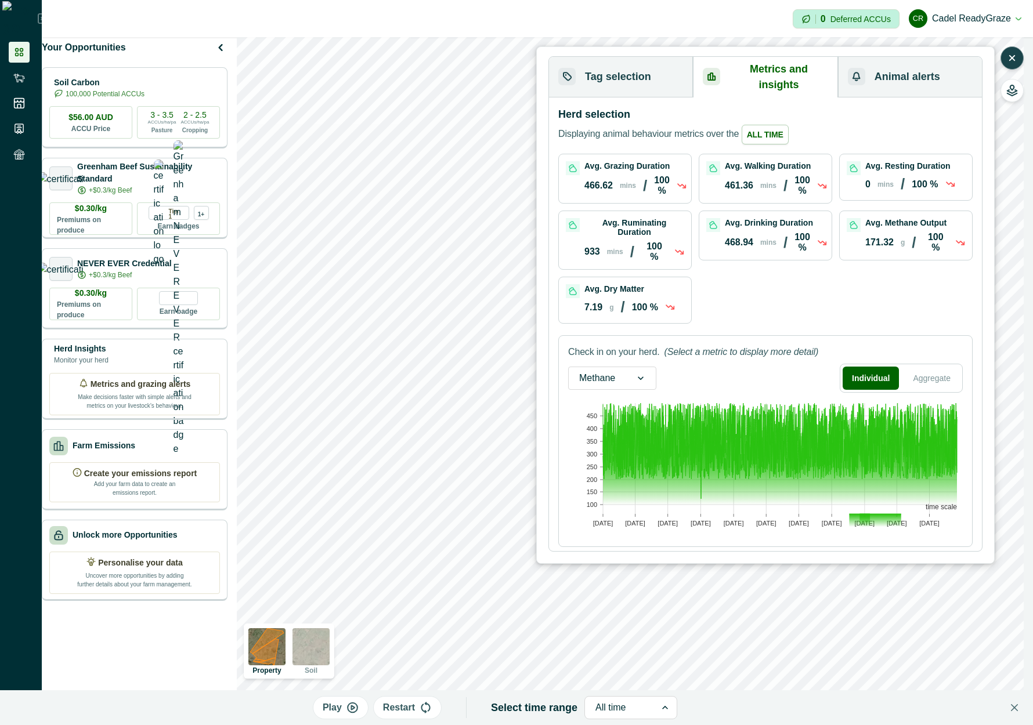
click at [662, 98] on div "Herd selection Displaying animal behaviour metrics over the All time Avg. Grazi…" at bounding box center [765, 325] width 433 height 454
click at [642, 74] on button "Tag selection" at bounding box center [621, 77] width 144 height 41
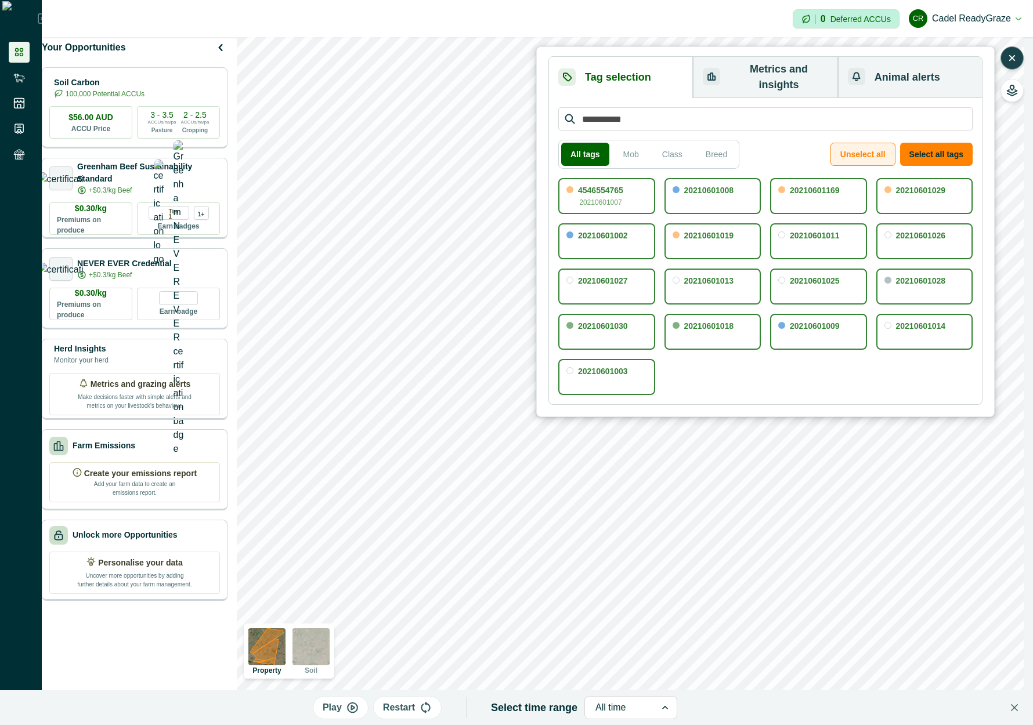
click at [768, 149] on button "Unselect all" at bounding box center [863, 154] width 65 height 23
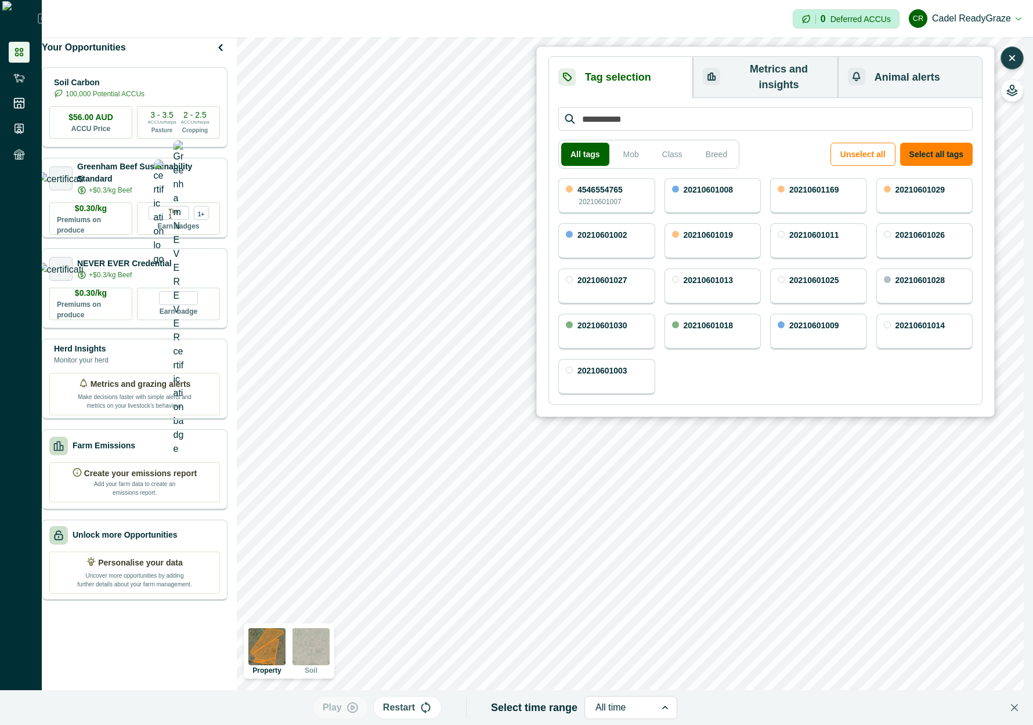
drag, startPoint x: 823, startPoint y: 384, endPoint x: 777, endPoint y: 346, distance: 59.0
click at [768, 384] on div "All tags Mob Class Breed Unselect all Select all tags 4546554765 20210601007 20…" at bounding box center [765, 251] width 433 height 306
click at [768, 77] on button "Metrics and insights" at bounding box center [765, 77] width 145 height 41
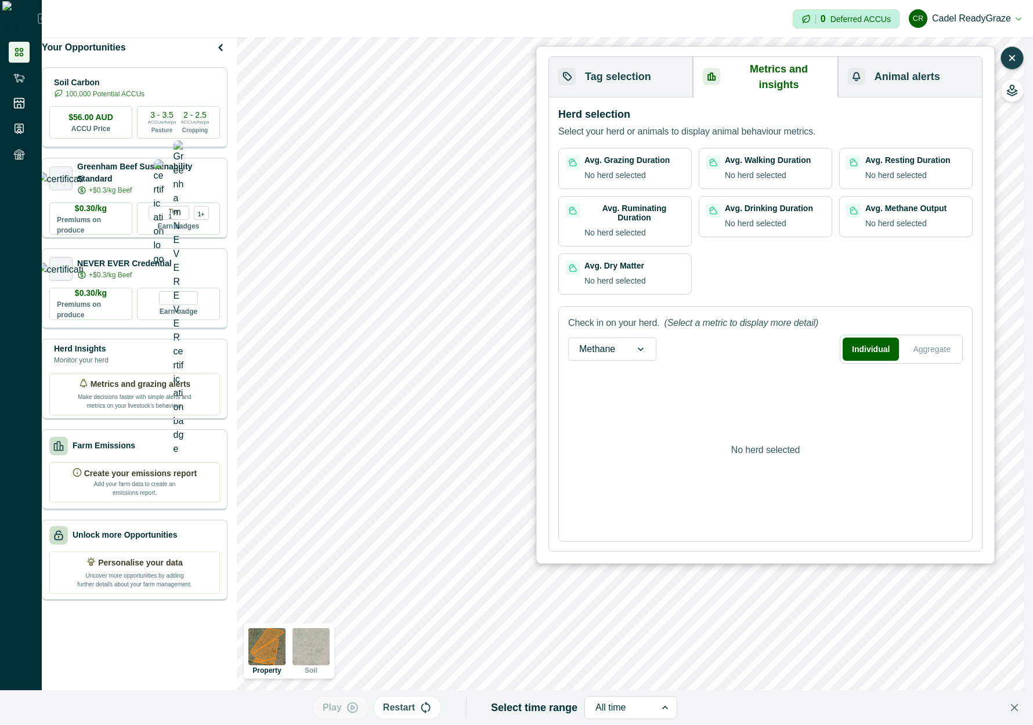
click at [618, 340] on div "Methane" at bounding box center [597, 349] width 57 height 19
click at [633, 392] on div "Feed intake" at bounding box center [612, 402] width 87 height 21
click at [626, 340] on div "Feed intake" at bounding box center [604, 349] width 70 height 19
click at [611, 371] on div "Methane" at bounding box center [619, 381] width 100 height 21
click at [621, 339] on div "Methane" at bounding box center [612, 349] width 88 height 23
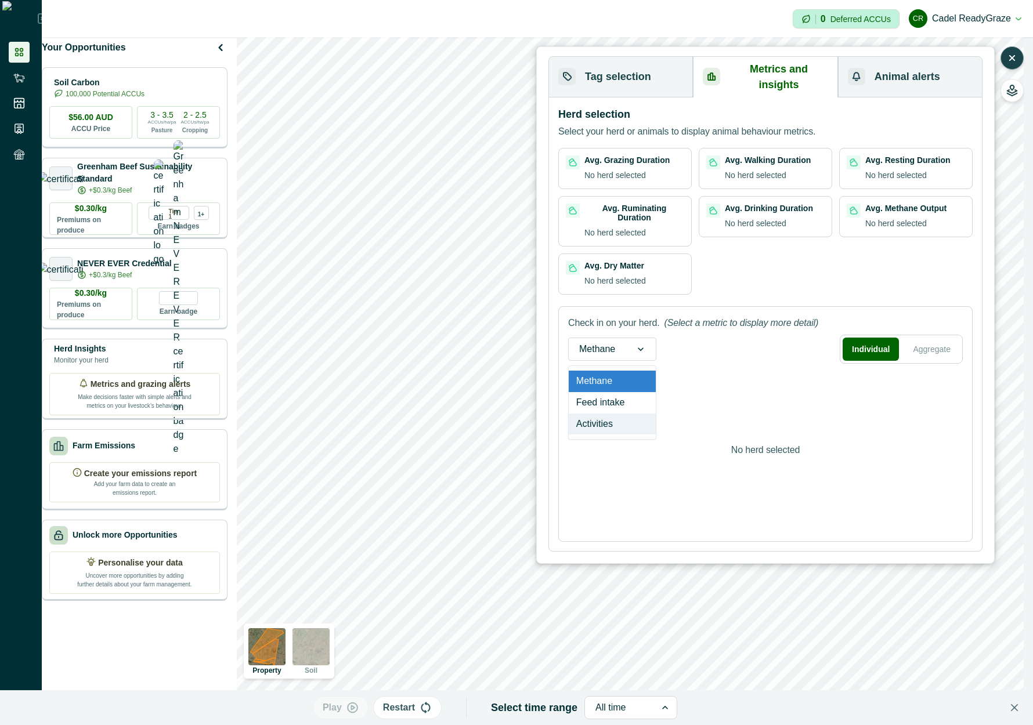
click at [597, 414] on div "Activities" at bounding box center [612, 424] width 87 height 21
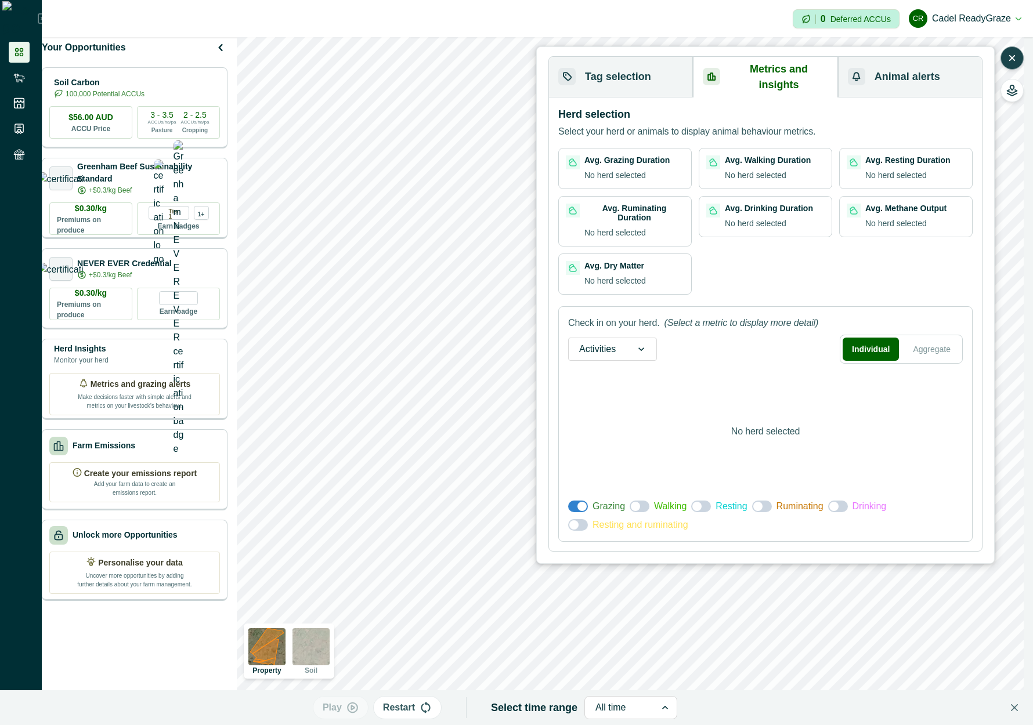
click at [616, 340] on div "Activities" at bounding box center [597, 349] width 57 height 19
click at [611, 371] on div "Methane" at bounding box center [613, 381] width 88 height 21
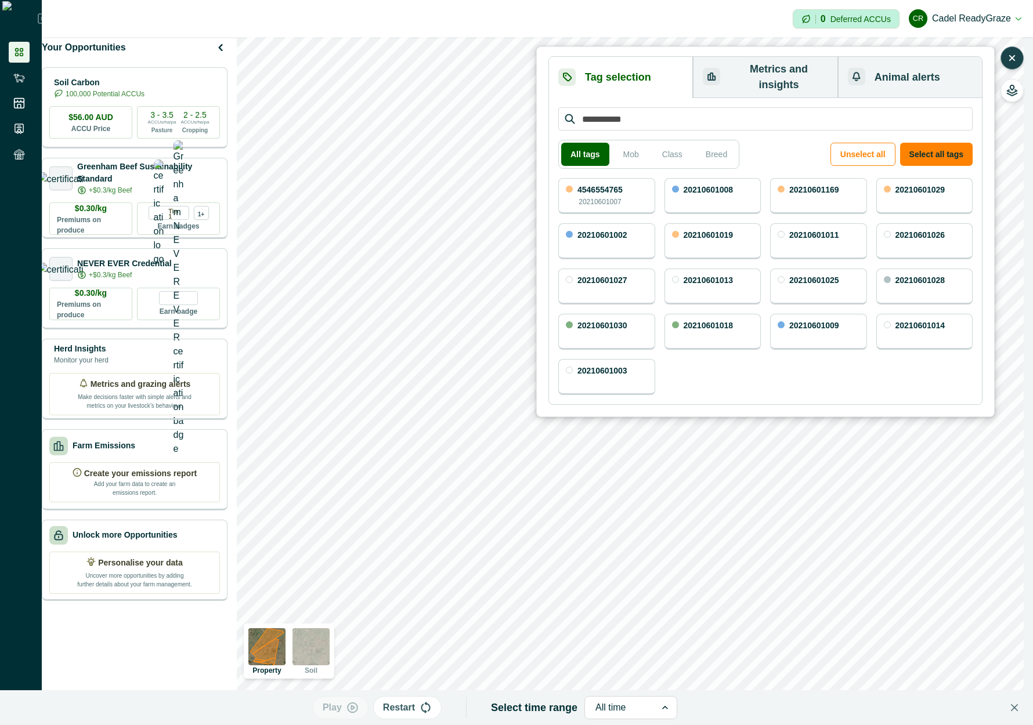
click at [639, 63] on button "Tag selection" at bounding box center [621, 77] width 144 height 41
click at [768, 64] on button "button" at bounding box center [1012, 57] width 23 height 23
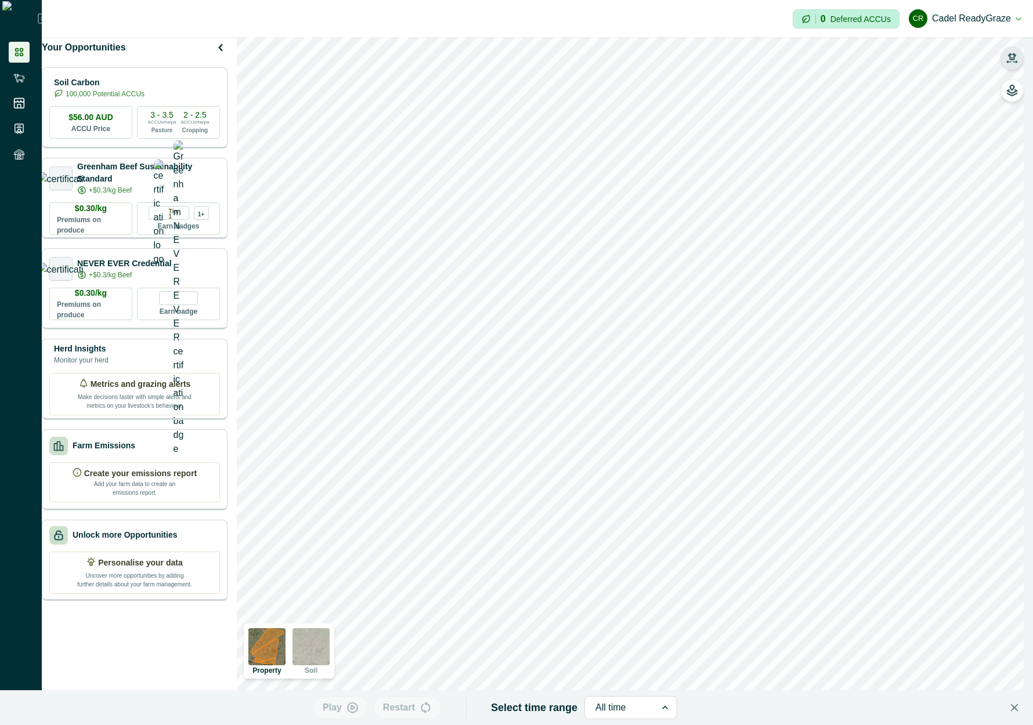
click at [768, 62] on button "button" at bounding box center [1012, 57] width 23 height 23
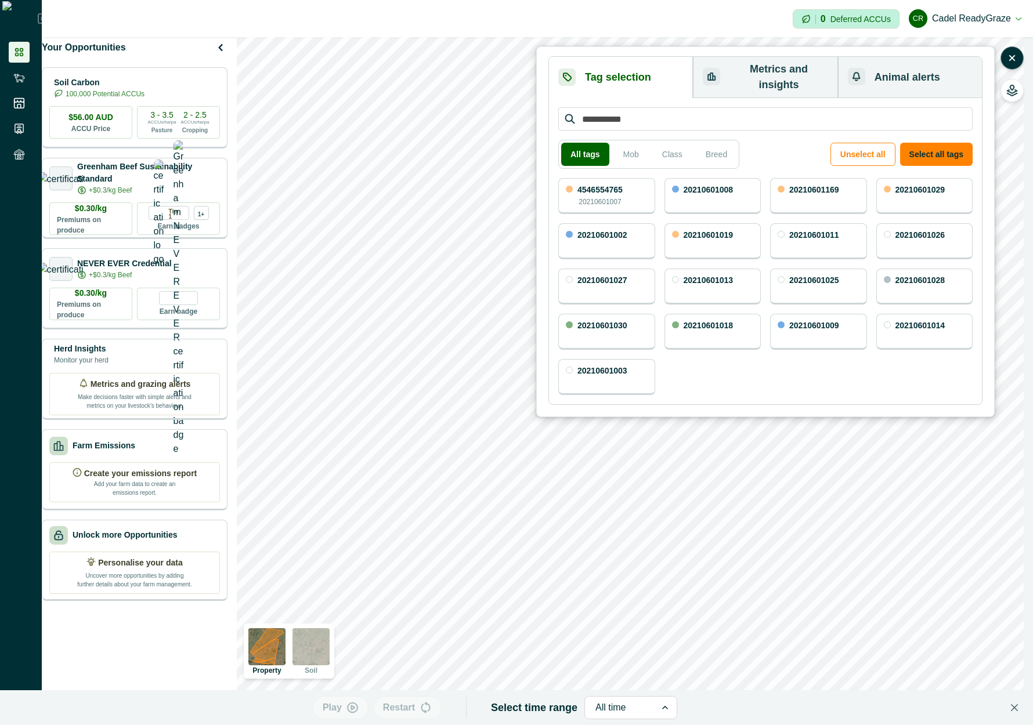
click at [768, 68] on button "Metrics and insights" at bounding box center [765, 77] width 145 height 41
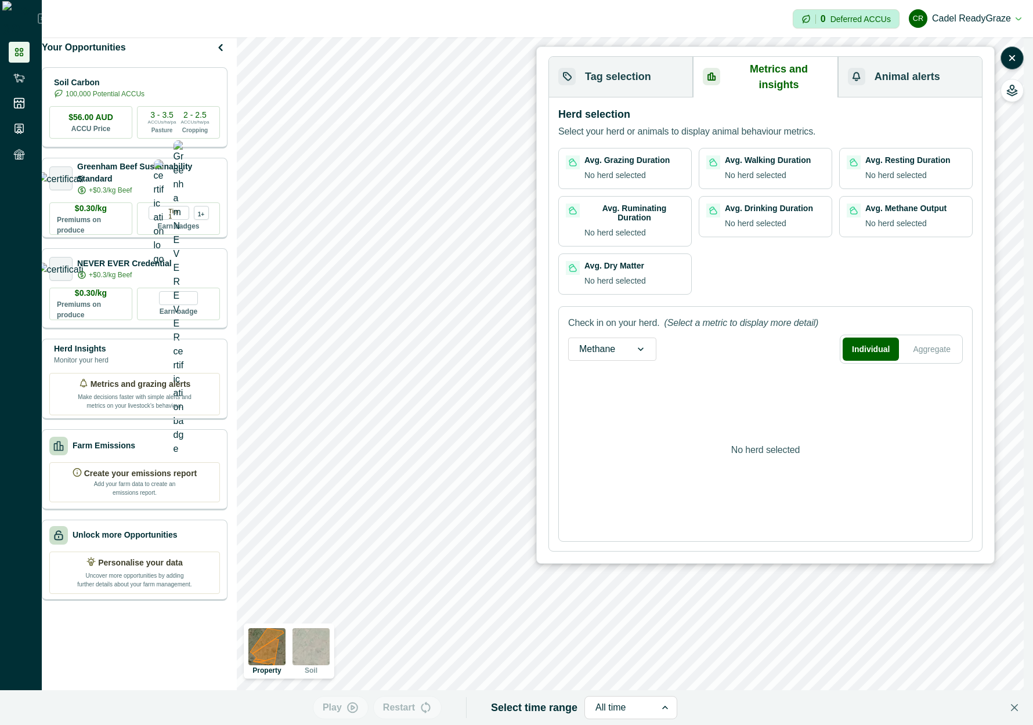
click at [618, 76] on button "Tag selection" at bounding box center [621, 77] width 144 height 41
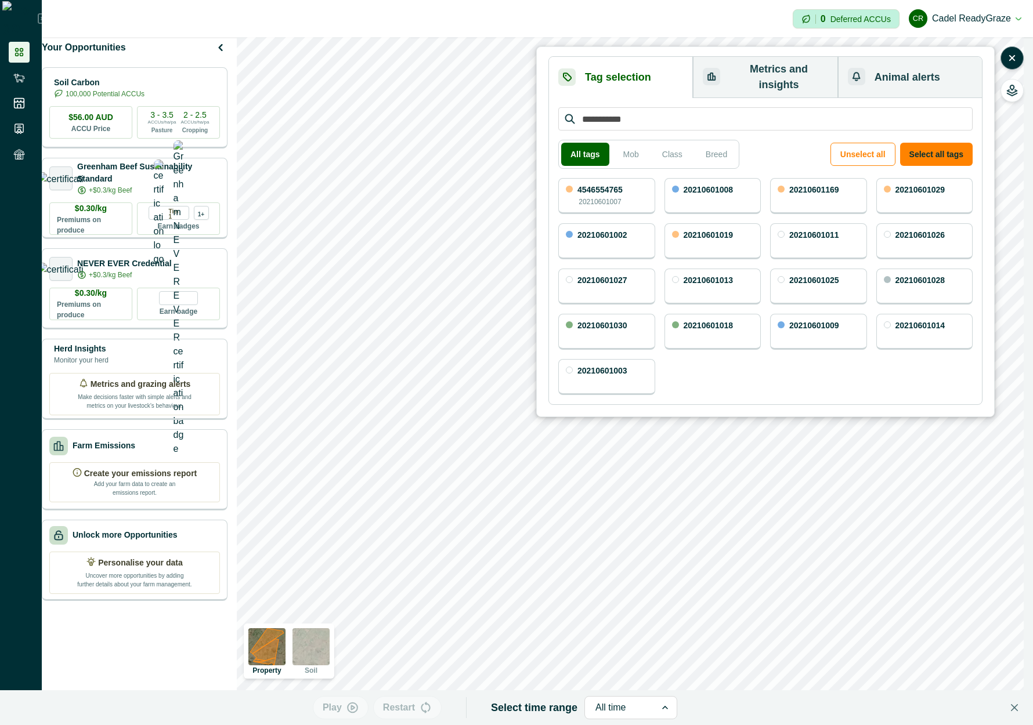
click at [748, 76] on button "Metrics and insights" at bounding box center [765, 77] width 145 height 41
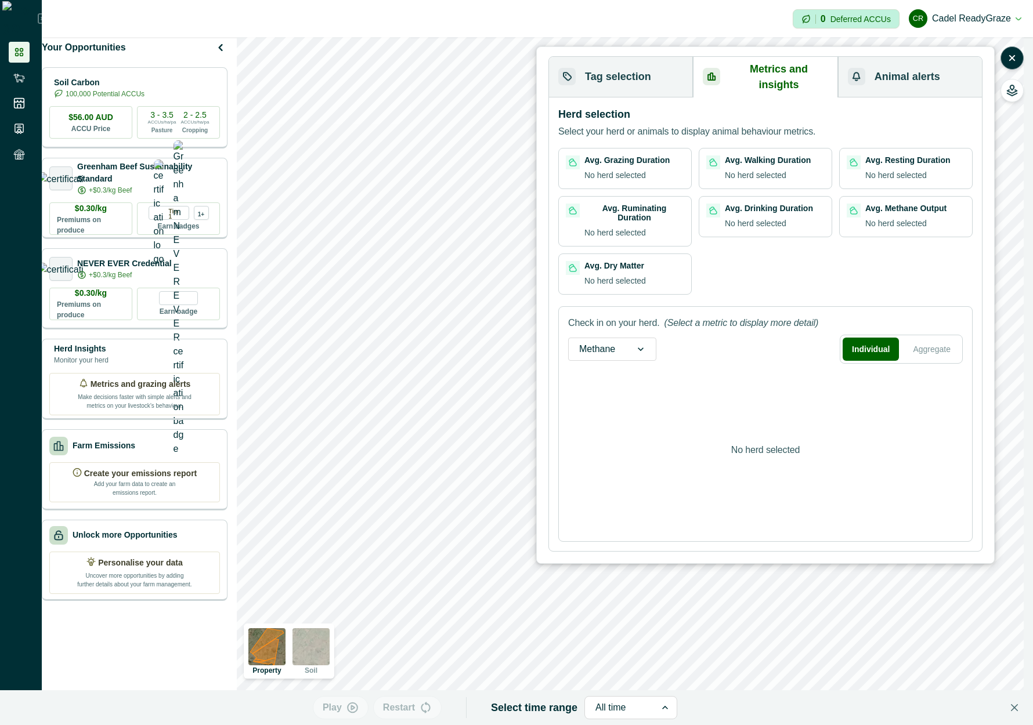
click at [650, 71] on button "Tag selection" at bounding box center [621, 77] width 144 height 41
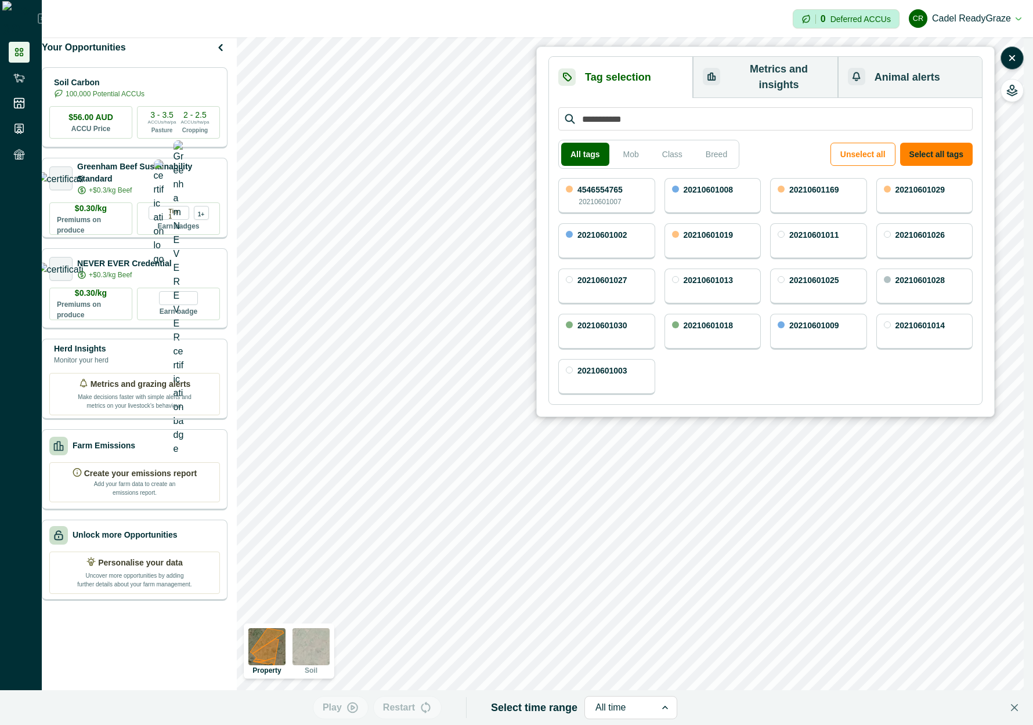
click at [768, 69] on button "Metrics and insights" at bounding box center [765, 77] width 145 height 41
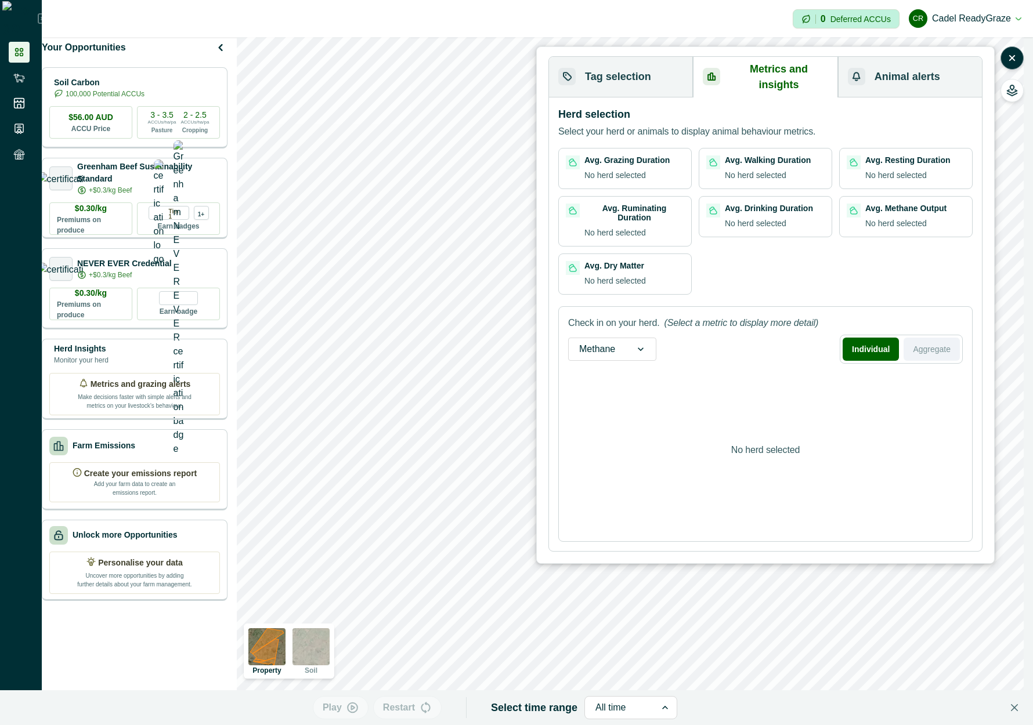
click at [768, 338] on button "Aggregate" at bounding box center [932, 349] width 56 height 23
click at [768, 338] on button "Individual" at bounding box center [870, 349] width 53 height 23
click at [634, 338] on div at bounding box center [641, 349] width 30 height 22
click at [623, 392] on div "Feed intake" at bounding box center [612, 402] width 87 height 21
click at [629, 340] on div "Feed intake" at bounding box center [604, 349] width 70 height 19
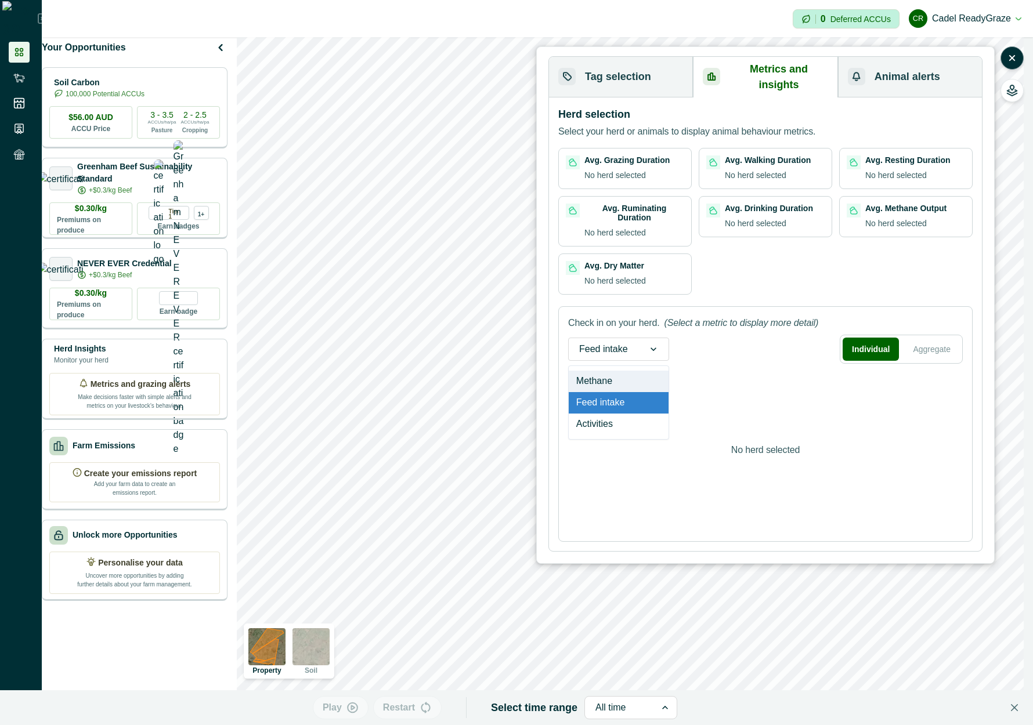
click at [620, 346] on div "Check in on your herd. (Select a metric to display more detail) option Feed int…" at bounding box center [765, 424] width 414 height 236
click at [620, 369] on div "No herd selected" at bounding box center [765, 451] width 395 height 164
click at [629, 340] on div "Feed intake" at bounding box center [604, 349] width 70 height 19
click at [626, 345] on div "Check in on your herd. (Select a metric to display more detail) Feed intake Ind…" at bounding box center [765, 424] width 414 height 236
click at [626, 369] on div "No herd selected" at bounding box center [765, 451] width 395 height 164
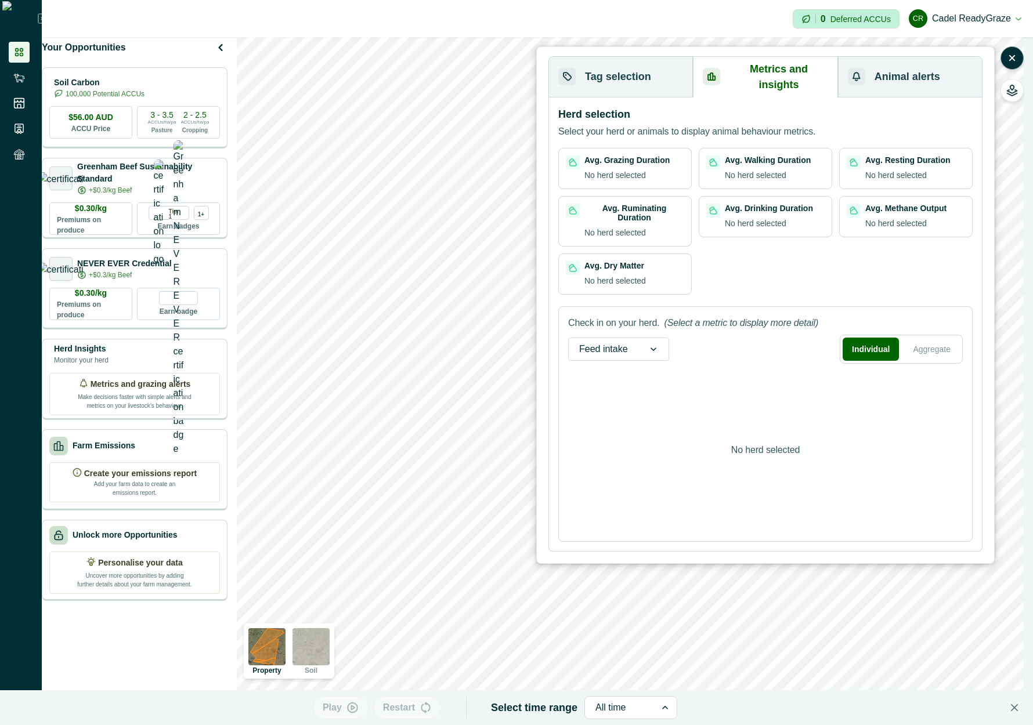
click at [626, 341] on div at bounding box center [603, 349] width 49 height 16
click at [618, 371] on div "Methane" at bounding box center [619, 381] width 100 height 21
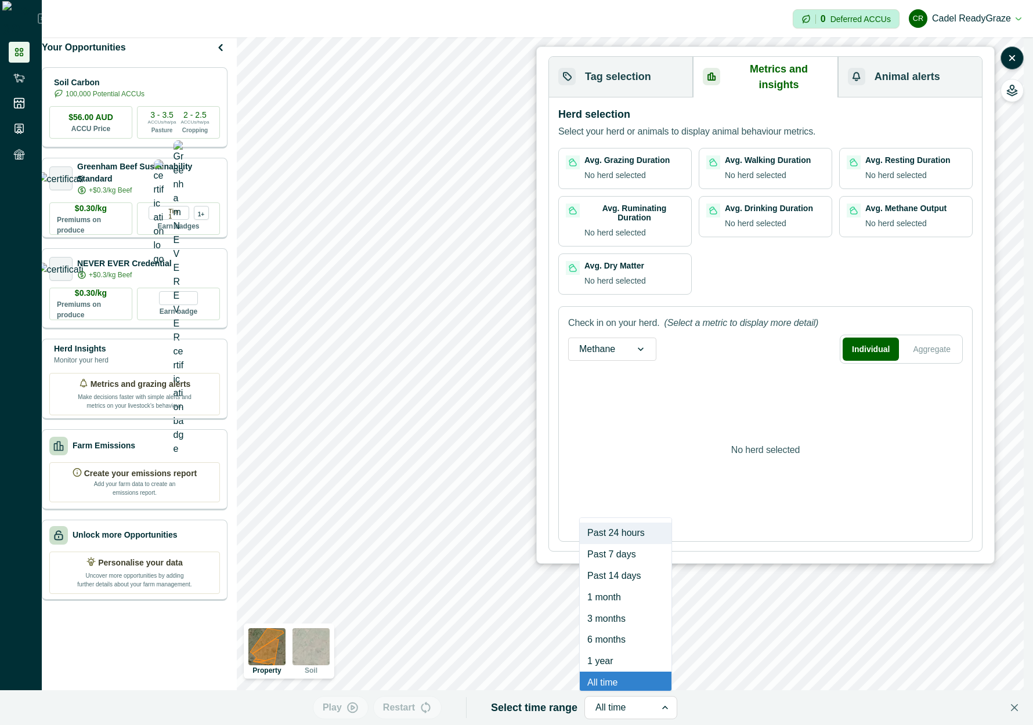
click at [647, 707] on div "All time" at bounding box center [620, 708] width 71 height 19
click at [618, 579] on div "Past 14 days" at bounding box center [626, 576] width 92 height 21
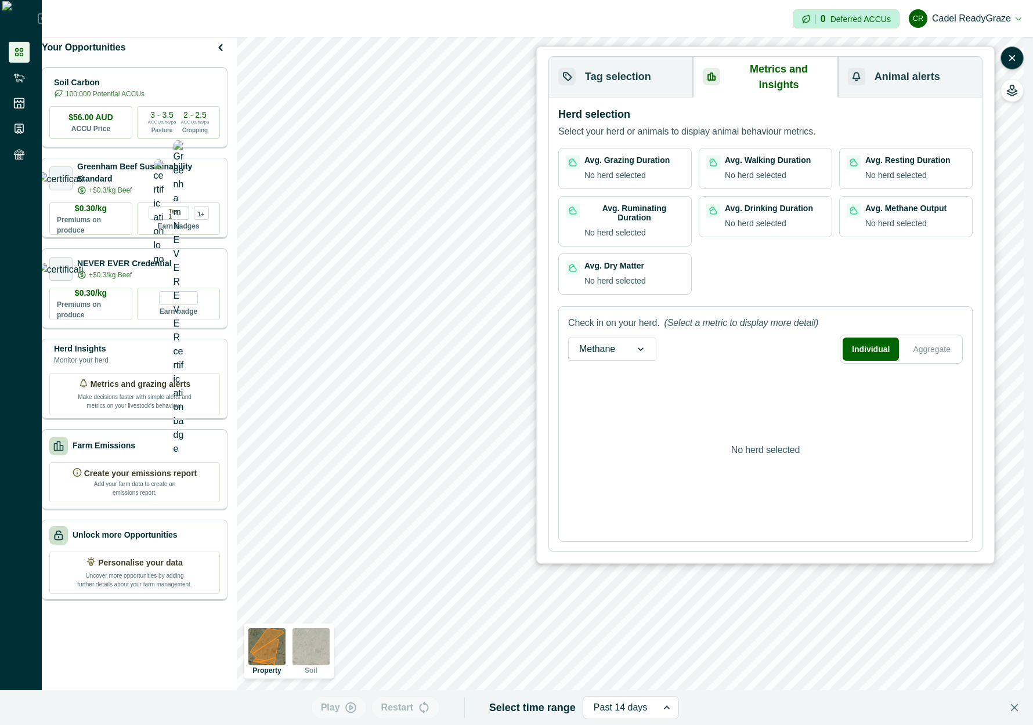
click at [645, 73] on button "Tag selection" at bounding box center [621, 77] width 144 height 41
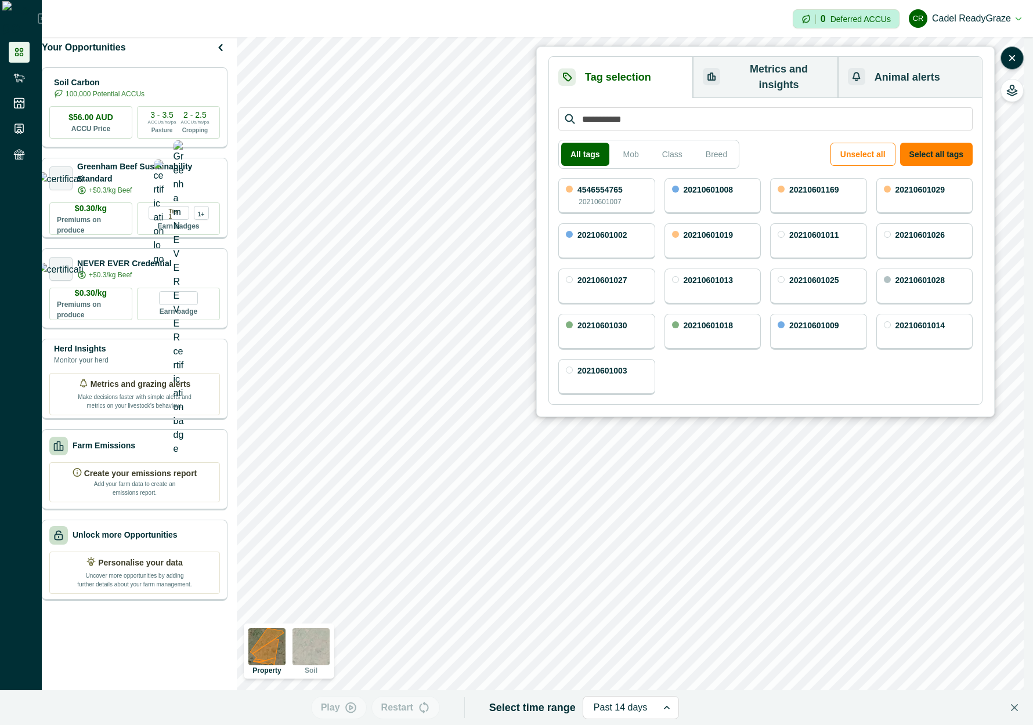
click at [613, 197] on p "20210601007" at bounding box center [600, 202] width 42 height 10
click at [720, 191] on div "20210601008" at bounding box center [713, 196] width 97 height 36
drag, startPoint x: 936, startPoint y: 145, endPoint x: 814, endPoint y: 115, distance: 124.9
click at [768, 145] on button "Select all tags" at bounding box center [936, 154] width 73 height 23
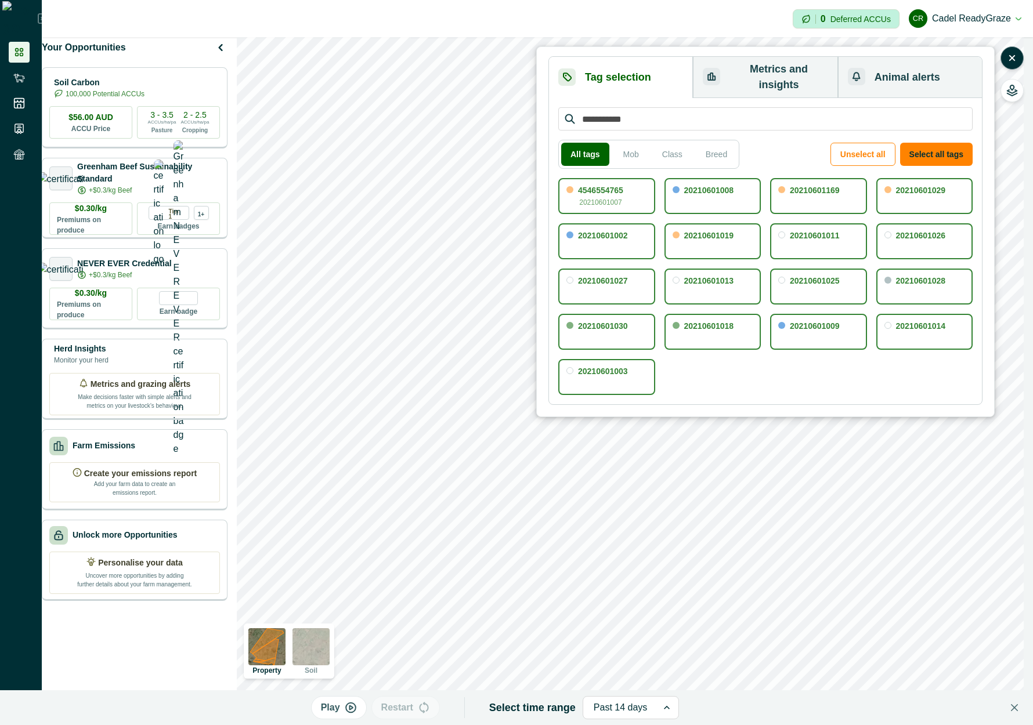
click at [768, 76] on button "Metrics and insights" at bounding box center [765, 77] width 145 height 41
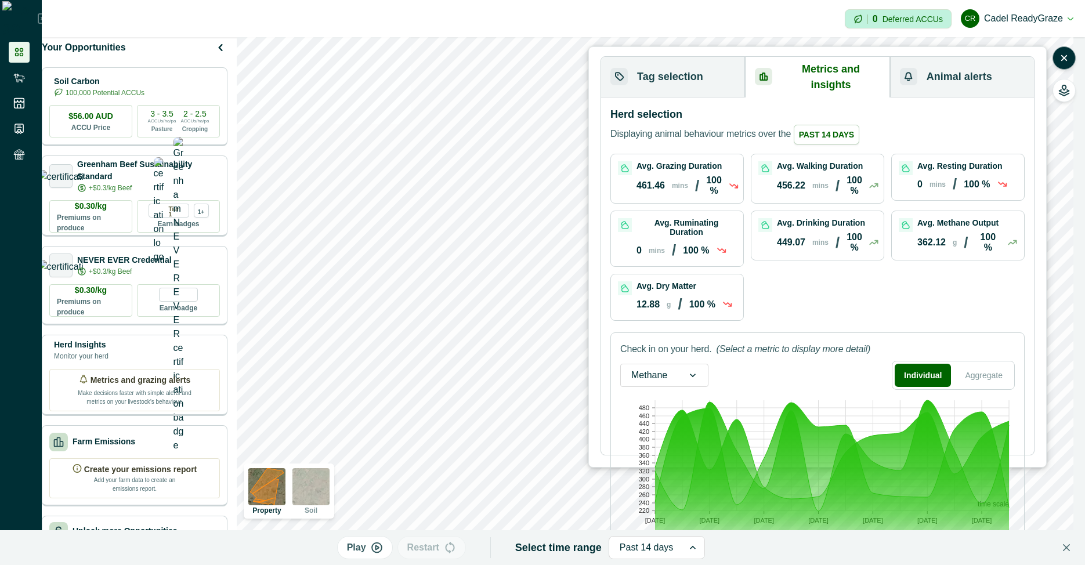
click at [768, 262] on div "Avg. Grazing Duration 461.46 mins / 100 % Avg. Walking Duration 456.22 mins / 1…" at bounding box center [818, 237] width 414 height 167
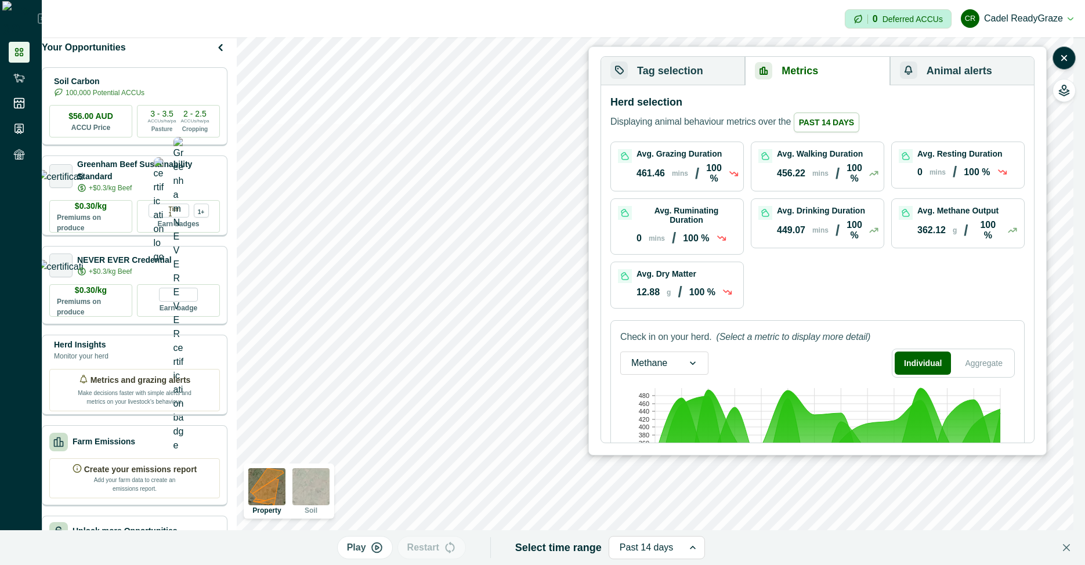
click at [699, 71] on button "Tag selection" at bounding box center [673, 71] width 144 height 28
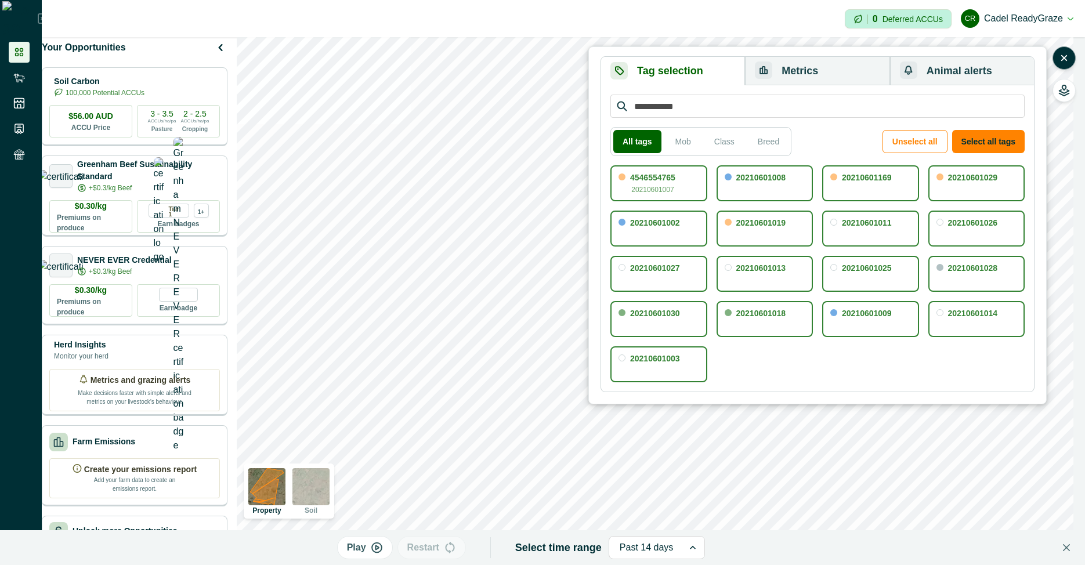
click at [768, 73] on button "Metrics" at bounding box center [817, 71] width 145 height 28
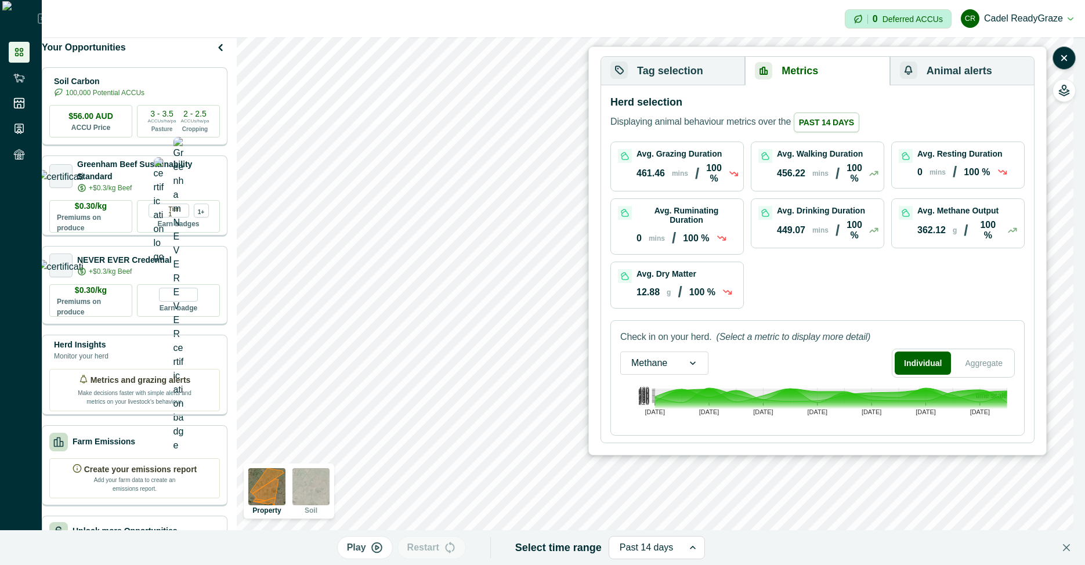
click at [768, 72] on button "Animal alerts" at bounding box center [962, 71] width 144 height 28
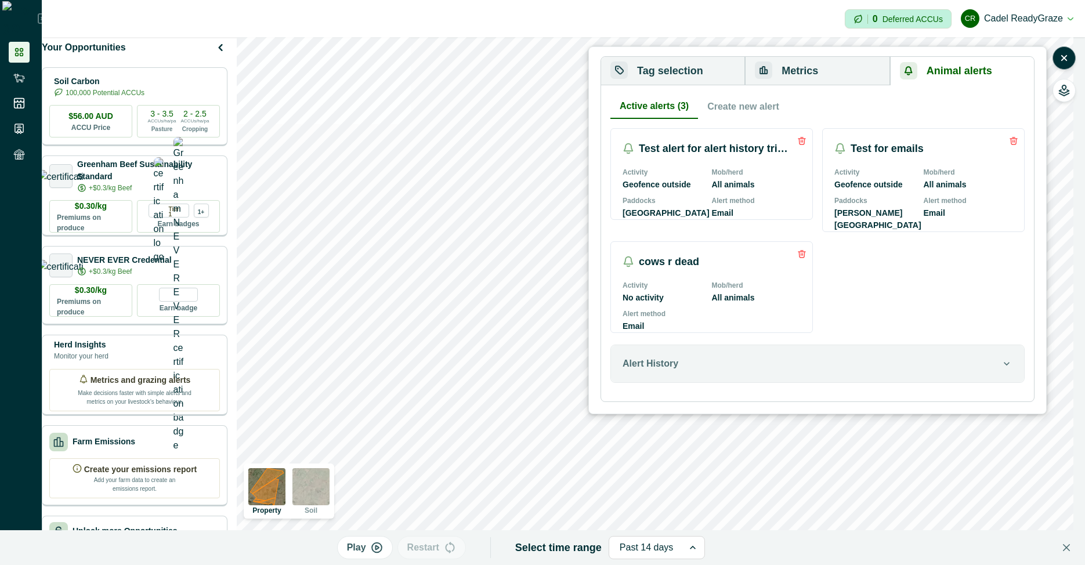
click at [768, 62] on button "Metrics" at bounding box center [817, 71] width 145 height 28
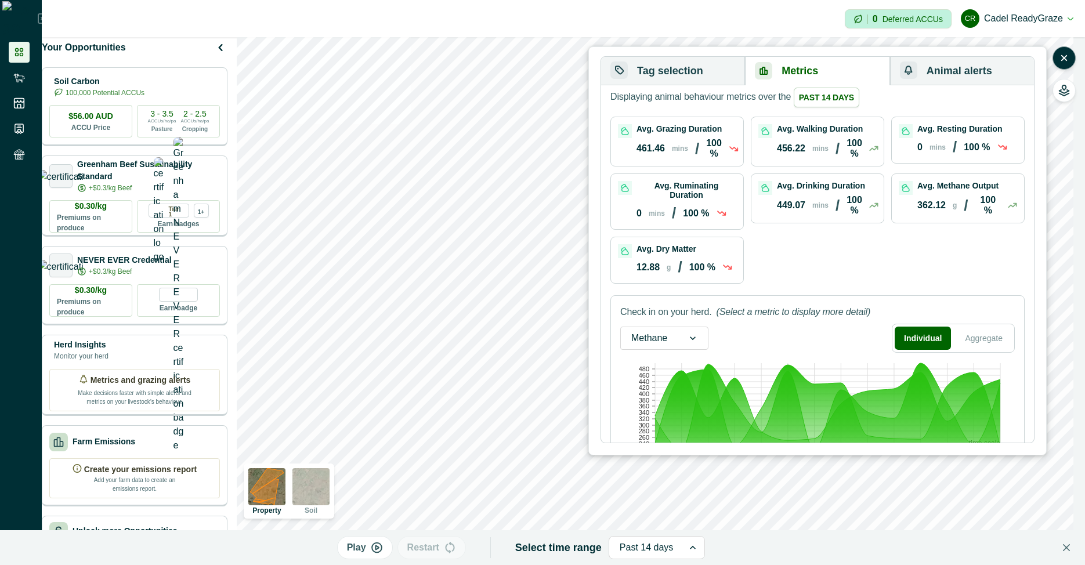
scroll to position [67, 0]
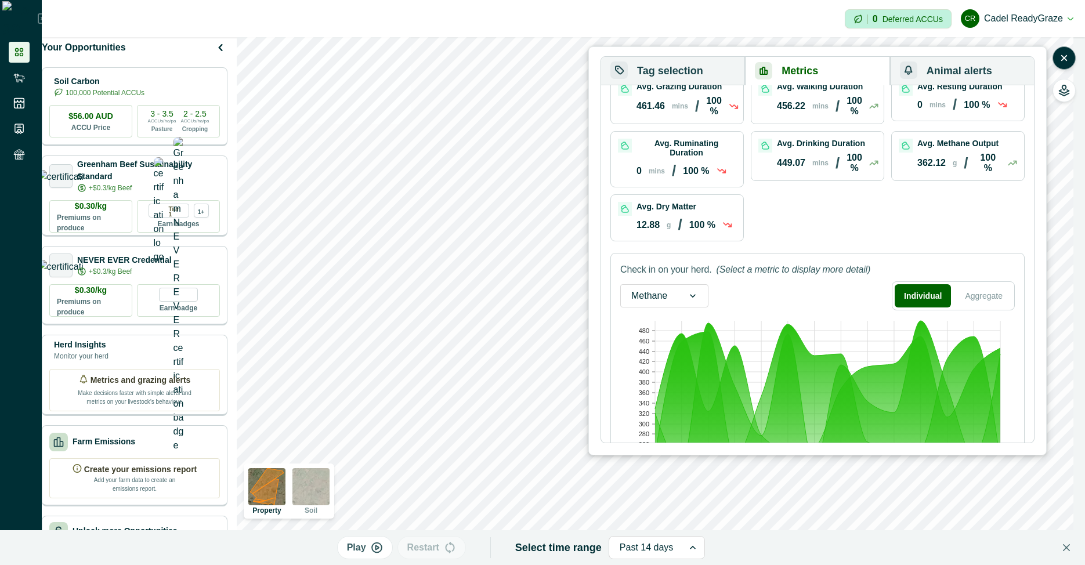
click at [768, 442] on div "Tag selection Metrics Animal alerts All tags Mob Class Breed Unselect all Selec…" at bounding box center [817, 250] width 458 height 409
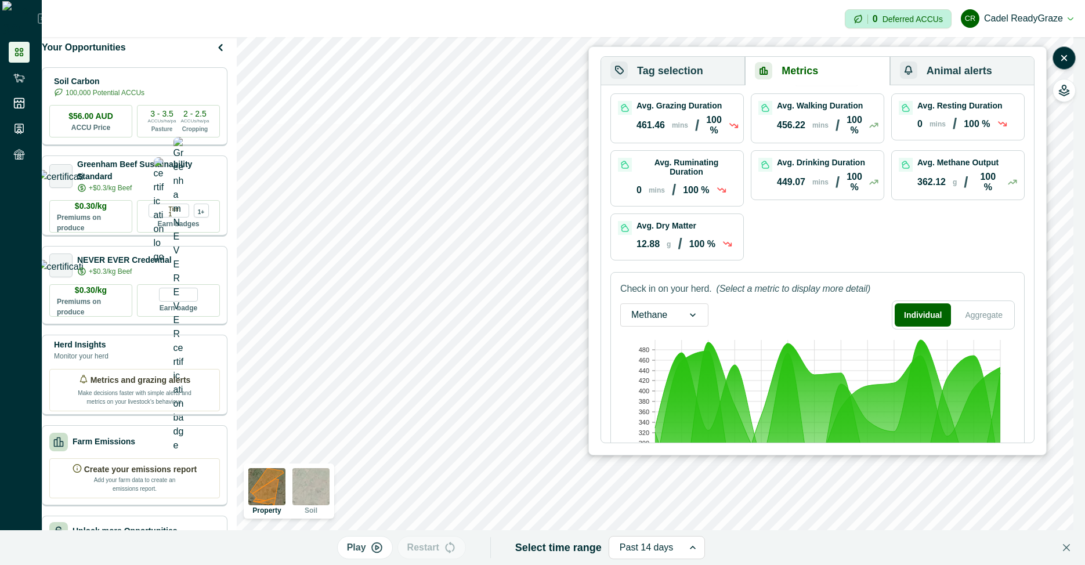
scroll to position [0, 0]
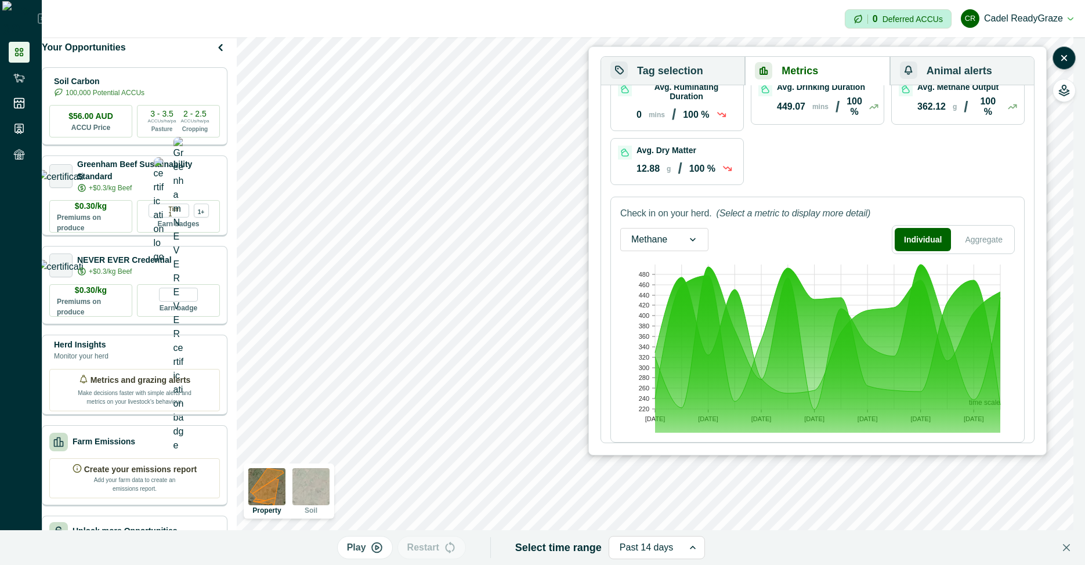
click at [768, 216] on div "Check in on your herd. (Select a metric to display more detail) Methane Individ…" at bounding box center [818, 320] width 414 height 246
click at [768, 238] on button "Aggregate" at bounding box center [984, 239] width 56 height 23
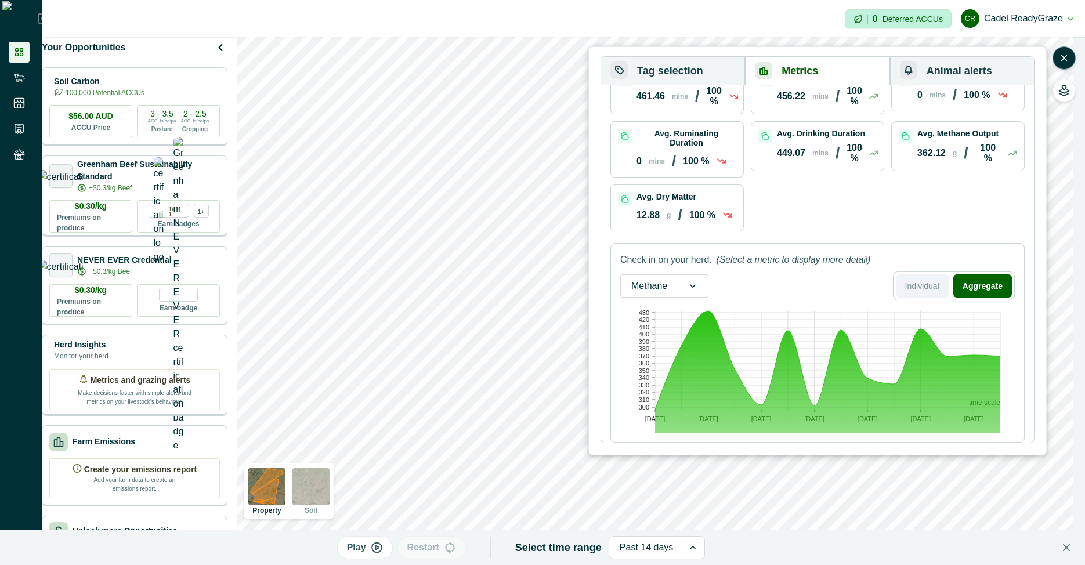
click at [768, 287] on button "Individual" at bounding box center [922, 286] width 53 height 23
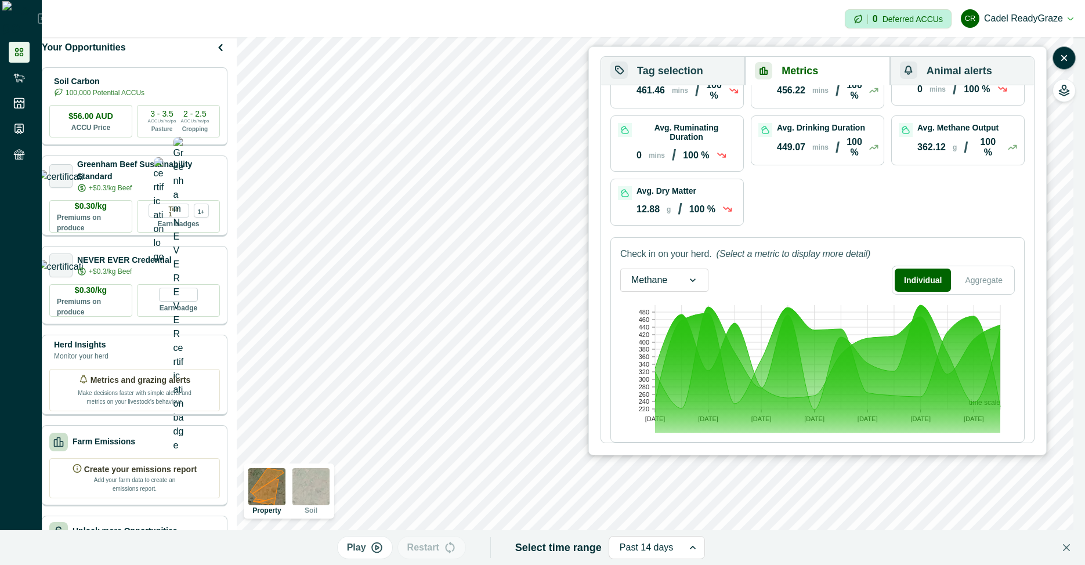
scroll to position [85, 0]
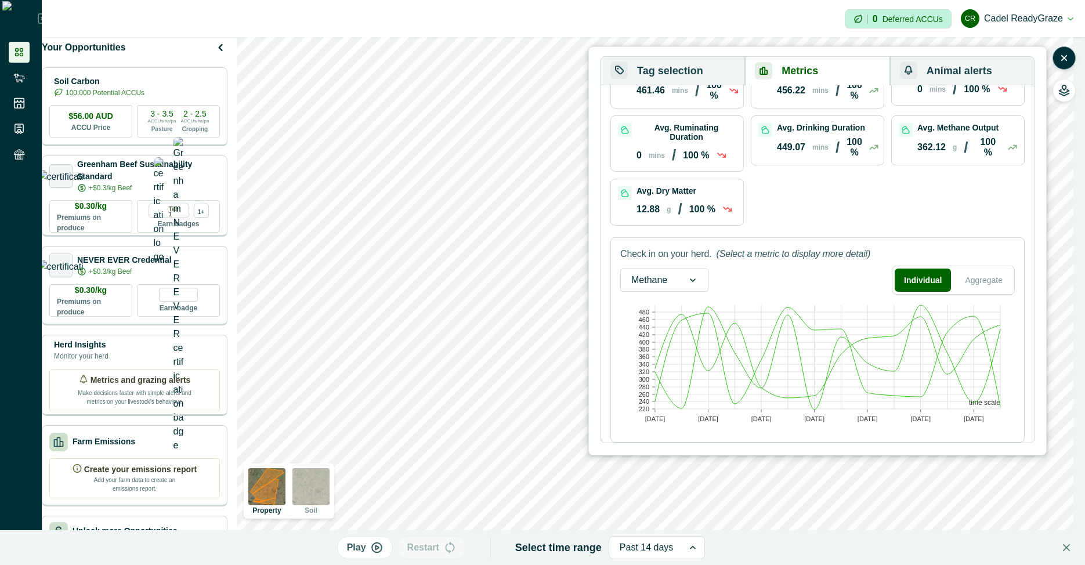
click at [768, 394] on rect at bounding box center [813, 365] width 386 height 133
click at [768, 347] on rect at bounding box center [813, 365] width 386 height 133
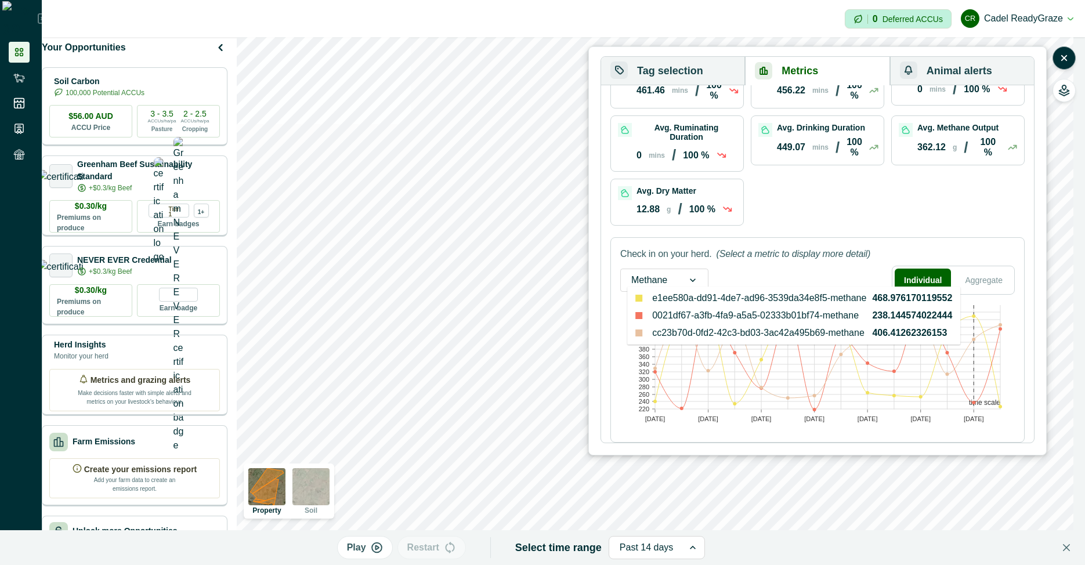
click at [768, 316] on rect at bounding box center [974, 357] width 27 height 104
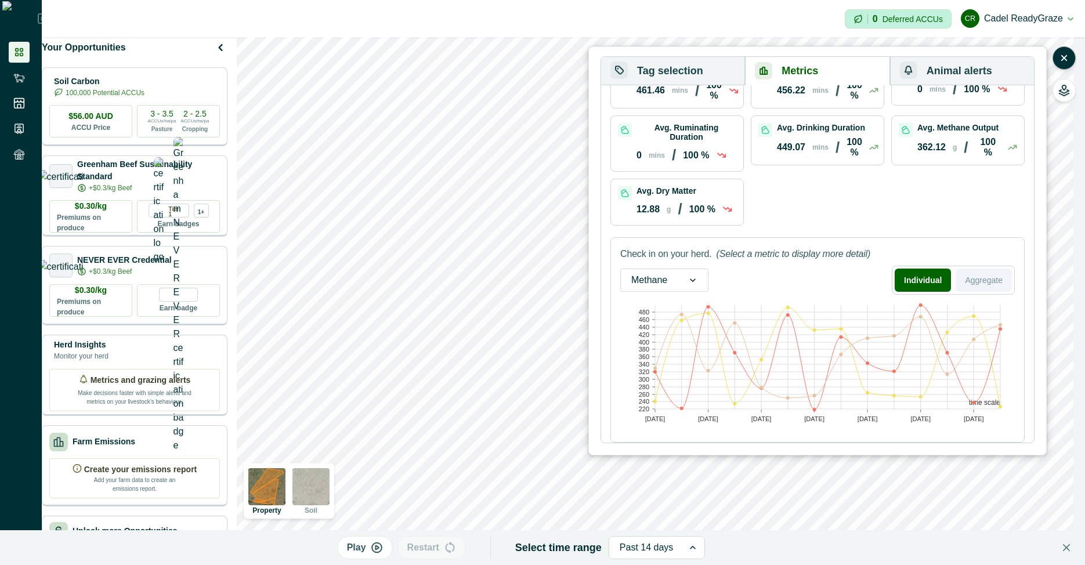
click at [768, 291] on button "Aggregate" at bounding box center [984, 280] width 56 height 23
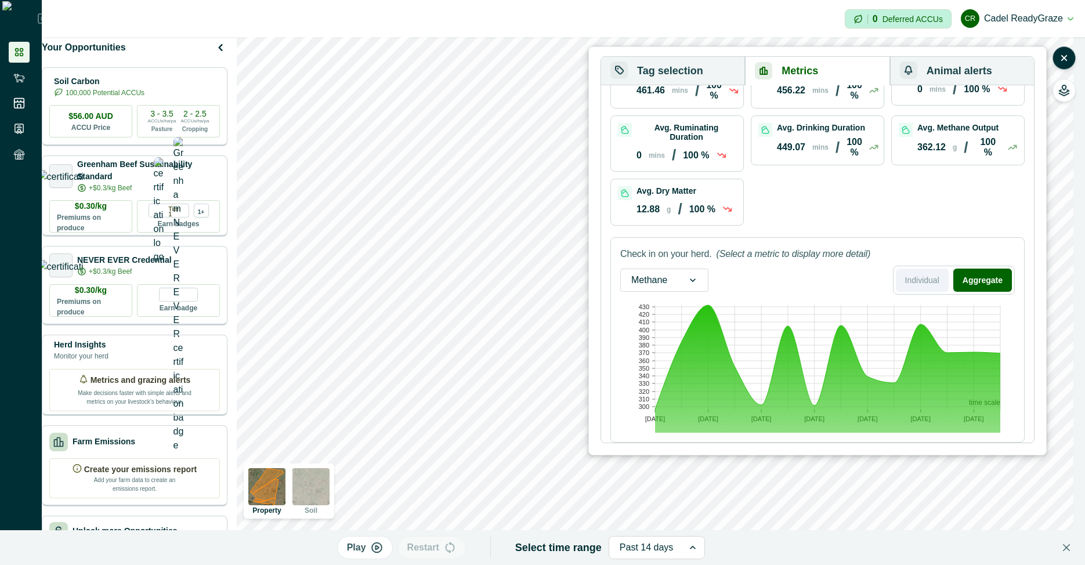
click at [768, 284] on button "Individual" at bounding box center [922, 280] width 53 height 23
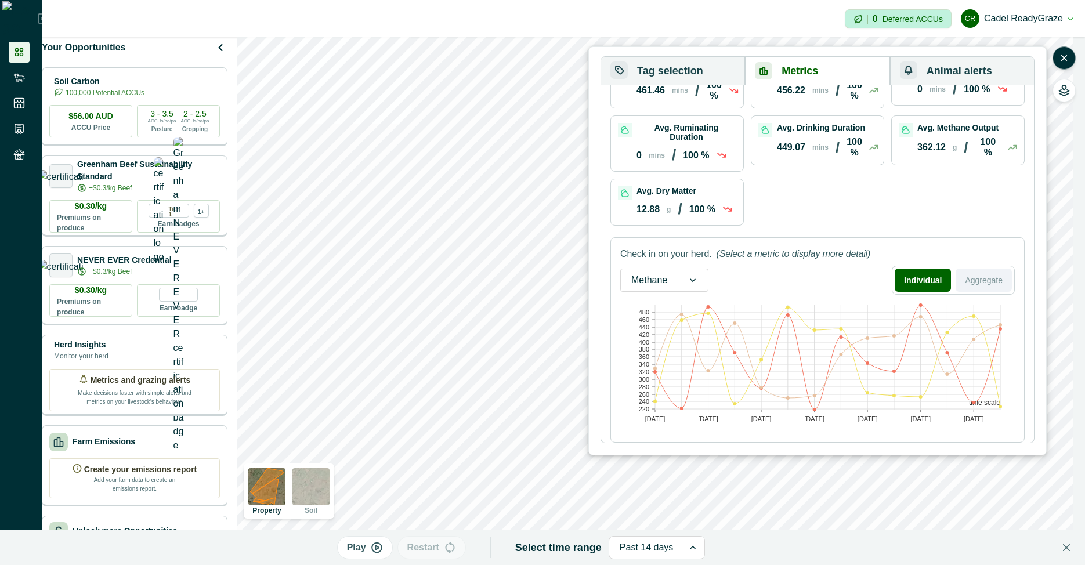
click at [768, 285] on button "Aggregate" at bounding box center [984, 280] width 56 height 23
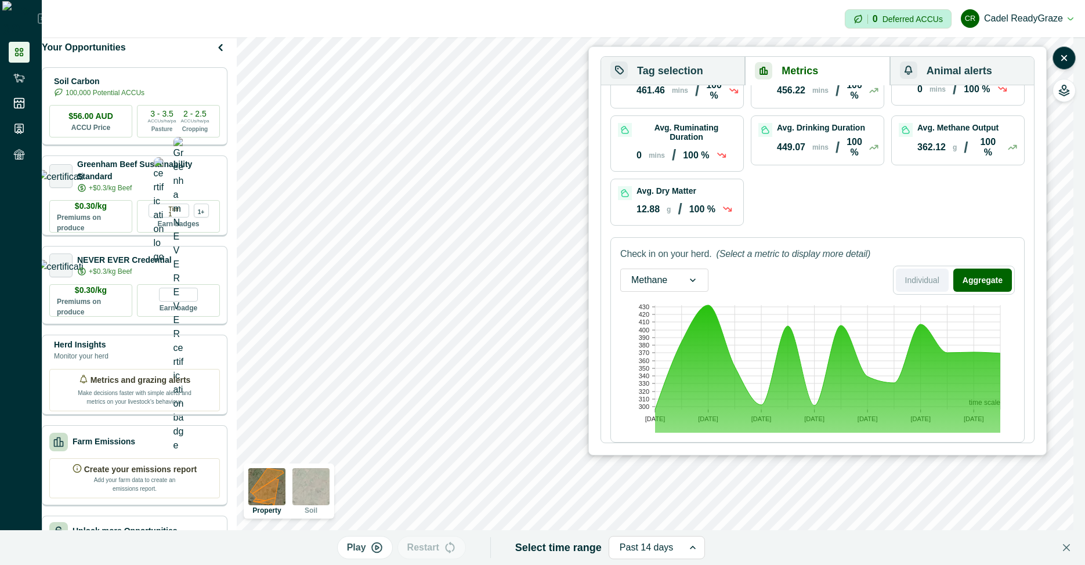
click at [768, 282] on button "Individual" at bounding box center [922, 280] width 53 height 23
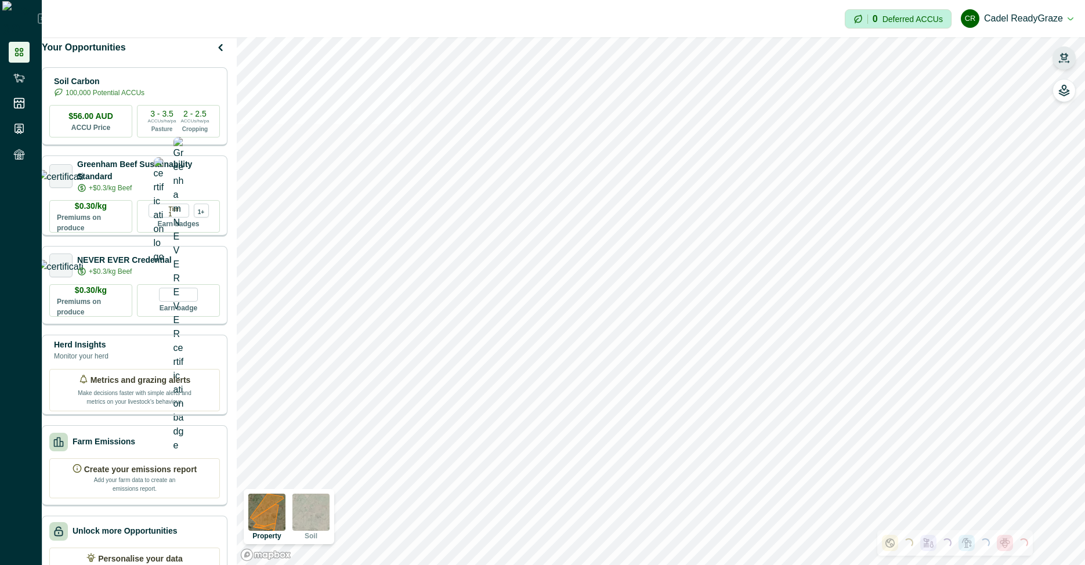
click at [768, 56] on icon "button" at bounding box center [1065, 58] width 12 height 12
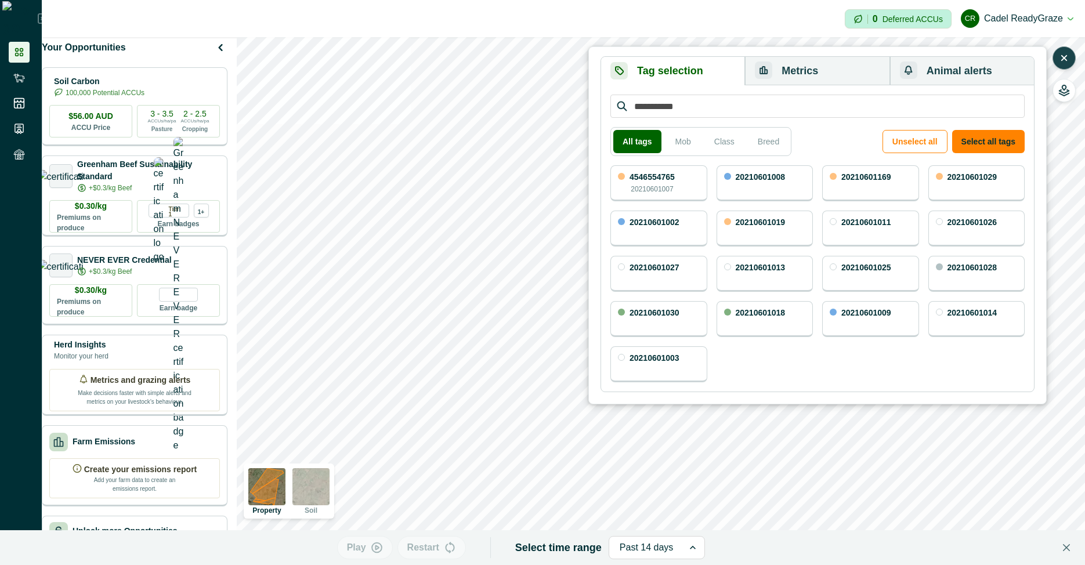
click at [768, 60] on icon "button" at bounding box center [1065, 58] width 12 height 12
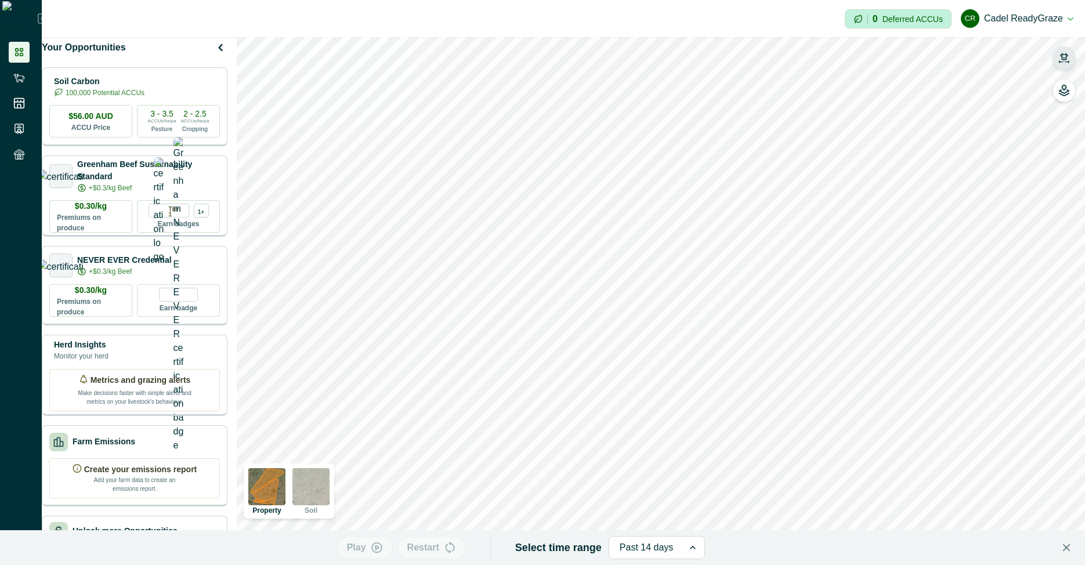
click at [768, 60] on icon "button" at bounding box center [1065, 58] width 12 height 12
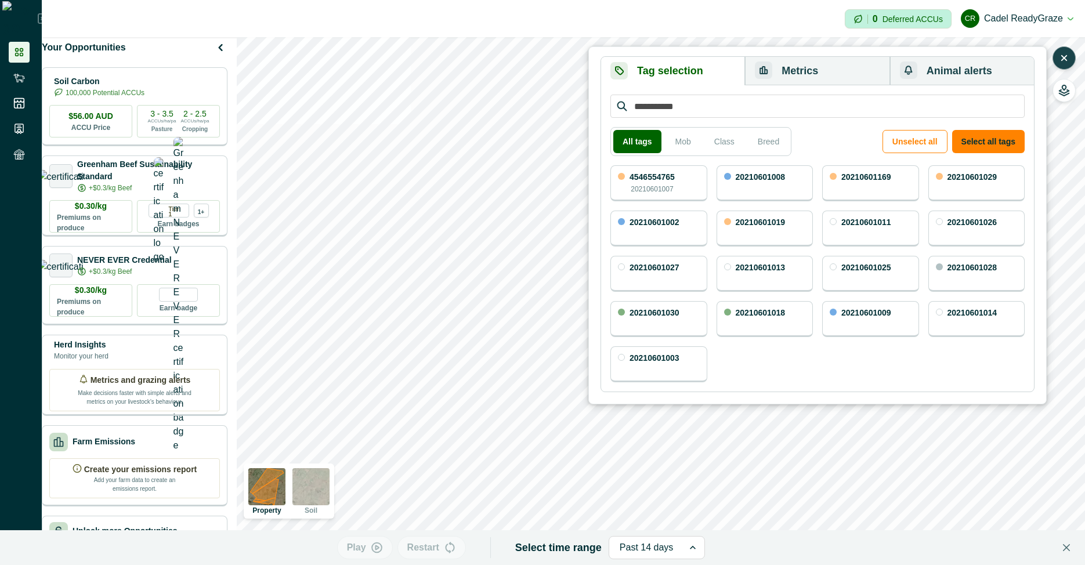
click at [768, 57] on button "button" at bounding box center [1064, 57] width 23 height 23
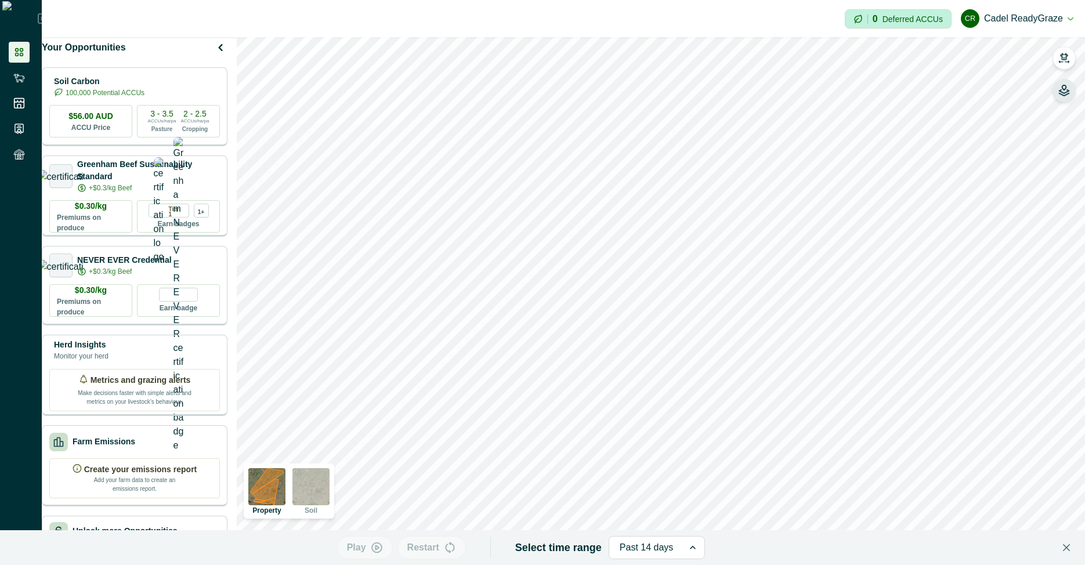
click at [768, 89] on icon "button" at bounding box center [1065, 91] width 12 height 12
click at [768, 91] on icon "button" at bounding box center [1065, 91] width 12 height 12
click at [672, 548] on div "Past 14 days" at bounding box center [646, 548] width 75 height 19
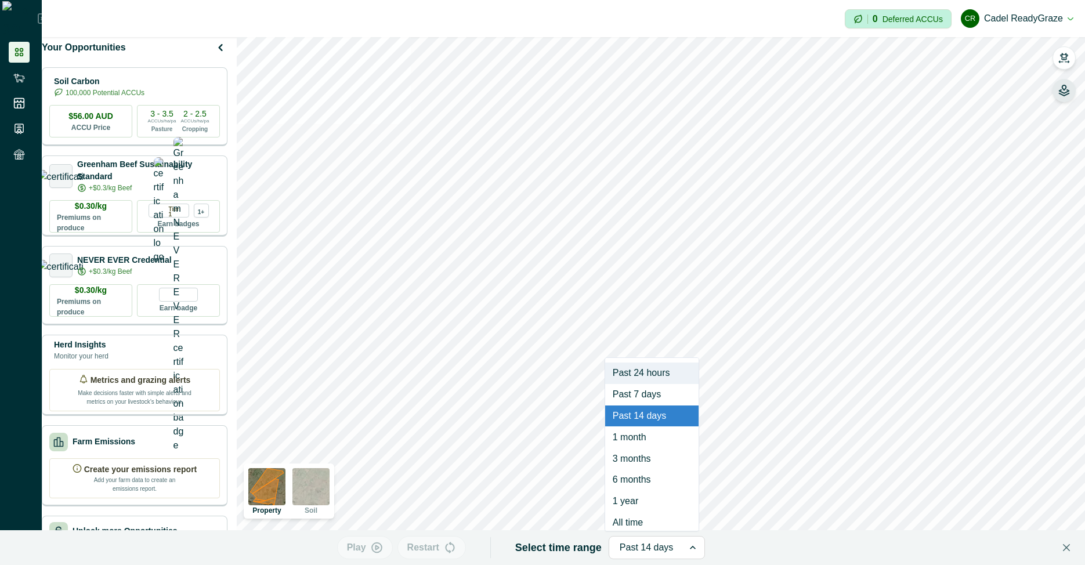
click at [672, 548] on div "Past 14 days" at bounding box center [646, 548] width 75 height 19
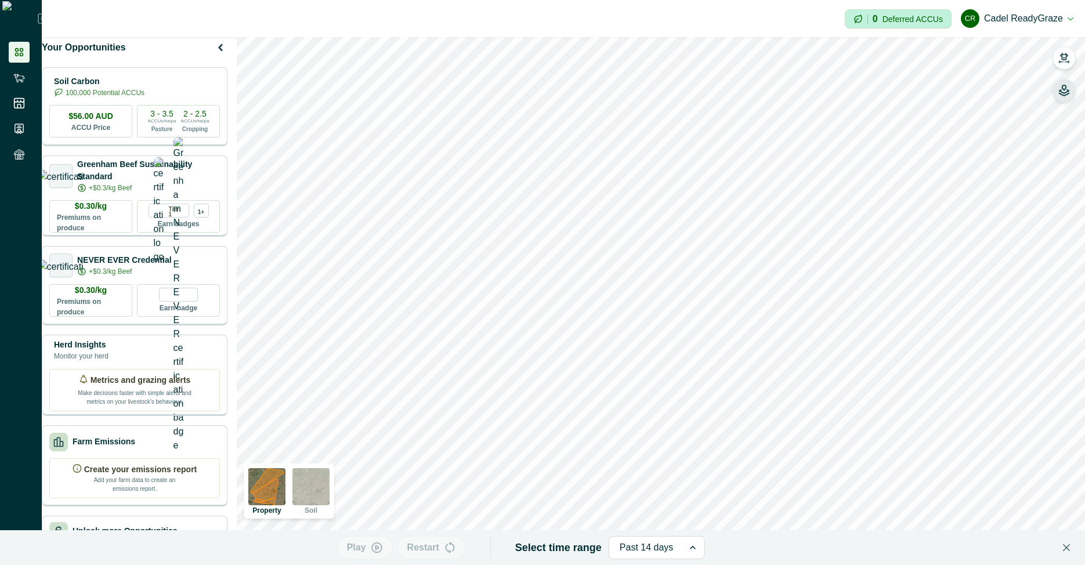
click at [768, 63] on div "Play Restart Select time range Select is focused ,type to refine list, press Do…" at bounding box center [1064, 74] width 23 height 56
click at [768, 62] on button "button" at bounding box center [1064, 57] width 23 height 23
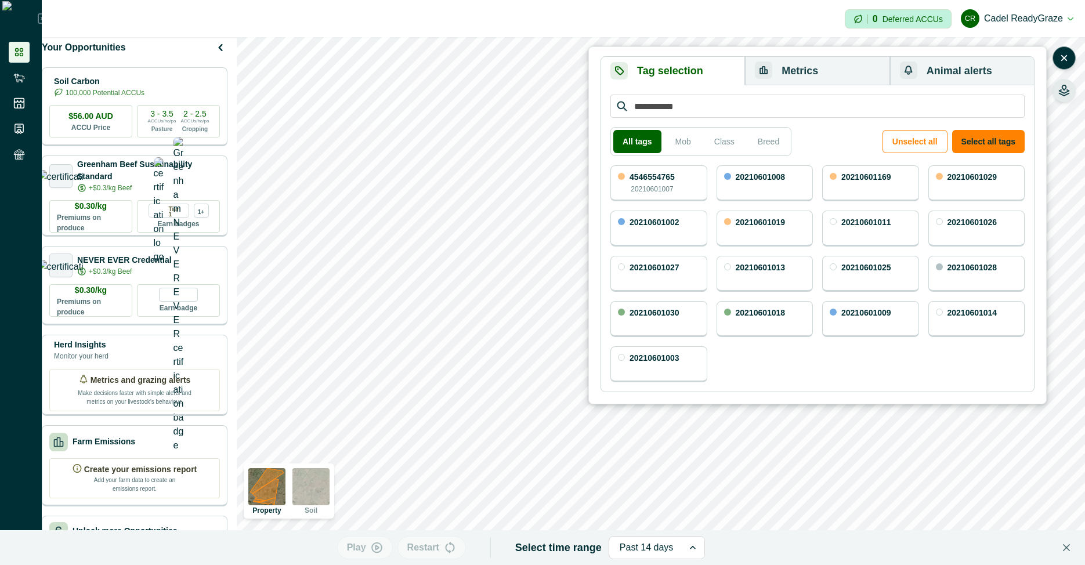
drag, startPoint x: 982, startPoint y: 140, endPoint x: 869, endPoint y: 82, distance: 126.4
click at [768, 139] on button "Select all tags" at bounding box center [988, 141] width 73 height 23
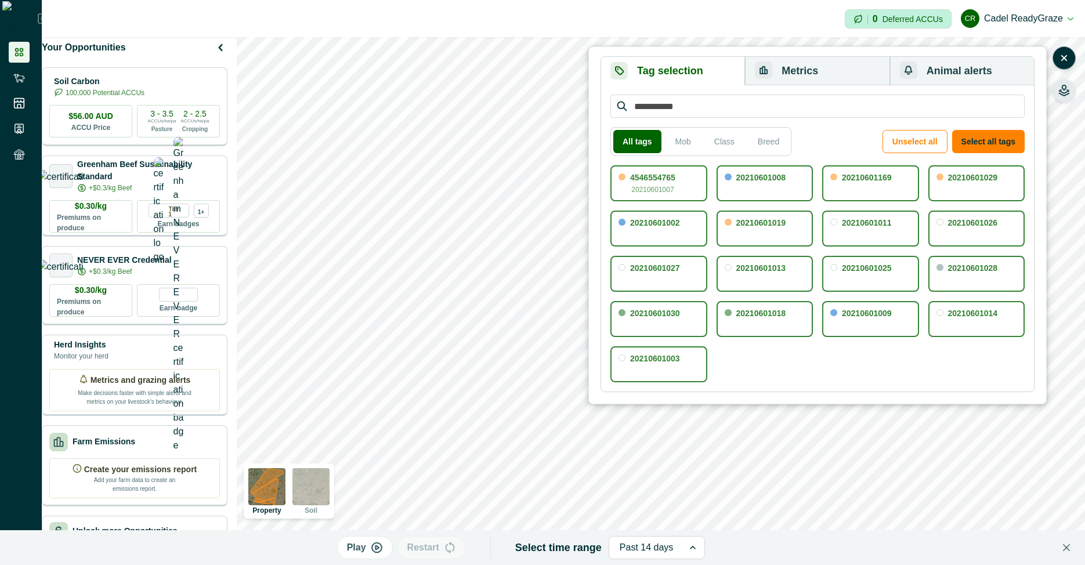
click at [768, 70] on button "Metrics" at bounding box center [817, 71] width 145 height 28
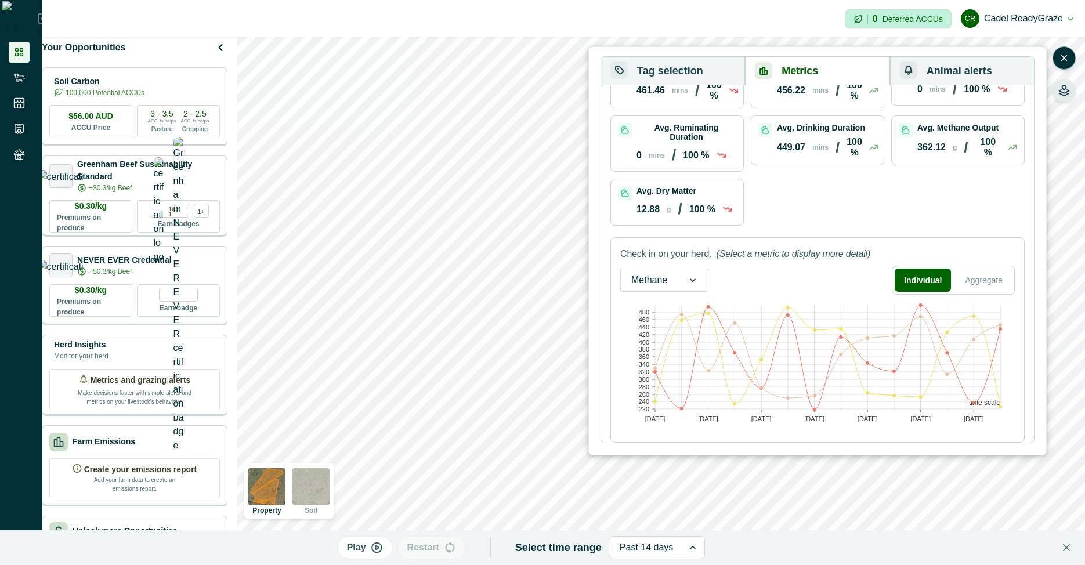
click at [768, 417] on text "[DATE]" at bounding box center [814, 419] width 20 height 7
click at [768, 421] on text "[DATE]" at bounding box center [814, 419] width 20 height 7
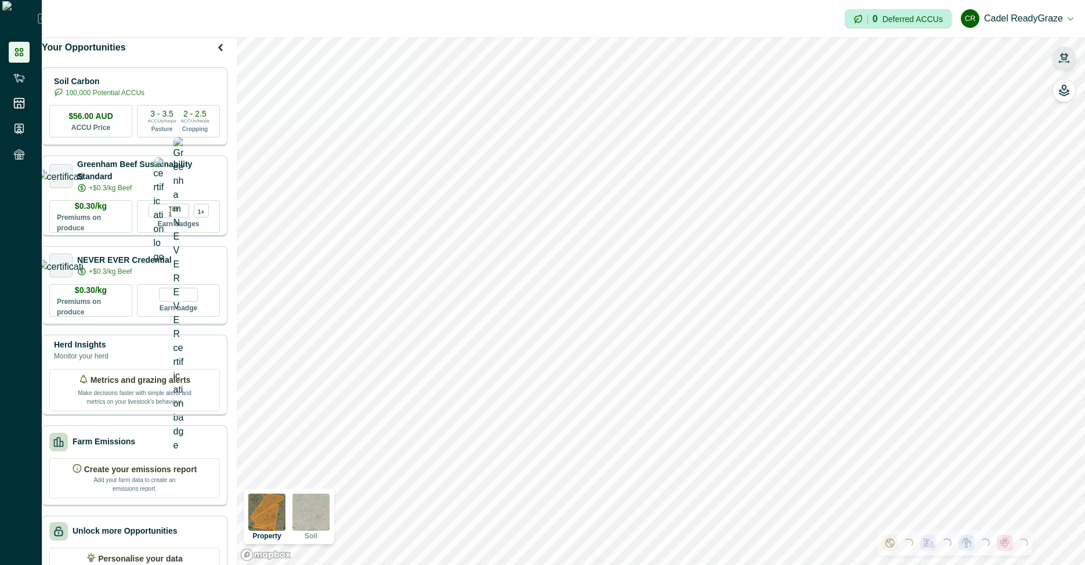
click at [1066, 57] on icon "button" at bounding box center [1065, 58] width 12 height 12
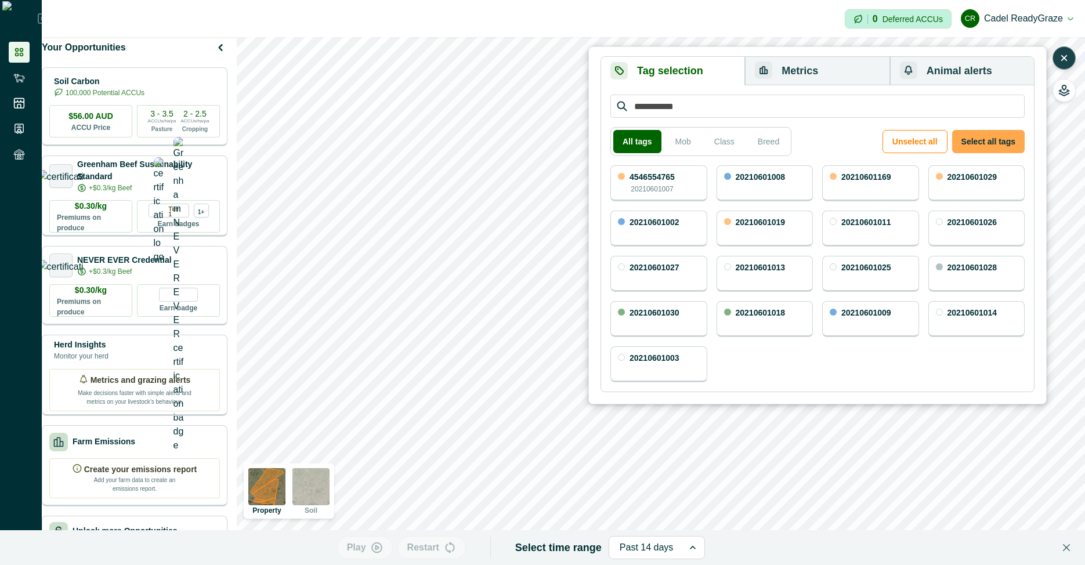
click at [980, 135] on button "Select all tags" at bounding box center [988, 141] width 73 height 23
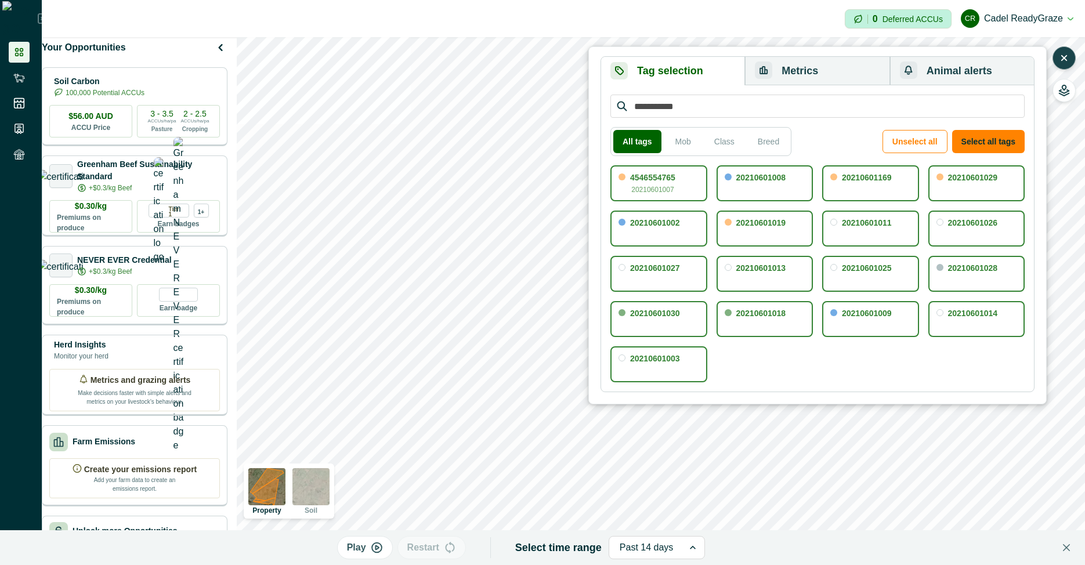
click at [835, 63] on button "Metrics" at bounding box center [817, 71] width 145 height 28
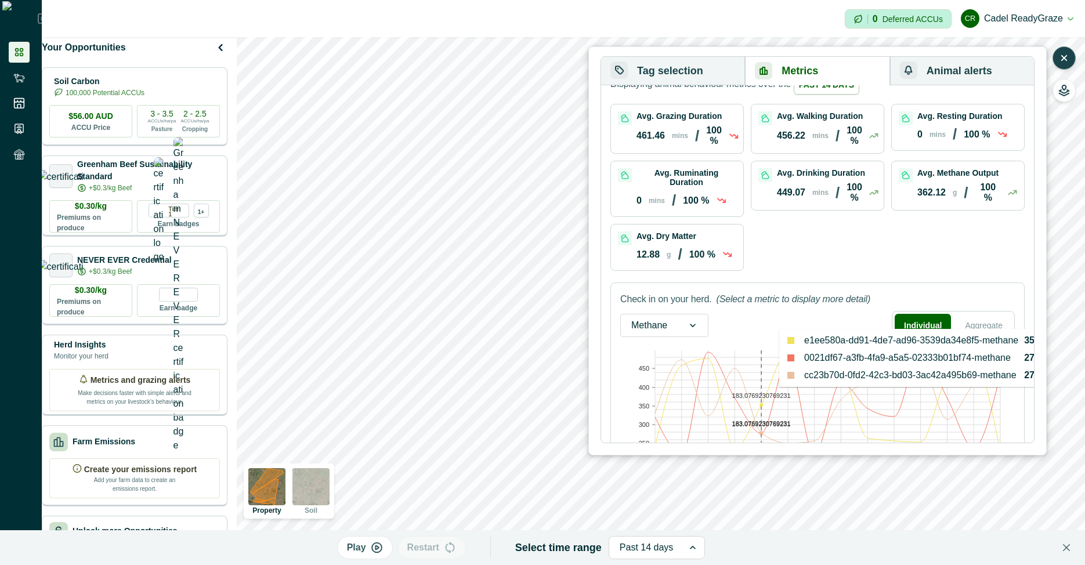
scroll to position [85, 0]
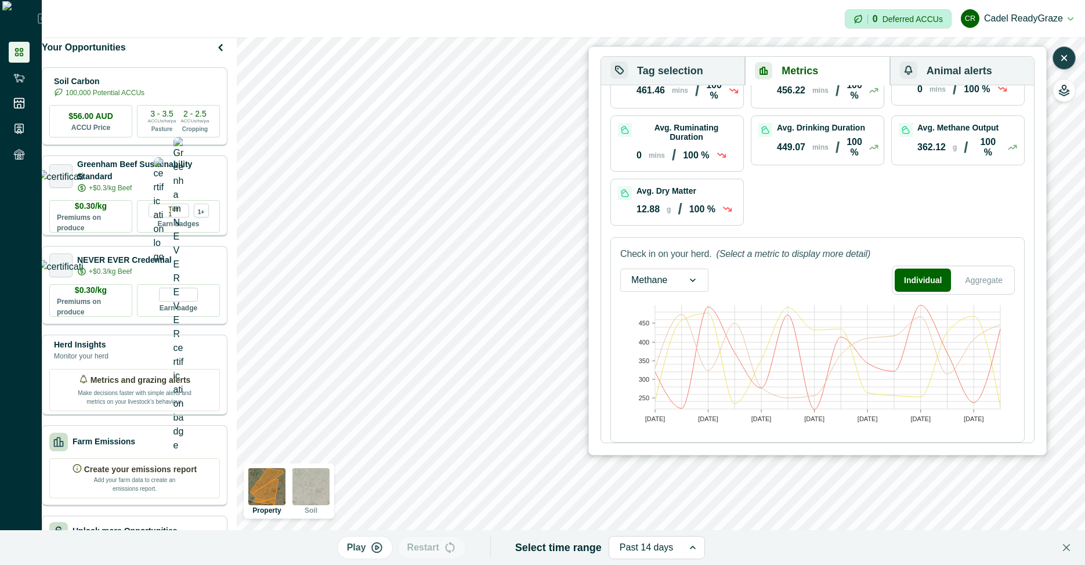
click at [675, 546] on div "Past 14 days" at bounding box center [646, 548] width 75 height 19
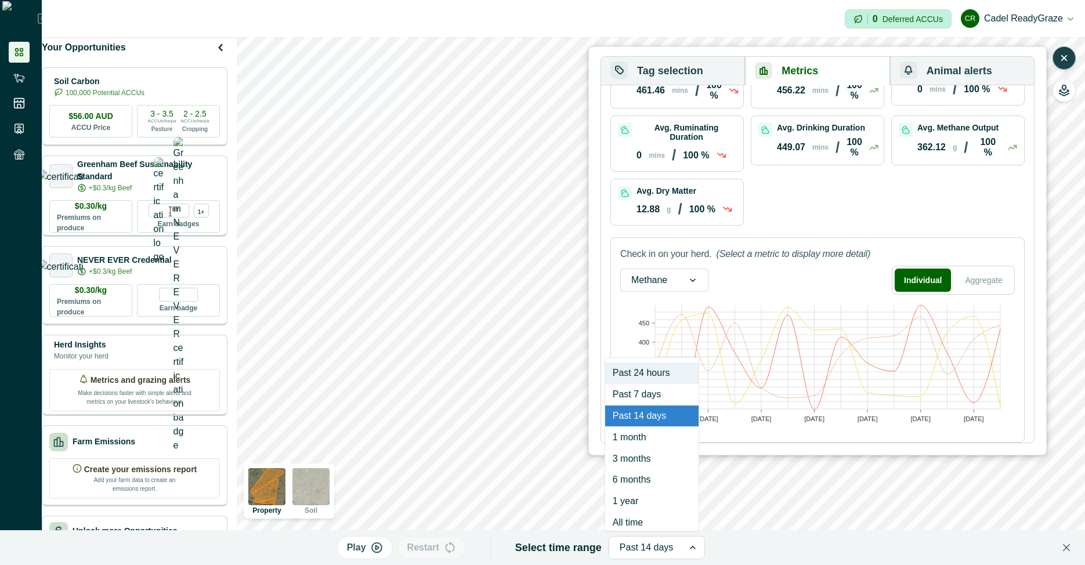
scroll to position [7, 0]
click at [645, 475] on div "6 months" at bounding box center [651, 473] width 93 height 21
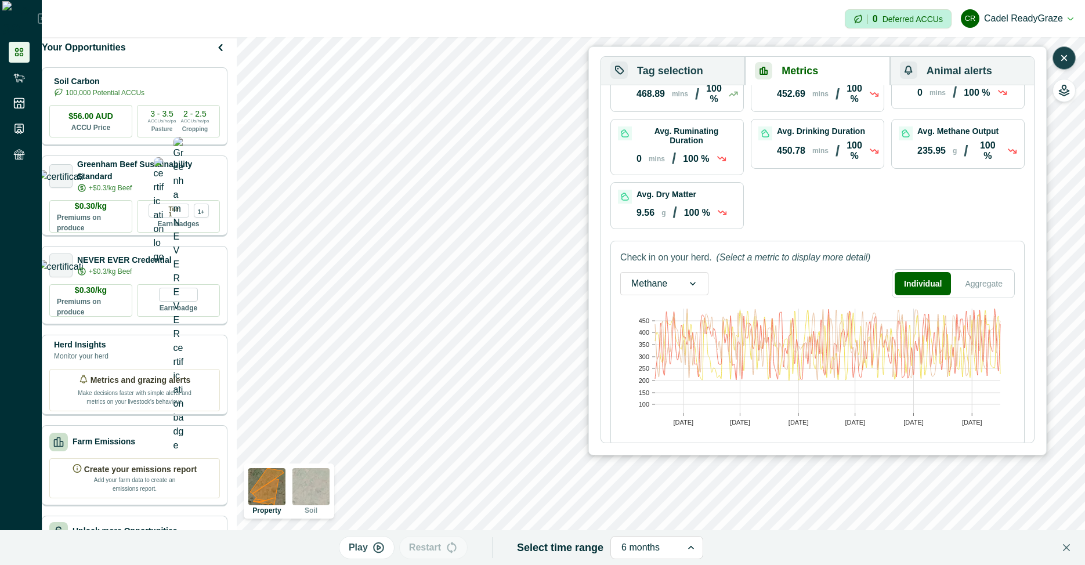
scroll to position [81, 0]
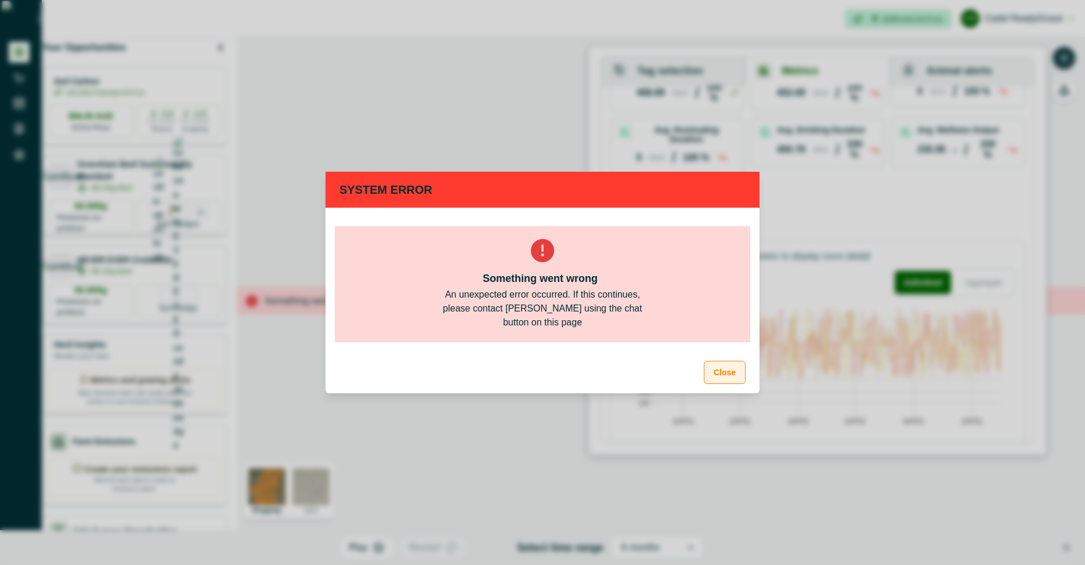
click at [732, 369] on button "Close" at bounding box center [725, 372] width 42 height 23
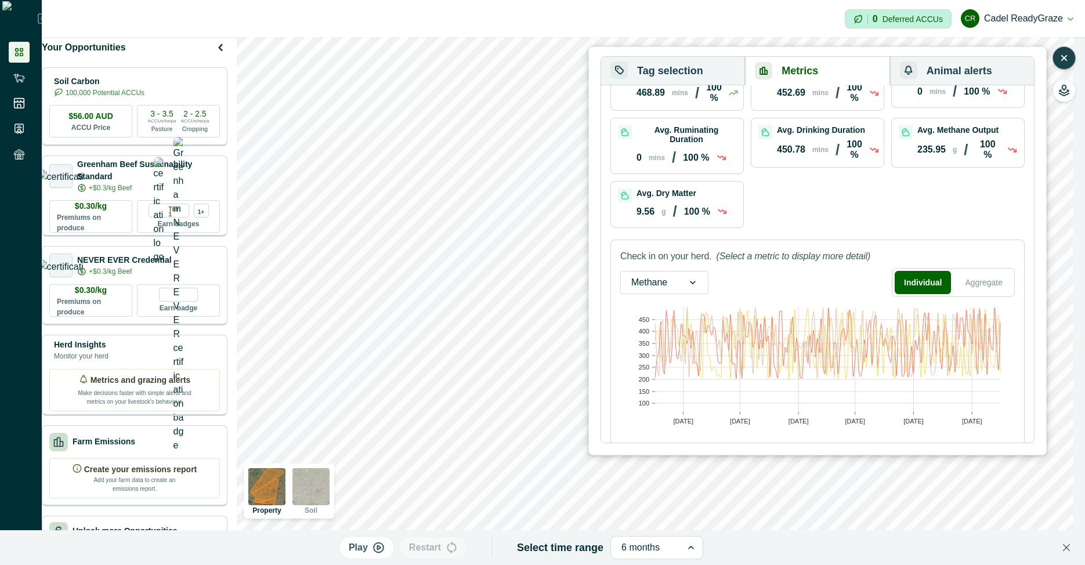
click at [688, 544] on icon at bounding box center [691, 548] width 12 height 12
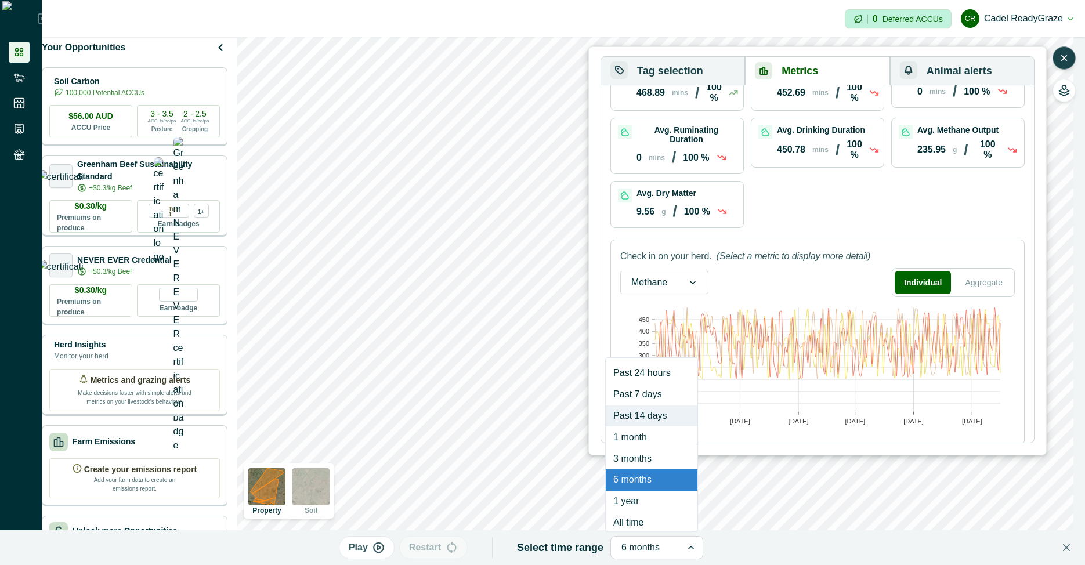
click at [651, 418] on div "Past 14 days" at bounding box center [652, 416] width 92 height 21
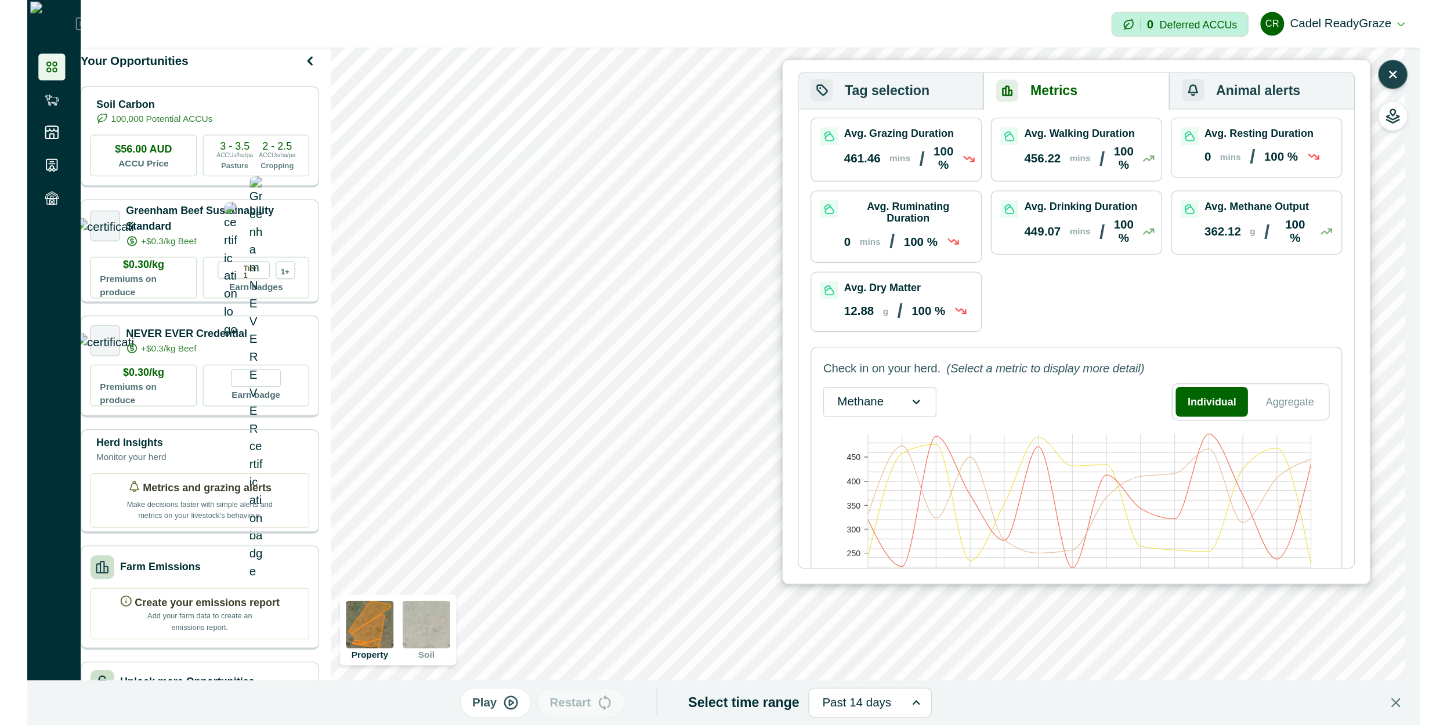
scroll to position [85, 0]
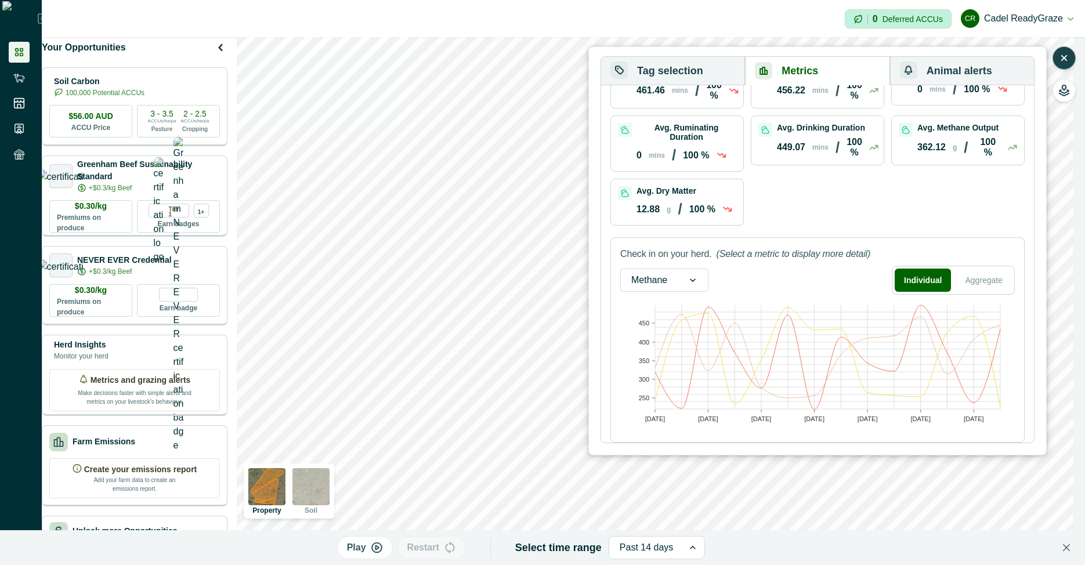
click at [914, 66] on icon "button" at bounding box center [909, 70] width 10 height 9
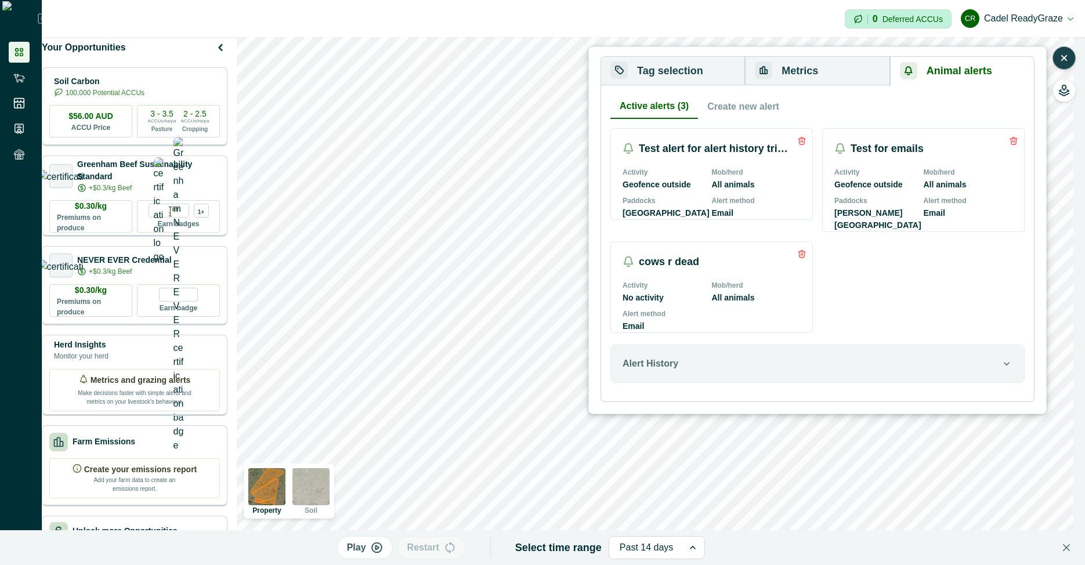
click at [831, 66] on button "Metrics" at bounding box center [817, 71] width 145 height 28
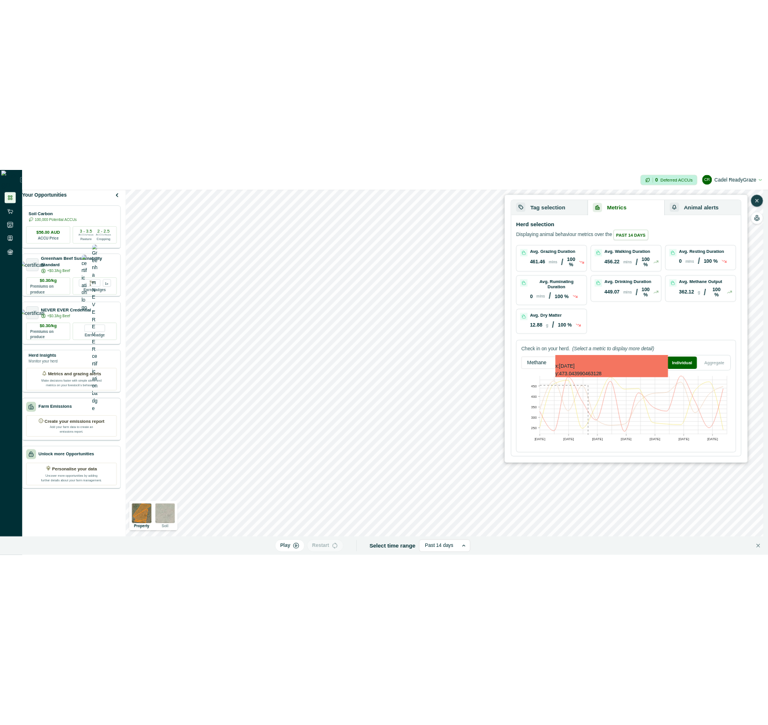
scroll to position [0, 0]
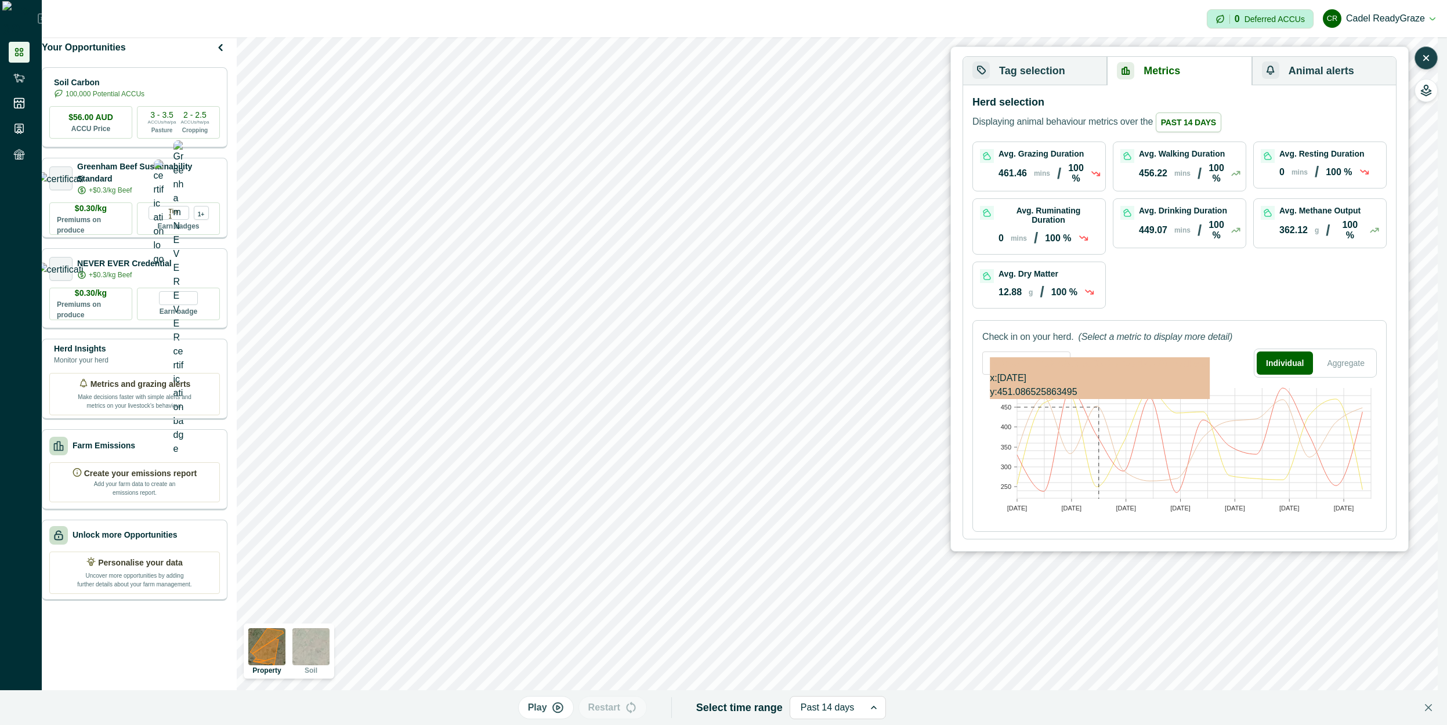
click at [1017, 410] on rect at bounding box center [1194, 443] width 354 height 111
click at [1017, 486] on rect at bounding box center [1194, 443] width 354 height 111
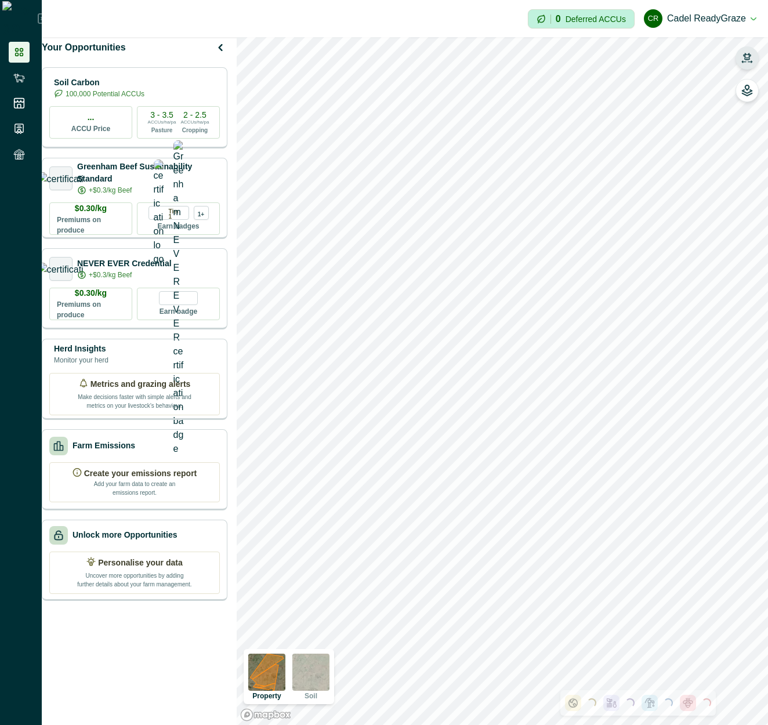
click at [751, 55] on icon "button" at bounding box center [747, 56] width 8 height 7
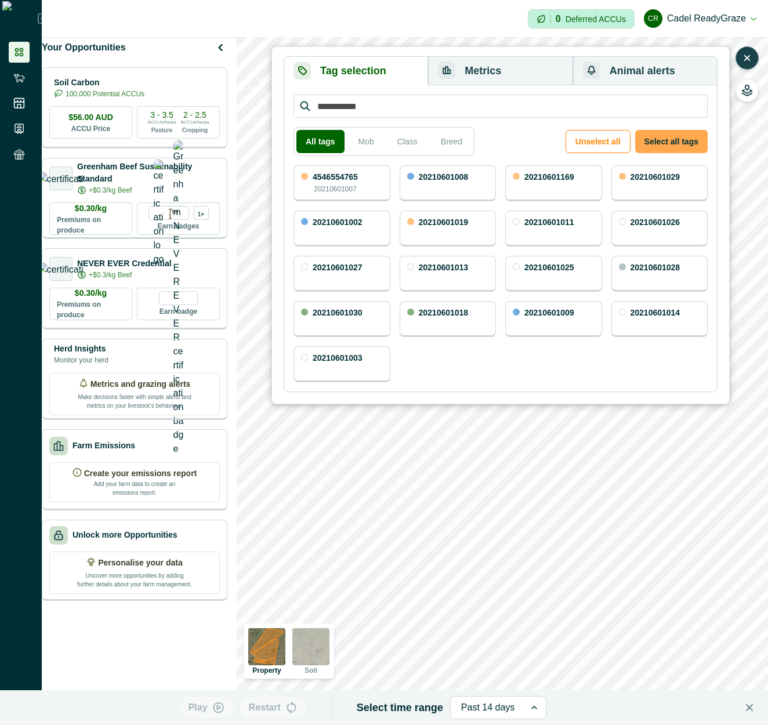
click at [667, 142] on button "Select all tags" at bounding box center [672, 141] width 73 height 23
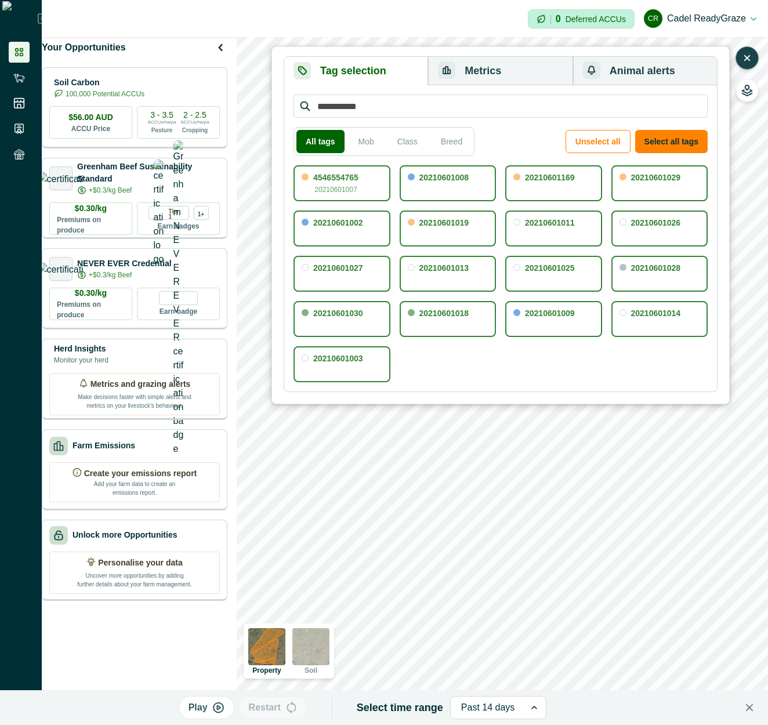
click at [525, 66] on button "Metrics" at bounding box center [500, 71] width 145 height 28
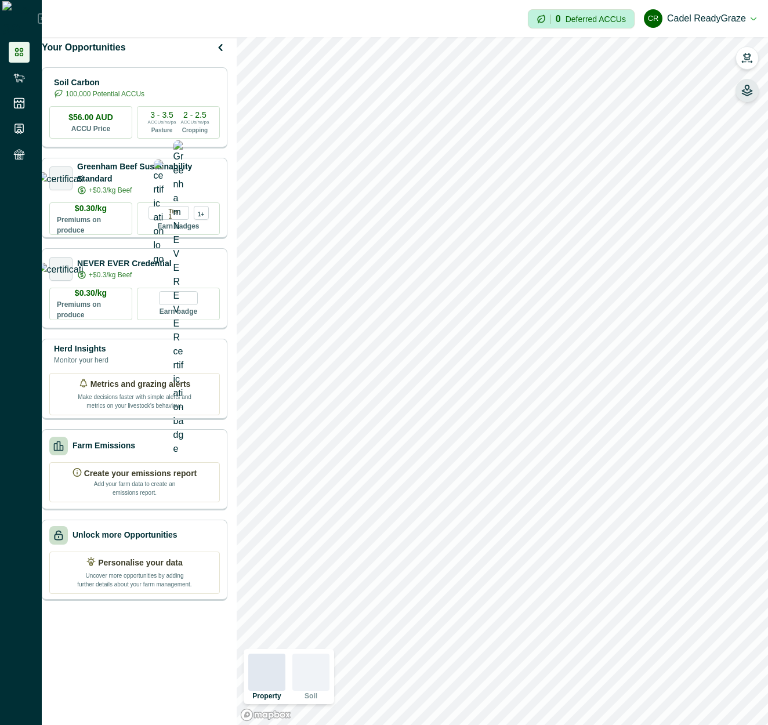
click at [754, 59] on button "button" at bounding box center [747, 57] width 23 height 23
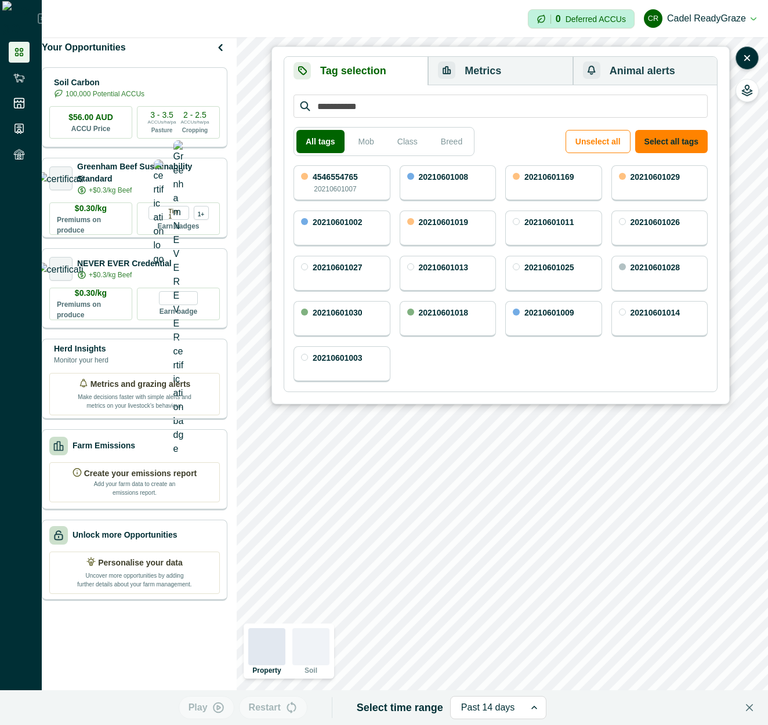
drag, startPoint x: 677, startPoint y: 138, endPoint x: 566, endPoint y: 85, distance: 123.0
click at [677, 139] on button "Select all tags" at bounding box center [672, 141] width 73 height 23
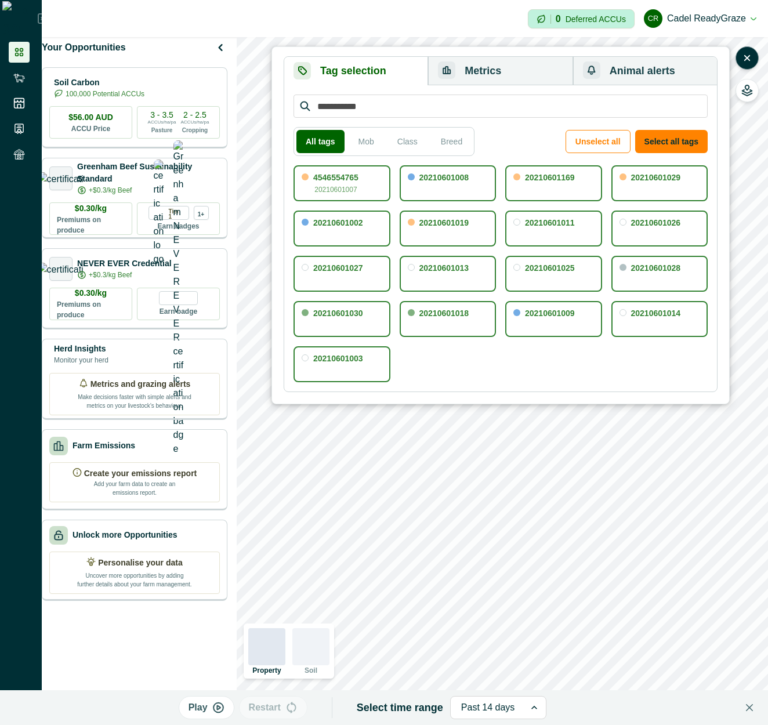
click at [539, 67] on button "Metrics" at bounding box center [500, 71] width 145 height 28
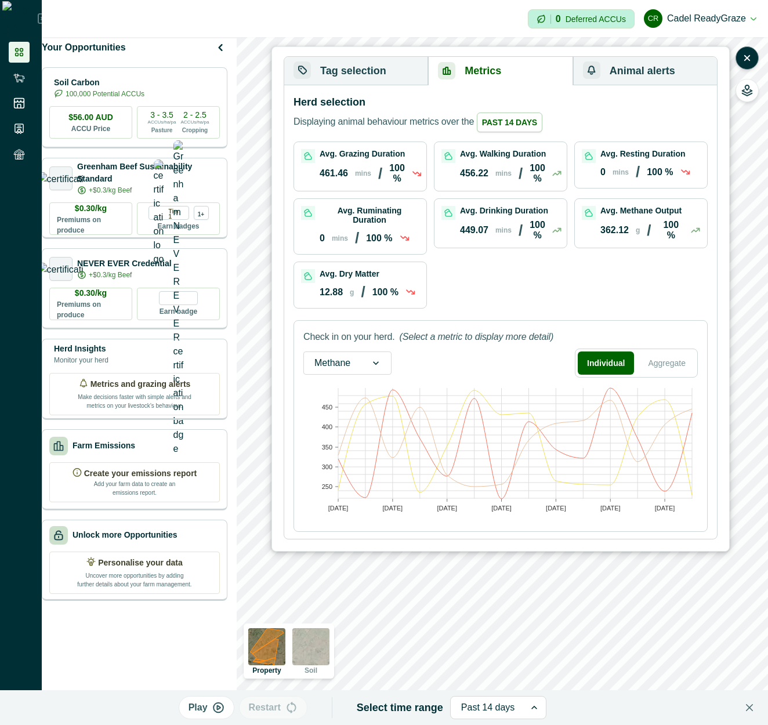
click at [360, 360] on div "Methane" at bounding box center [332, 363] width 57 height 19
click at [352, 416] on div "Feed intake" at bounding box center [347, 416] width 87 height 21
click at [385, 366] on icon at bounding box center [389, 364] width 12 height 12
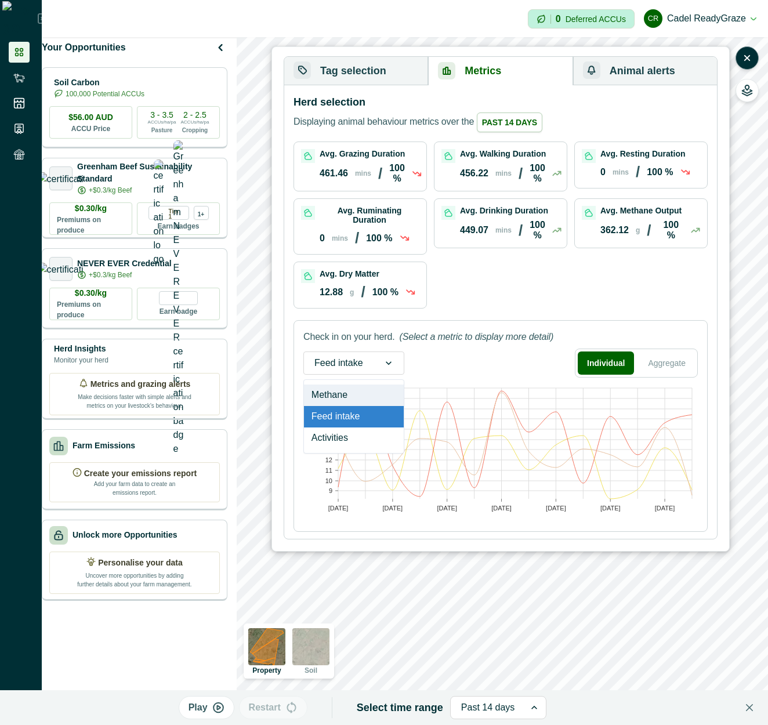
click at [363, 391] on div "Methane" at bounding box center [354, 395] width 100 height 21
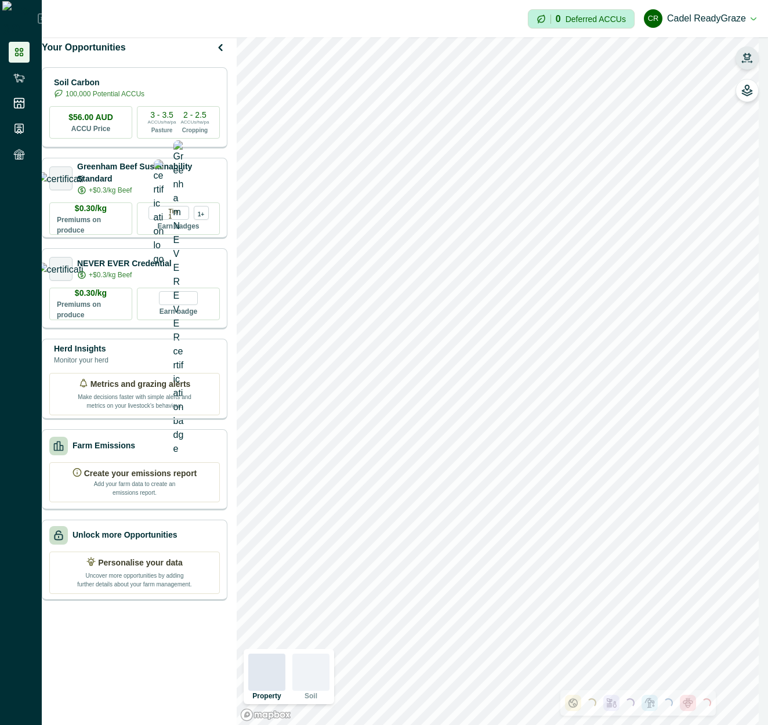
click at [753, 64] on button "button" at bounding box center [747, 57] width 23 height 23
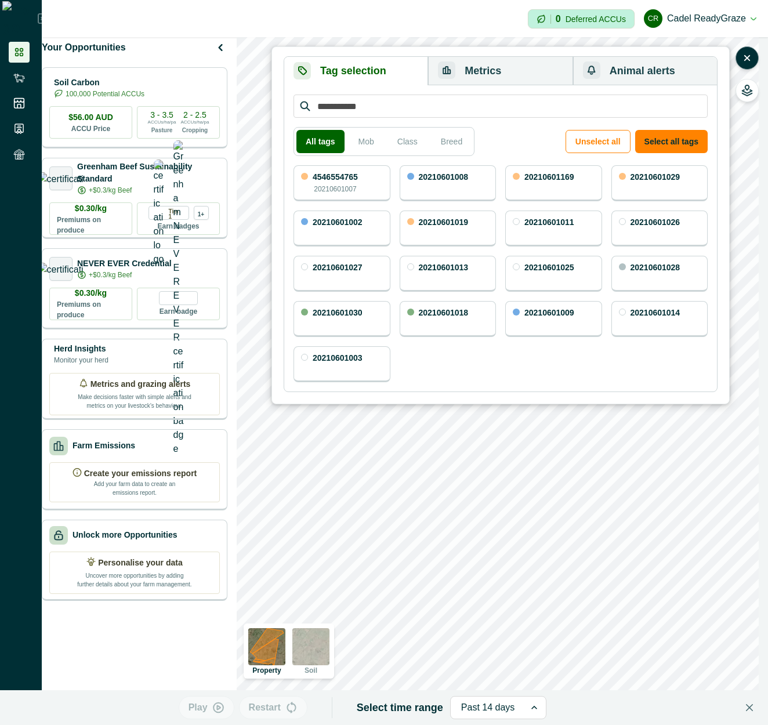
drag, startPoint x: 677, startPoint y: 138, endPoint x: 488, endPoint y: 71, distance: 200.6
click at [677, 138] on button "Select all tags" at bounding box center [672, 141] width 73 height 23
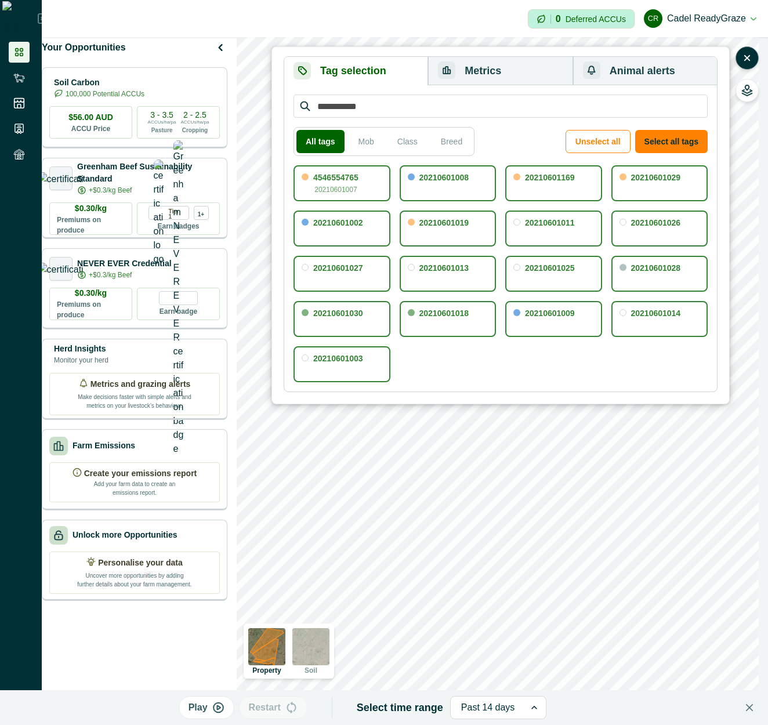
click at [494, 63] on button "Metrics" at bounding box center [500, 71] width 145 height 28
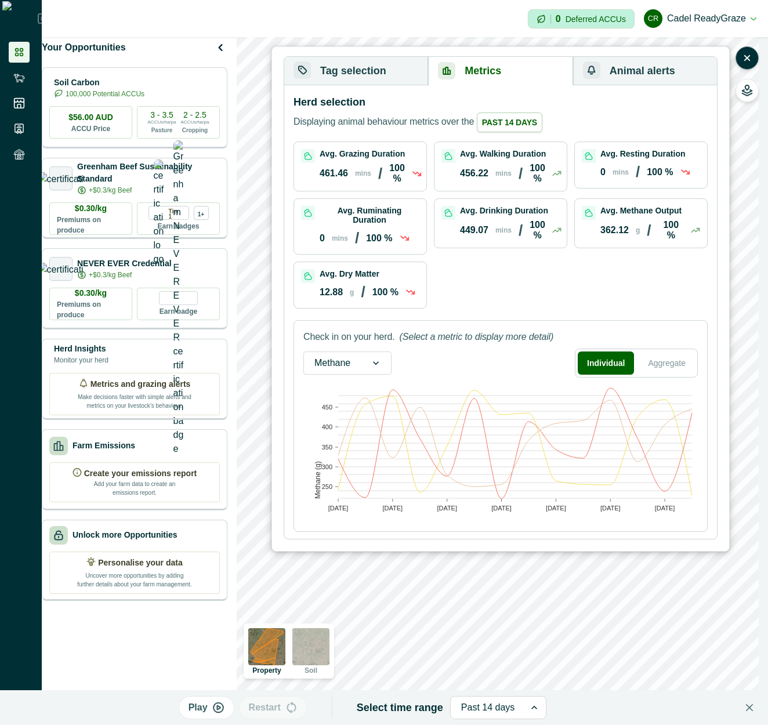
click at [374, 363] on icon at bounding box center [376, 364] width 12 height 12
click at [344, 432] on div "Activities" at bounding box center [347, 438] width 87 height 21
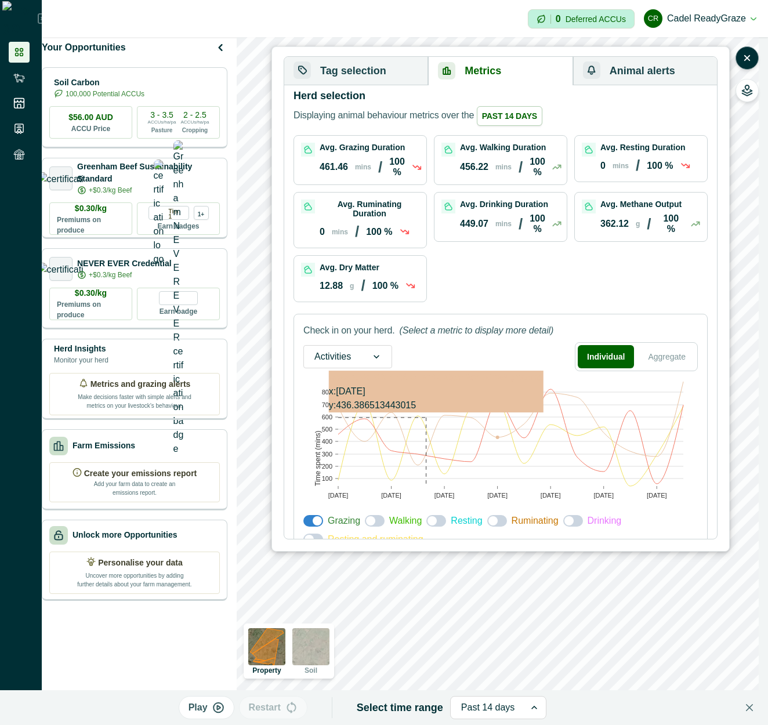
scroll to position [26, 0]
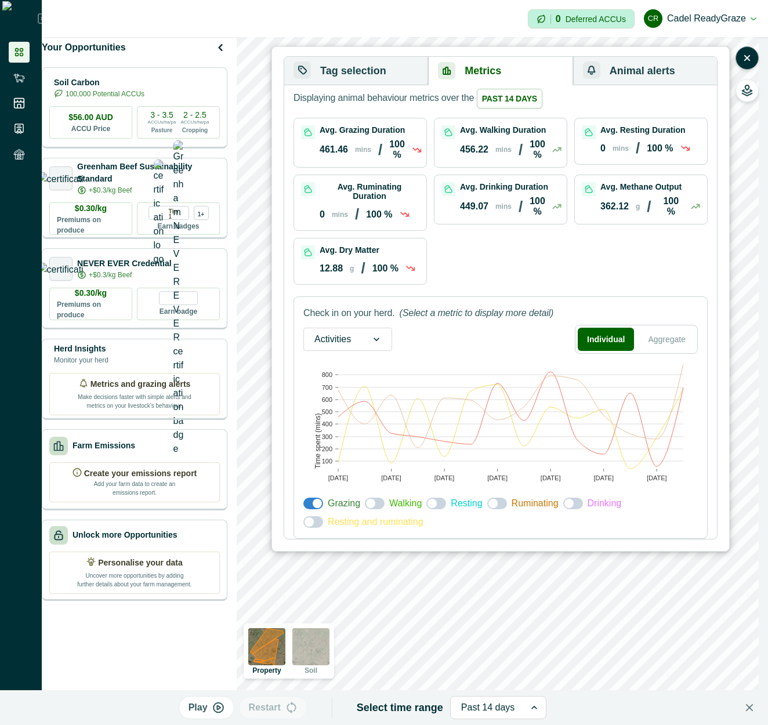
click at [574, 507] on span at bounding box center [574, 504] width 20 height 12
click at [574, 507] on span at bounding box center [577, 503] width 9 height 9
click at [574, 507] on span at bounding box center [574, 504] width 20 height 12
click at [574, 507] on span at bounding box center [577, 503] width 9 height 9
click at [315, 506] on span at bounding box center [317, 503] width 9 height 9
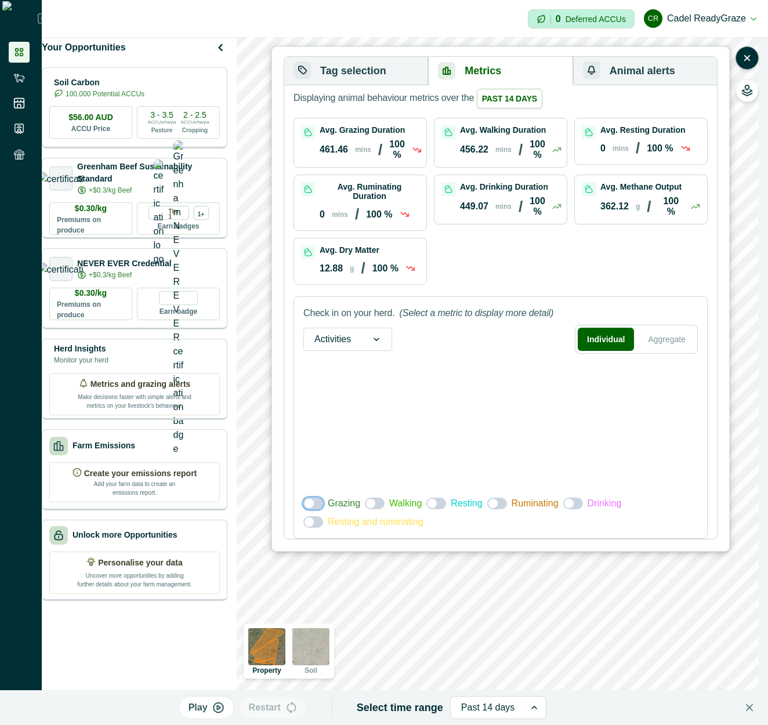
click at [315, 506] on span at bounding box center [314, 504] width 20 height 12
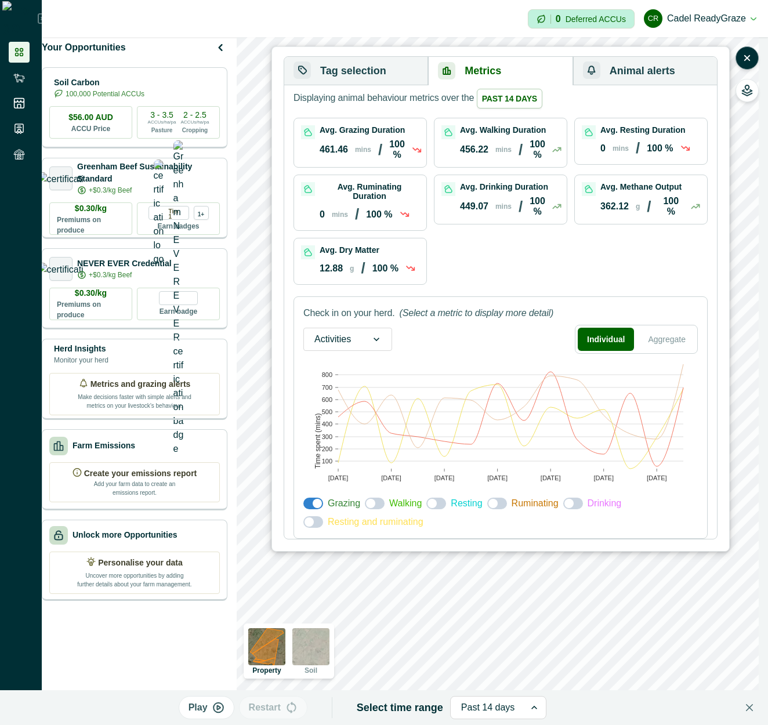
click at [317, 507] on span at bounding box center [317, 503] width 9 height 9
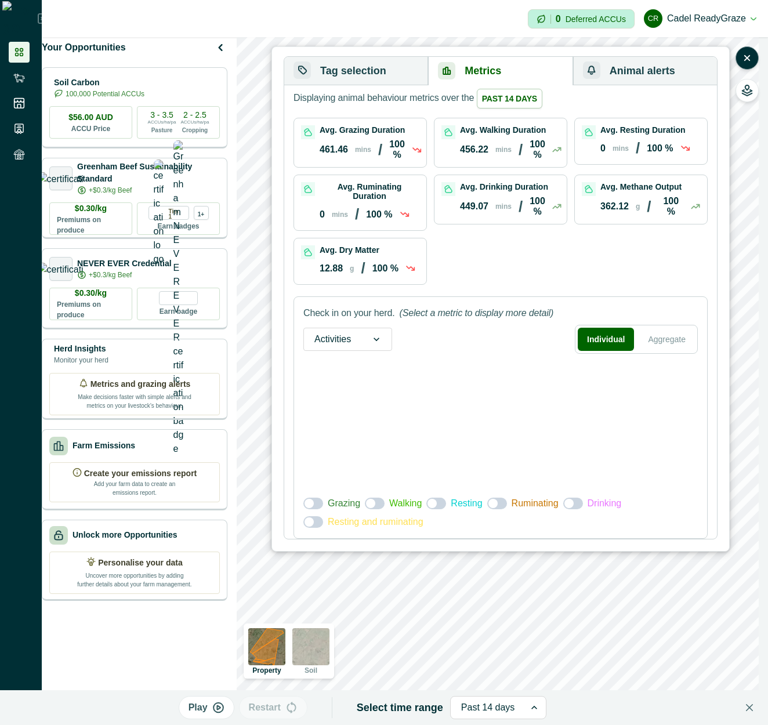
click at [317, 507] on span at bounding box center [314, 504] width 20 height 12
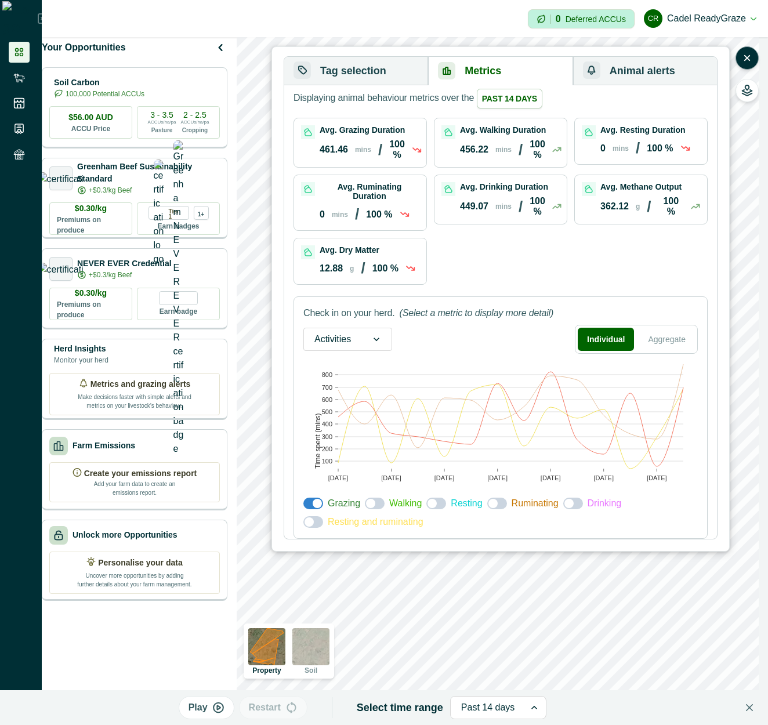
click at [378, 507] on span at bounding box center [375, 504] width 20 height 12
click at [378, 507] on span at bounding box center [378, 503] width 9 height 9
click at [378, 507] on span at bounding box center [375, 504] width 20 height 12
click at [378, 507] on span at bounding box center [378, 503] width 9 height 9
click at [378, 507] on span at bounding box center [375, 504] width 20 height 12
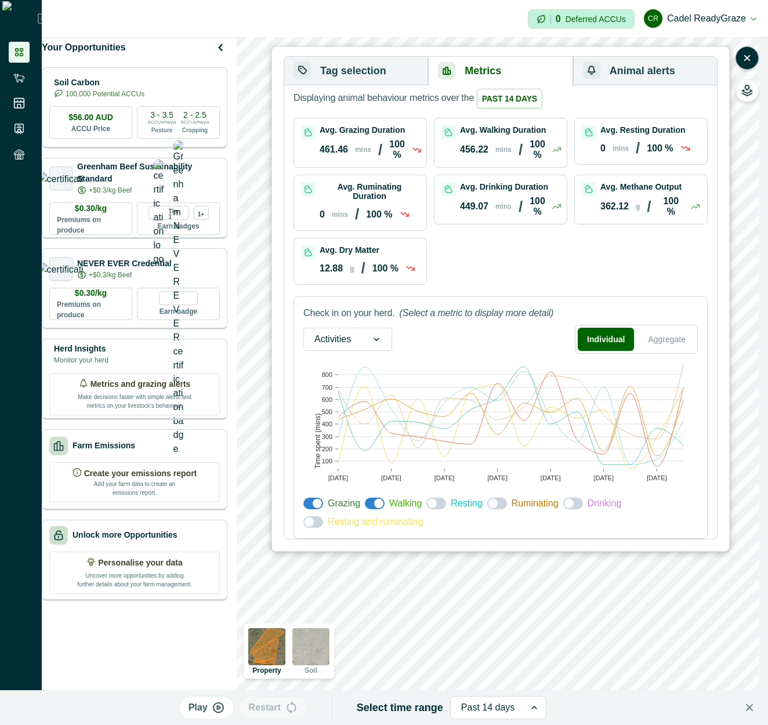
click at [378, 507] on span at bounding box center [378, 503] width 9 height 9
click at [378, 507] on span at bounding box center [375, 504] width 20 height 12
click at [362, 333] on div "Activities" at bounding box center [332, 339] width 57 height 19
click at [349, 366] on div "Methane" at bounding box center [348, 371] width 88 height 21
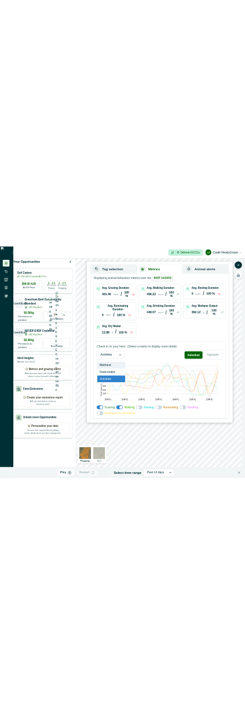
scroll to position [0, 0]
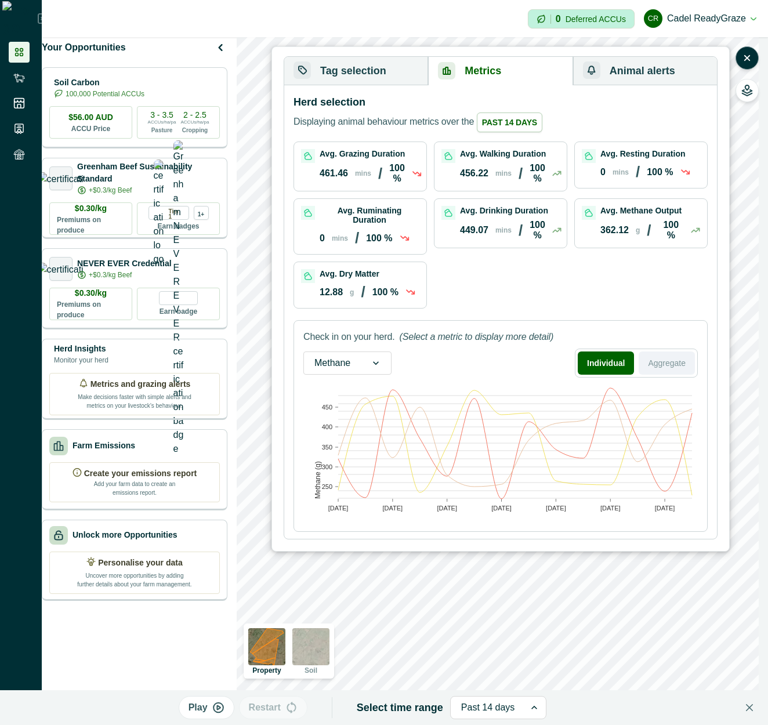
click at [659, 358] on button "Aggregate" at bounding box center [667, 363] width 56 height 23
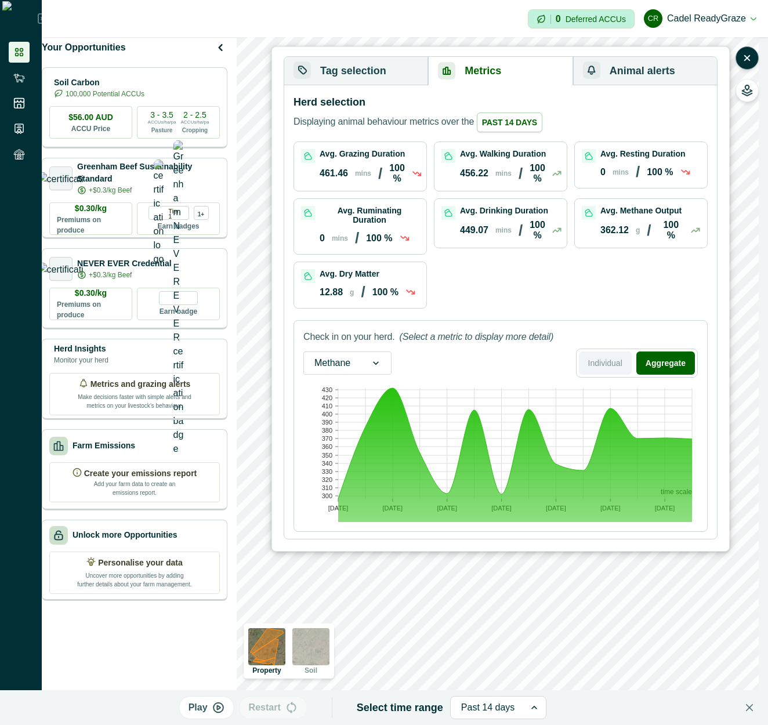
click at [595, 362] on button "Individual" at bounding box center [605, 363] width 53 height 23
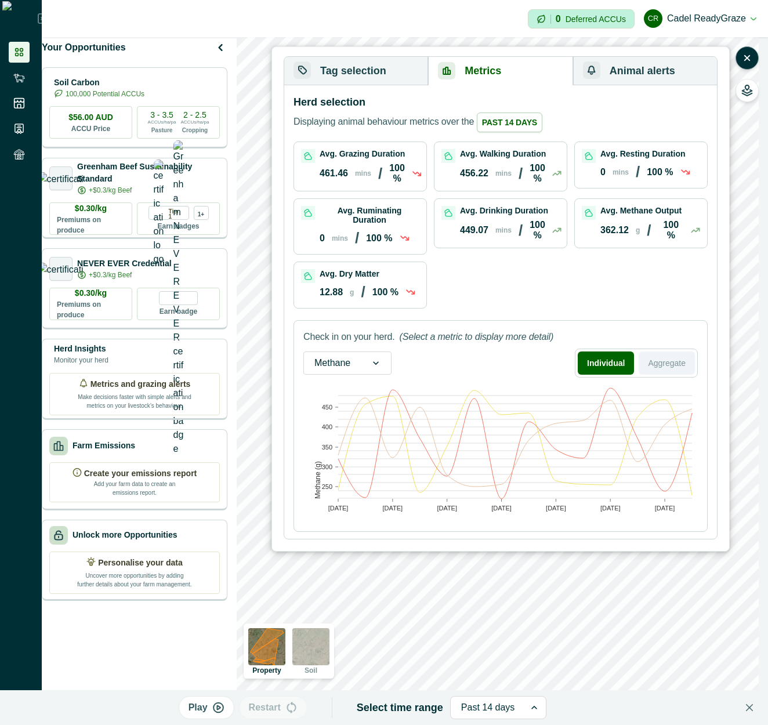
click at [681, 359] on button "Aggregate" at bounding box center [667, 363] width 56 height 23
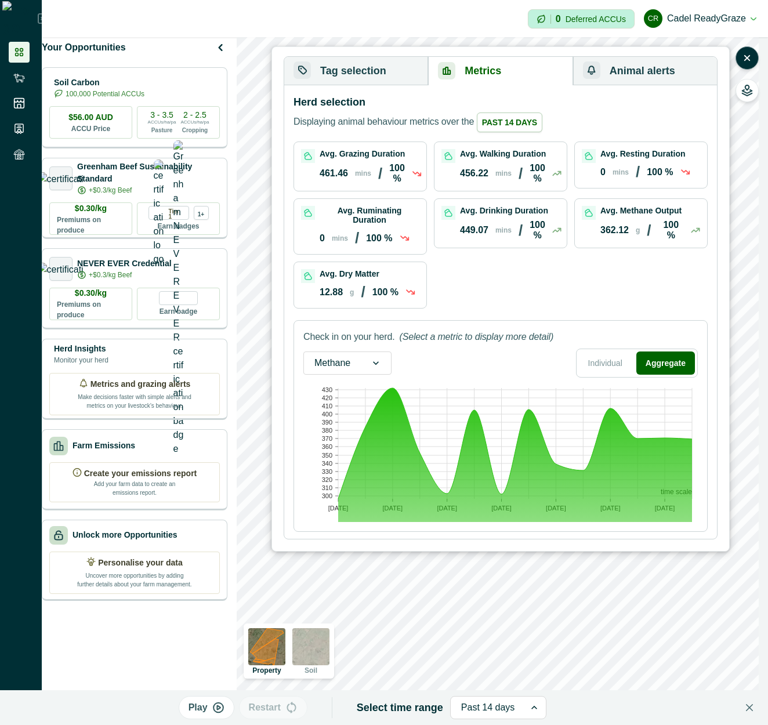
click at [442, 341] on p "(Select a metric to display more detail)" at bounding box center [476, 337] width 154 height 14
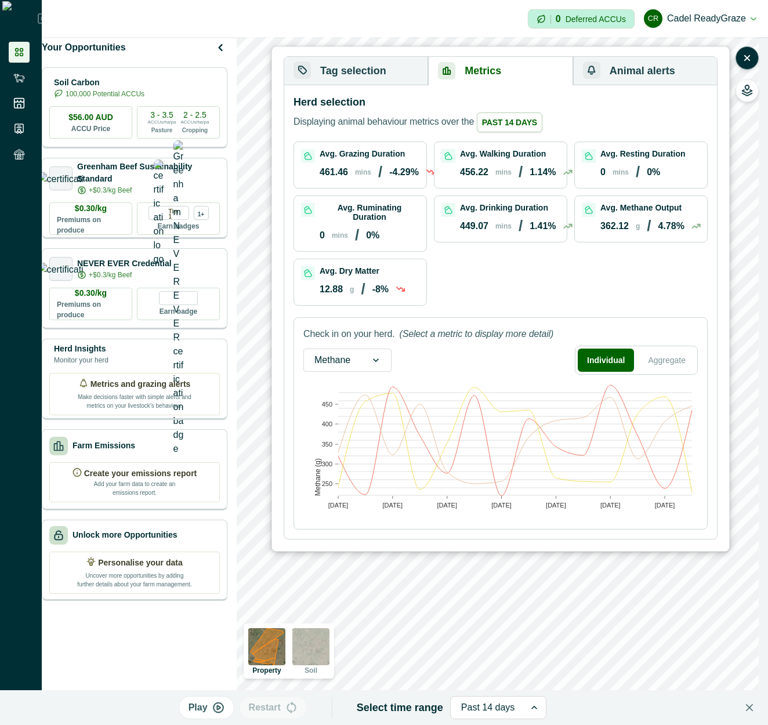
click at [523, 234] on p "/" at bounding box center [521, 226] width 4 height 18
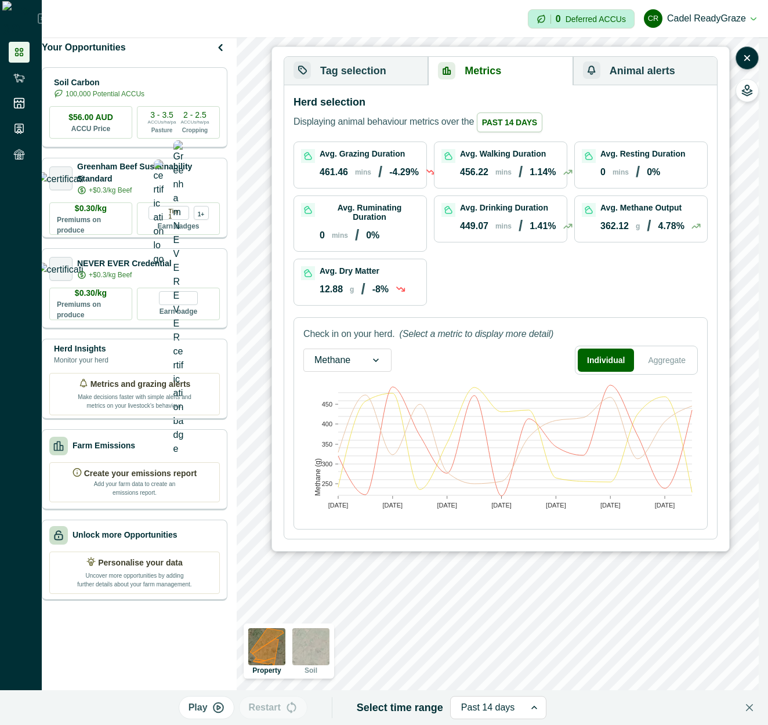
click at [531, 242] on div "Avg. Drinking Duration 449.07 mins / 1.41 %" at bounding box center [501, 219] width 132 height 46
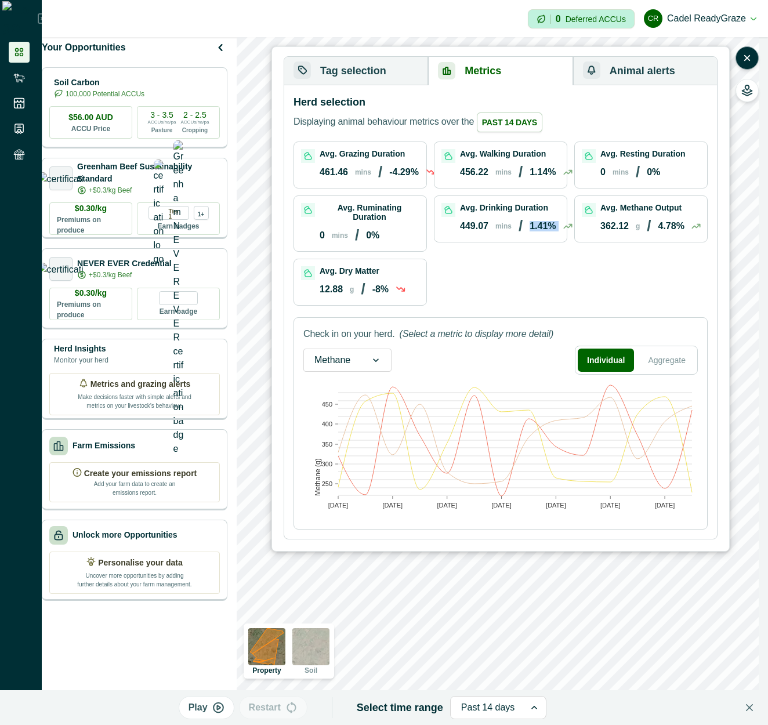
click at [531, 242] on div "Avg. Drinking Duration 449.07 mins / 1.41 %" at bounding box center [501, 219] width 132 height 46
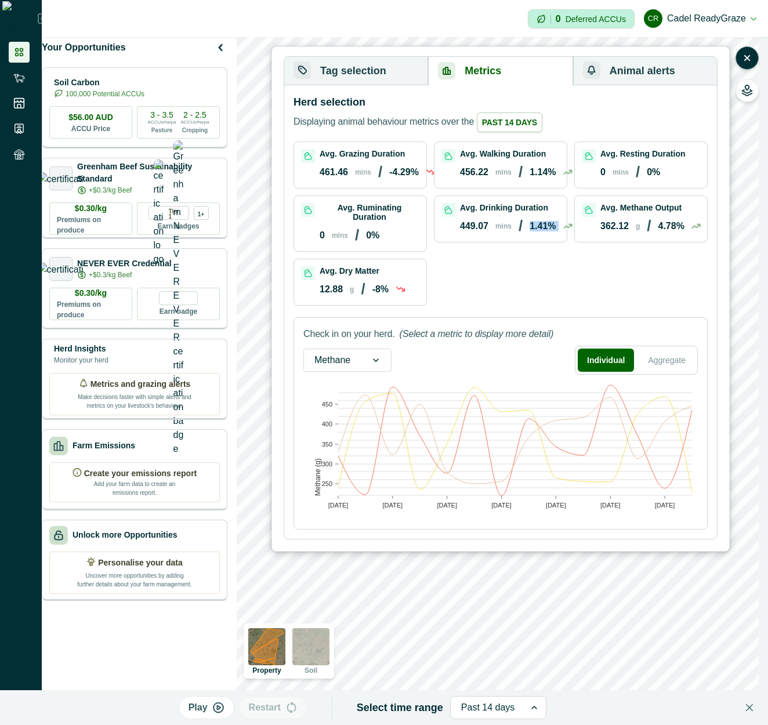
click at [531, 242] on div "Avg. Drinking Duration 449.07 mins / 1.41 %" at bounding box center [501, 219] width 132 height 46
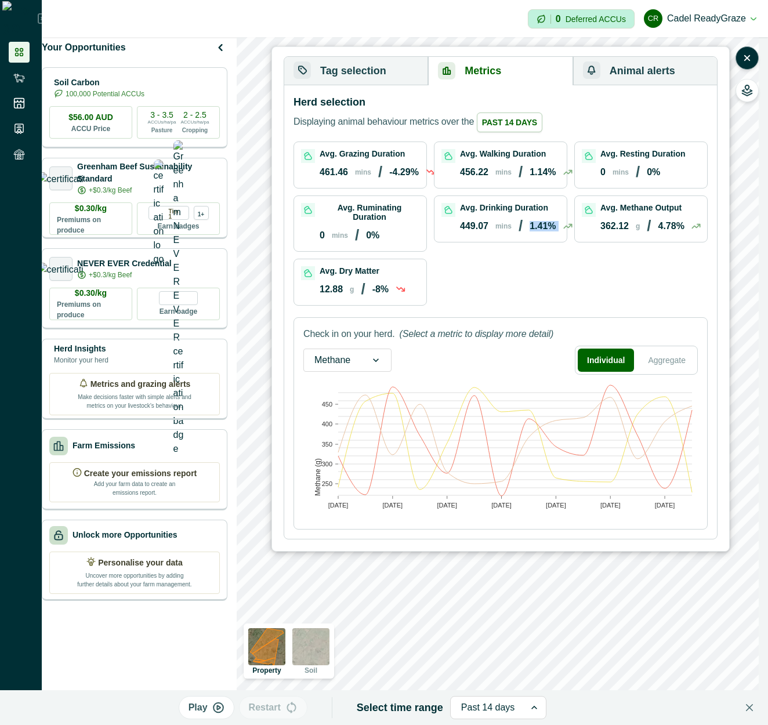
click at [531, 242] on div "Avg. Drinking Duration 449.07 mins / 1.41 %" at bounding box center [501, 219] width 132 height 46
click at [504, 235] on div "449.07 mins / 1.41 %" at bounding box center [516, 226] width 113 height 18
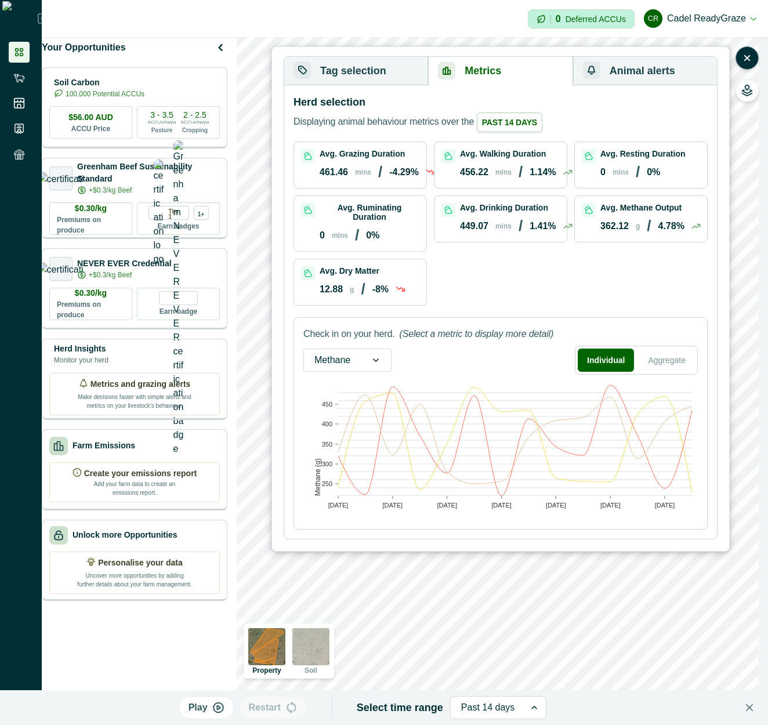
click at [507, 242] on div "Avg. Drinking Duration 449.07 mins / 1.41 %" at bounding box center [501, 219] width 132 height 46
click at [736, 63] on div "Tag selection Metrics Animal alerts All tags Mob Class Breed Unselect all Selec…" at bounding box center [747, 74] width 23 height 56
click at [741, 61] on button "button" at bounding box center [747, 57] width 23 height 23
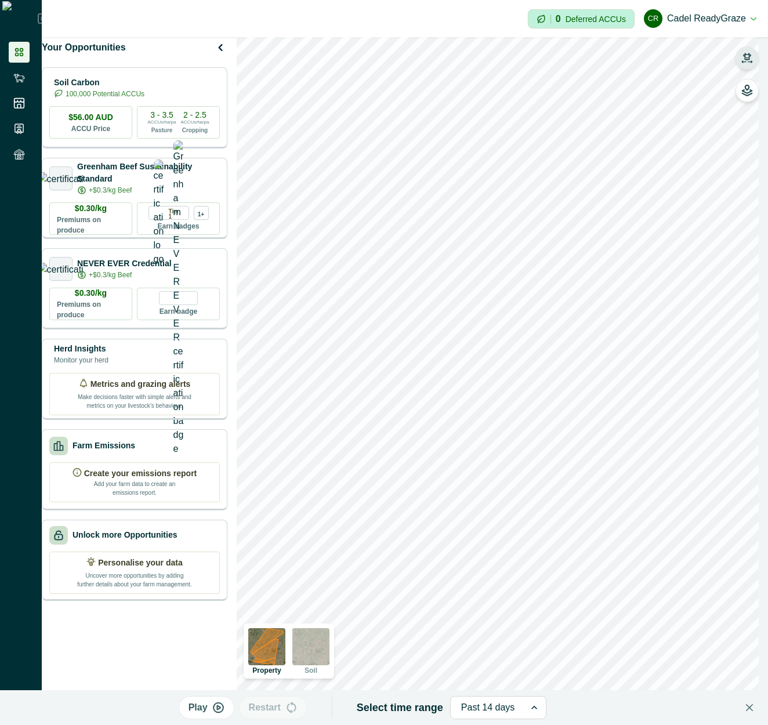
click at [747, 59] on icon "button" at bounding box center [748, 58] width 12 height 12
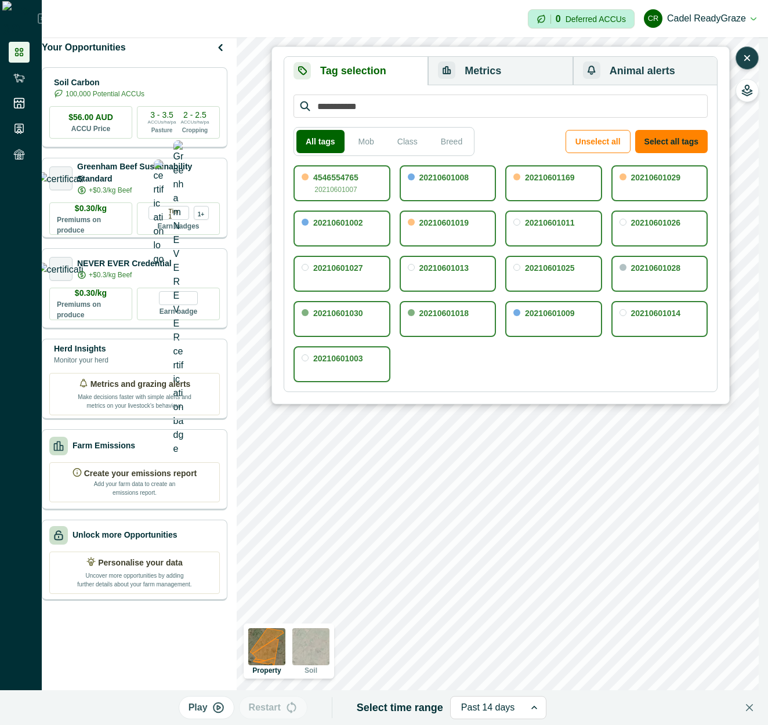
click at [468, 74] on button "Metrics" at bounding box center [500, 71] width 145 height 28
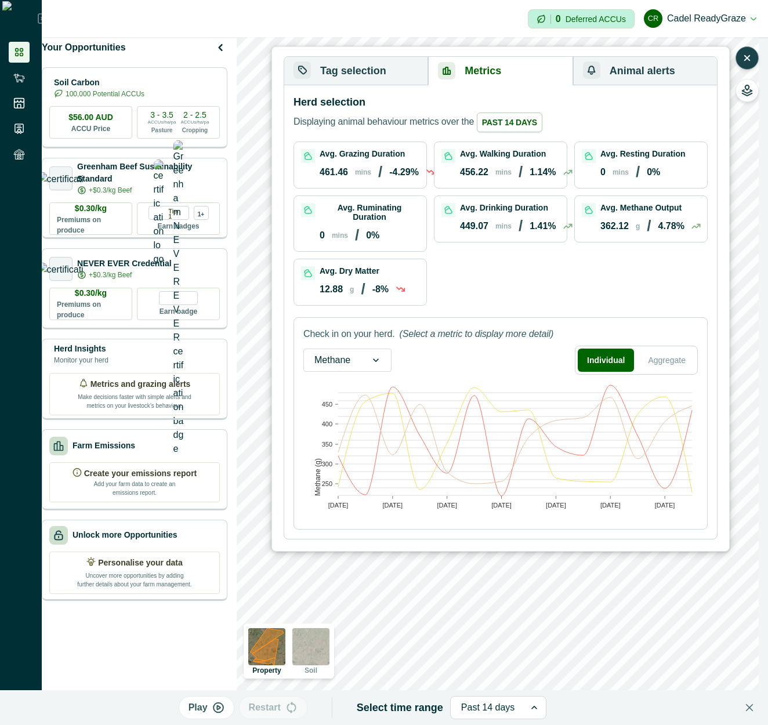
click at [346, 81] on button "Tag selection" at bounding box center [356, 71] width 144 height 28
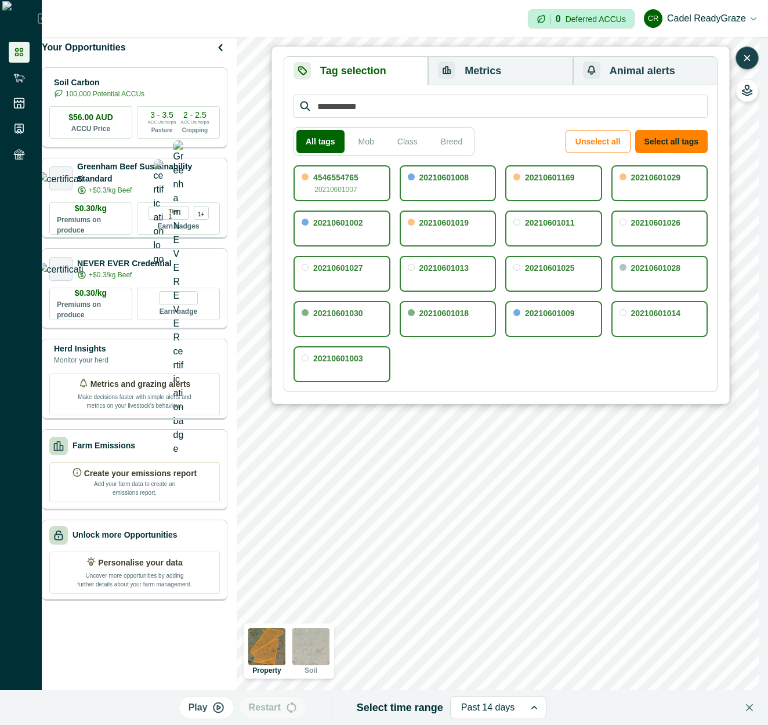
click at [511, 71] on button "Metrics" at bounding box center [500, 71] width 145 height 28
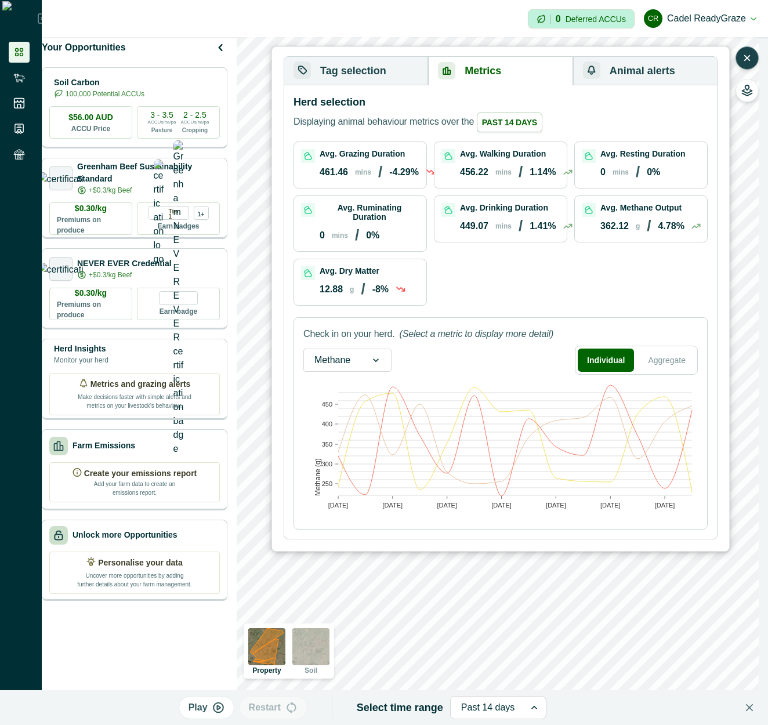
click at [382, 75] on button "Tag selection" at bounding box center [356, 71] width 144 height 28
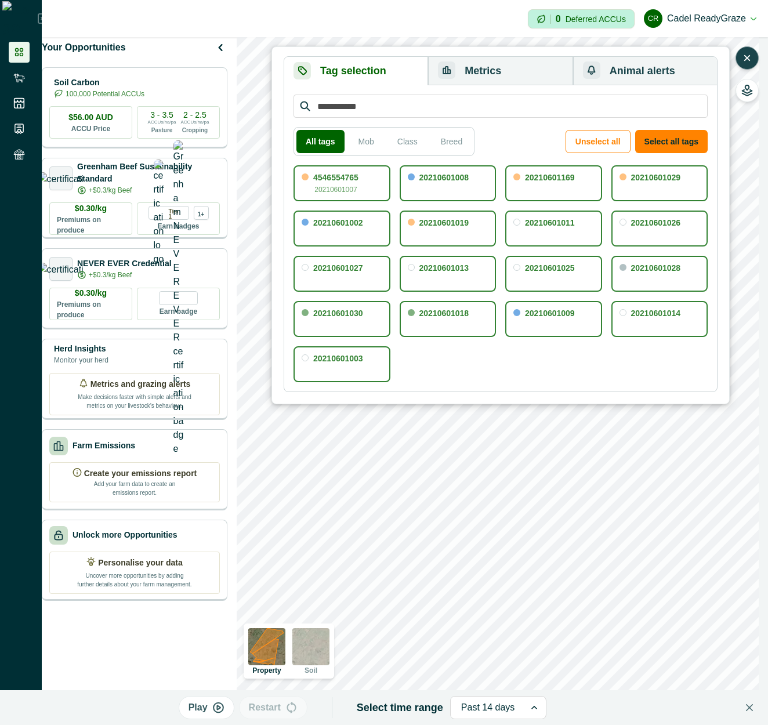
click at [500, 83] on button "Metrics" at bounding box center [500, 71] width 145 height 28
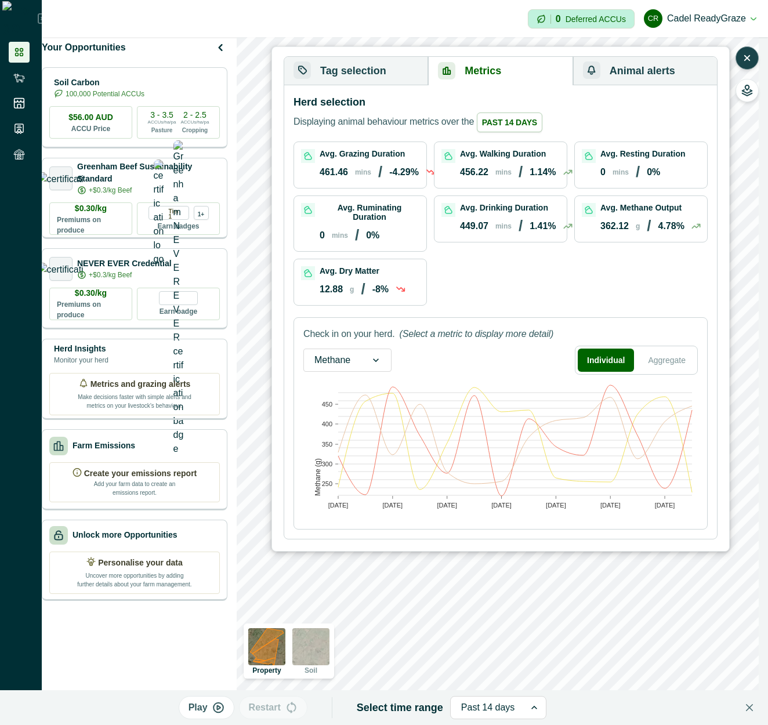
click at [402, 131] on p "Displaying animal behaviour metrics over the Past 14 days" at bounding box center [418, 123] width 249 height 20
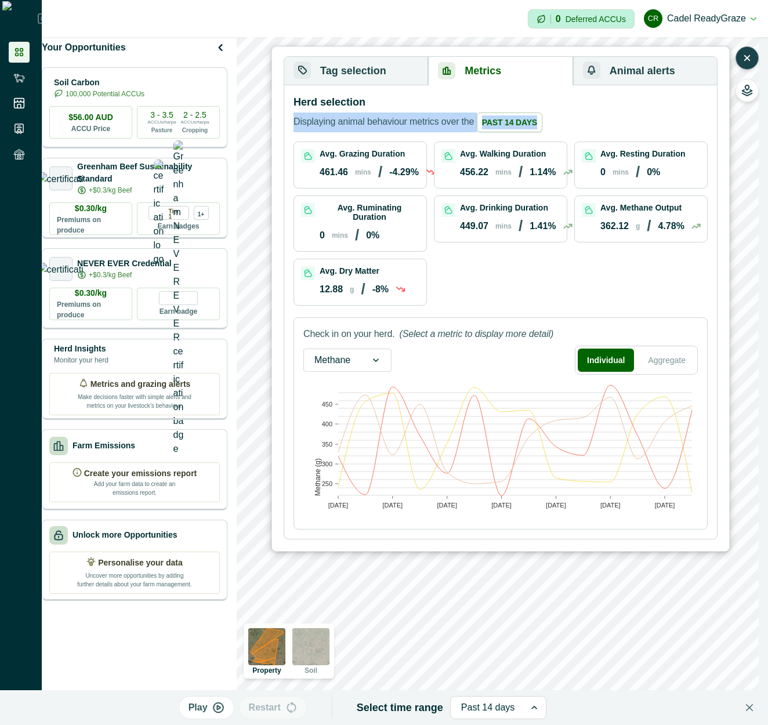
click at [402, 131] on p "Displaying animal behaviour metrics over the Past 14 days" at bounding box center [418, 123] width 249 height 20
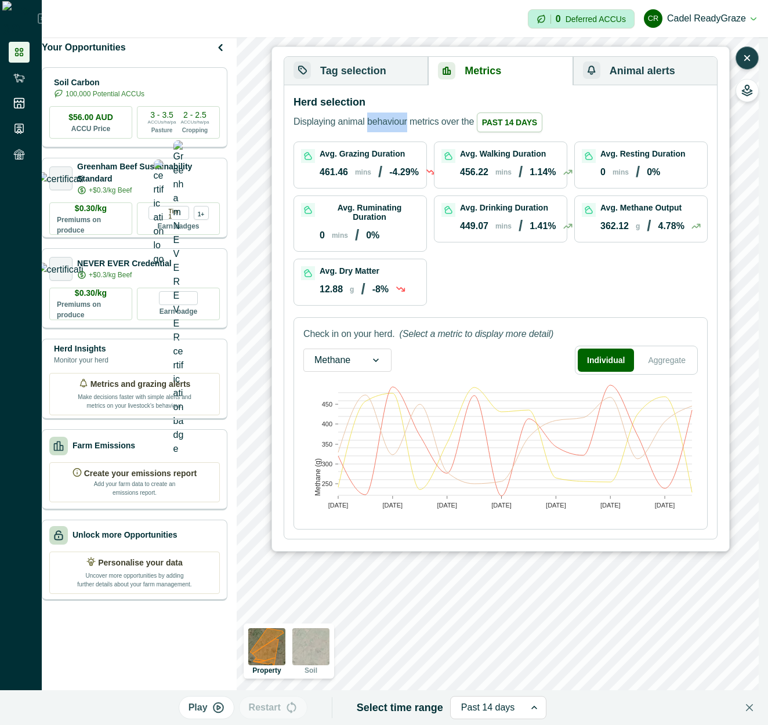
click at [402, 131] on p "Displaying animal behaviour metrics over the Past 14 days" at bounding box center [418, 123] width 249 height 20
click at [379, 82] on button "Tag selection" at bounding box center [356, 71] width 144 height 28
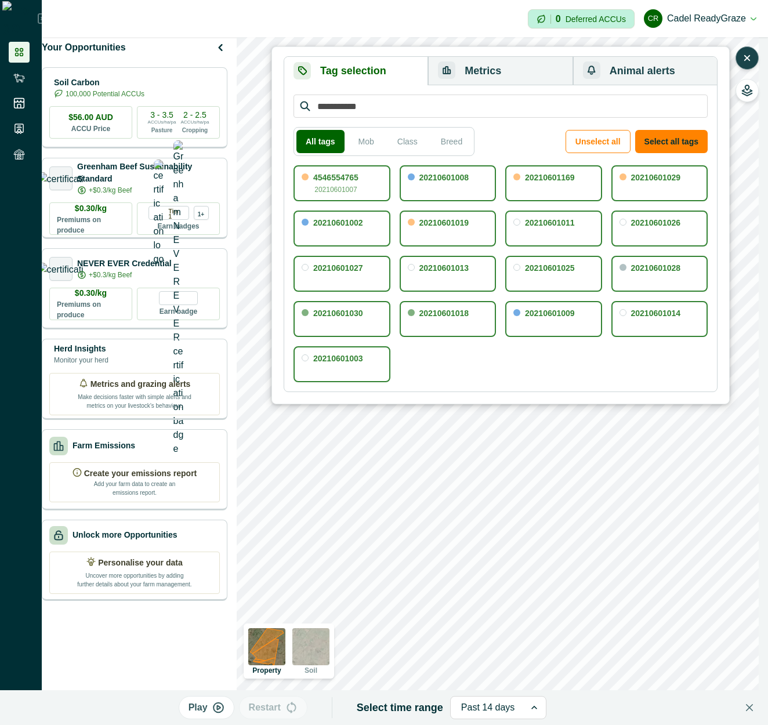
click at [388, 182] on div "4546554765 20210601007" at bounding box center [342, 183] width 97 height 36
click at [611, 140] on button "Unselect all" at bounding box center [598, 141] width 65 height 23
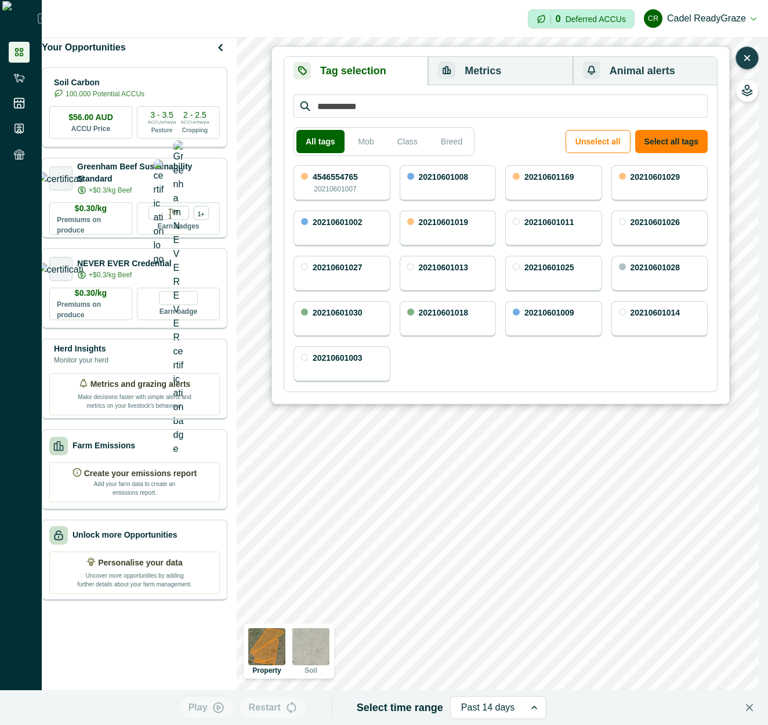
click at [475, 71] on button "Metrics" at bounding box center [500, 71] width 145 height 28
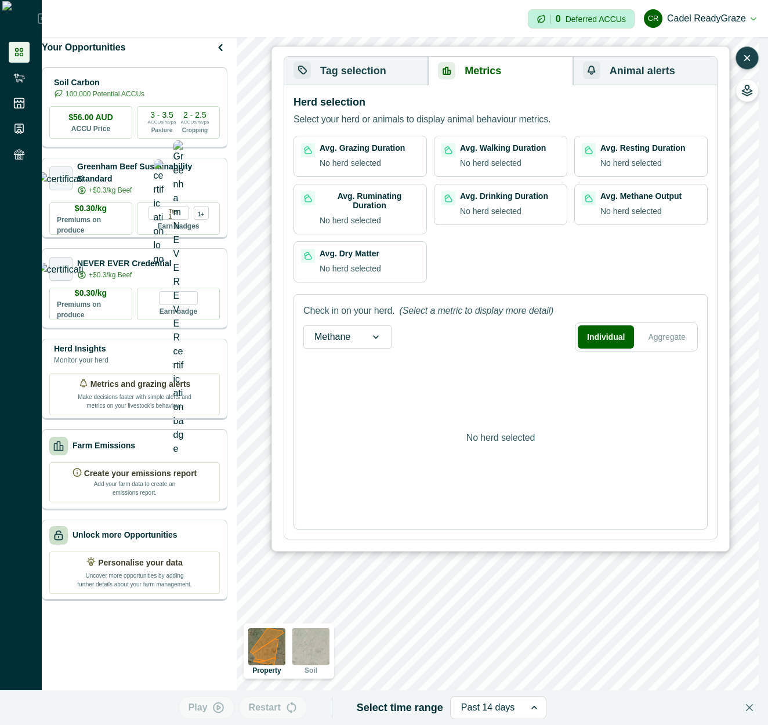
click at [393, 73] on button "Tag selection" at bounding box center [356, 71] width 144 height 28
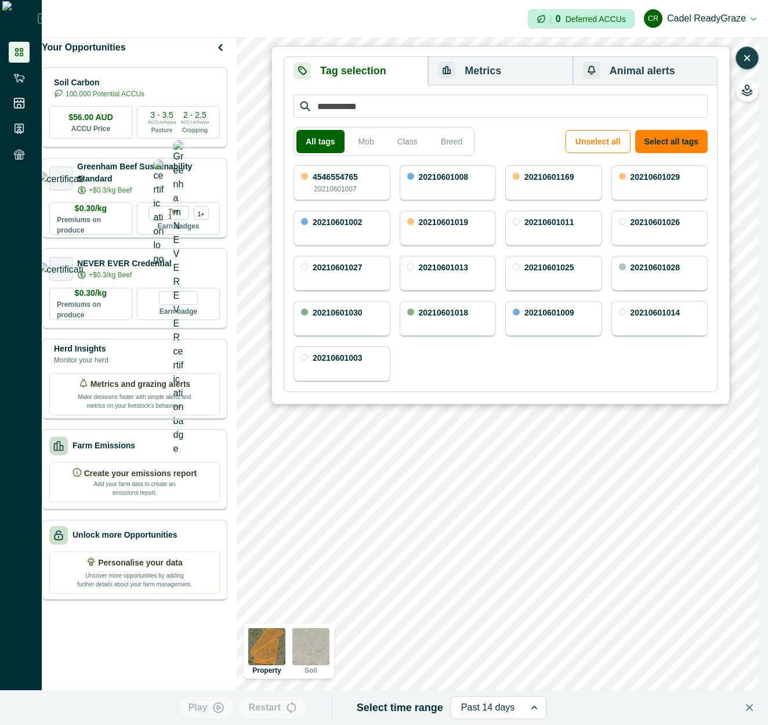
click at [471, 187] on div "20210601008" at bounding box center [448, 183] width 97 height 36
click at [521, 72] on button "Metrics" at bounding box center [500, 71] width 145 height 28
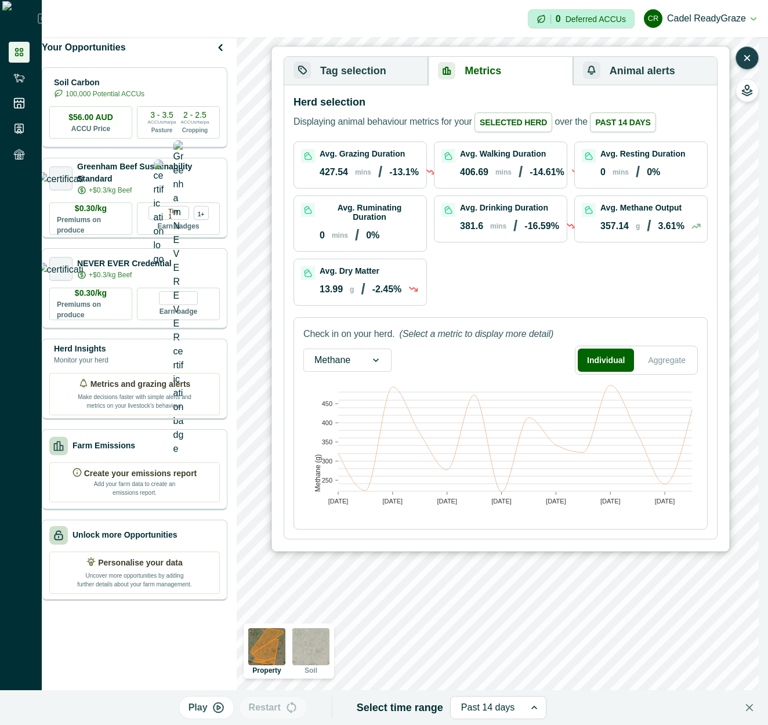
click at [400, 70] on button "Tag selection" at bounding box center [356, 71] width 144 height 28
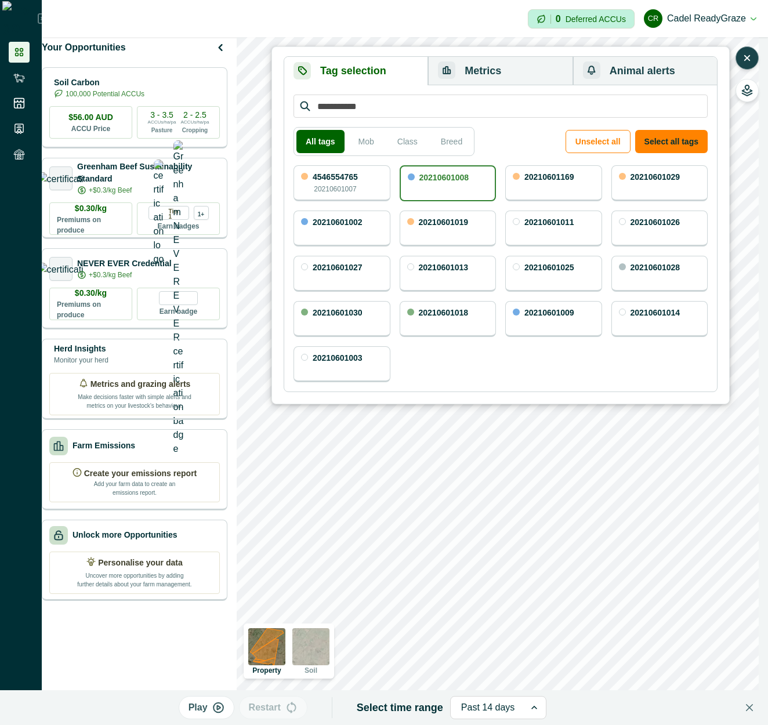
click at [378, 180] on div "4546554765 20210601007" at bounding box center [342, 183] width 97 height 36
click at [442, 176] on p "20210601008" at bounding box center [445, 178] width 50 height 8
click at [488, 73] on button "Metrics" at bounding box center [500, 71] width 145 height 28
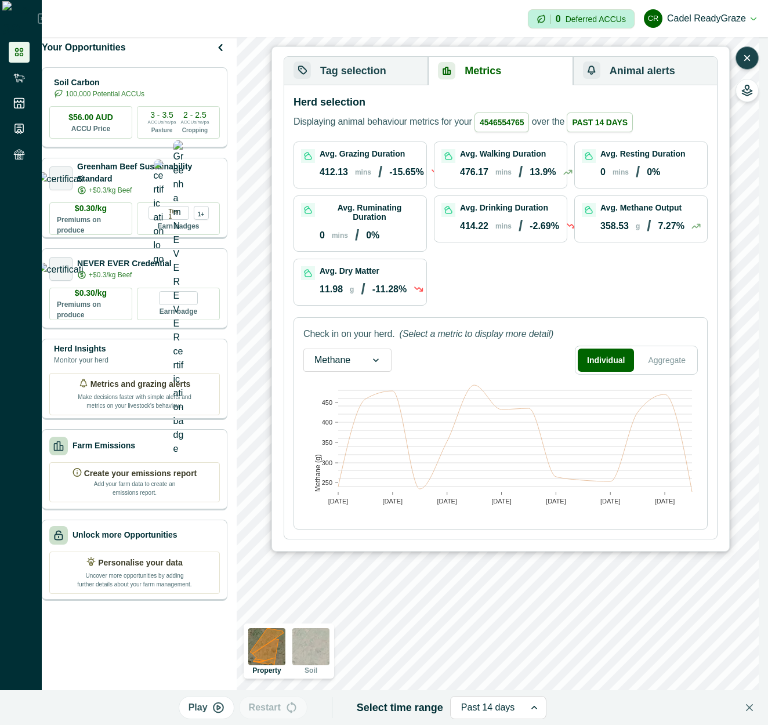
click at [405, 73] on button "Tag selection" at bounding box center [356, 71] width 144 height 28
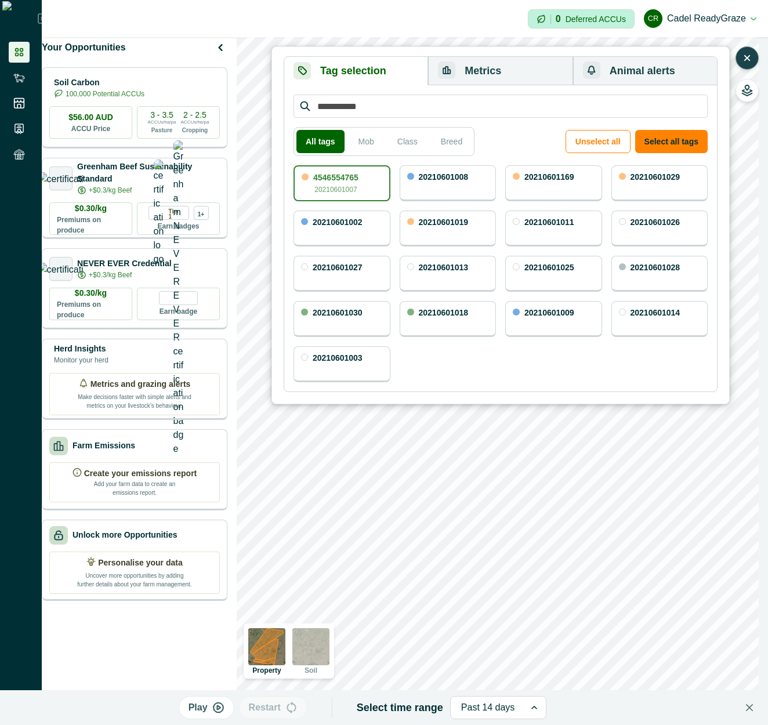
click at [456, 70] on div "button" at bounding box center [446, 70] width 17 height 17
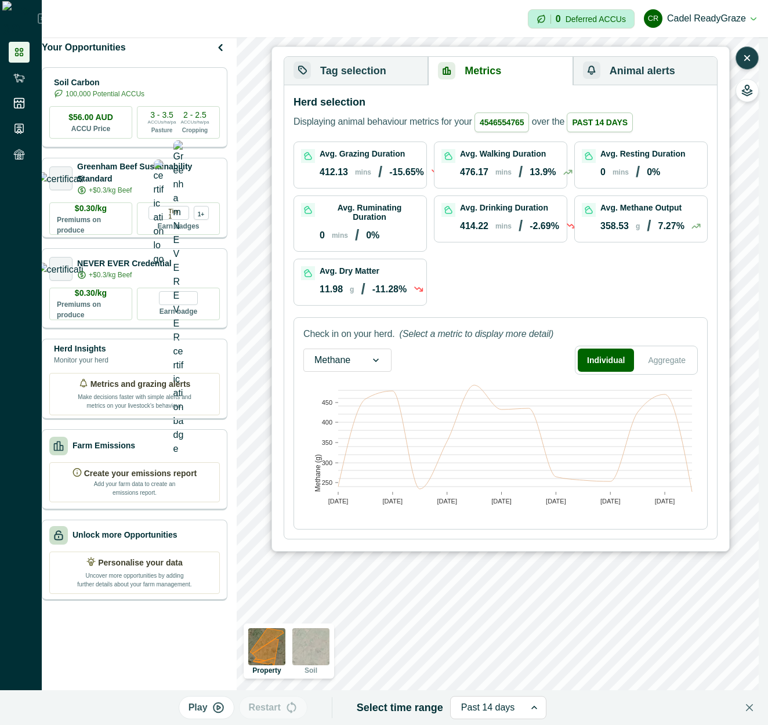
click at [398, 75] on button "Tag selection" at bounding box center [356, 71] width 144 height 28
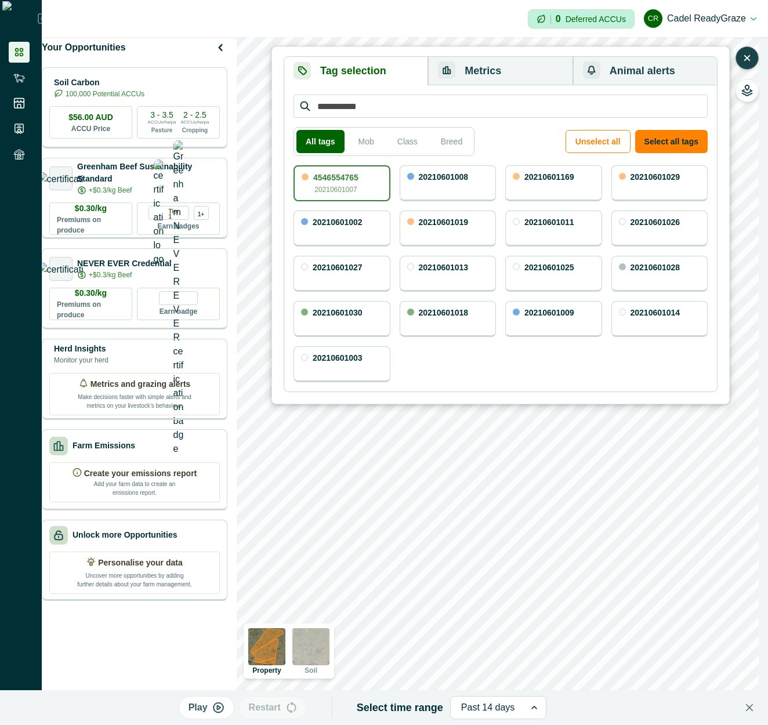
click at [461, 71] on button "Metrics" at bounding box center [500, 71] width 145 height 28
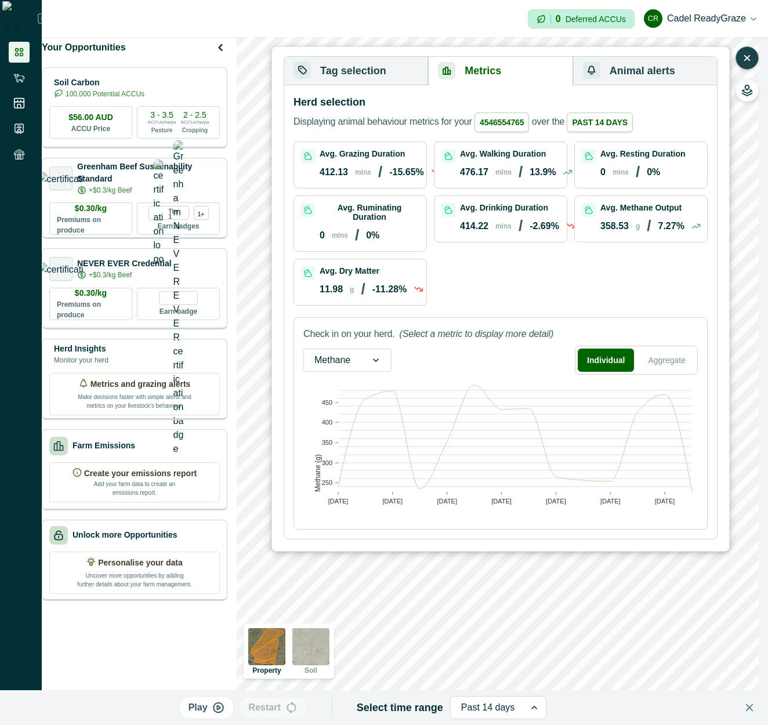
click at [520, 125] on span "4546554765" at bounding box center [502, 123] width 55 height 20
click at [377, 115] on p "Displaying animal behaviour metrics for your 4546554765 over the Past 14 days" at bounding box center [464, 123] width 340 height 20
click at [374, 46] on div "Tag selection Metrics Animal alerts All tags Mob Class Breed Unselect all Selec…" at bounding box center [501, 299] width 458 height 506
click at [360, 59] on button "Tag selection" at bounding box center [356, 71] width 144 height 28
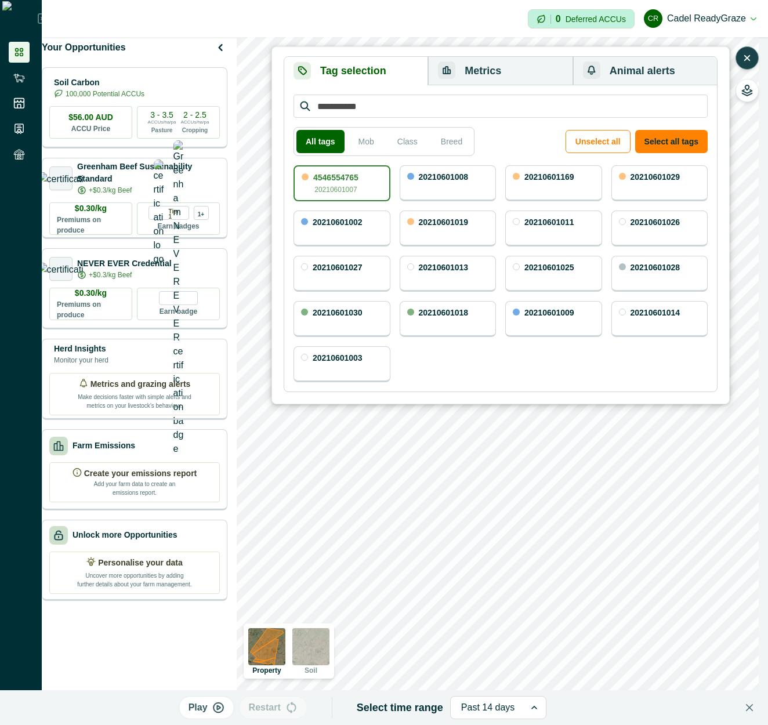
click at [469, 180] on p "20210601008" at bounding box center [444, 177] width 50 height 8
click at [436, 179] on p "20210601008" at bounding box center [445, 178] width 50 height 8
click at [363, 182] on div "4546554765 20210601007" at bounding box center [342, 183] width 97 height 36
click at [491, 71] on button "Metrics" at bounding box center [500, 71] width 145 height 28
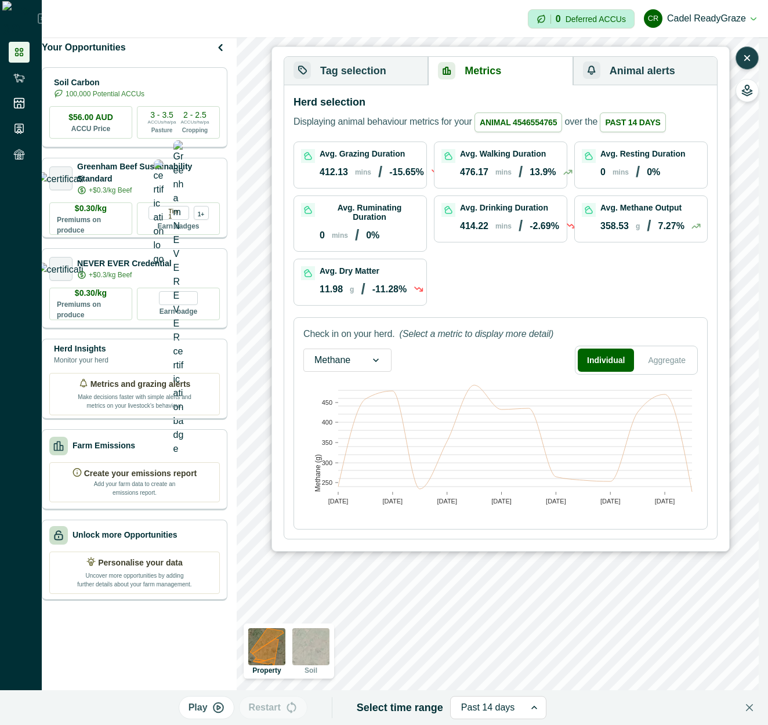
click at [382, 76] on button "Tag selection" at bounding box center [356, 71] width 144 height 28
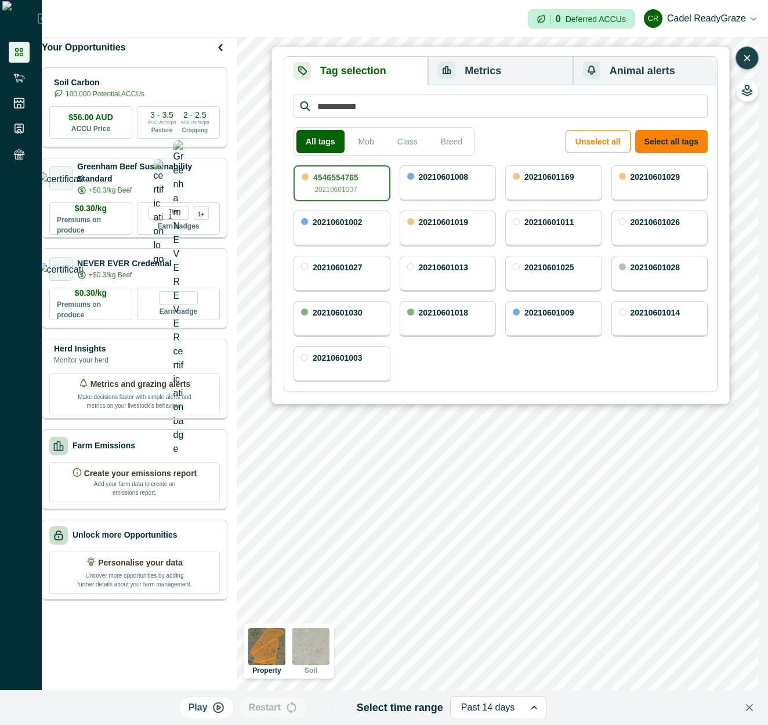
click at [448, 194] on div "20210601008" at bounding box center [448, 183] width 97 height 36
click at [493, 78] on button "Metrics" at bounding box center [500, 71] width 145 height 28
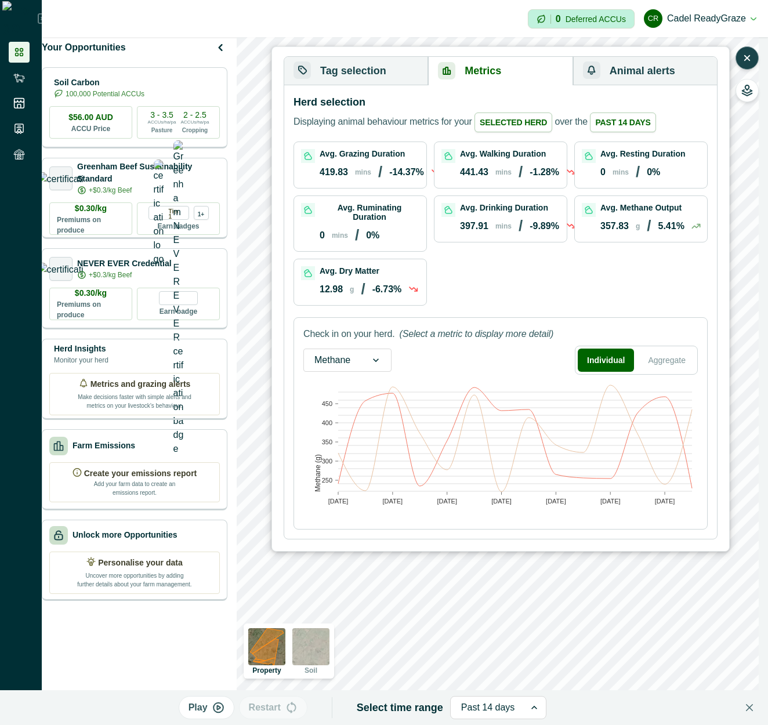
click at [364, 67] on button "Tag selection" at bounding box center [356, 71] width 144 height 28
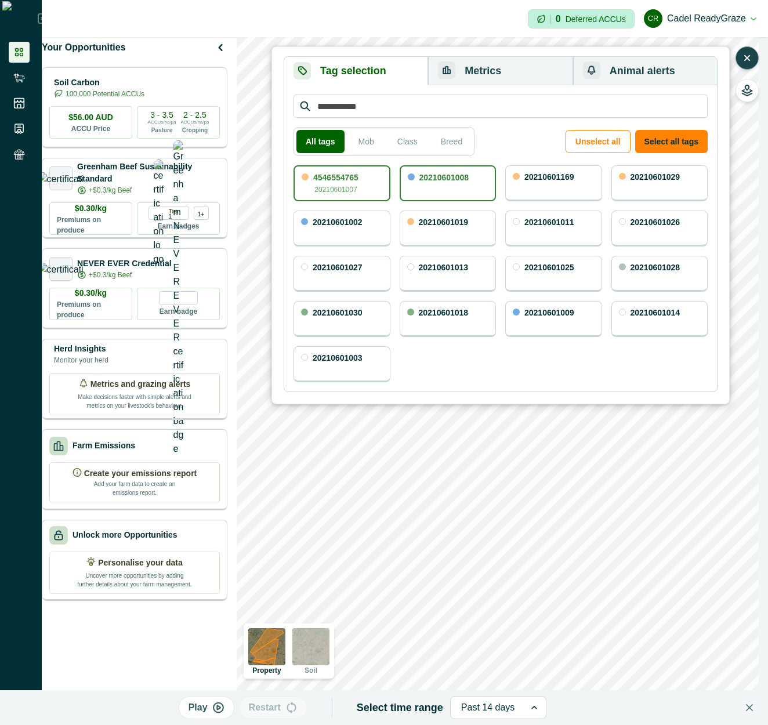
click at [416, 185] on div "20210601008" at bounding box center [448, 183] width 97 height 36
click at [491, 75] on button "Metrics" at bounding box center [500, 71] width 145 height 28
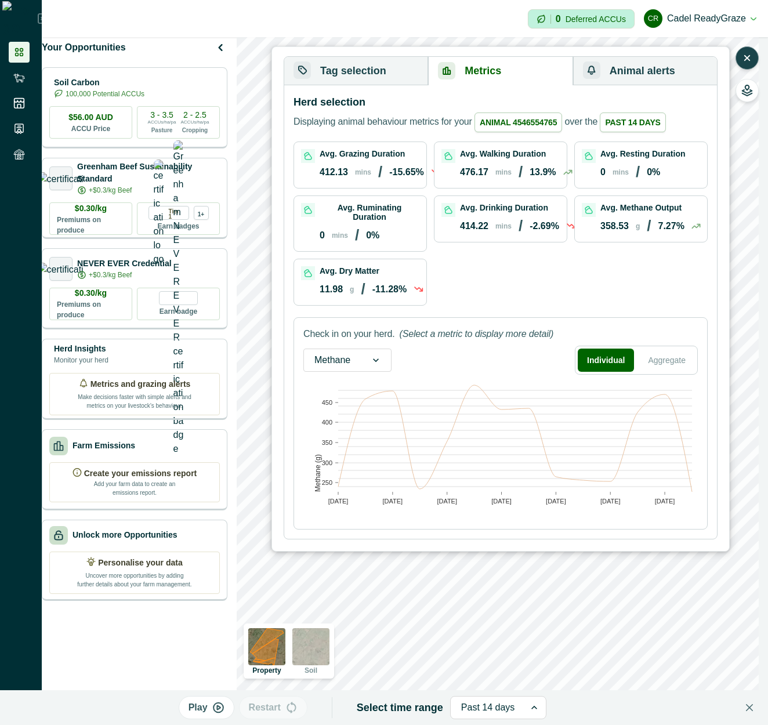
click at [402, 75] on button "Tag selection" at bounding box center [356, 71] width 144 height 28
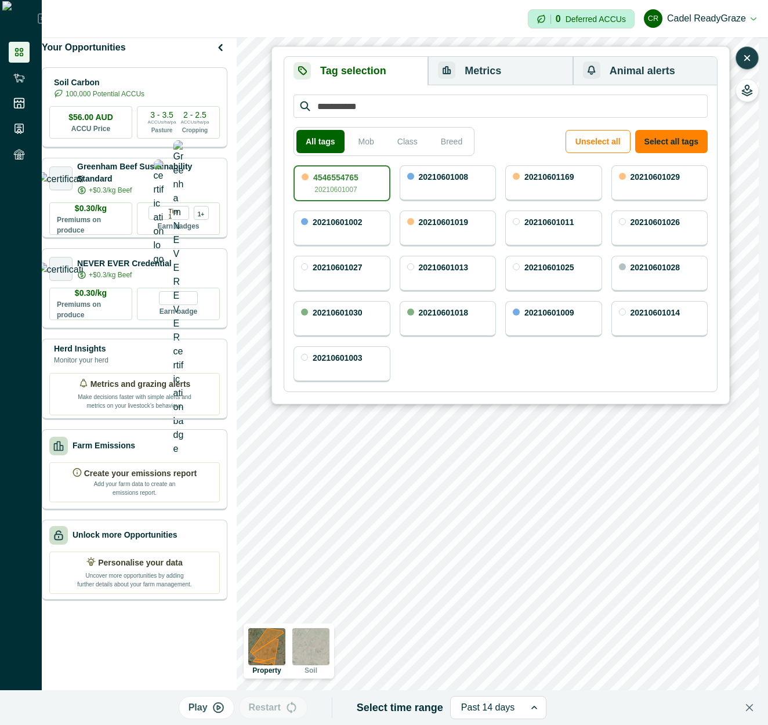
click at [386, 189] on div "4546554765 20210601007" at bounding box center [342, 183] width 97 height 36
click at [517, 133] on div "All tags Mob Class Breed Unselect all Select all tags" at bounding box center [501, 141] width 414 height 29
drag, startPoint x: 364, startPoint y: 128, endPoint x: 363, endPoint y: 196, distance: 67.3
click at [365, 128] on div "All tags Mob Class Breed" at bounding box center [384, 141] width 181 height 29
click at [358, 142] on button "Mob" at bounding box center [366, 141] width 34 height 23
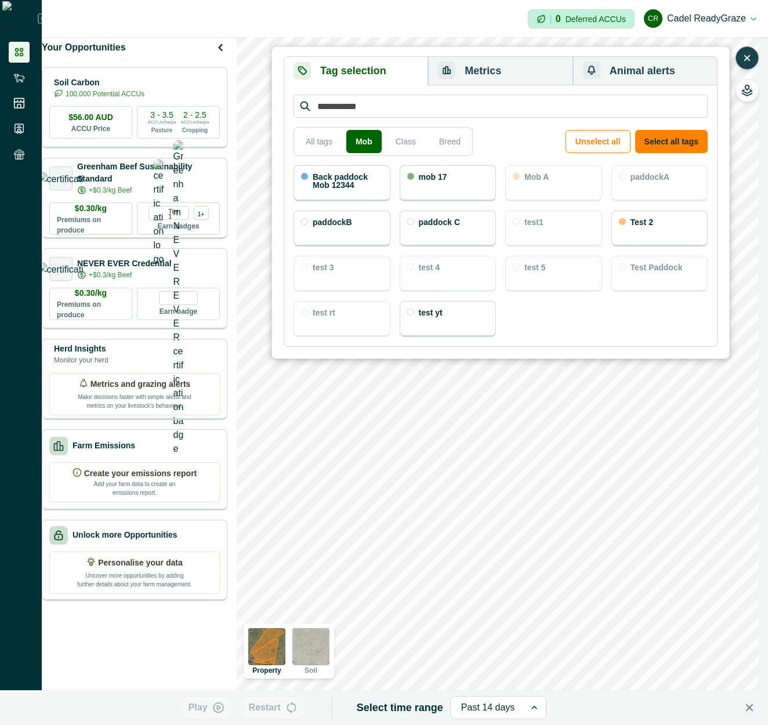
drag, startPoint x: 364, startPoint y: 194, endPoint x: 479, endPoint y: 92, distance: 154.6
click at [363, 194] on div "Back paddock Mob 12344" at bounding box center [342, 183] width 97 height 36
click at [496, 73] on button "Metrics" at bounding box center [500, 71] width 145 height 28
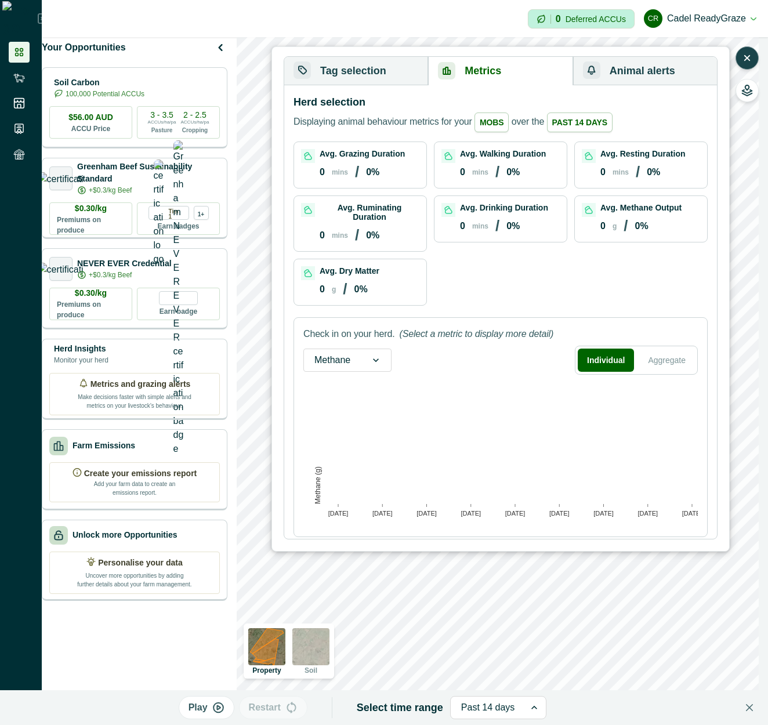
click at [487, 126] on span "mobs" at bounding box center [492, 123] width 34 height 20
click at [387, 78] on button "Tag selection" at bounding box center [356, 71] width 144 height 28
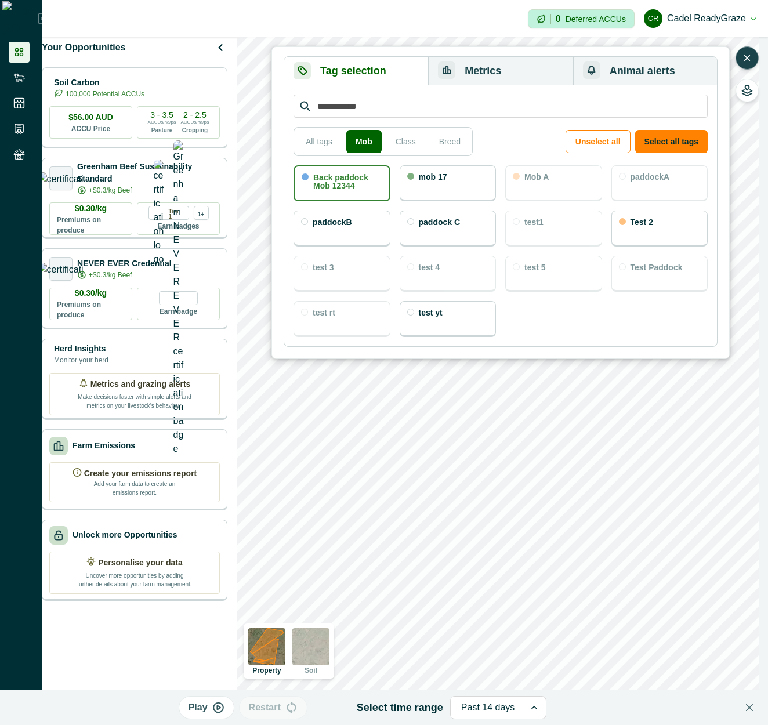
click at [358, 182] on p "Back paddock Mob 12344" at bounding box center [347, 182] width 69 height 16
click at [371, 194] on div "Back paddock Mob 12344" at bounding box center [342, 183] width 97 height 36
click at [414, 169] on div "mob 17" at bounding box center [448, 183] width 97 height 36
click at [498, 65] on button "Metrics" at bounding box center [500, 71] width 145 height 28
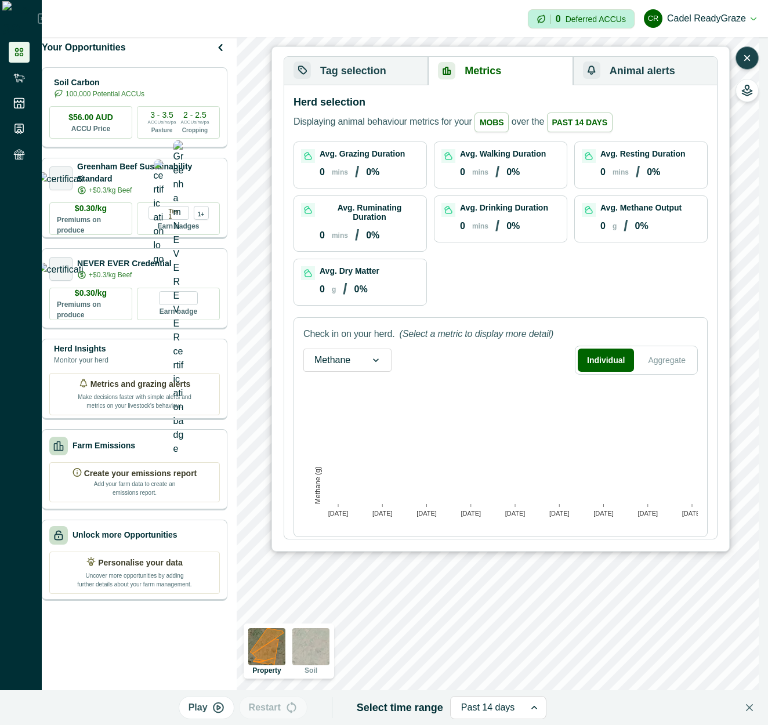
click at [403, 74] on button "Tag selection" at bounding box center [356, 71] width 144 height 28
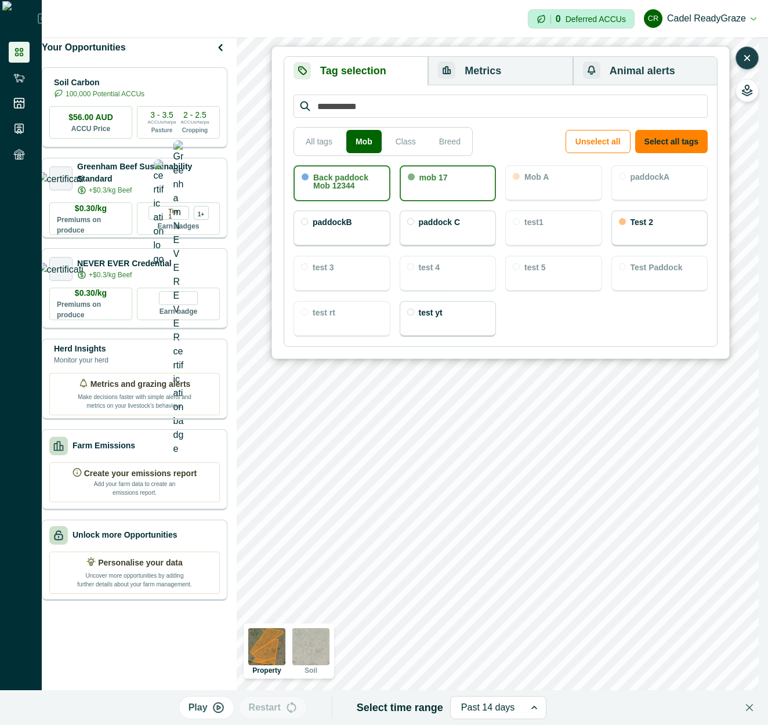
drag, startPoint x: 443, startPoint y: 183, endPoint x: 359, endPoint y: 180, distance: 84.2
click at [436, 183] on div "mob 17" at bounding box center [434, 179] width 28 height 11
click at [359, 180] on p "Back paddock Mob 12344" at bounding box center [347, 182] width 69 height 16
click at [490, 75] on button "Metrics" at bounding box center [500, 71] width 145 height 28
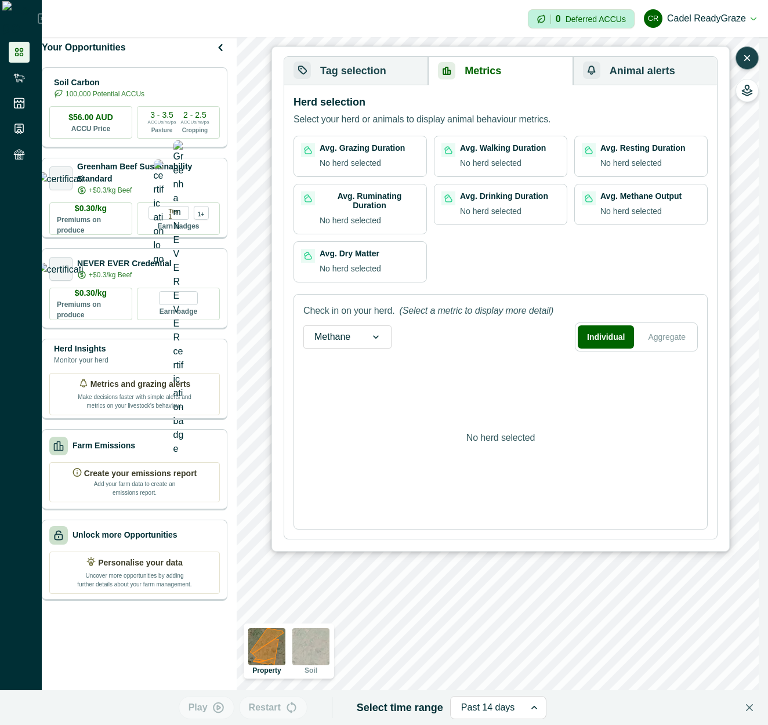
click at [395, 65] on button "Tag selection" at bounding box center [356, 71] width 144 height 28
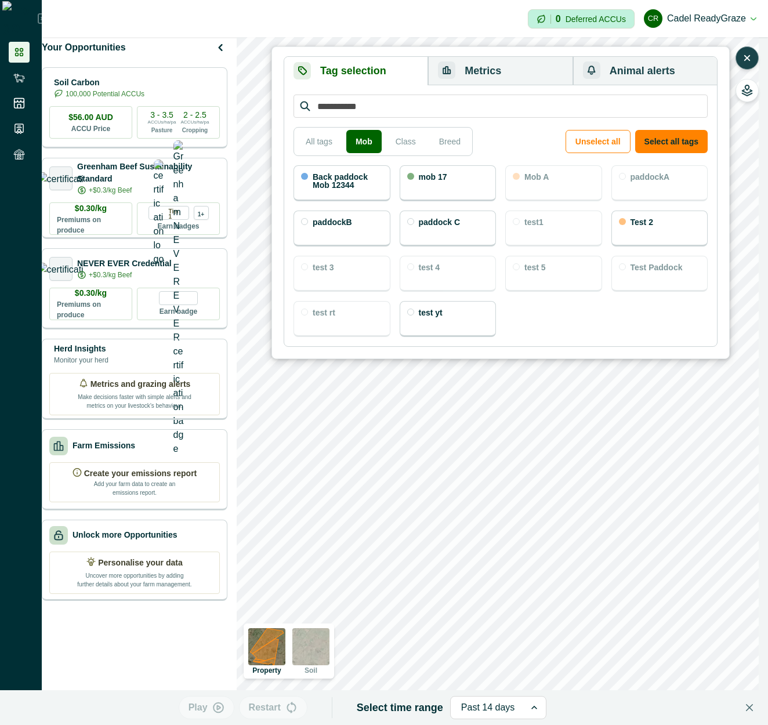
click at [470, 190] on div "mob 17" at bounding box center [448, 183] width 97 height 36
click at [445, 231] on div "paddock C" at bounding box center [448, 229] width 97 height 36
click at [499, 67] on button "Metrics" at bounding box center [500, 71] width 145 height 28
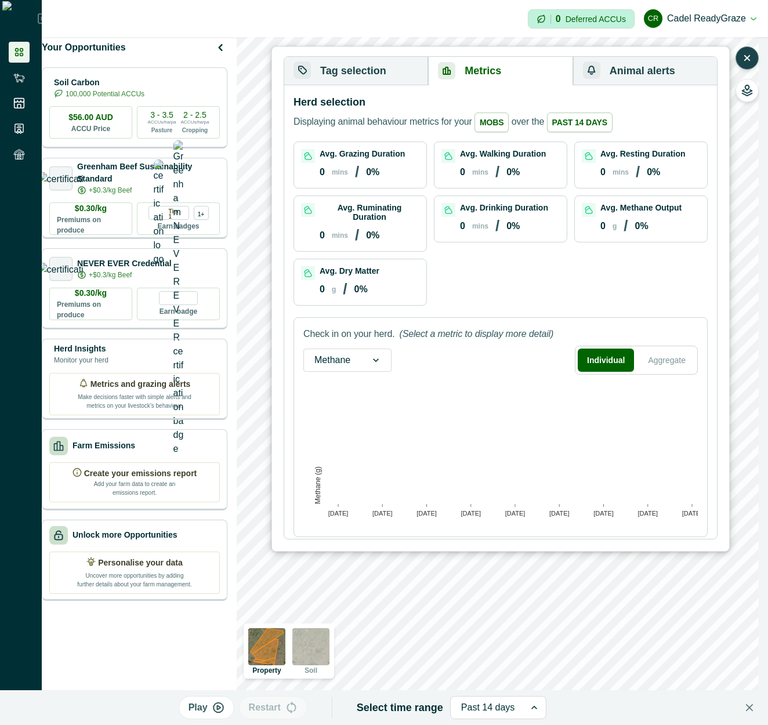
click at [391, 71] on button "Tag selection" at bounding box center [356, 71] width 144 height 28
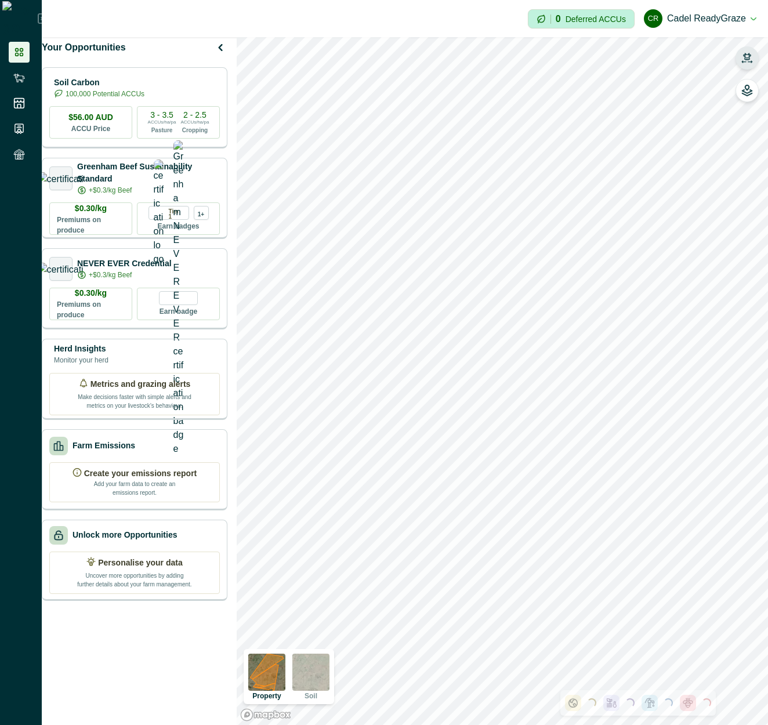
click at [741, 55] on button "button" at bounding box center [747, 57] width 23 height 23
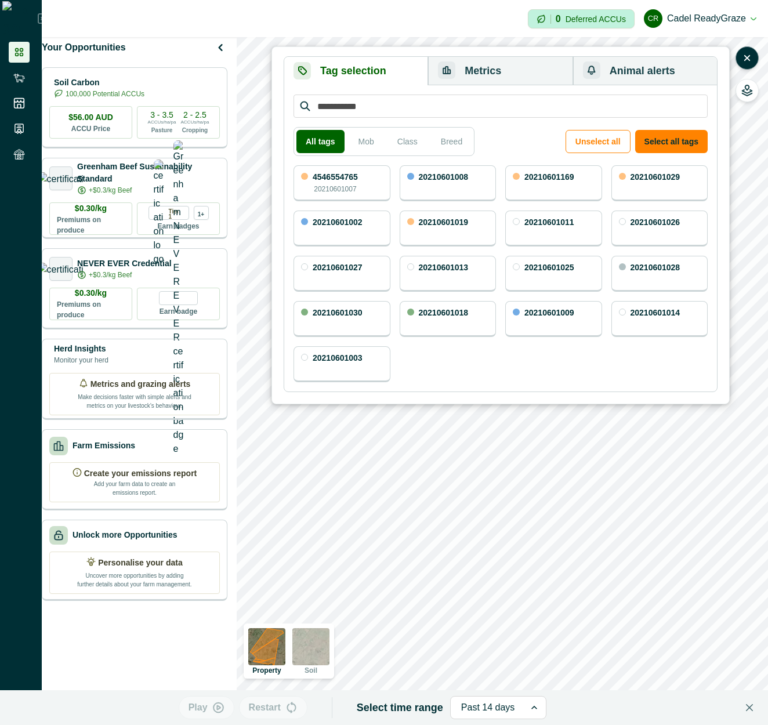
click at [507, 73] on button "Metrics" at bounding box center [500, 71] width 145 height 28
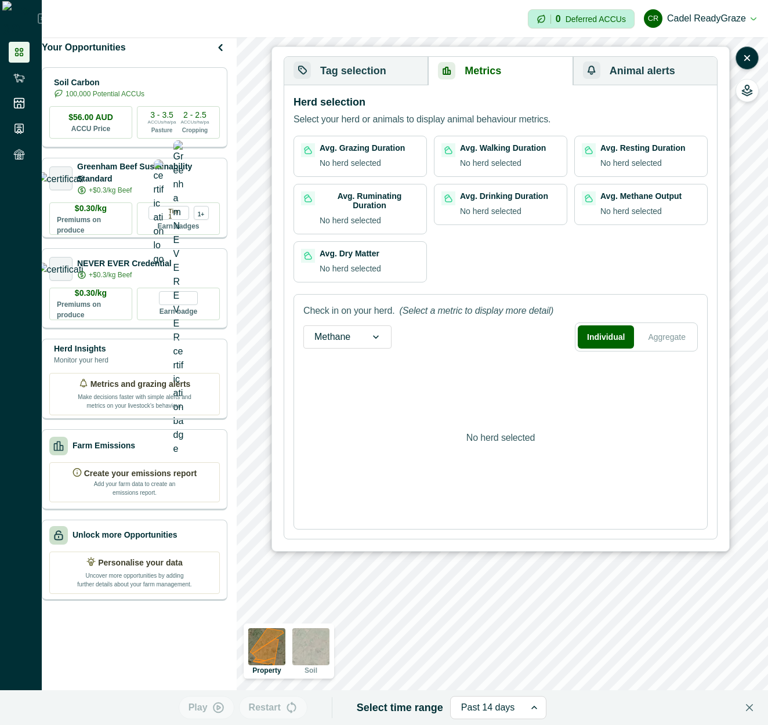
click at [376, 68] on button "Tag selection" at bounding box center [356, 71] width 144 height 28
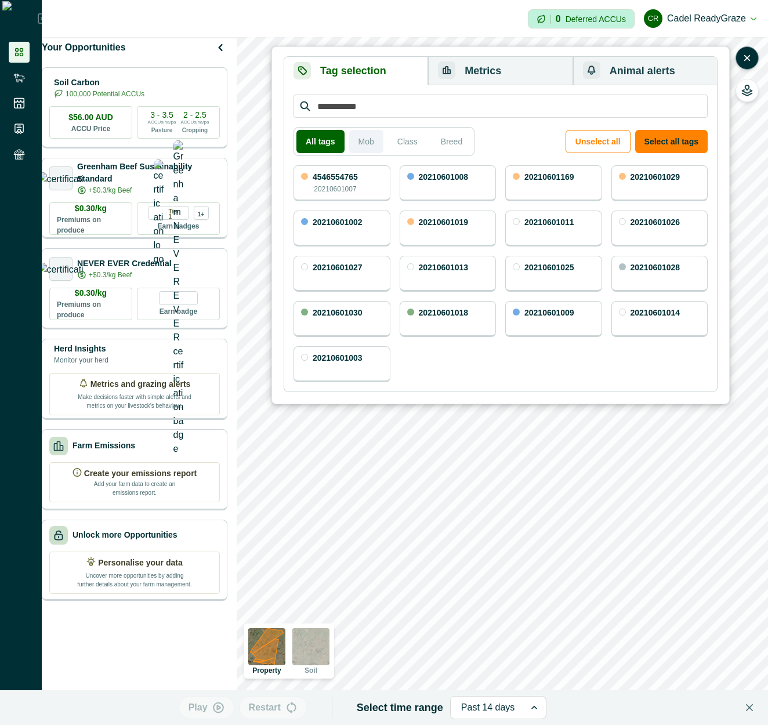
click at [366, 133] on button "Mob" at bounding box center [366, 141] width 34 height 23
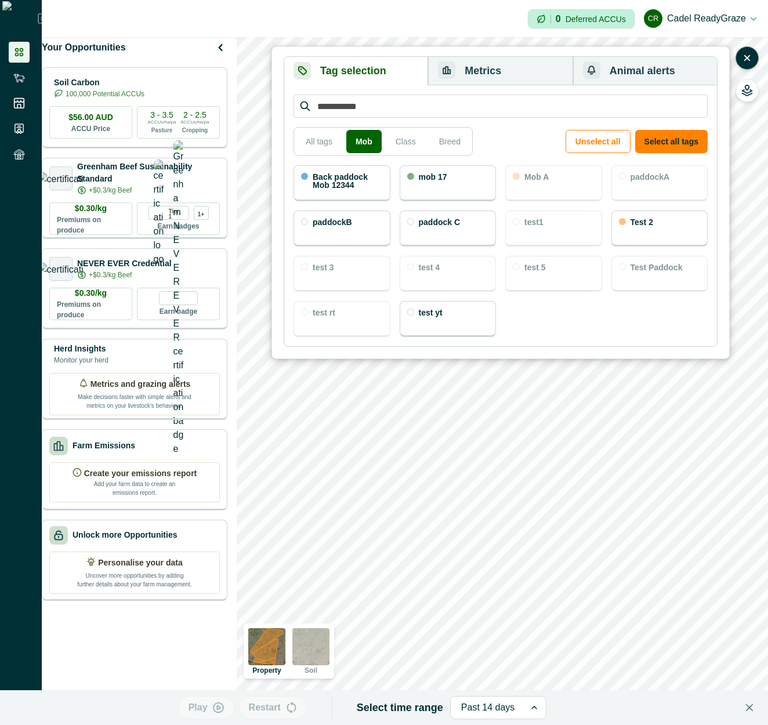
click at [456, 190] on div "mob 17" at bounding box center [448, 183] width 97 height 36
click at [534, 71] on button "Metrics" at bounding box center [500, 71] width 145 height 28
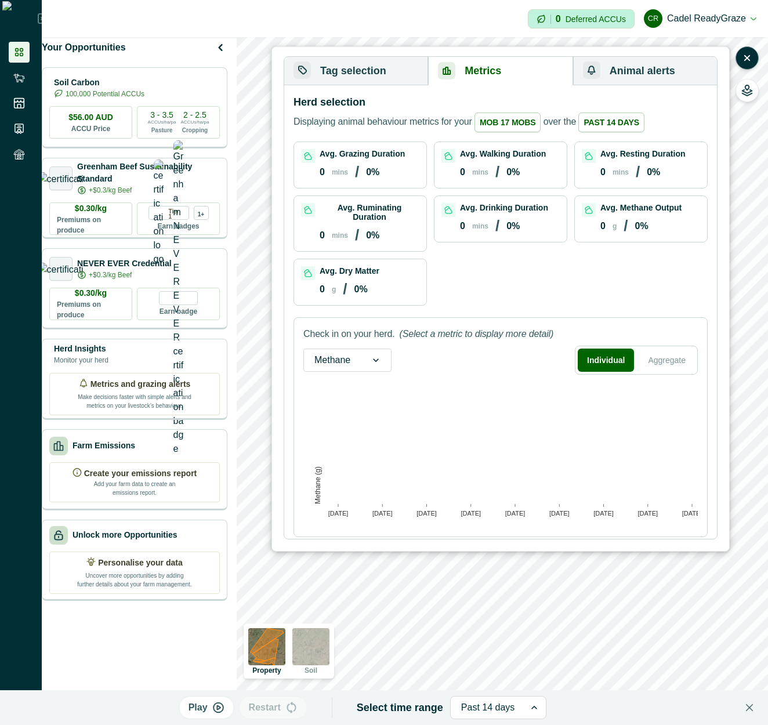
click at [481, 120] on span "mob 17 mobs" at bounding box center [508, 123] width 66 height 20
click at [381, 63] on button "Tag selection" at bounding box center [356, 71] width 144 height 28
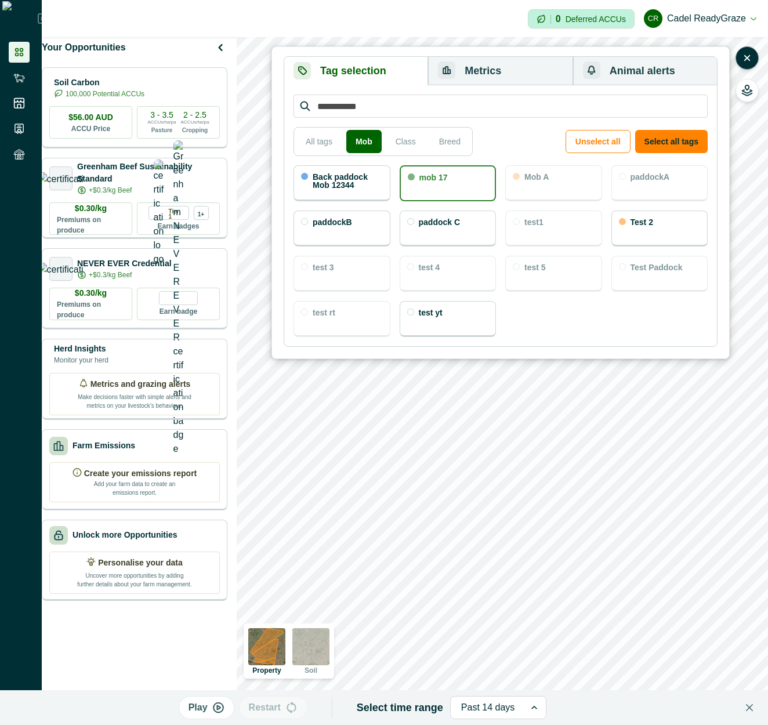
click at [434, 189] on div "mob 17" at bounding box center [448, 183] width 97 height 36
click at [460, 187] on div "mob 17" at bounding box center [448, 183] width 97 height 36
click at [528, 67] on button "Metrics" at bounding box center [500, 71] width 145 height 28
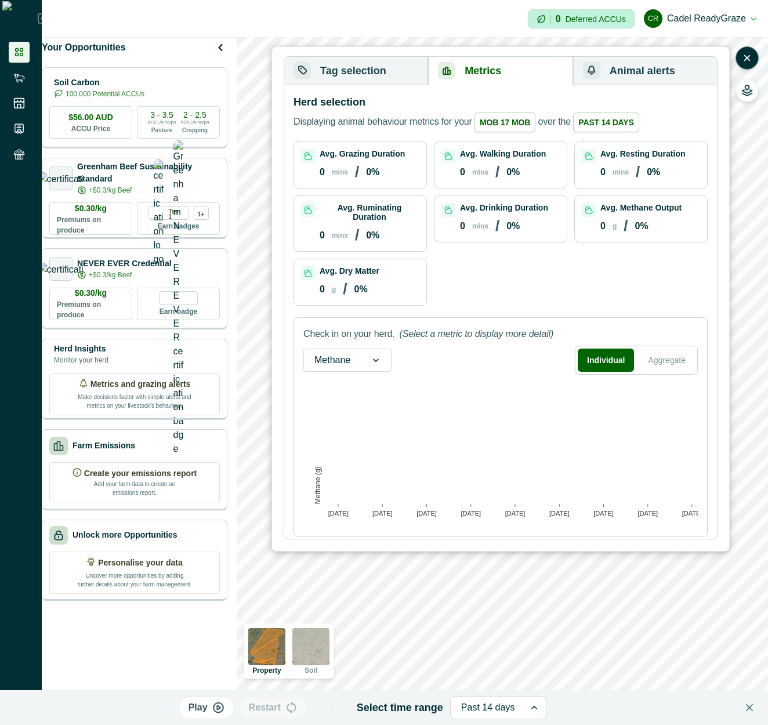
click at [396, 68] on button "Tag selection" at bounding box center [356, 71] width 144 height 28
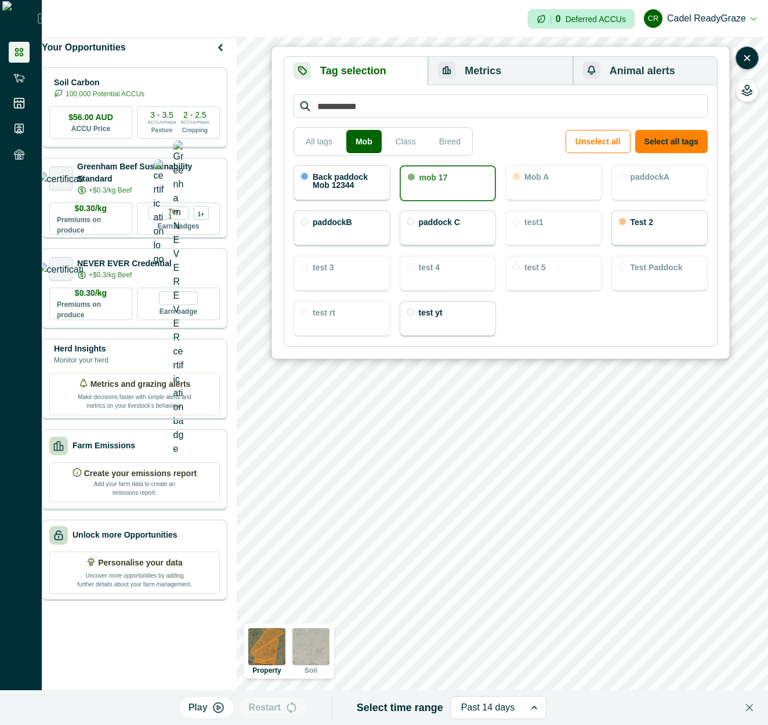
click at [367, 180] on p "Back paddock Mob 12344" at bounding box center [348, 181] width 70 height 16
click at [497, 74] on button "Metrics" at bounding box center [500, 71] width 145 height 28
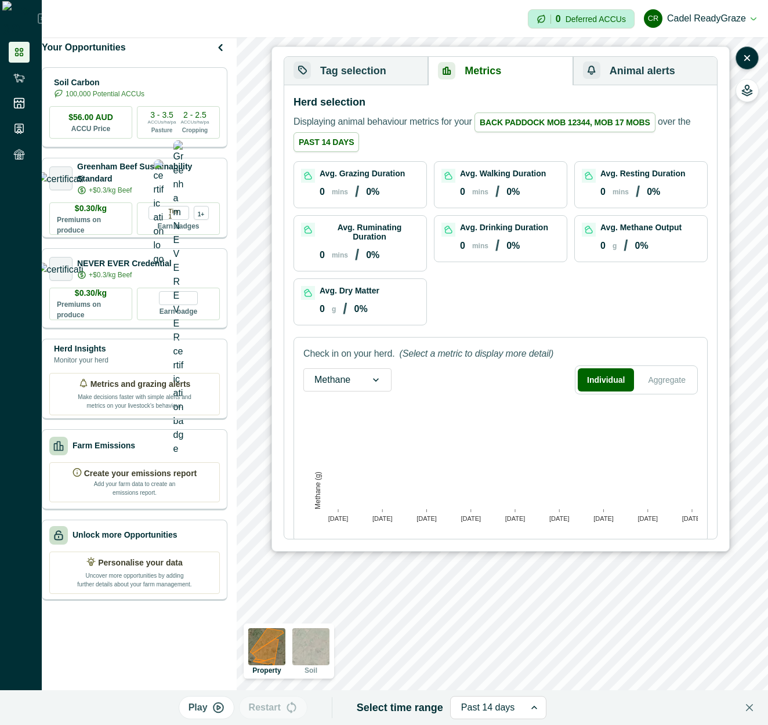
click at [574, 124] on span "Back paddock Mob 12344, mob 17 mobs" at bounding box center [565, 123] width 181 height 20
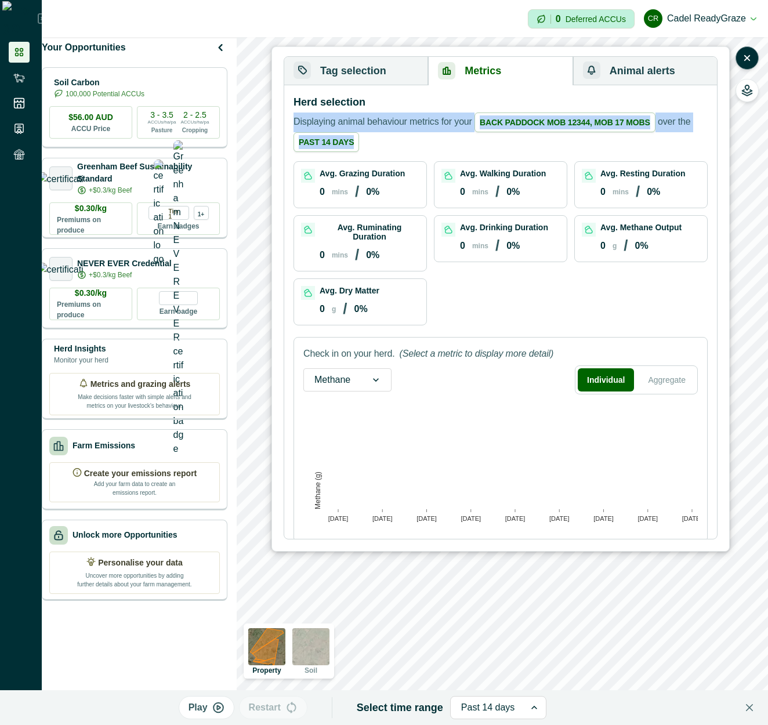
click at [601, 139] on p "Displaying animal behaviour metrics for your Back paddock Mob 12344, mob 17 mob…" at bounding box center [501, 132] width 414 height 39
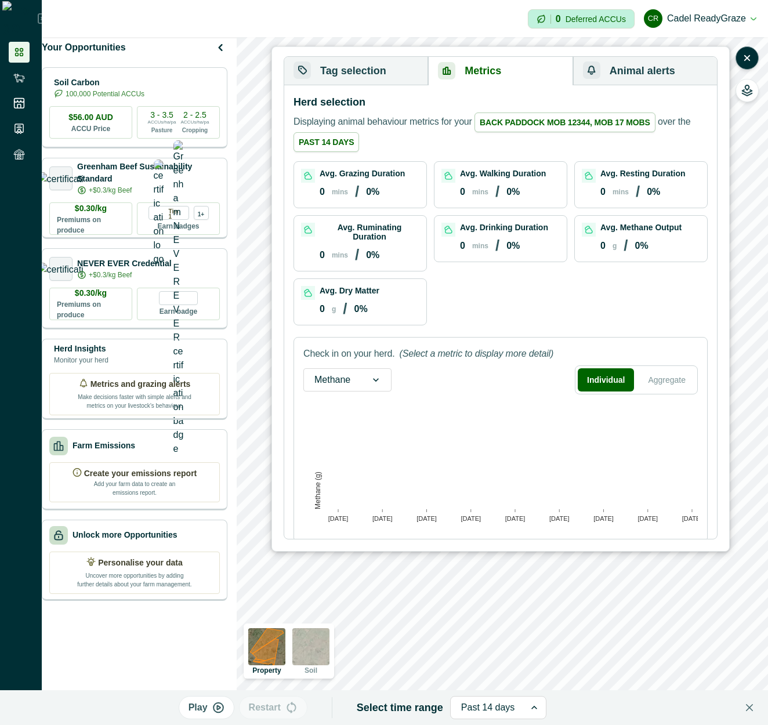
click at [606, 128] on span "Back paddock Mob 12344, mob 17 mobs" at bounding box center [565, 123] width 181 height 20
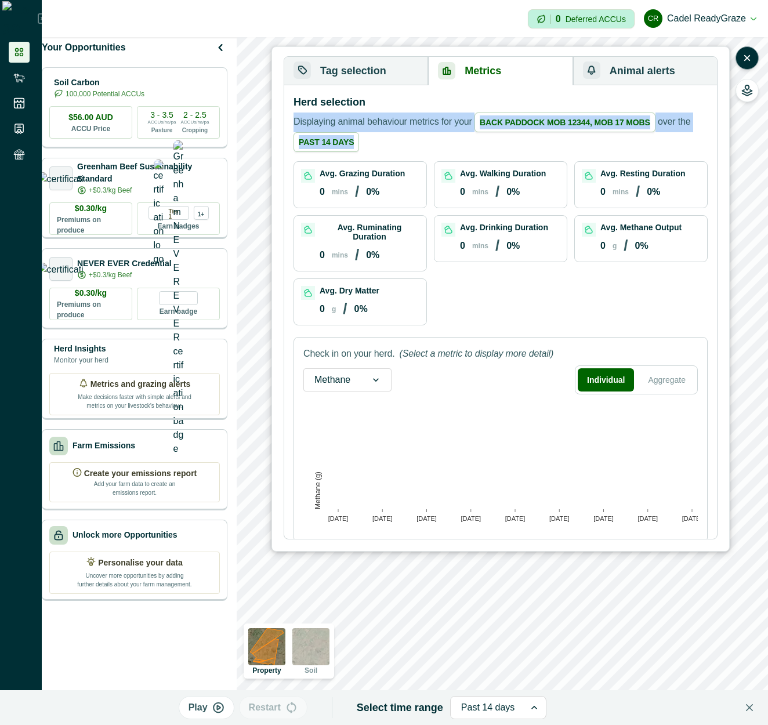
click at [606, 128] on span "Back paddock Mob 12344, mob 17 mobs" at bounding box center [565, 123] width 181 height 20
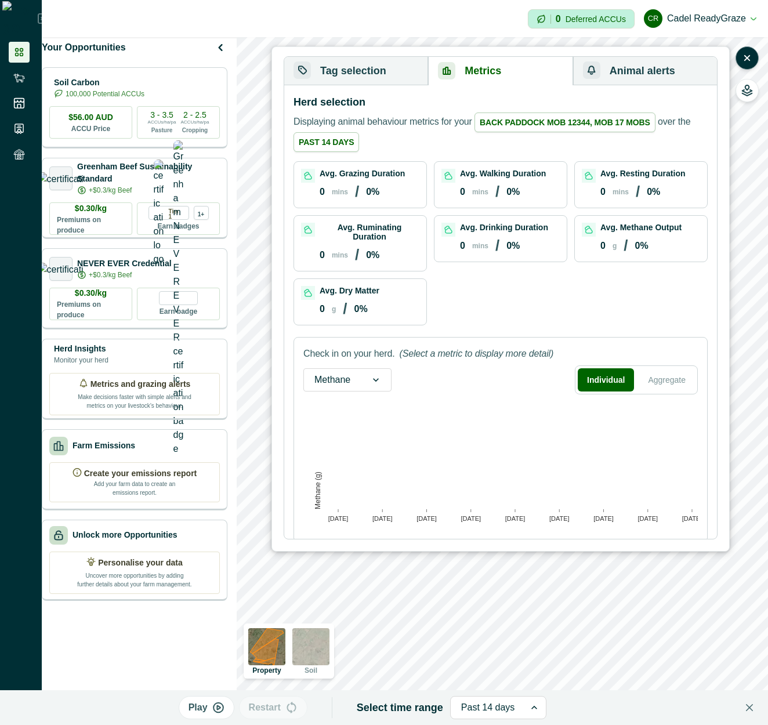
click at [358, 79] on button "Tag selection" at bounding box center [356, 71] width 144 height 28
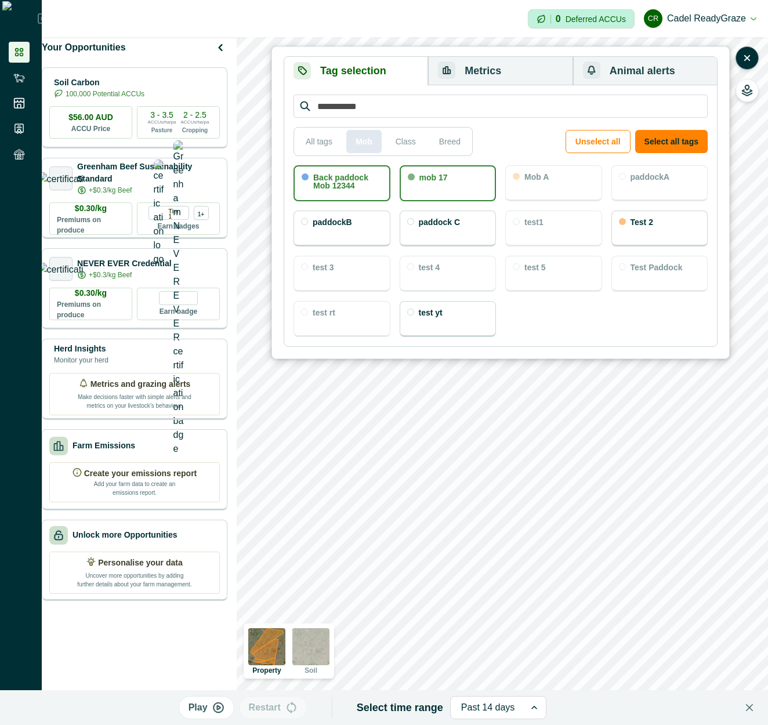
click at [374, 146] on button "Mob" at bounding box center [363, 141] width 35 height 23
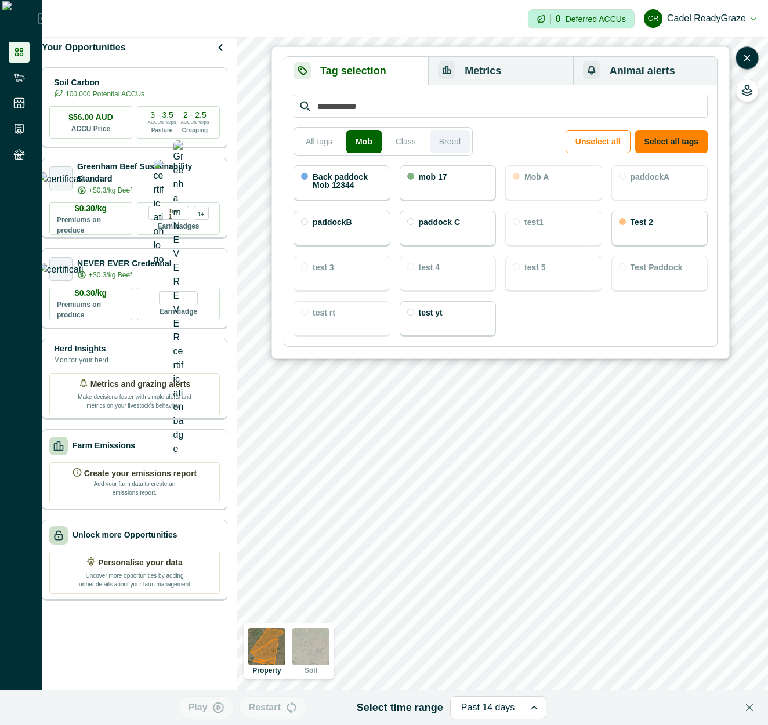
click at [443, 139] on button "Breed" at bounding box center [450, 141] width 40 height 23
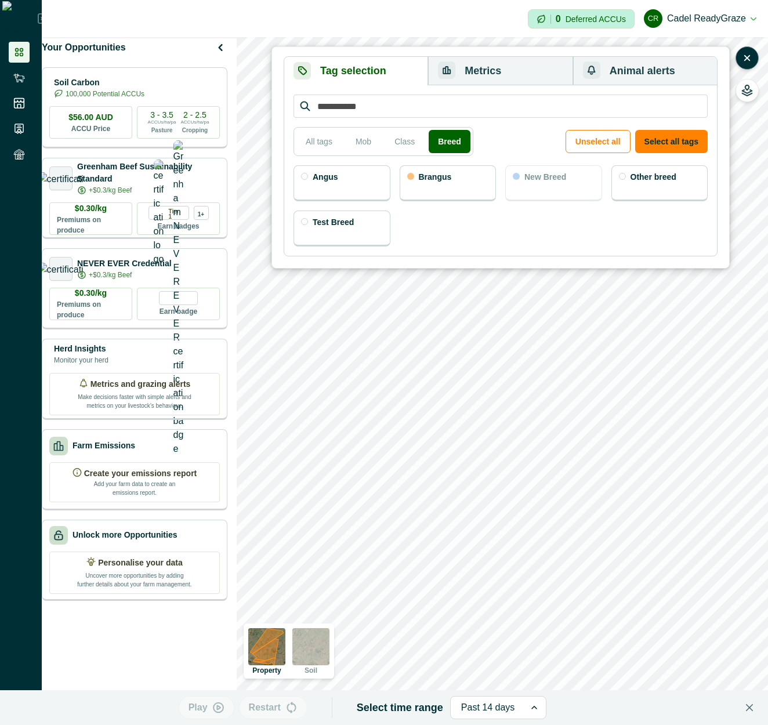
drag, startPoint x: 424, startPoint y: 189, endPoint x: 496, endPoint y: 104, distance: 110.4
click at [425, 189] on div "Brangus" at bounding box center [448, 183] width 97 height 36
click at [503, 74] on button "Metrics" at bounding box center [500, 71] width 145 height 28
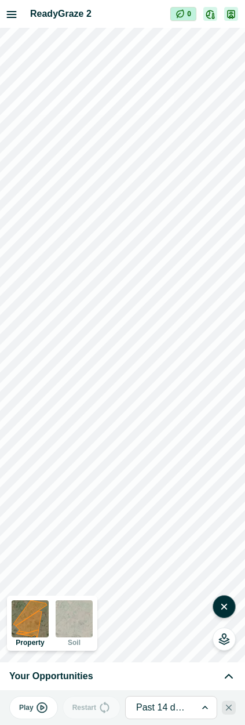
click at [230, 565] on button "Close" at bounding box center [229, 708] width 14 height 14
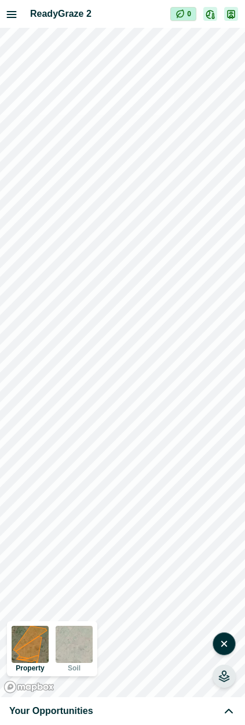
click at [227, 565] on icon "button" at bounding box center [225, 677] width 12 height 12
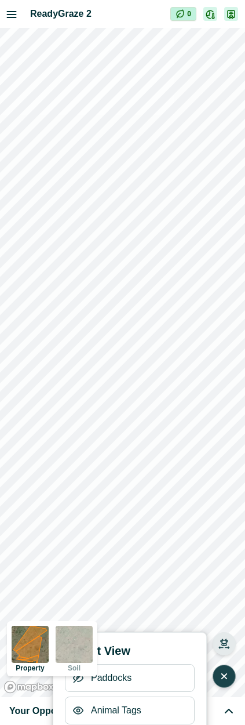
click at [223, 565] on icon "button" at bounding box center [225, 643] width 8 height 8
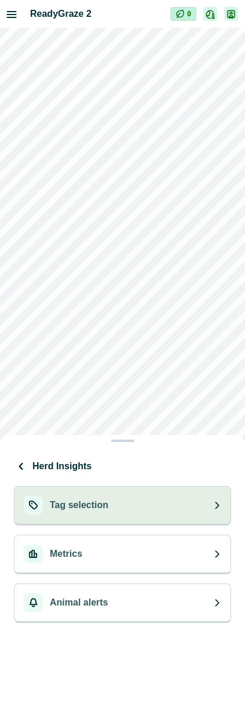
click at [125, 501] on button "Tag selection" at bounding box center [123, 505] width 218 height 39
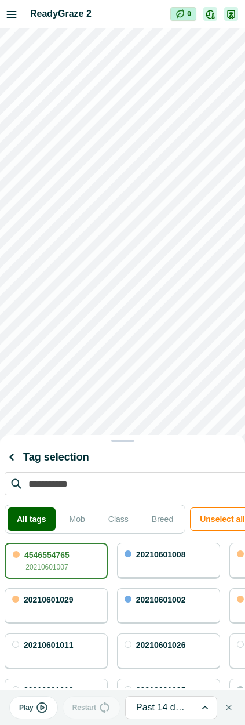
click at [153, 565] on div "20210601002" at bounding box center [161, 601] width 50 height 11
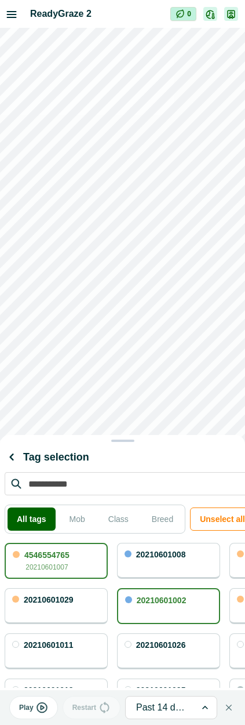
click at [13, 460] on icon "button" at bounding box center [11, 457] width 4 height 7
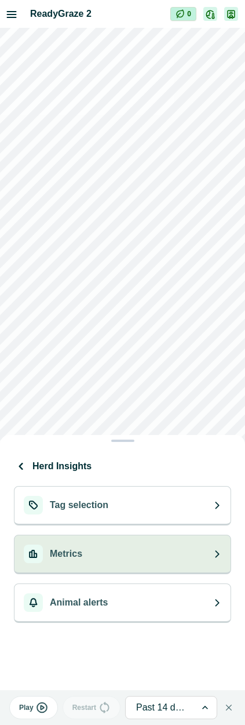
click at [73, 555] on p "Metrics" at bounding box center [66, 554] width 33 height 14
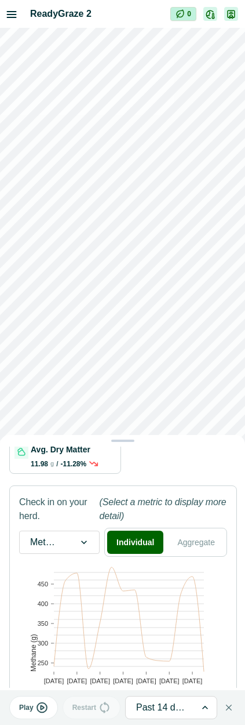
scroll to position [270, 0]
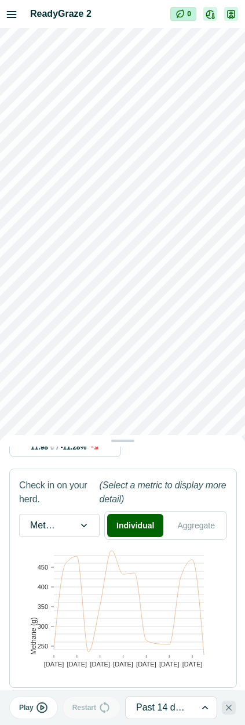
click at [228, 565] on icon "Close" at bounding box center [229, 708] width 6 height 6
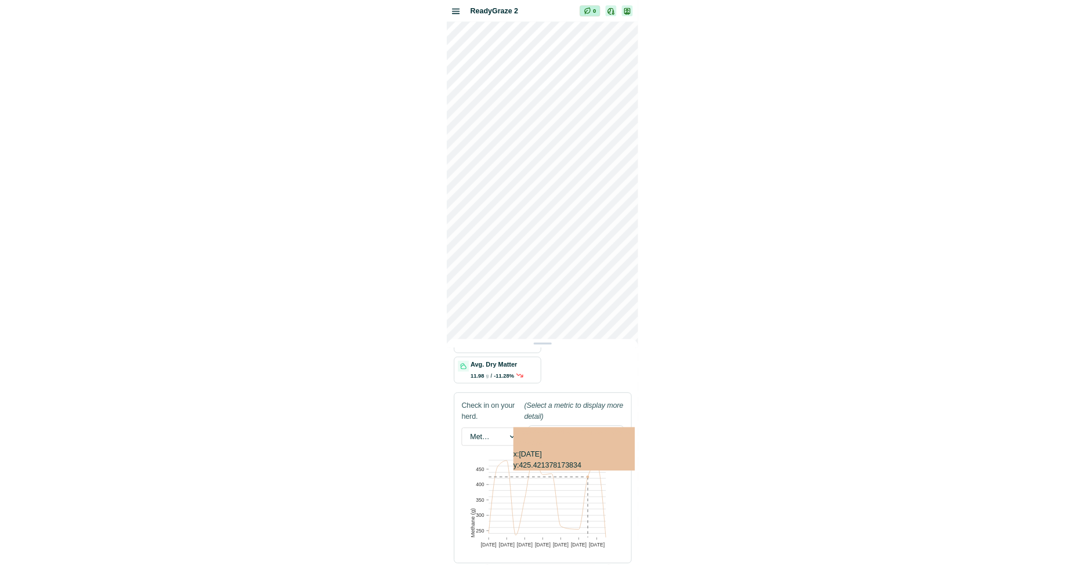
scroll to position [235, 0]
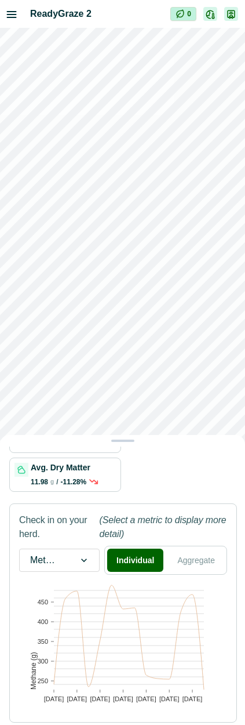
click at [190, 391] on div "Metrics Herd selection Displaying animal behaviour metrics for your selected he…" at bounding box center [122, 362] width 245 height 725
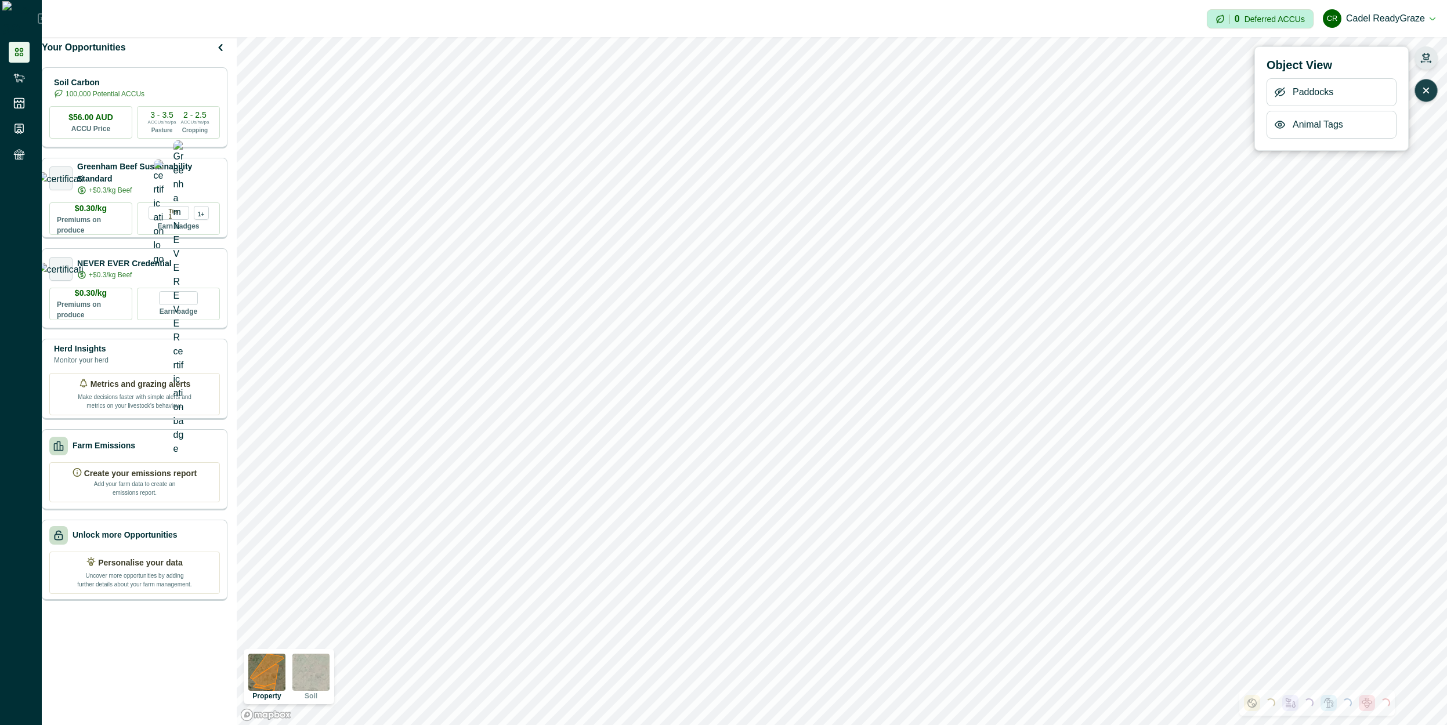
click at [1085, 64] on button "button" at bounding box center [1426, 57] width 23 height 23
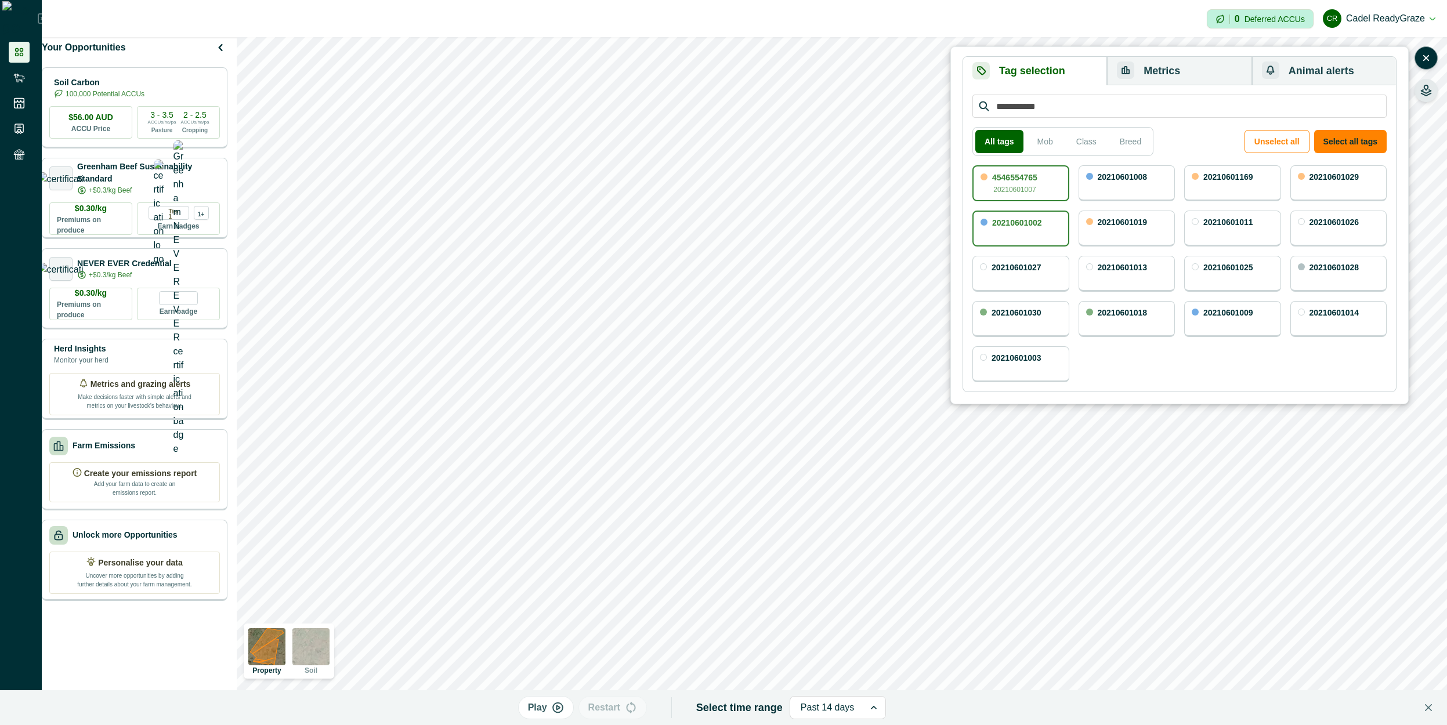
click at [1085, 85] on icon "button" at bounding box center [1427, 91] width 12 height 12
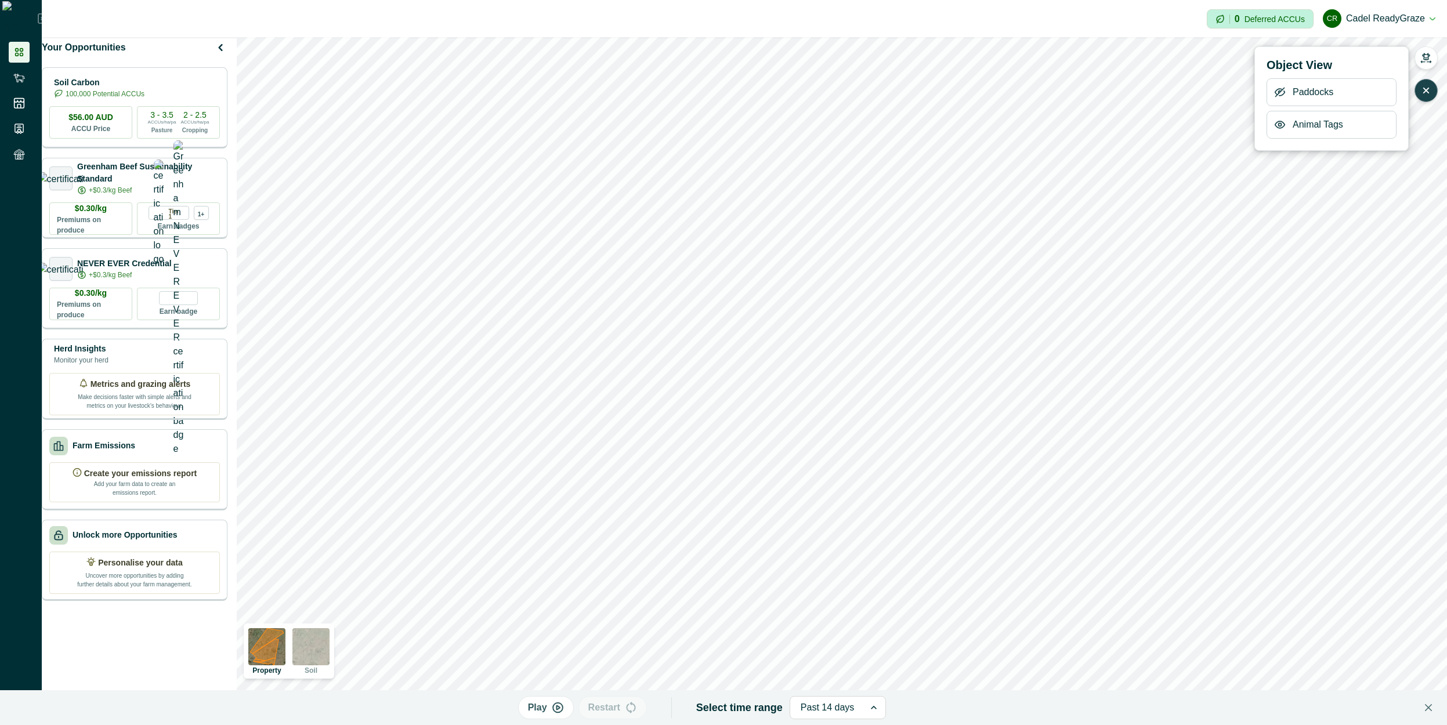
click at [1085, 93] on button "button" at bounding box center [1426, 90] width 23 height 23
